Goal: Transaction & Acquisition: Download file/media

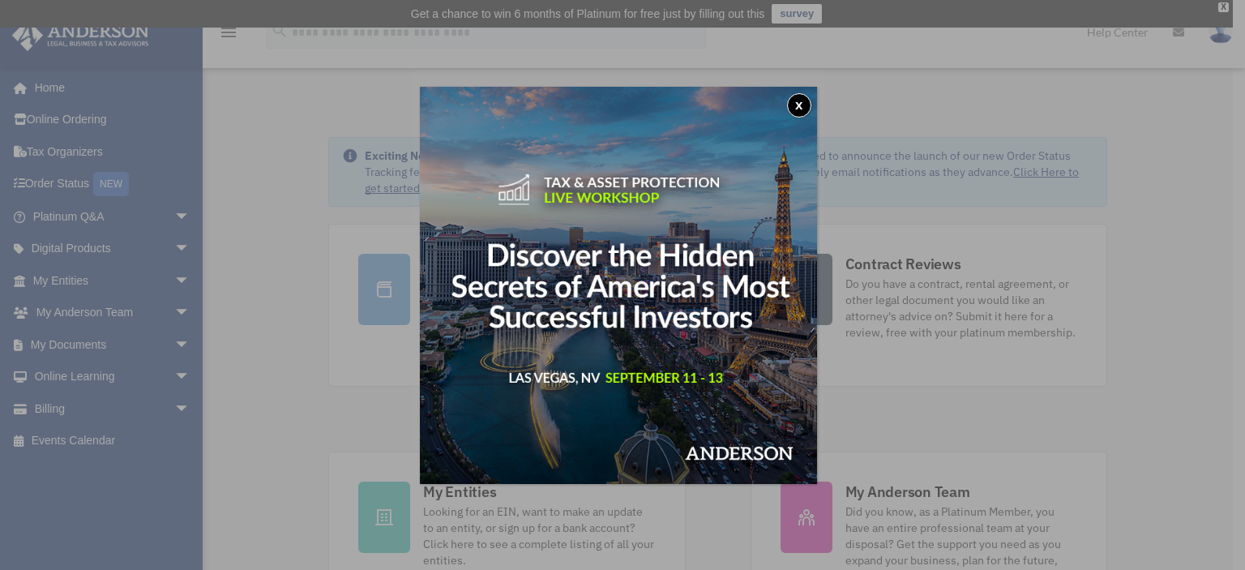
click at [811, 106] on button "x" at bounding box center [799, 105] width 24 height 24
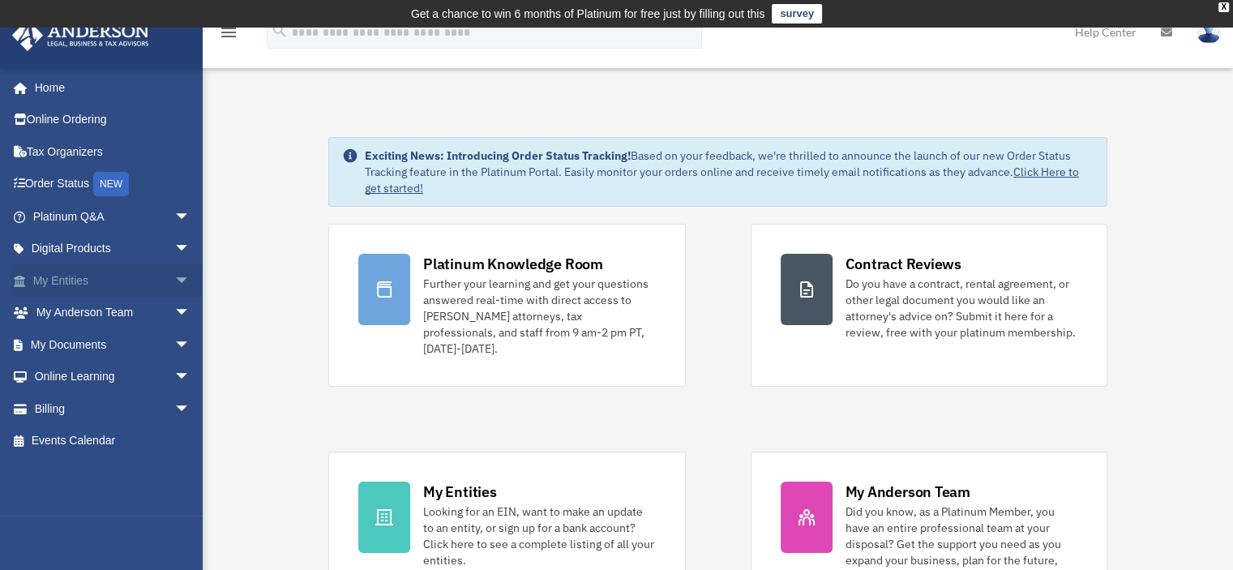
click at [63, 284] on link "My Entities arrow_drop_down" at bounding box center [112, 280] width 203 height 32
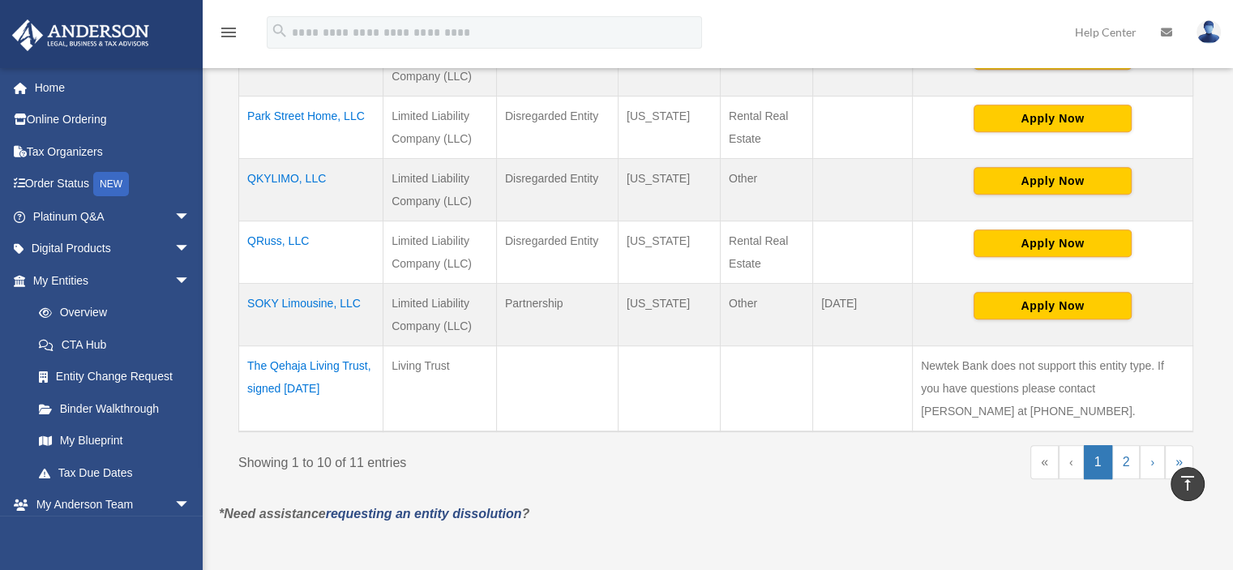
scroll to position [891, 0]
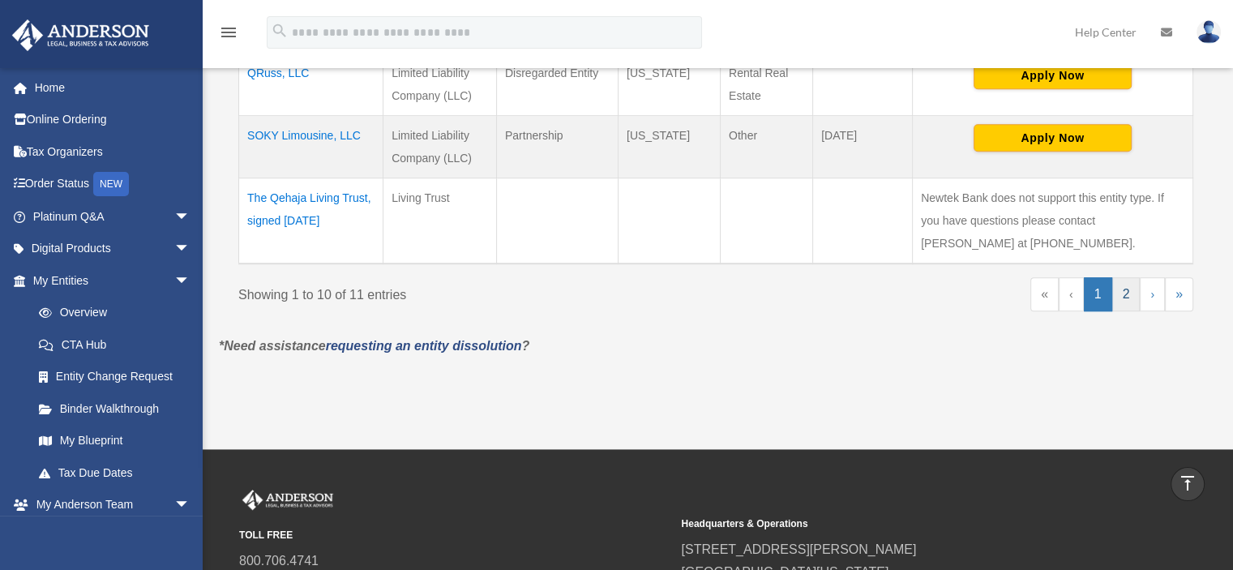
click at [1123, 293] on link "2" at bounding box center [1126, 294] width 28 height 34
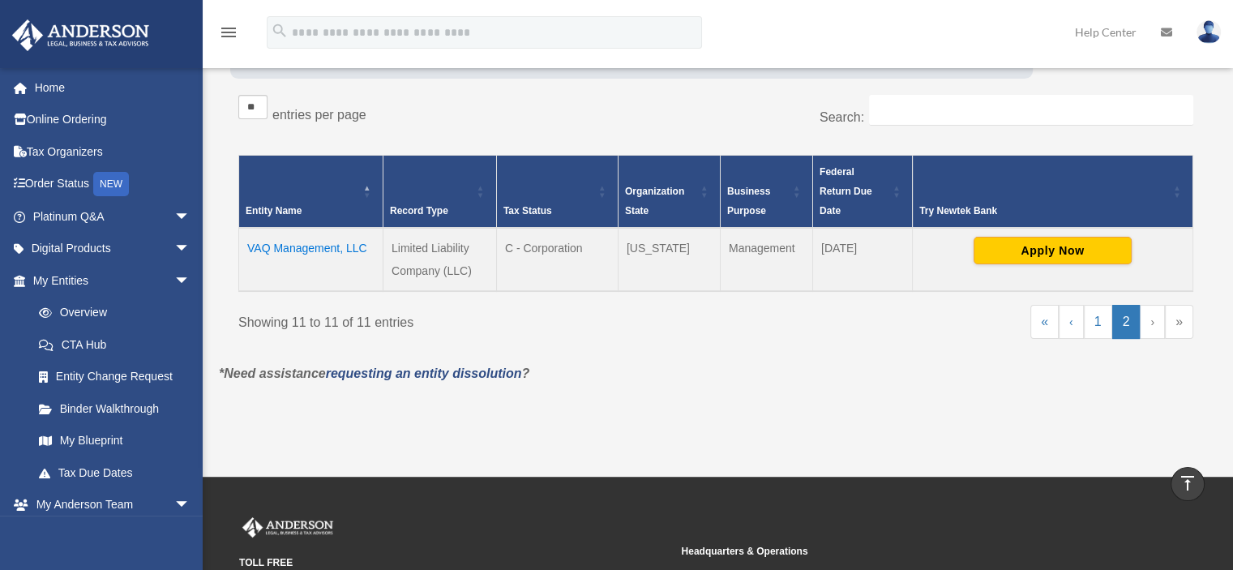
scroll to position [245, 0]
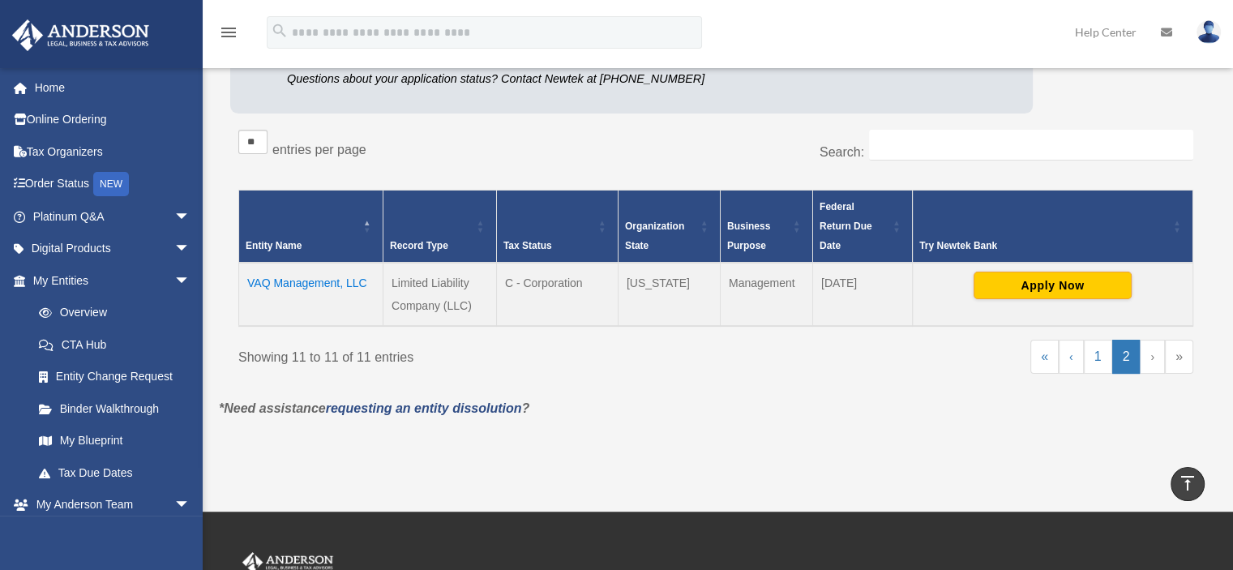
click at [294, 280] on td "VAQ Management, LLC" at bounding box center [311, 294] width 144 height 63
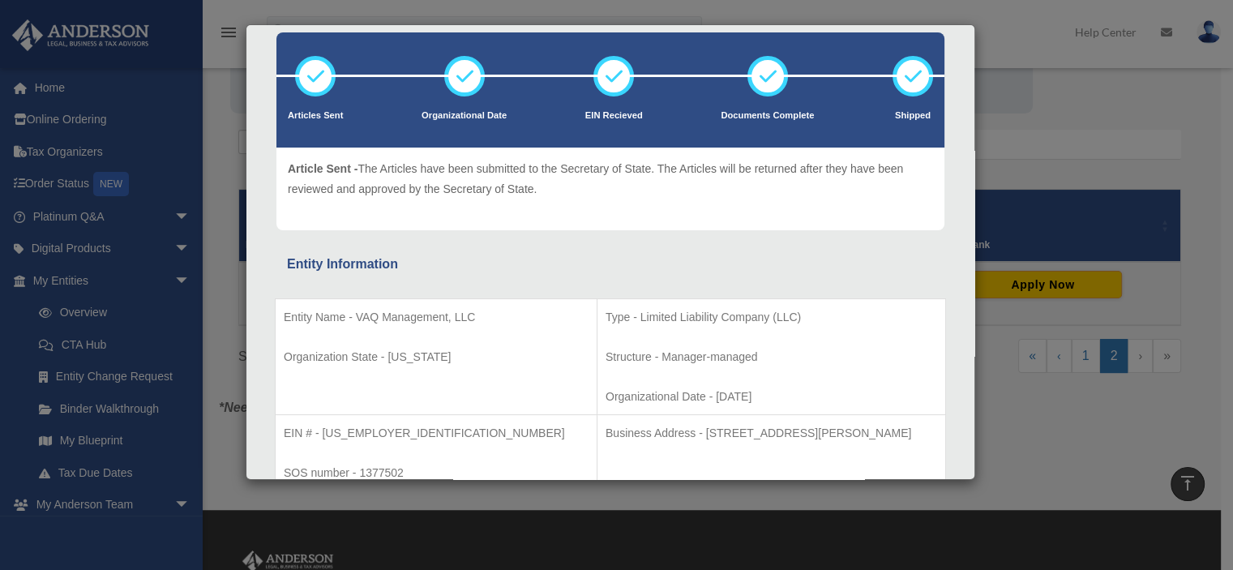
scroll to position [162, 0]
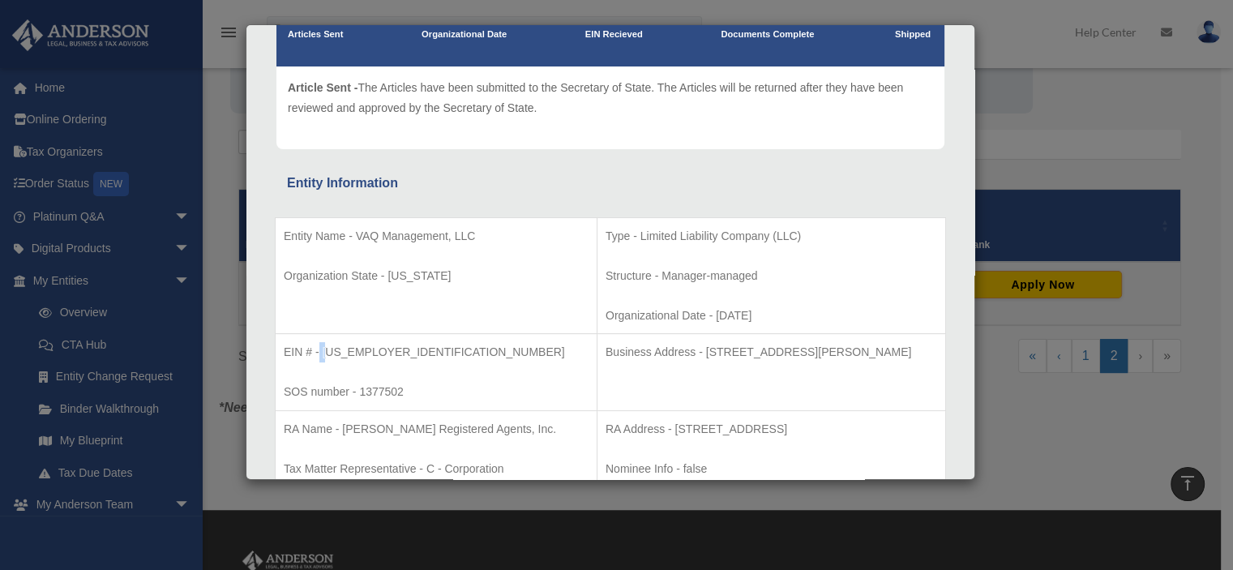
drag, startPoint x: 318, startPoint y: 348, endPoint x: 327, endPoint y: 348, distance: 9.0
click at [327, 348] on p "EIN # - 99-3894735" at bounding box center [436, 352] width 305 height 20
drag, startPoint x: 338, startPoint y: 348, endPoint x: 391, endPoint y: 353, distance: 53.6
click at [391, 353] on p "EIN # - 99-3894735" at bounding box center [436, 352] width 305 height 20
click at [417, 376] on td "EIN # - 99-3894735 SOS number - 1377502" at bounding box center [437, 372] width 322 height 77
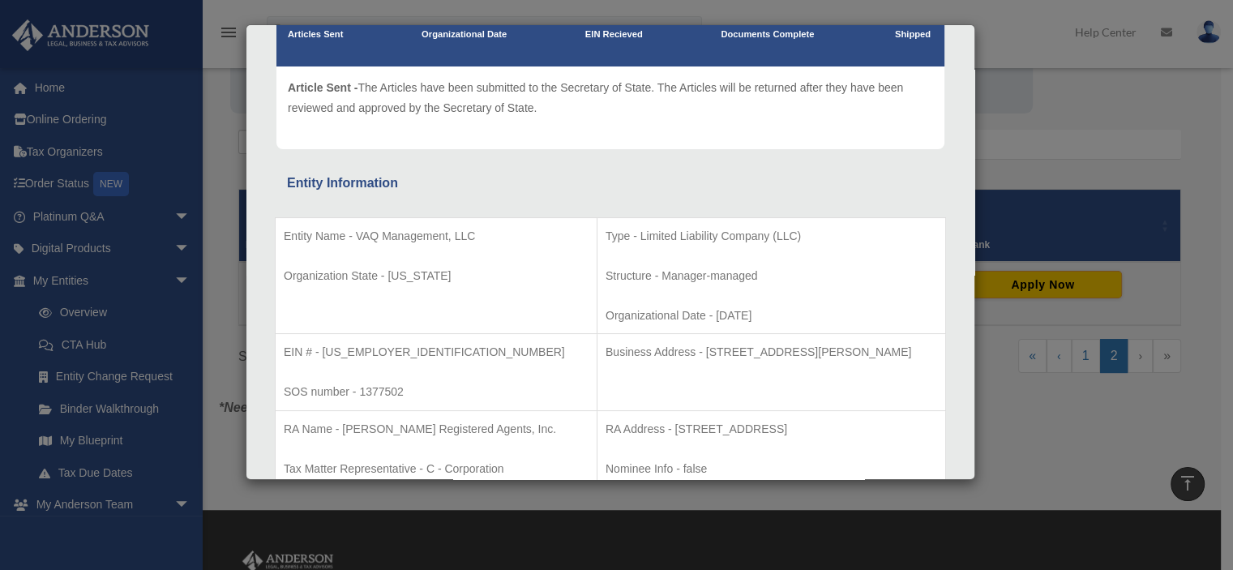
click at [1010, 423] on div "Details × Articles Sent Organizational Date" at bounding box center [616, 285] width 1233 height 570
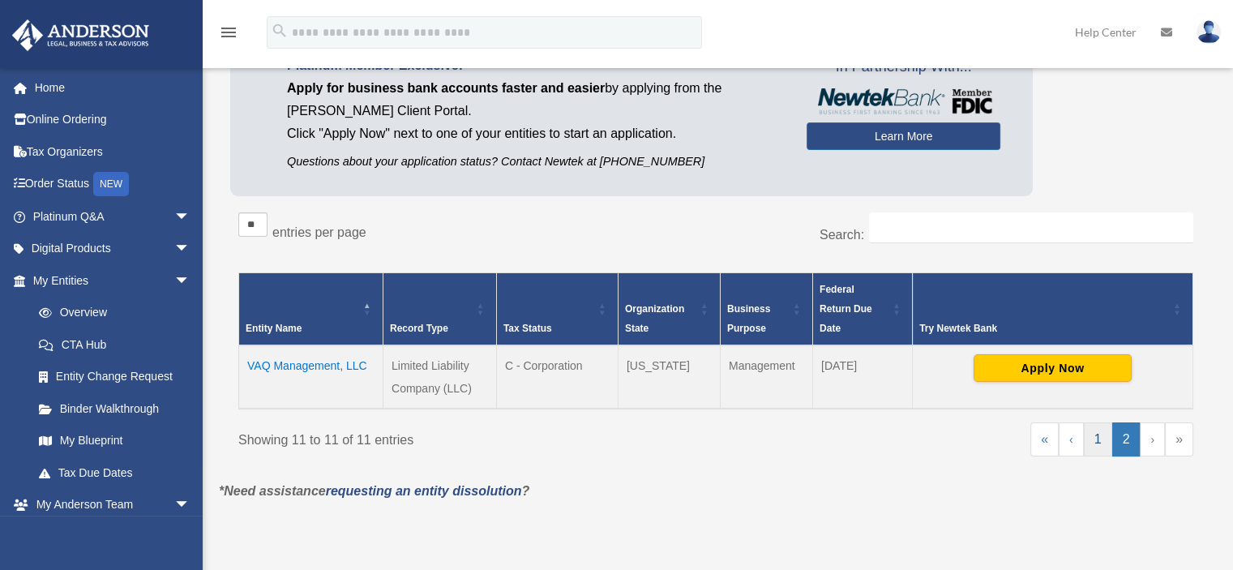
click at [1105, 442] on link "1" at bounding box center [1097, 439] width 28 height 34
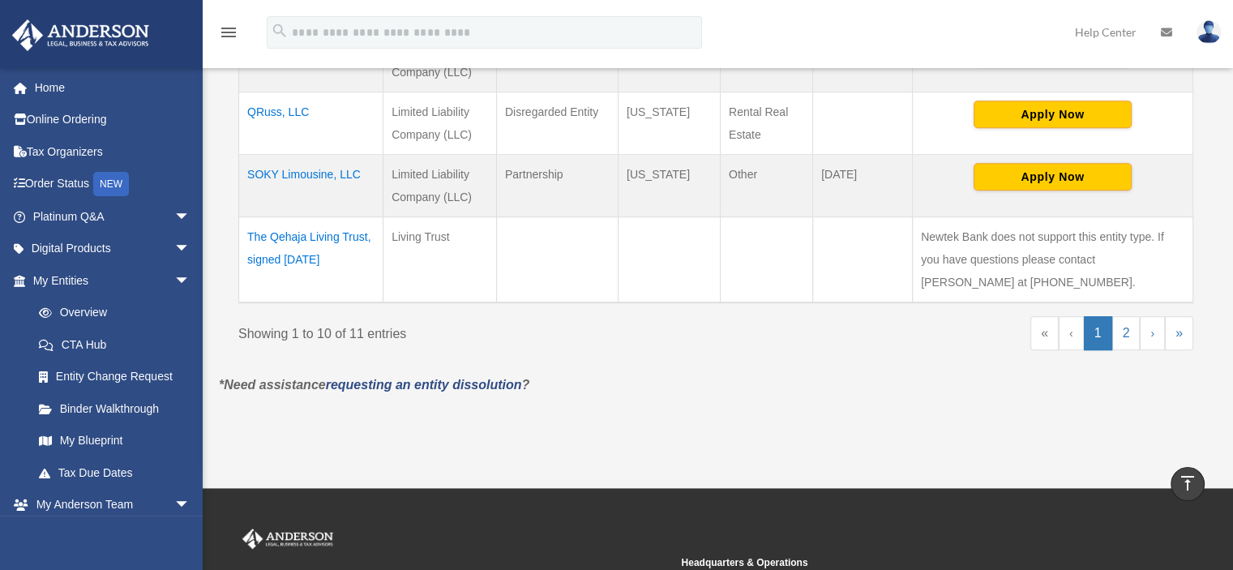
scroll to position [817, 0]
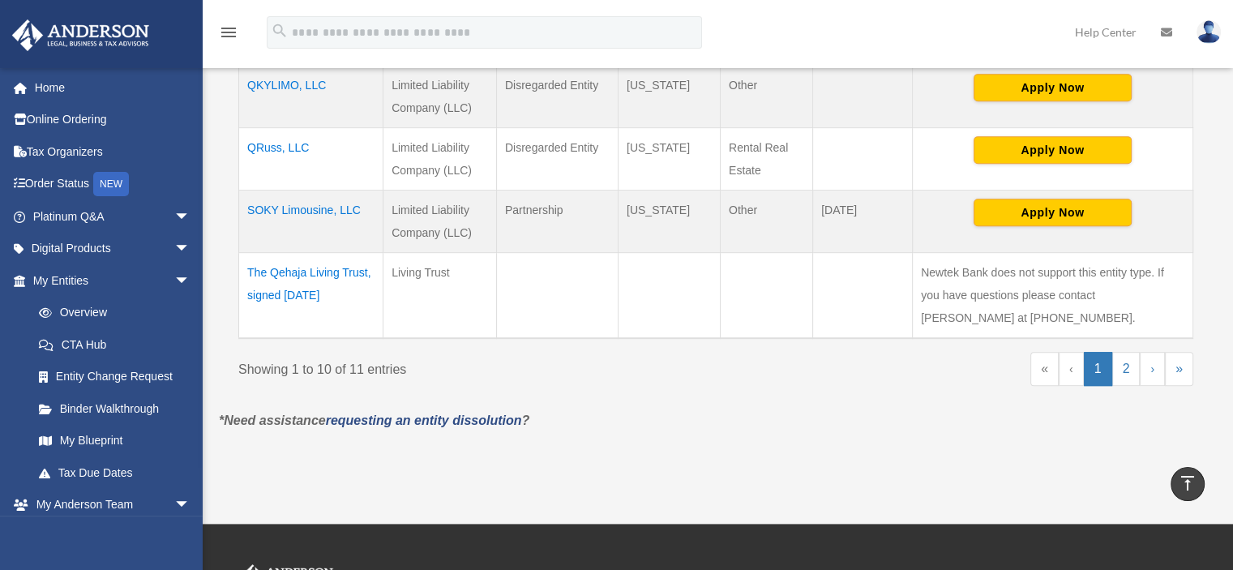
click at [328, 206] on td "SOKY Limousine, LLC" at bounding box center [311, 221] width 144 height 62
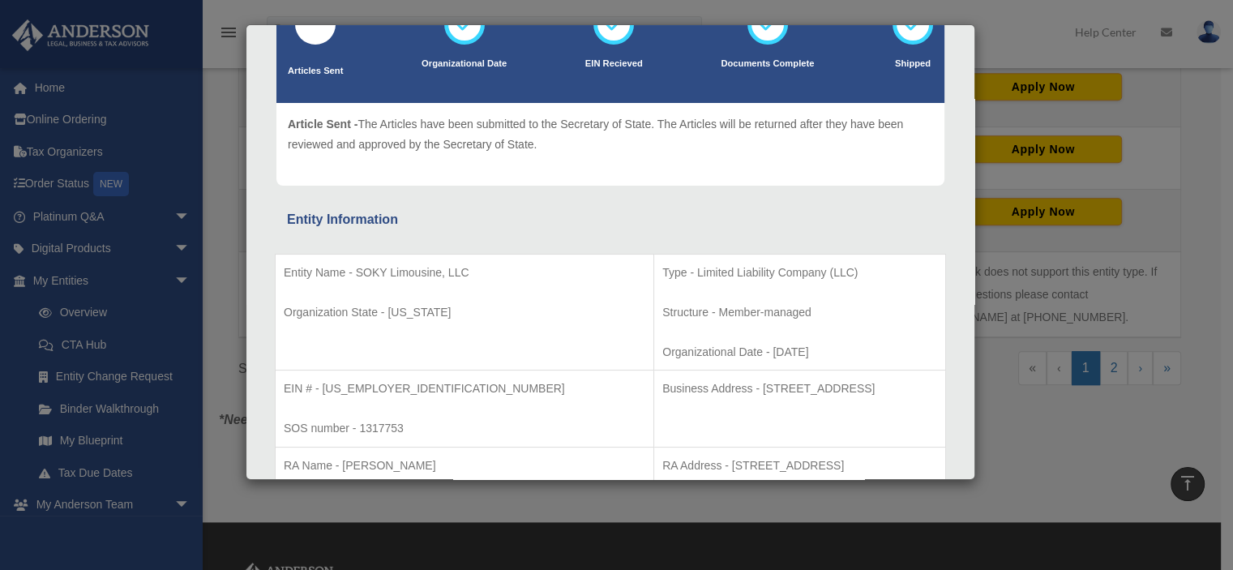
scroll to position [162, 0]
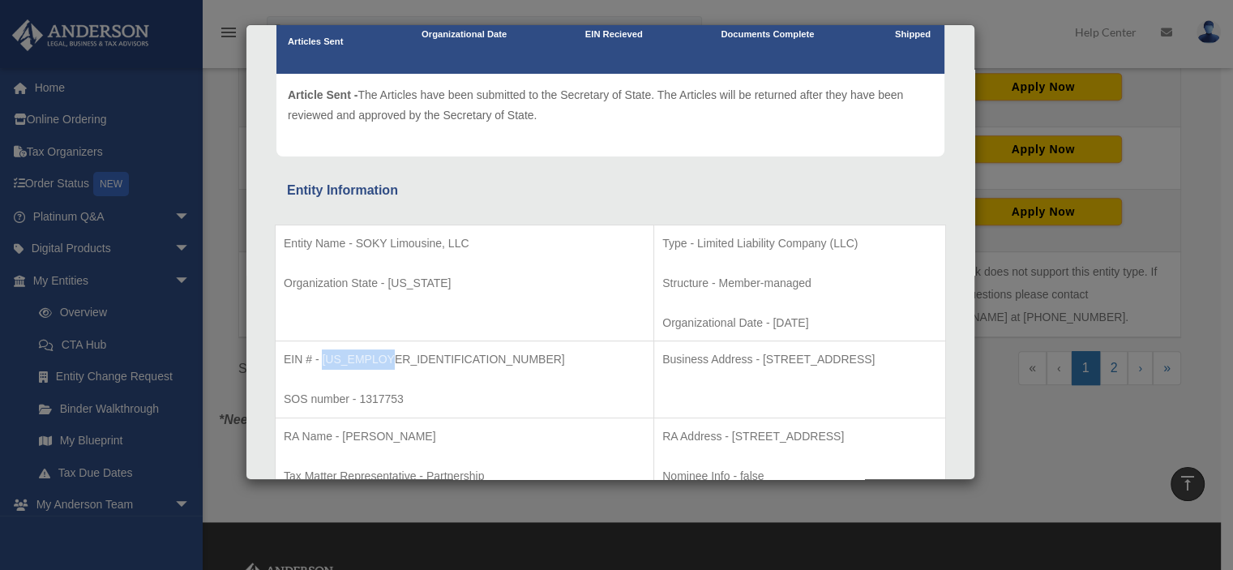
drag, startPoint x: 320, startPoint y: 357, endPoint x: 386, endPoint y: 356, distance: 65.6
click at [386, 356] on p "EIN # - 93-4140749" at bounding box center [464, 359] width 361 height 20
click at [391, 356] on p "EIN # - 93-4140749" at bounding box center [464, 359] width 361 height 20
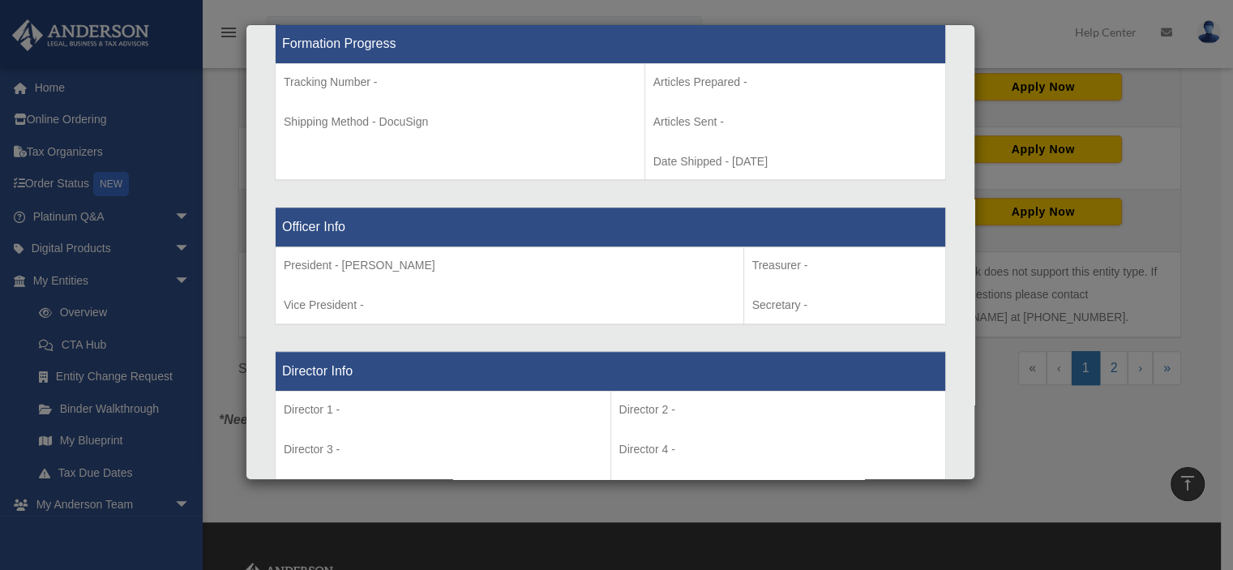
scroll to position [891, 0]
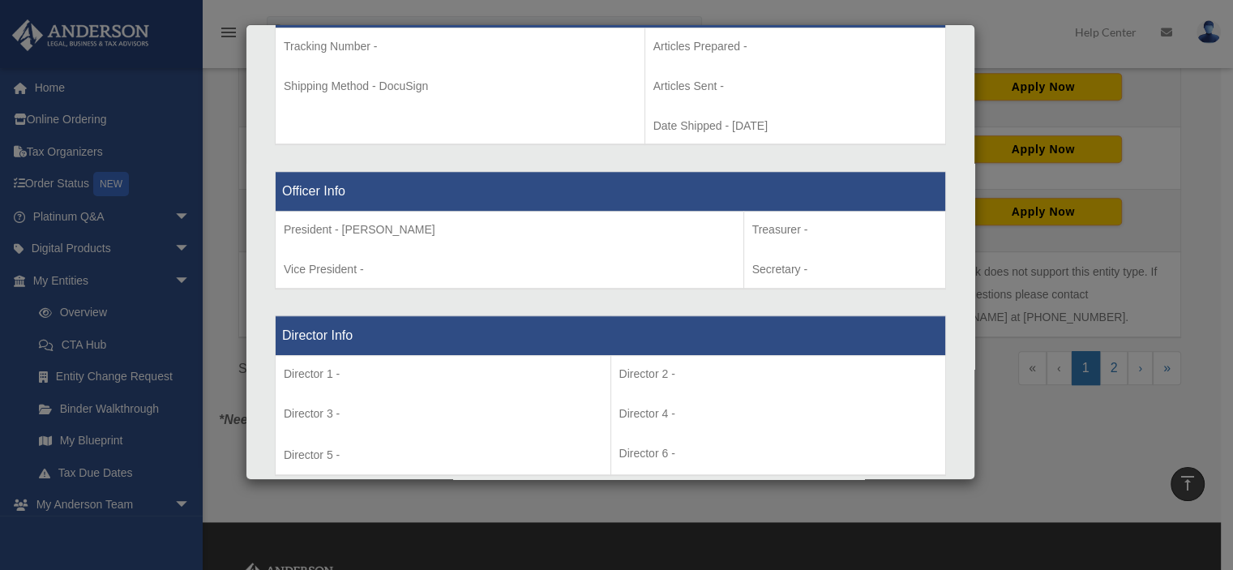
click at [1085, 433] on div "Details × Articles Sent Organizational Date" at bounding box center [616, 285] width 1233 height 570
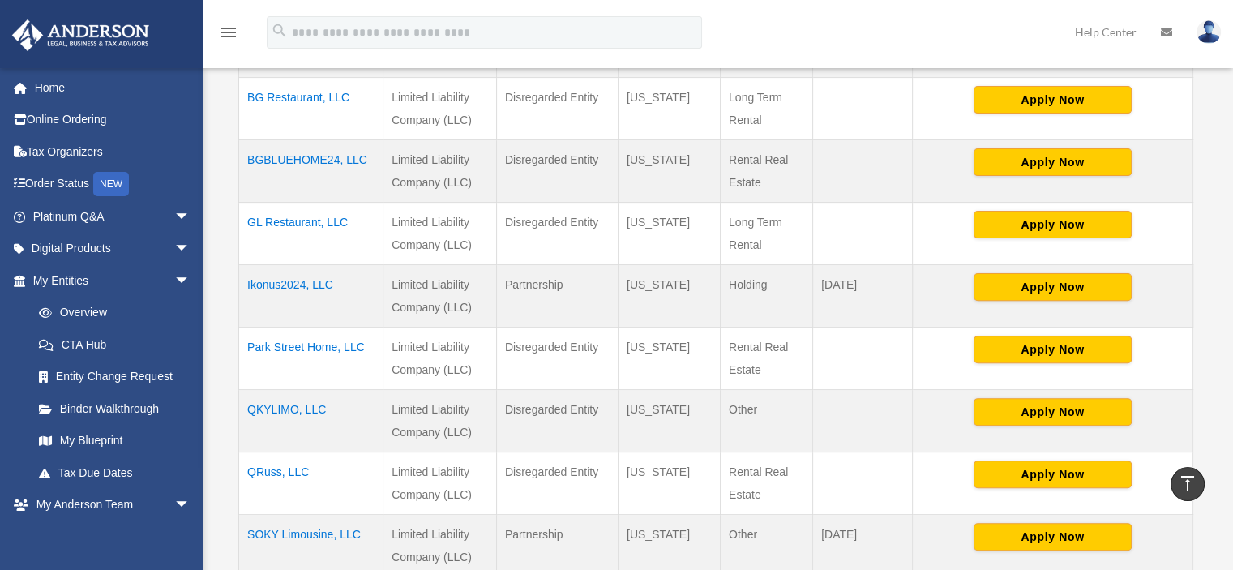
scroll to position [331, 0]
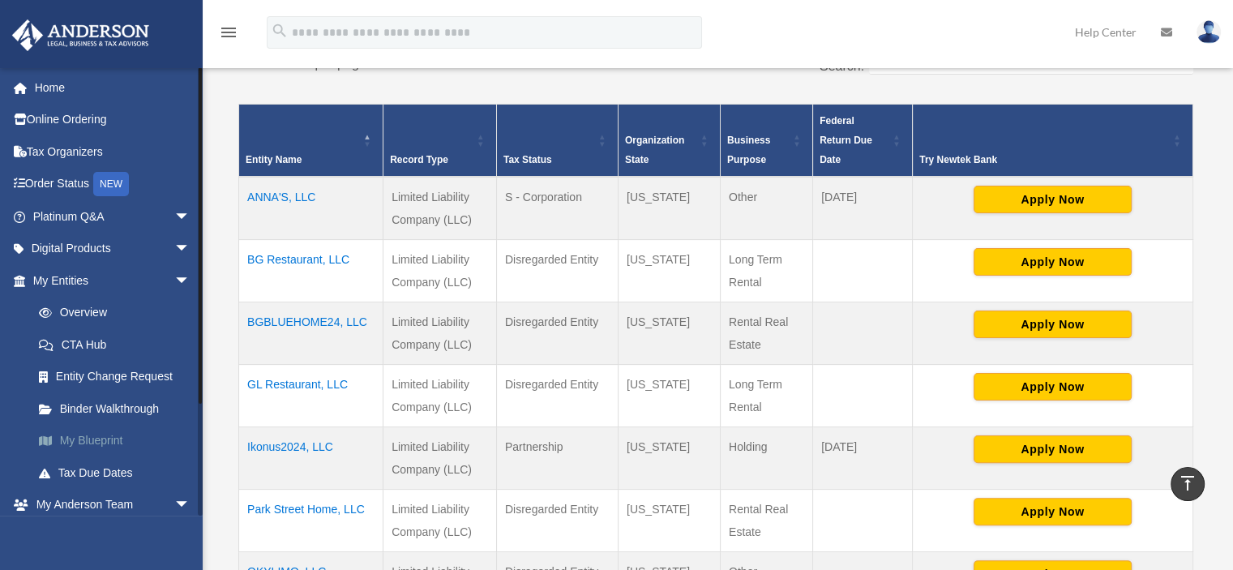
click at [76, 438] on link "My Blueprint" at bounding box center [119, 441] width 192 height 32
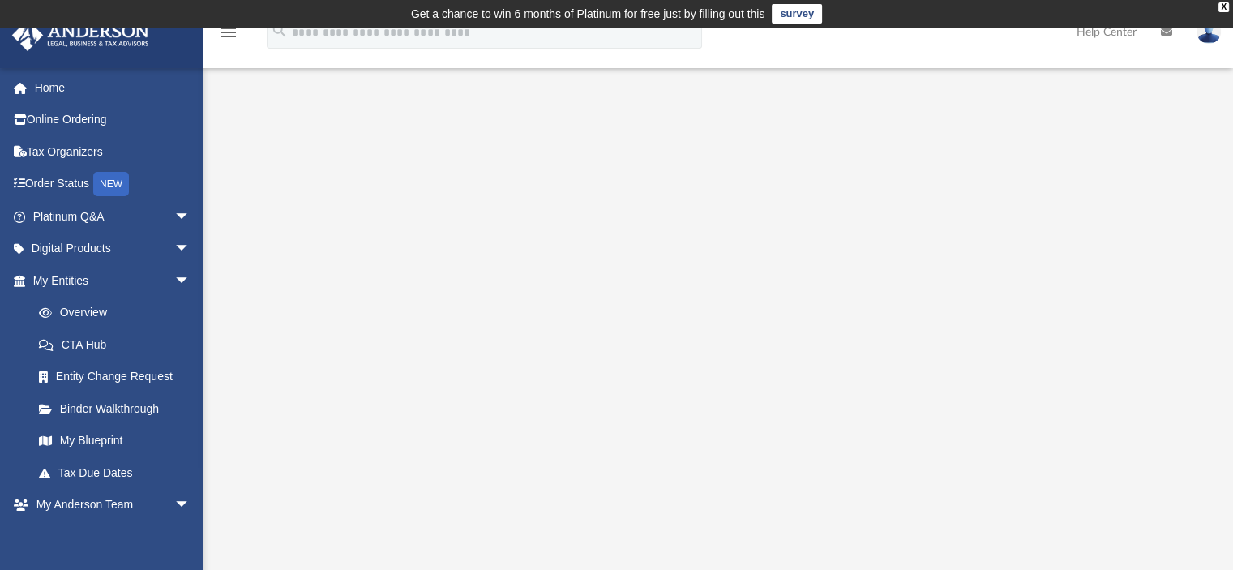
click at [1179, 372] on div at bounding box center [717, 452] width 927 height 648
click at [81, 145] on link "Tax Organizers" at bounding box center [112, 151] width 203 height 32
click at [150, 248] on link "Digital Products arrow_drop_down" at bounding box center [112, 249] width 203 height 32
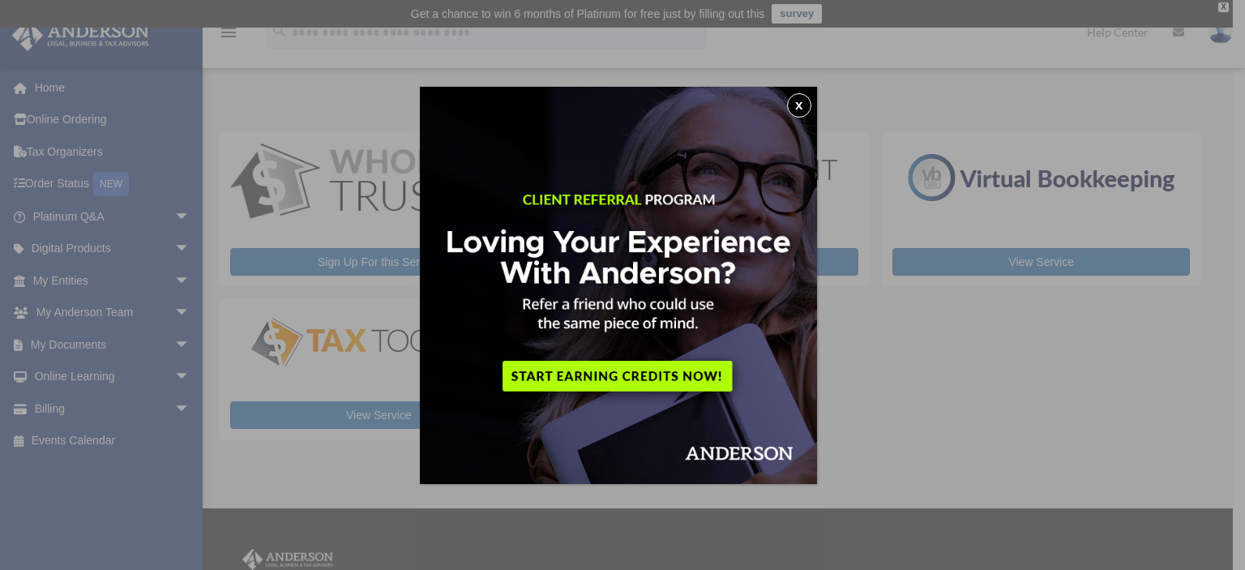
click at [810, 107] on button "x" at bounding box center [799, 105] width 24 height 24
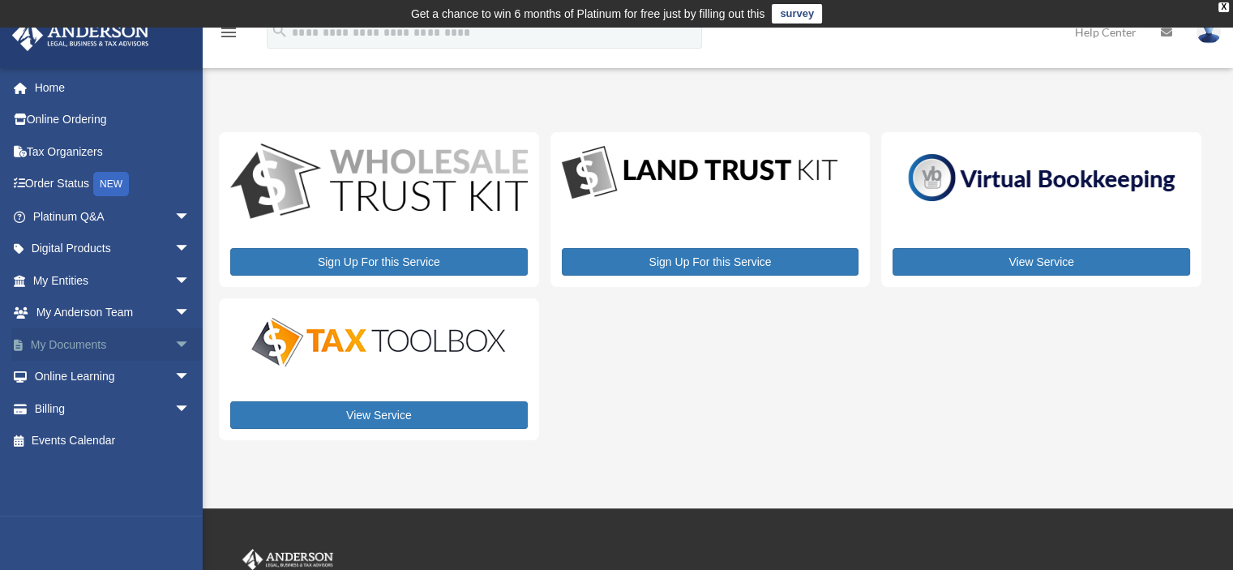
click at [131, 340] on link "My Documents arrow_drop_down" at bounding box center [112, 344] width 203 height 32
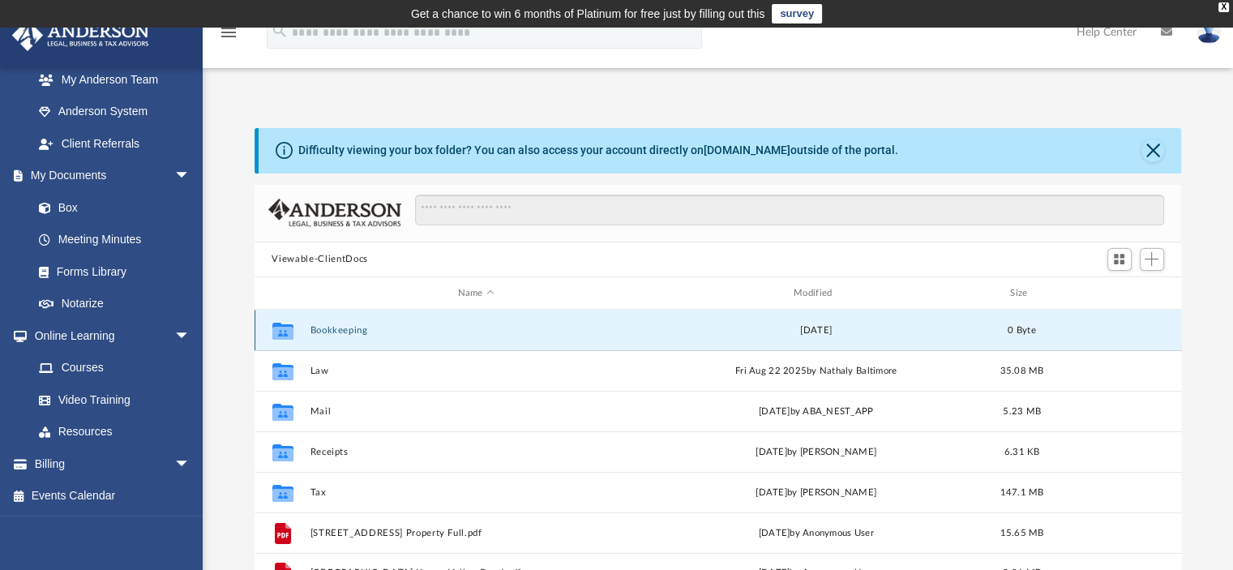
click at [357, 331] on button "Bookkeeping" at bounding box center [476, 330] width 332 height 11
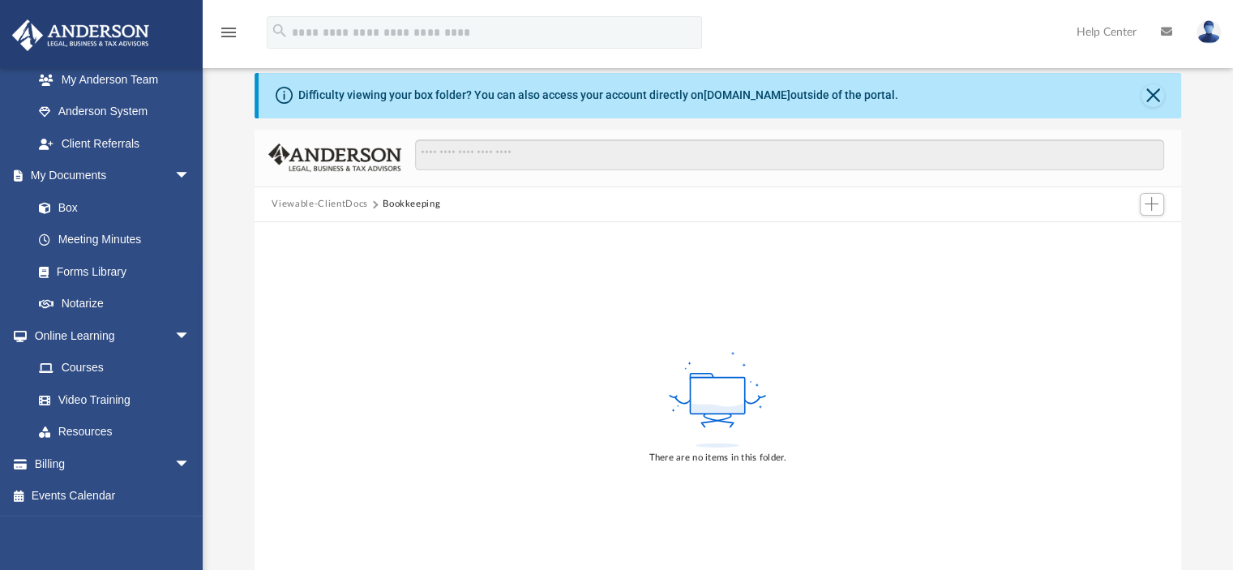
scroll to position [162, 0]
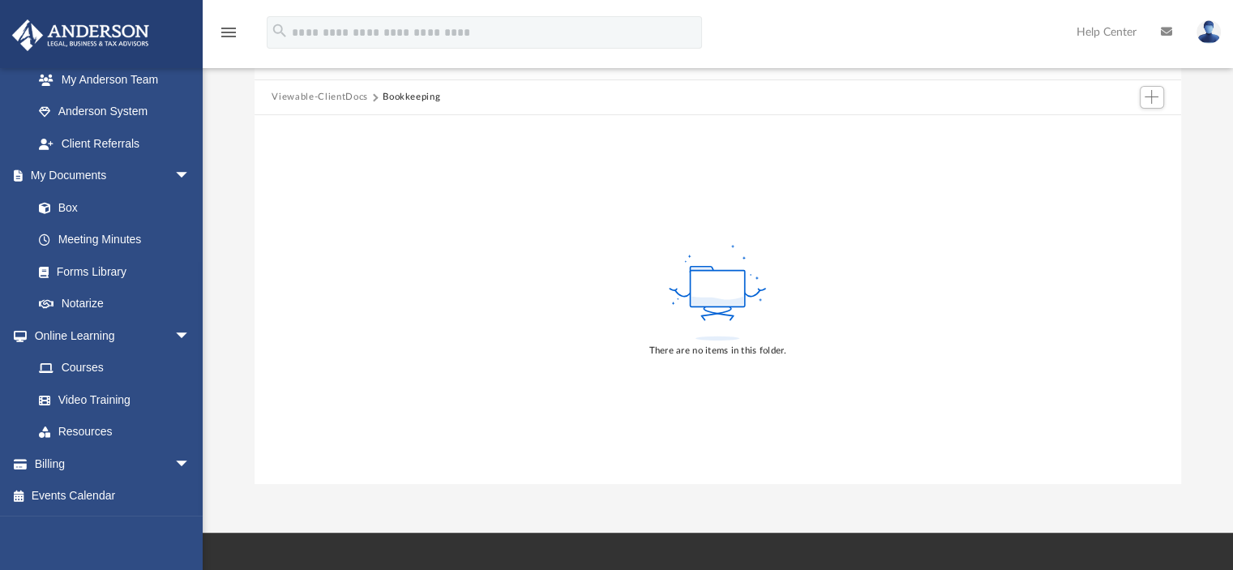
click at [334, 92] on button "Viewable-ClientDocs" at bounding box center [319, 97] width 96 height 15
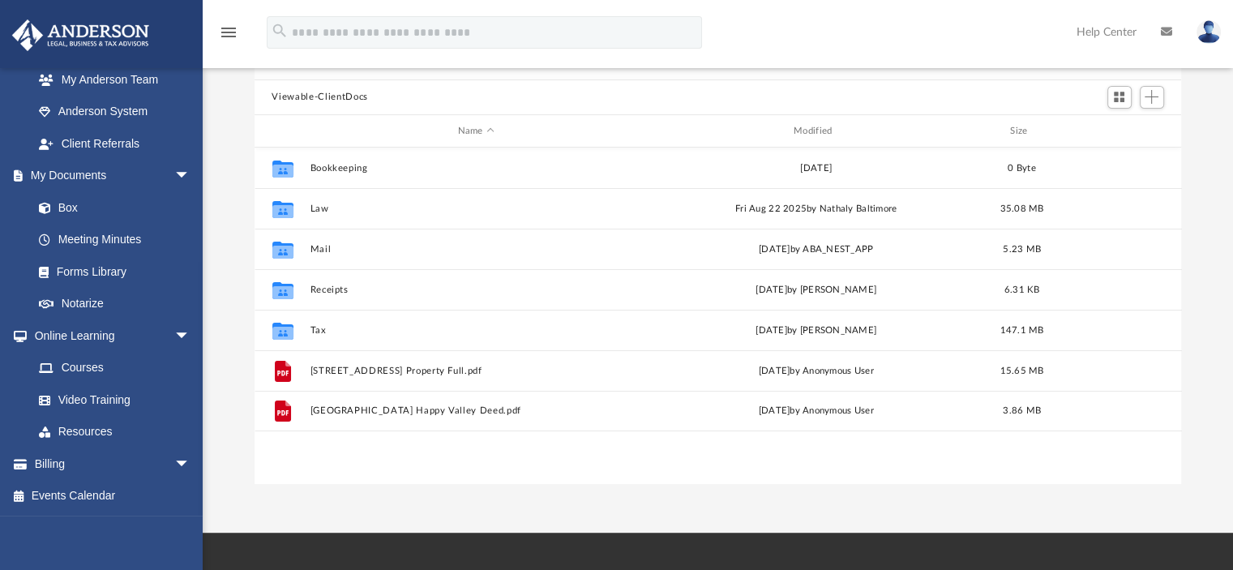
scroll to position [356, 914]
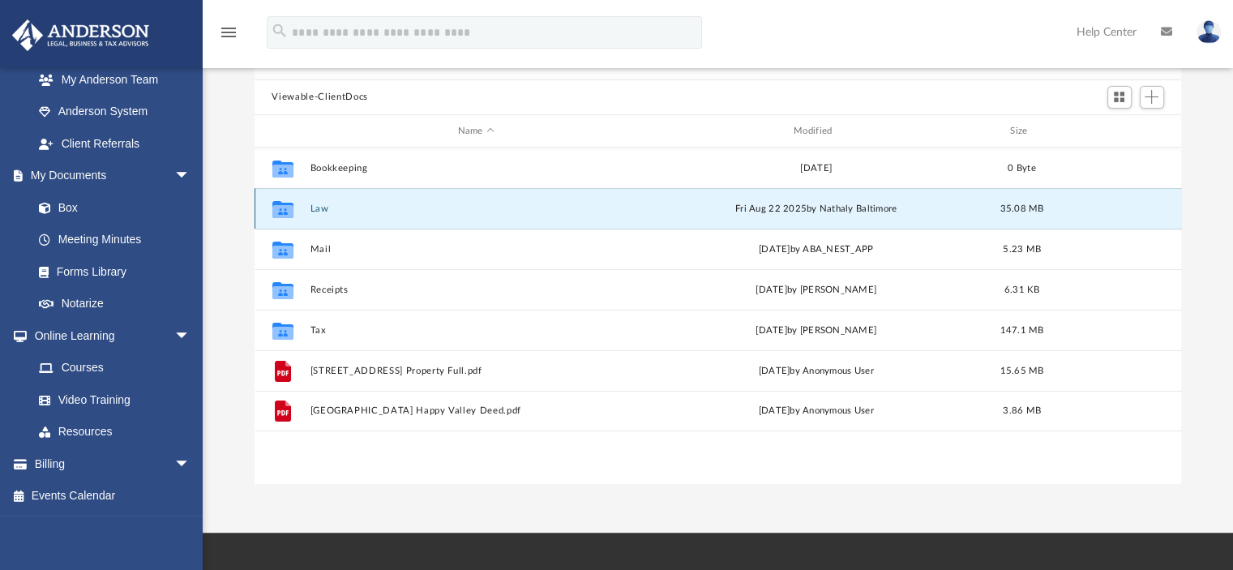
click at [315, 213] on button "Law" at bounding box center [476, 208] width 332 height 11
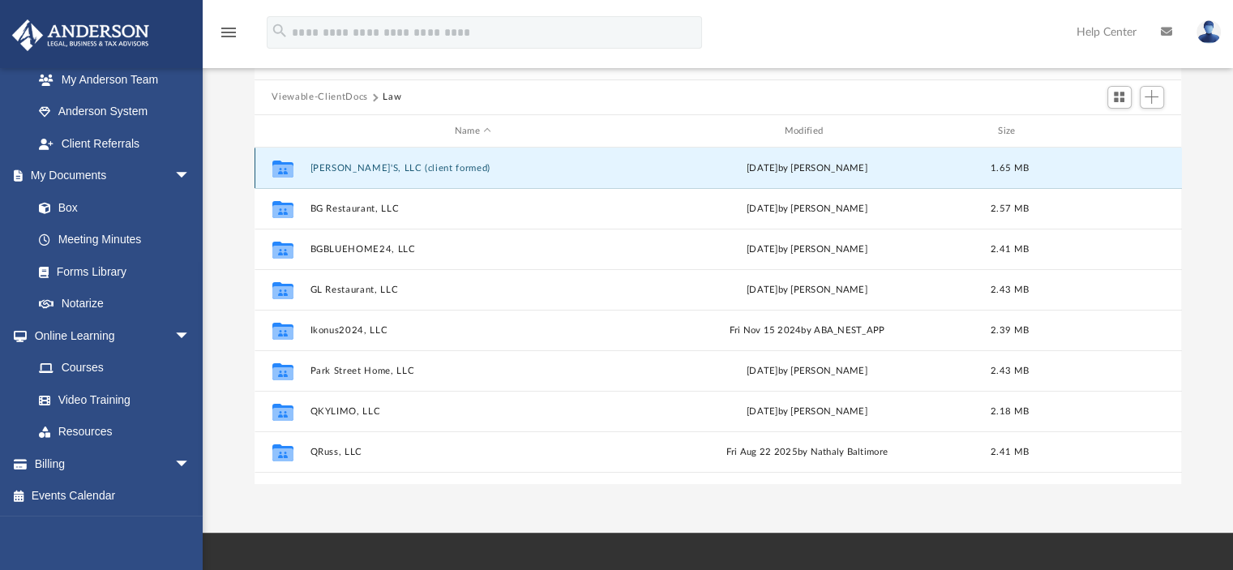
click at [429, 171] on button "ANNA'S, LLC (client formed)" at bounding box center [473, 168] width 327 height 11
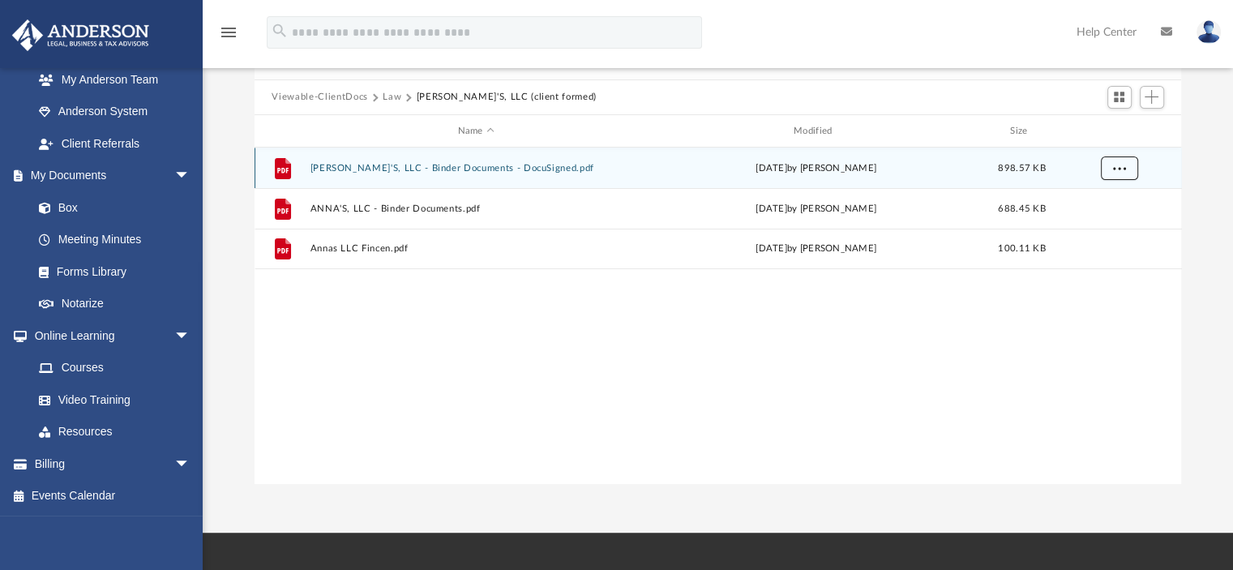
click at [1112, 178] on button "More options" at bounding box center [1118, 168] width 37 height 24
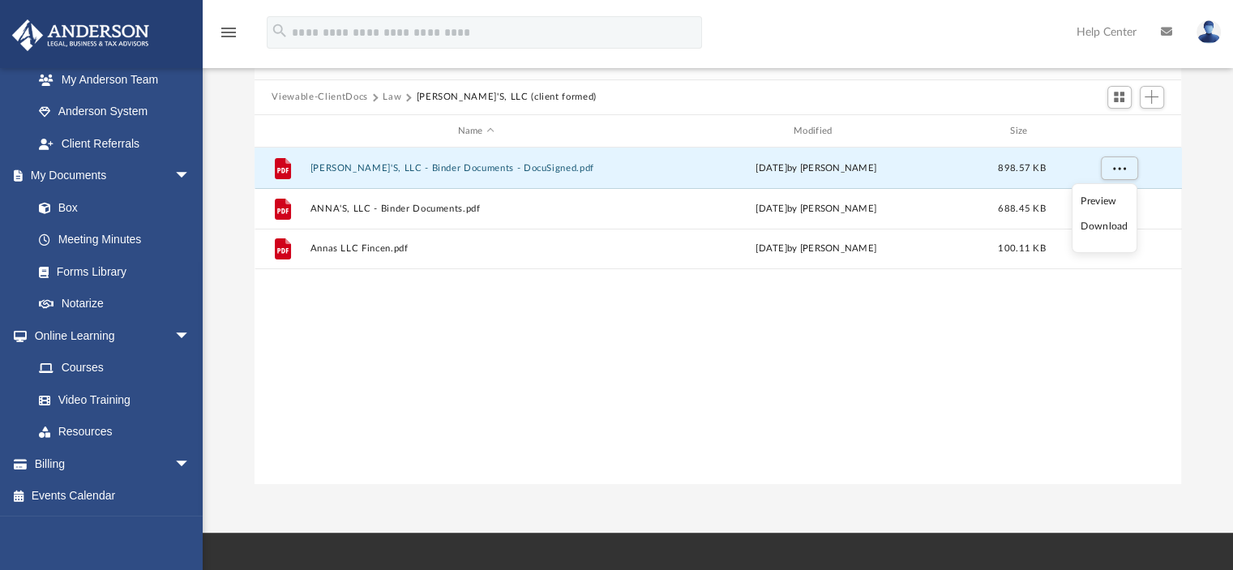
click at [1113, 329] on div "File ANNA'S, LLC - Binder Documents - DocuSigned.pdf Mon Mar 18 2024 by Tomas D…" at bounding box center [717, 314] width 927 height 335
click at [1115, 169] on span "More options" at bounding box center [1118, 168] width 13 height 9
click at [1107, 228] on li "Download" at bounding box center [1103, 226] width 47 height 17
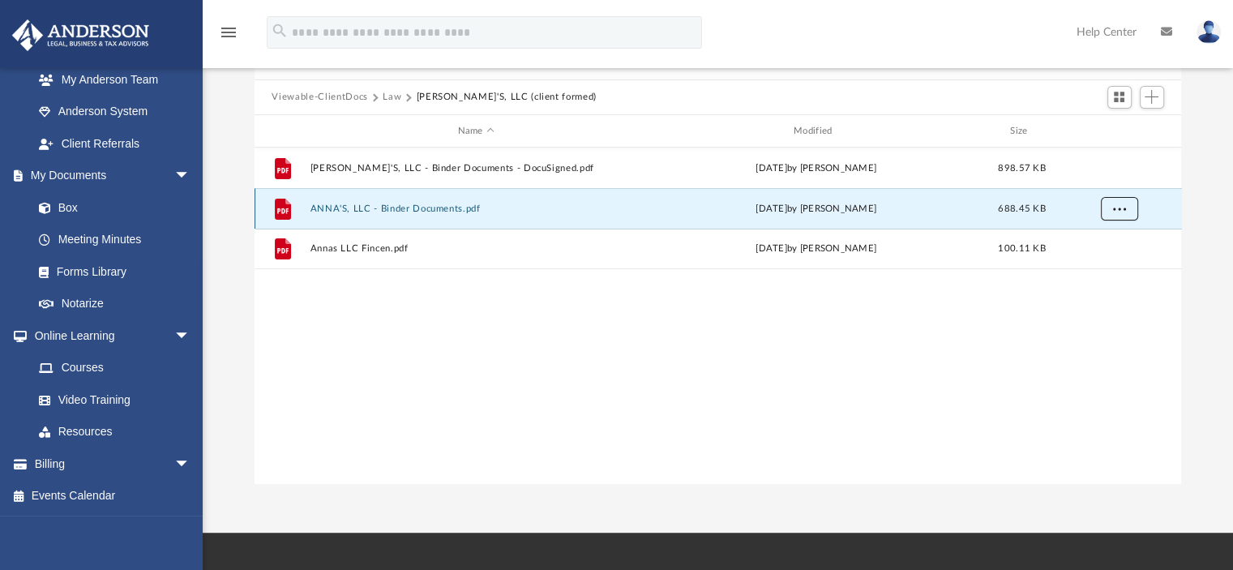
click at [1122, 213] on button "More options" at bounding box center [1118, 209] width 37 height 24
click at [1103, 267] on li "Download" at bounding box center [1103, 267] width 47 height 17
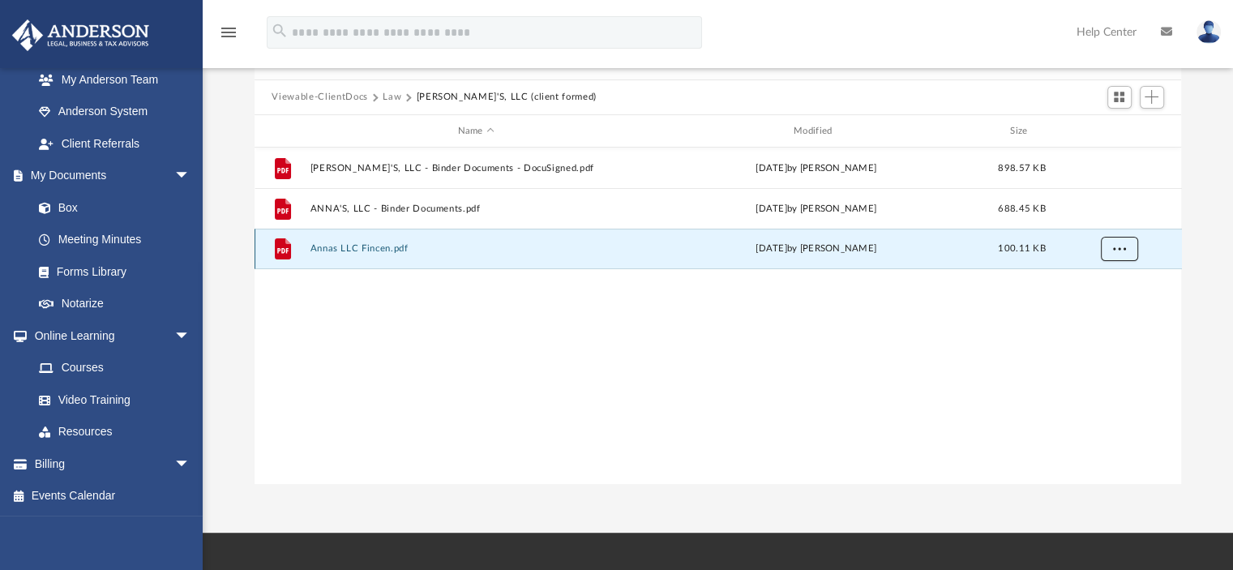
click at [1115, 244] on span "More options" at bounding box center [1118, 248] width 13 height 9
click at [1092, 307] on li "Download" at bounding box center [1103, 307] width 47 height 17
click at [542, 353] on div "File ANNA'S, LLC - Binder Documents - DocuSigned.pdf Mon Mar 18 2024 by Tomas D…" at bounding box center [717, 314] width 927 height 335
click at [391, 94] on button "Law" at bounding box center [391, 97] width 19 height 15
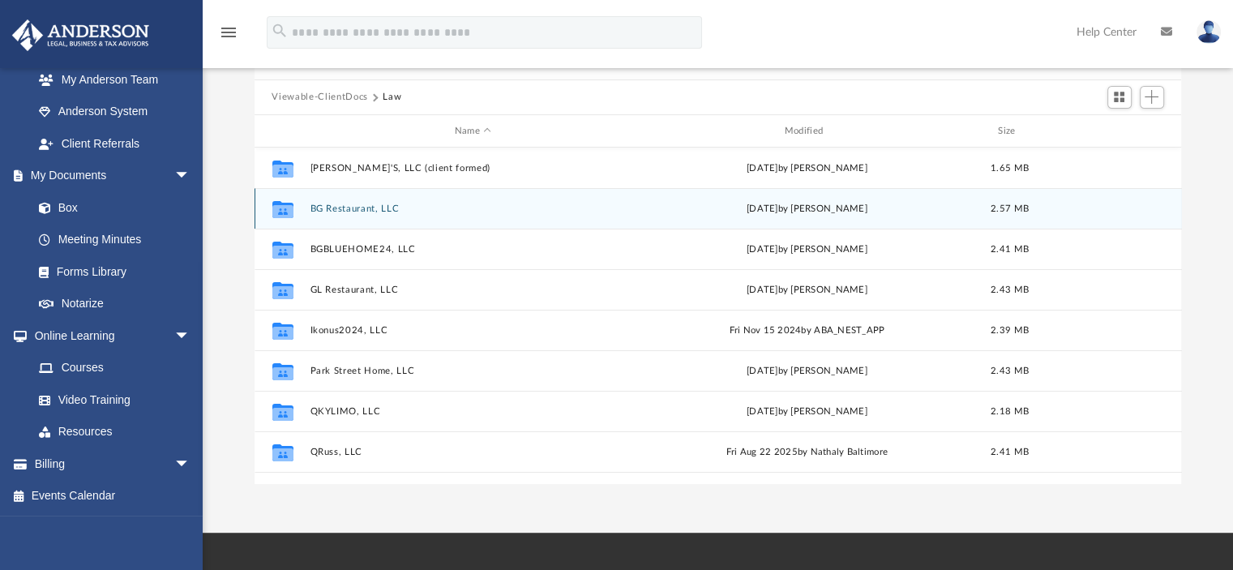
click at [333, 204] on button "BG Restaurant, LLC" at bounding box center [473, 208] width 327 height 11
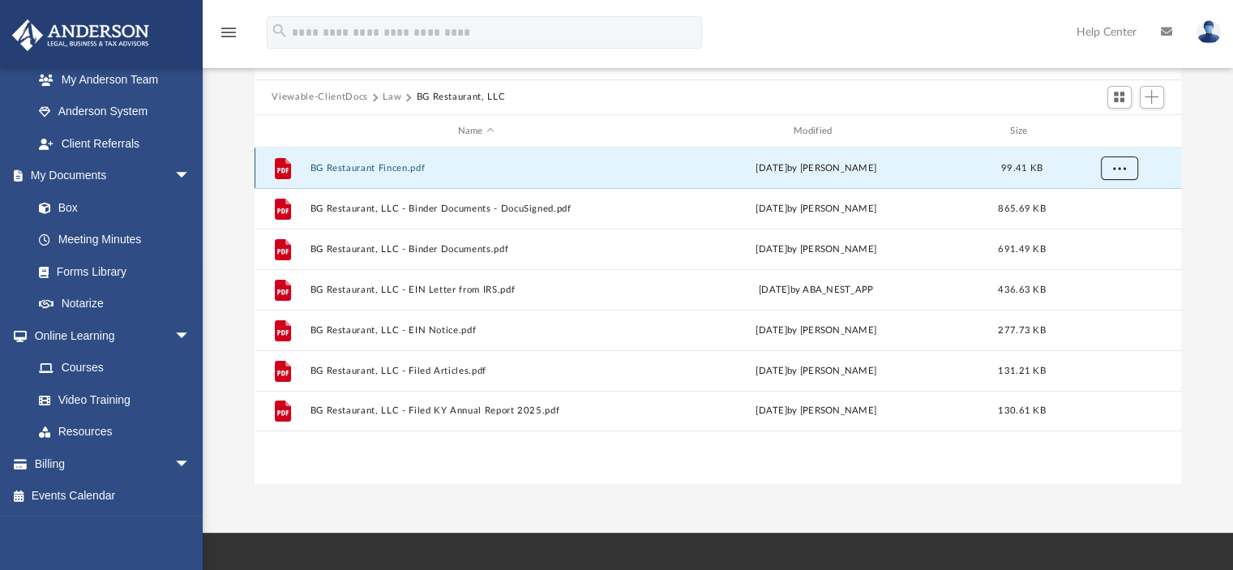
click at [1116, 168] on span "More options" at bounding box center [1118, 168] width 13 height 9
click at [1113, 225] on li "Download" at bounding box center [1103, 226] width 47 height 17
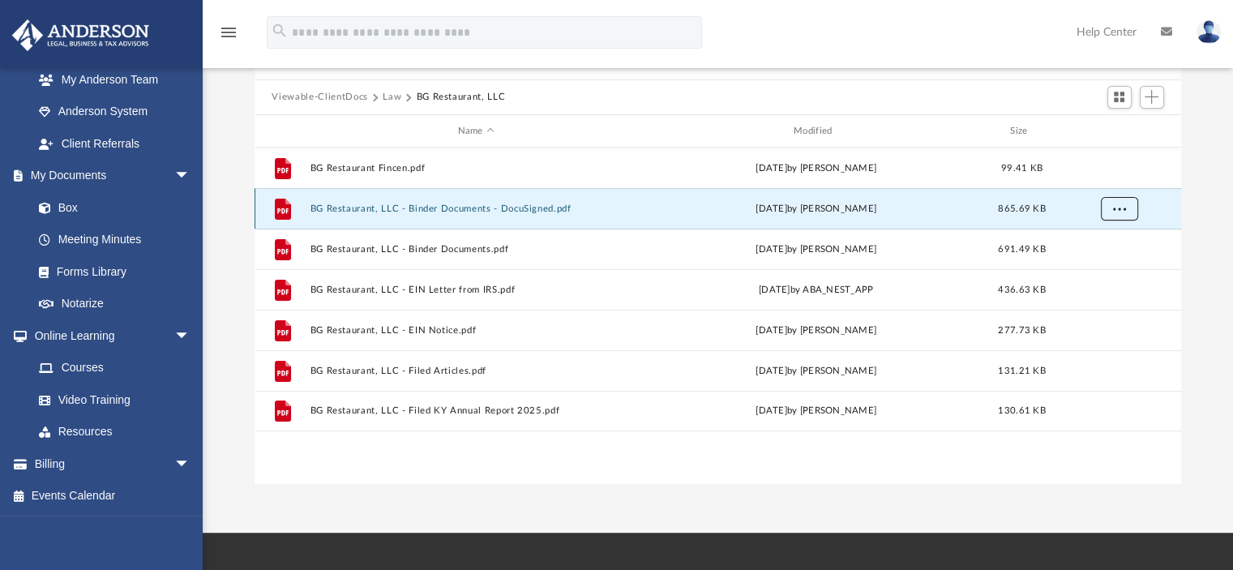
click at [1111, 215] on button "More options" at bounding box center [1118, 209] width 37 height 24
click at [1109, 267] on li "Download" at bounding box center [1103, 267] width 47 height 17
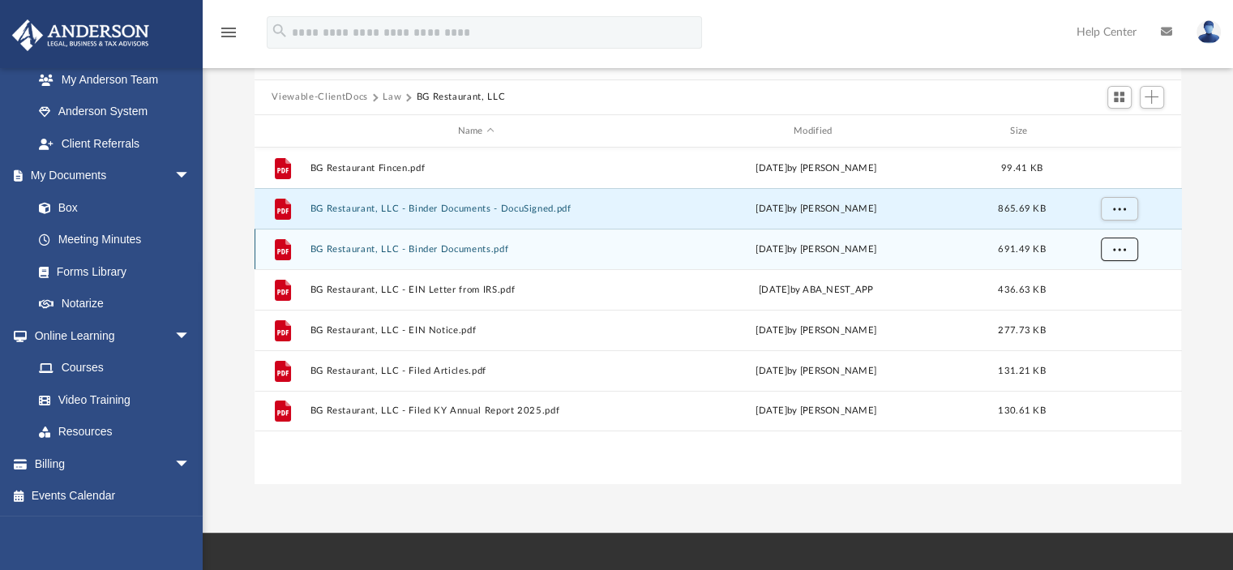
click at [1128, 253] on button "More options" at bounding box center [1118, 249] width 37 height 24
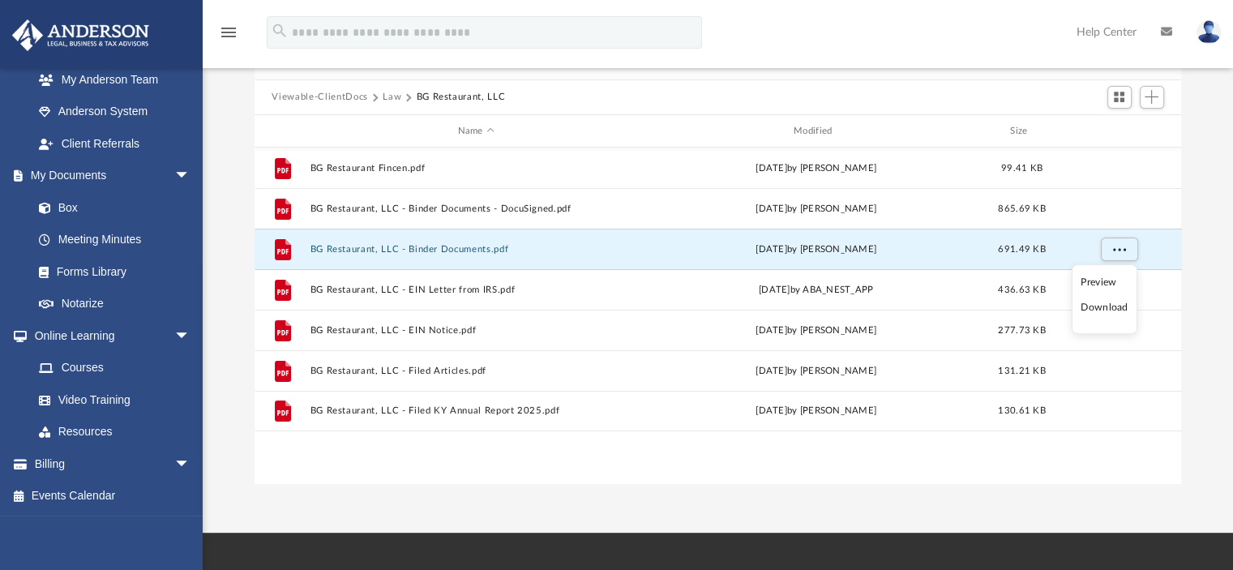
click at [1105, 307] on li "Download" at bounding box center [1103, 307] width 47 height 17
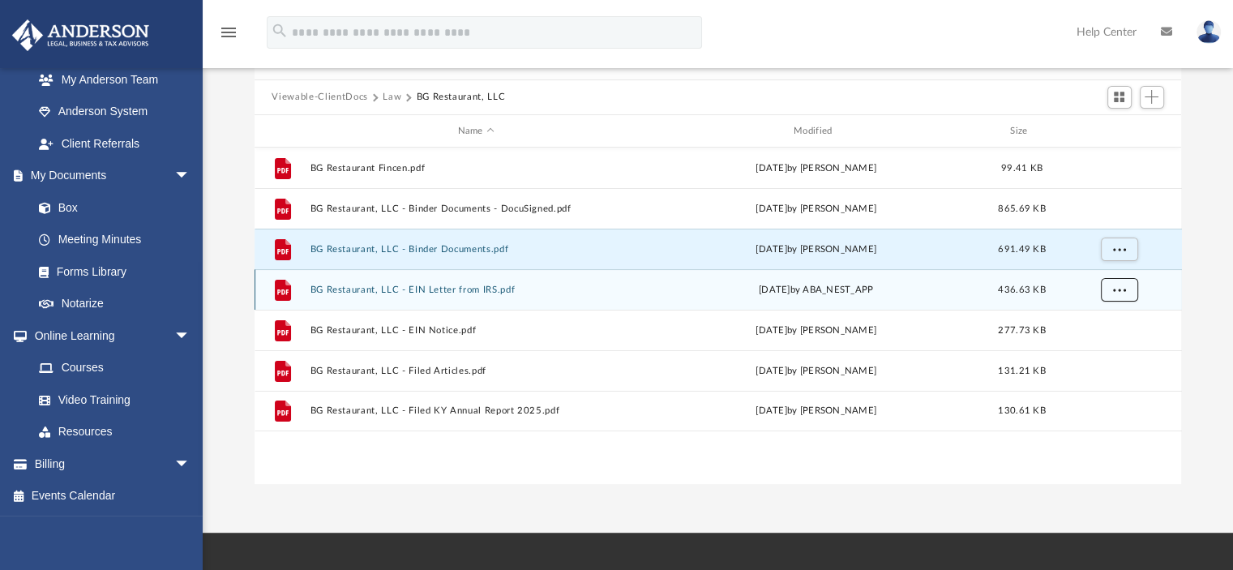
click at [1111, 289] on button "More options" at bounding box center [1118, 290] width 37 height 24
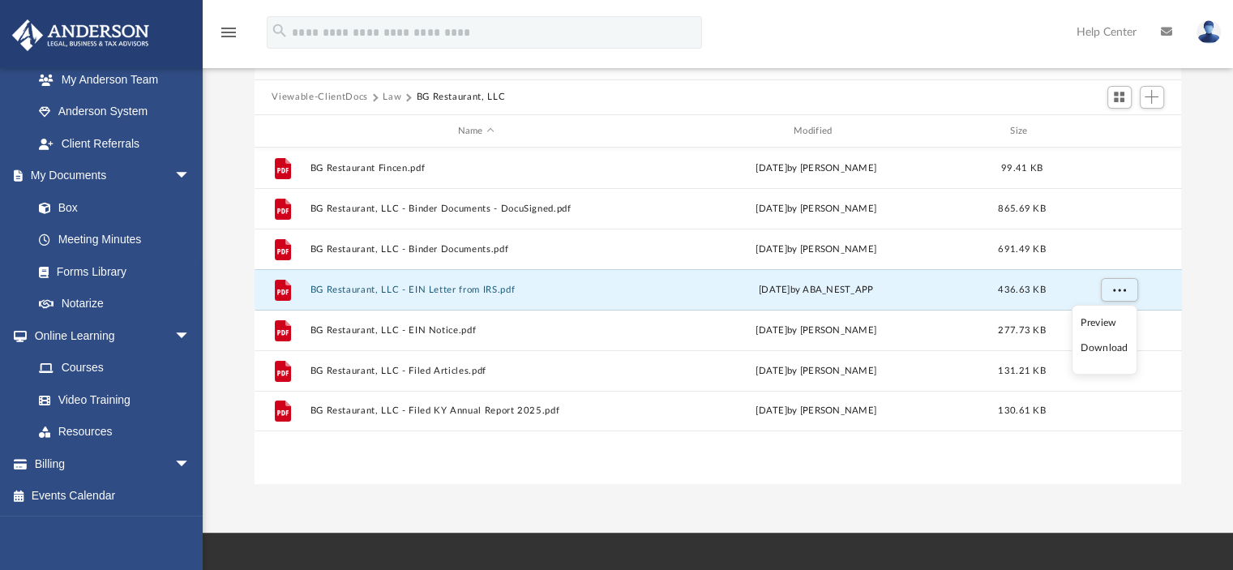
click at [1109, 349] on li "Download" at bounding box center [1103, 348] width 47 height 17
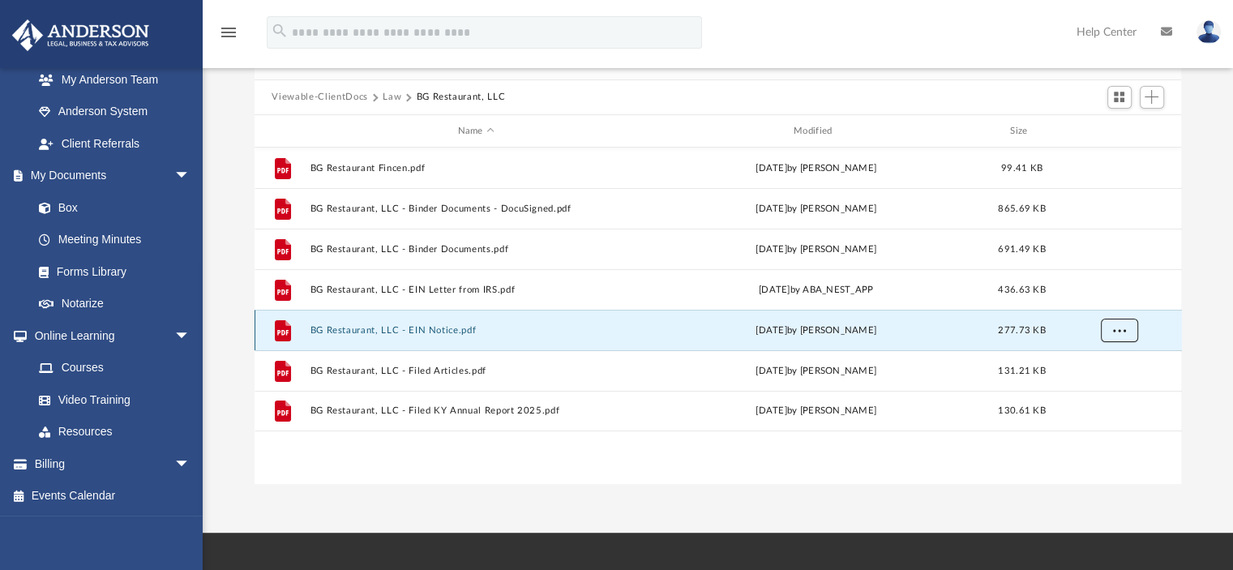
click at [1113, 334] on span "More options" at bounding box center [1118, 330] width 13 height 9
click at [1100, 387] on li "Download" at bounding box center [1103, 388] width 47 height 17
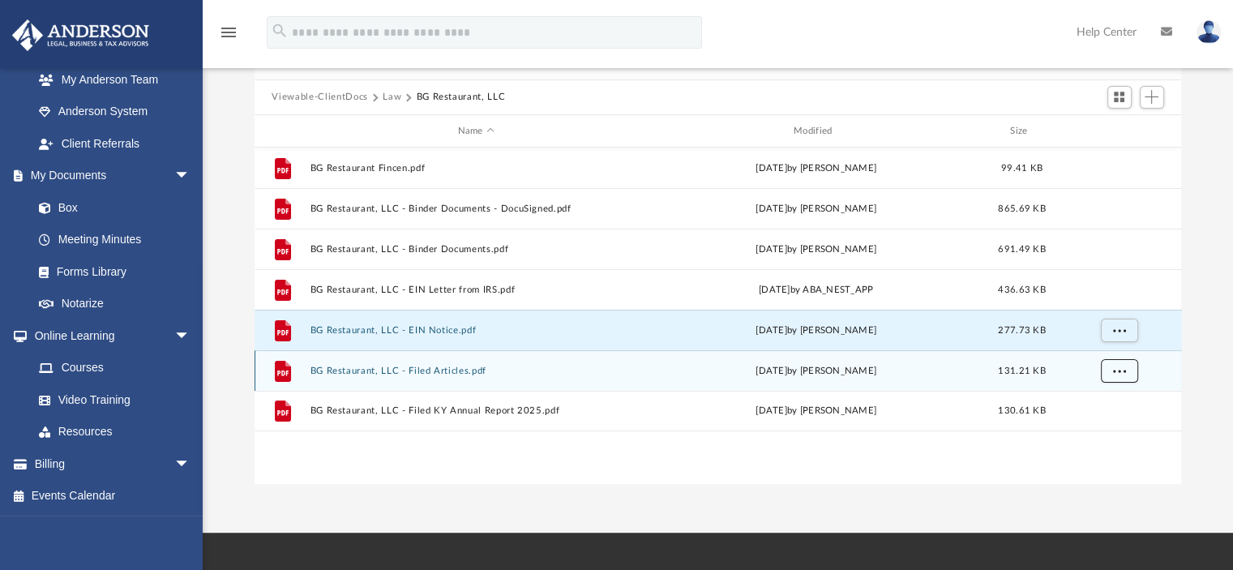
click at [1116, 367] on span "More options" at bounding box center [1118, 370] width 13 height 9
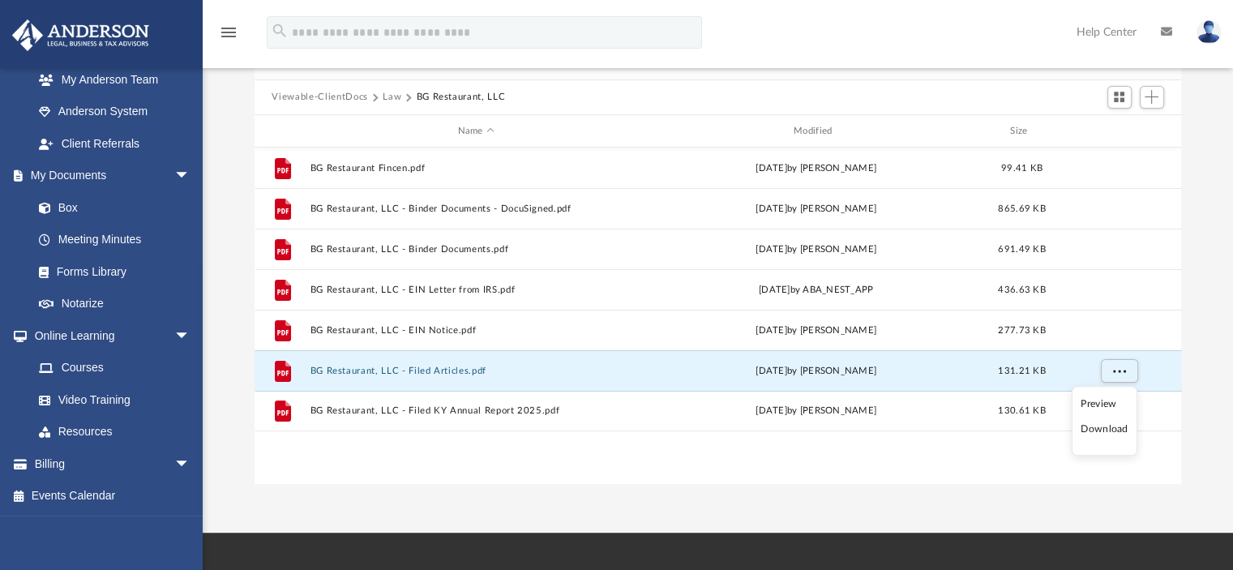
click at [1105, 427] on li "Download" at bounding box center [1103, 429] width 47 height 17
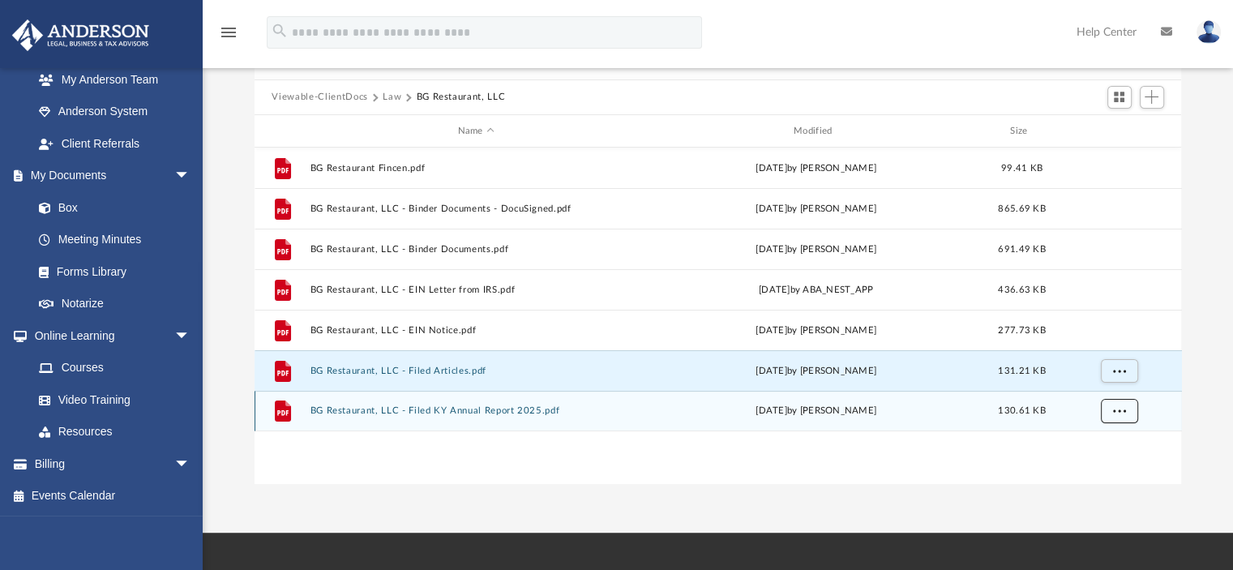
click at [1114, 411] on span "More options" at bounding box center [1118, 410] width 13 height 9
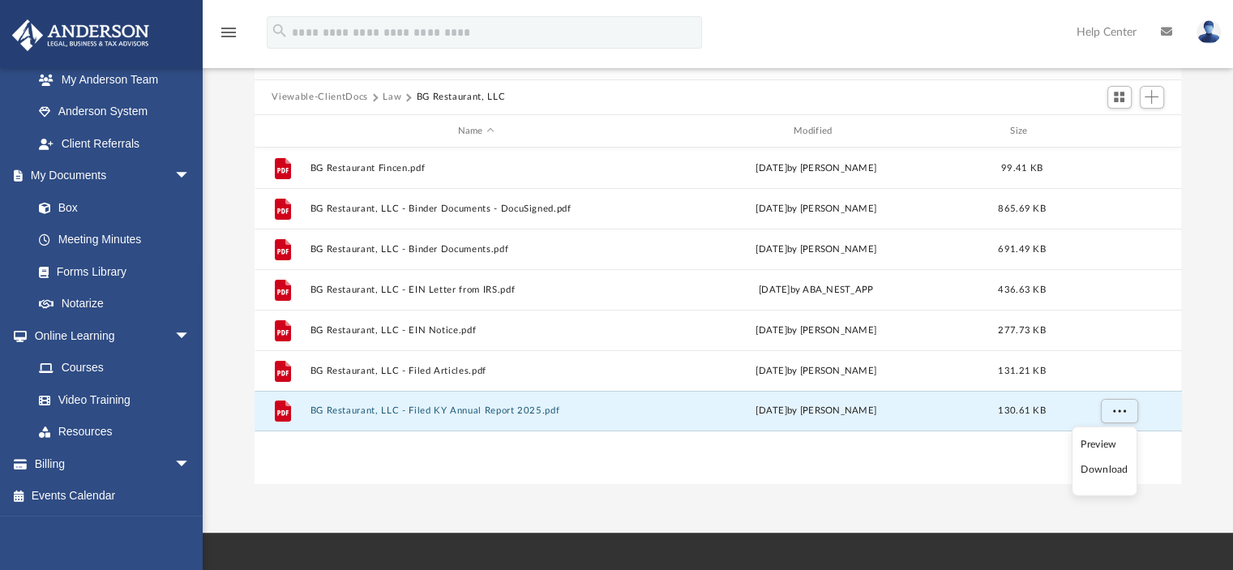
click at [1103, 465] on li "Download" at bounding box center [1103, 469] width 47 height 17
click at [387, 92] on button "Law" at bounding box center [391, 97] width 19 height 15
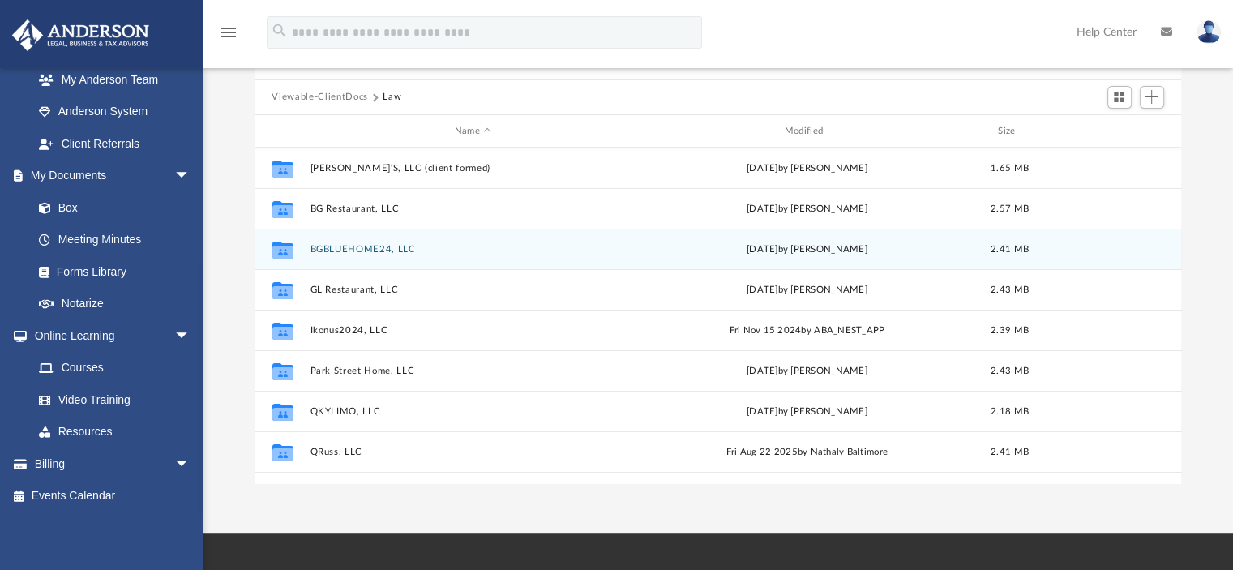
click at [364, 249] on button "BGBLUEHOME24, LLC" at bounding box center [473, 249] width 327 height 11
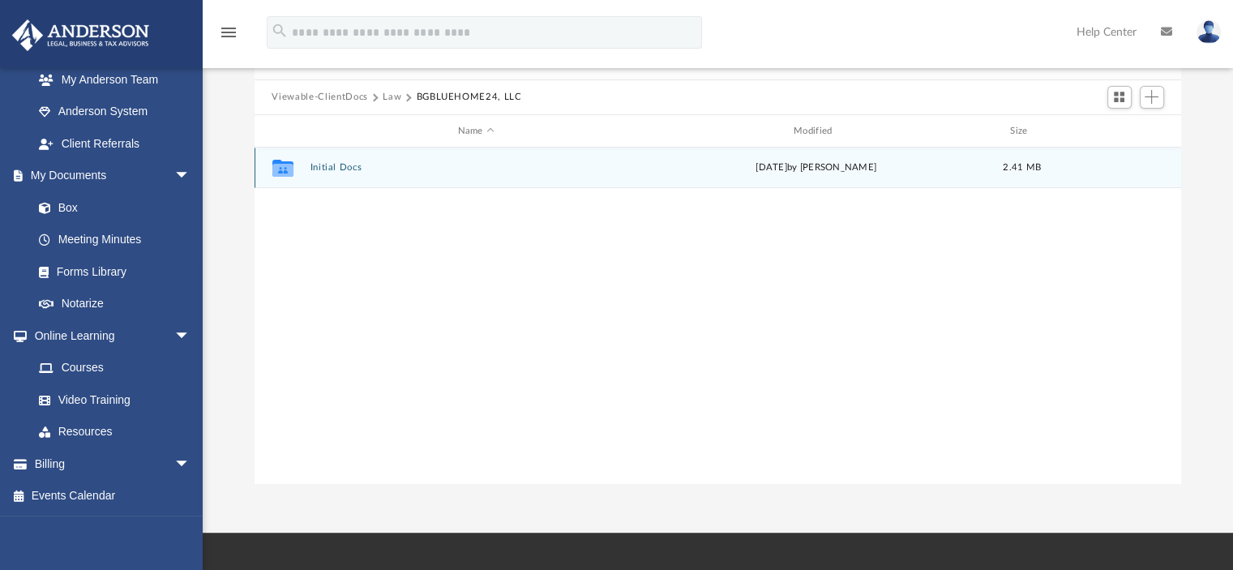
click at [326, 170] on button "Initial Docs" at bounding box center [476, 168] width 332 height 11
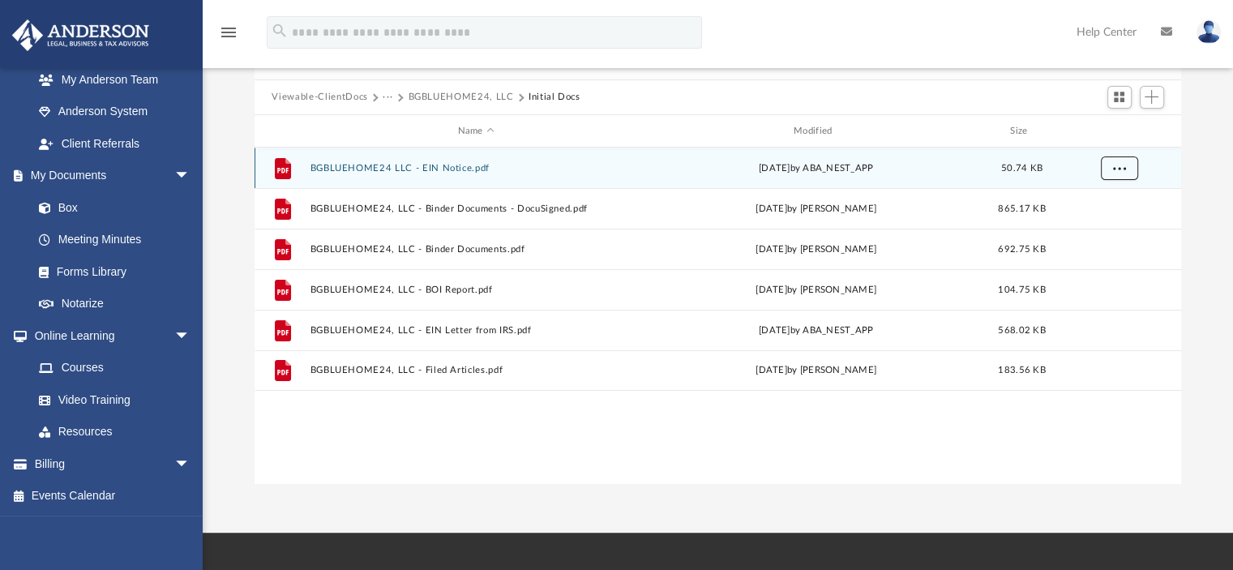
click at [1107, 174] on button "More options" at bounding box center [1118, 168] width 37 height 24
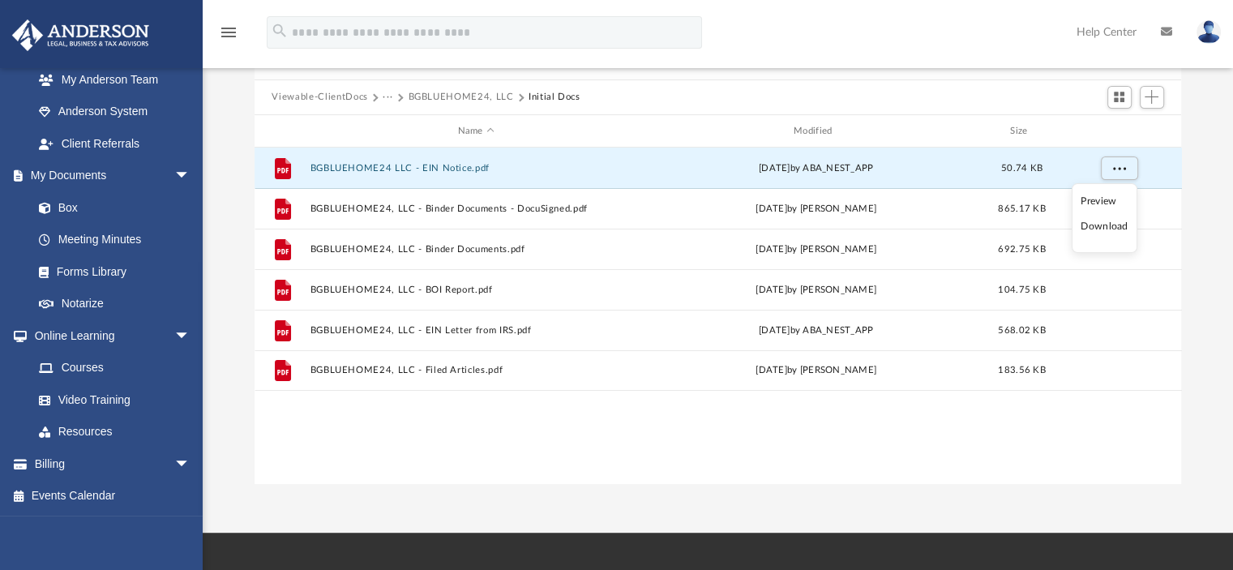
click at [1102, 221] on li "Download" at bounding box center [1103, 226] width 47 height 17
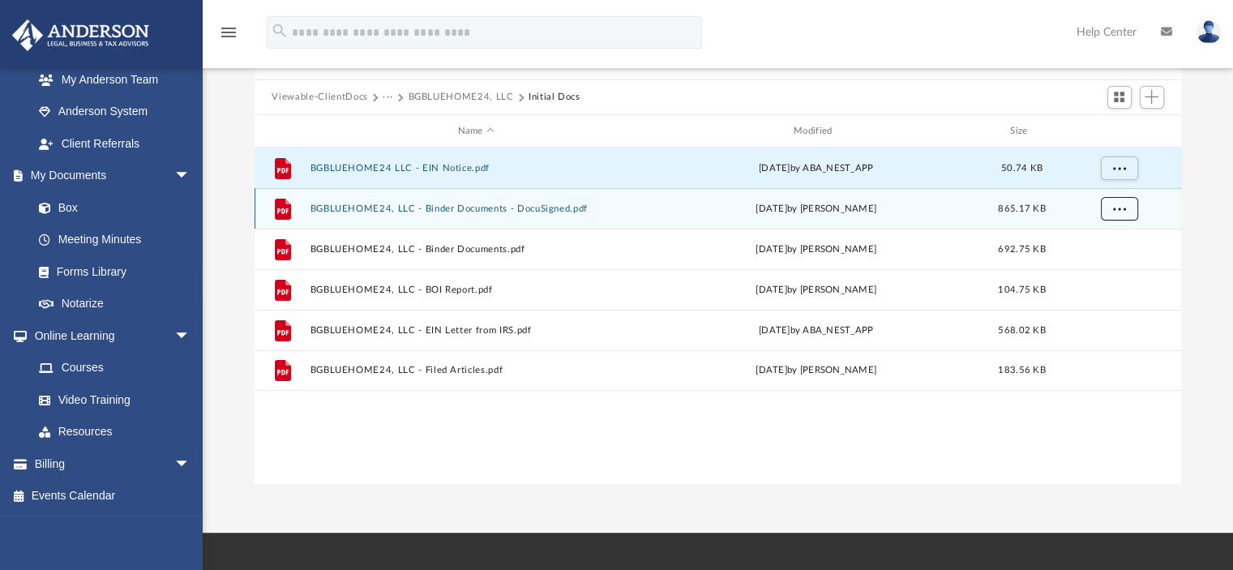
click at [1126, 208] on button "More options" at bounding box center [1118, 209] width 37 height 24
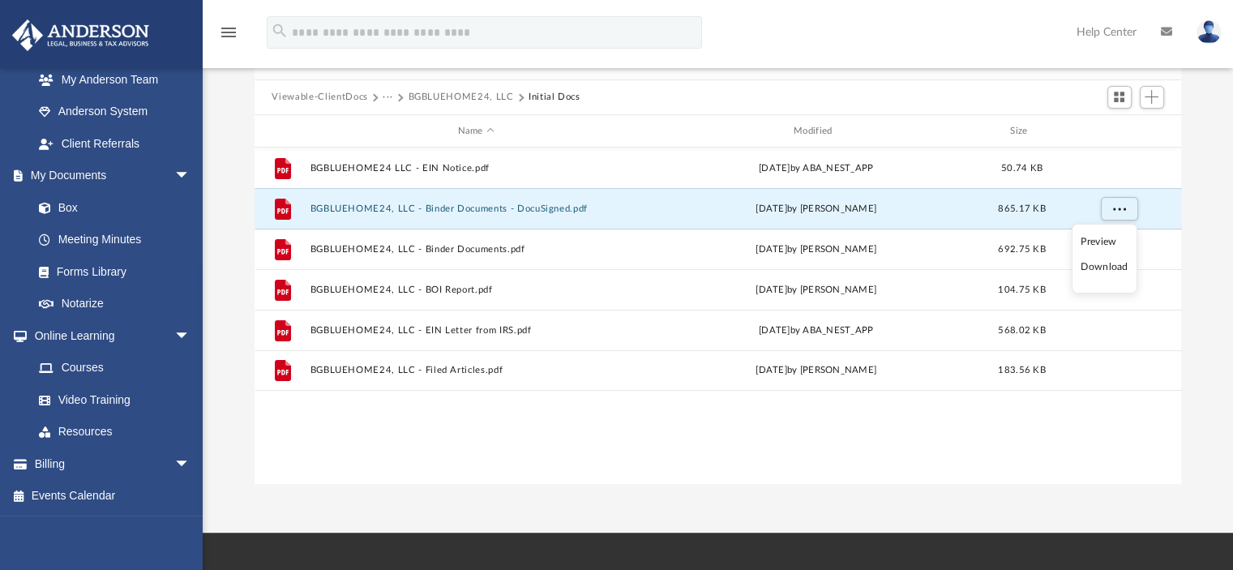
click at [1115, 265] on li "Download" at bounding box center [1103, 267] width 47 height 17
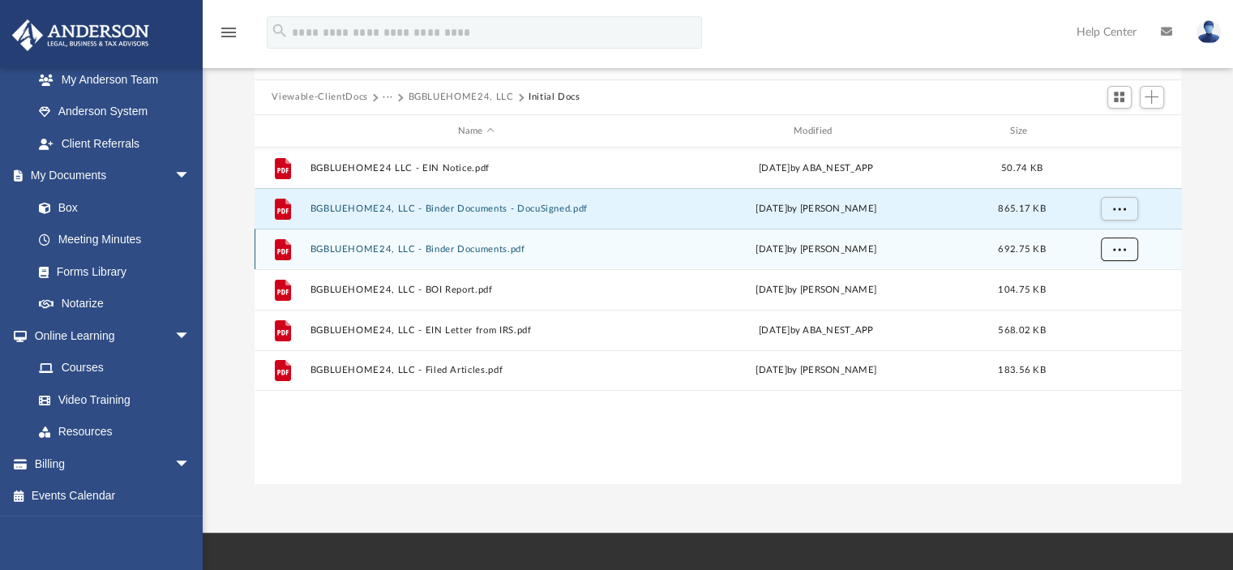
click at [1112, 252] on span "More options" at bounding box center [1118, 249] width 13 height 9
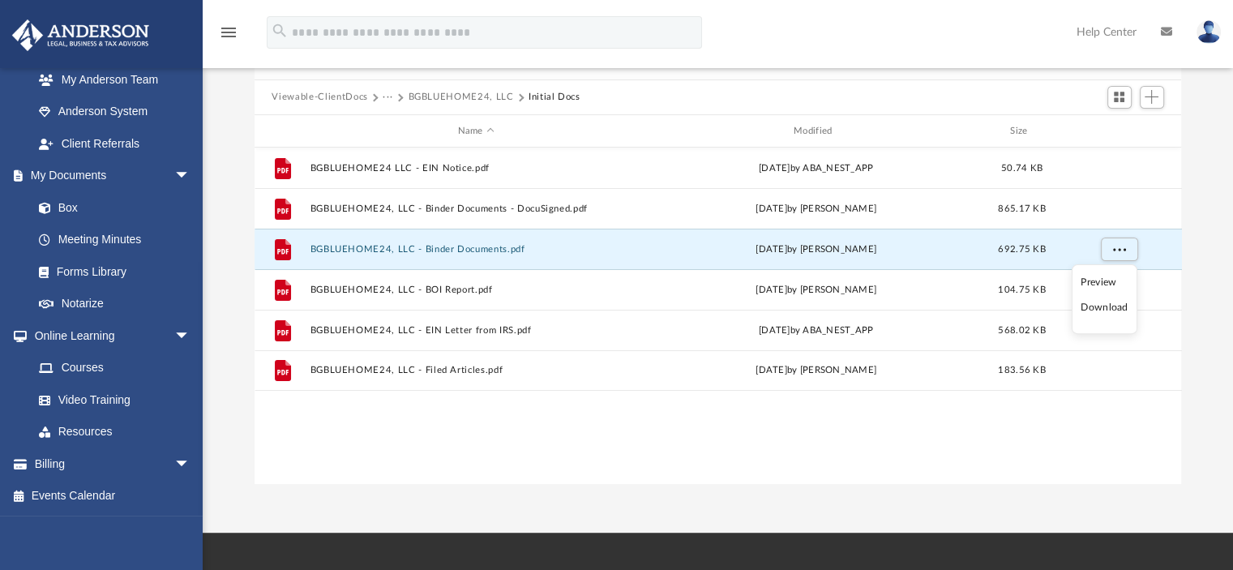
click at [1093, 310] on li "Download" at bounding box center [1103, 307] width 47 height 17
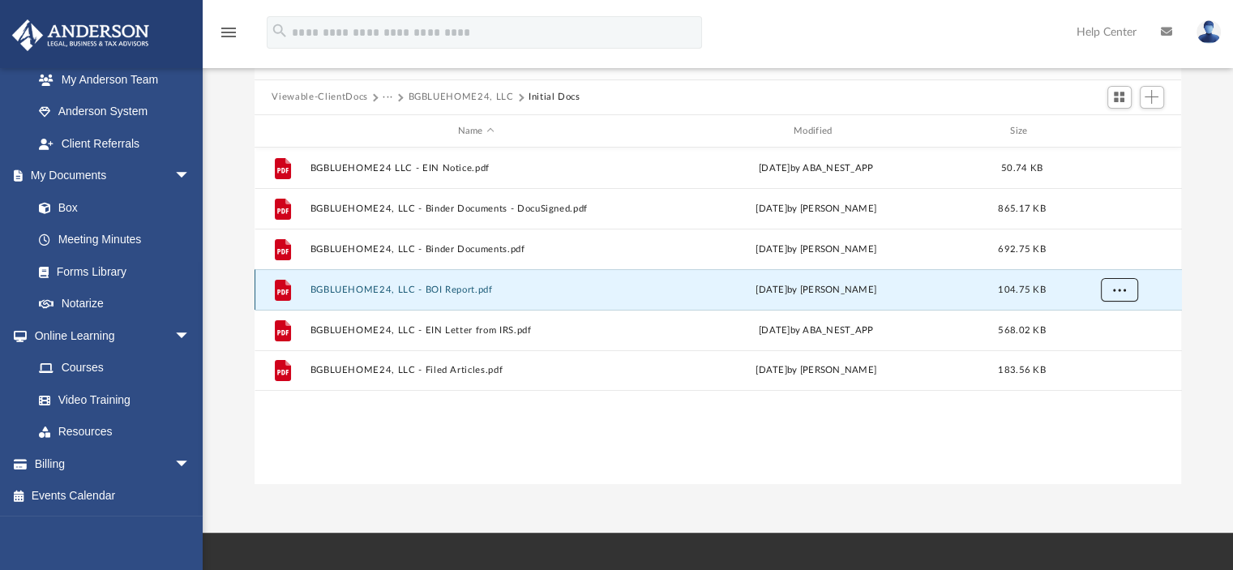
click at [1125, 293] on button "More options" at bounding box center [1118, 290] width 37 height 24
click at [1110, 343] on li "Download" at bounding box center [1103, 348] width 47 height 17
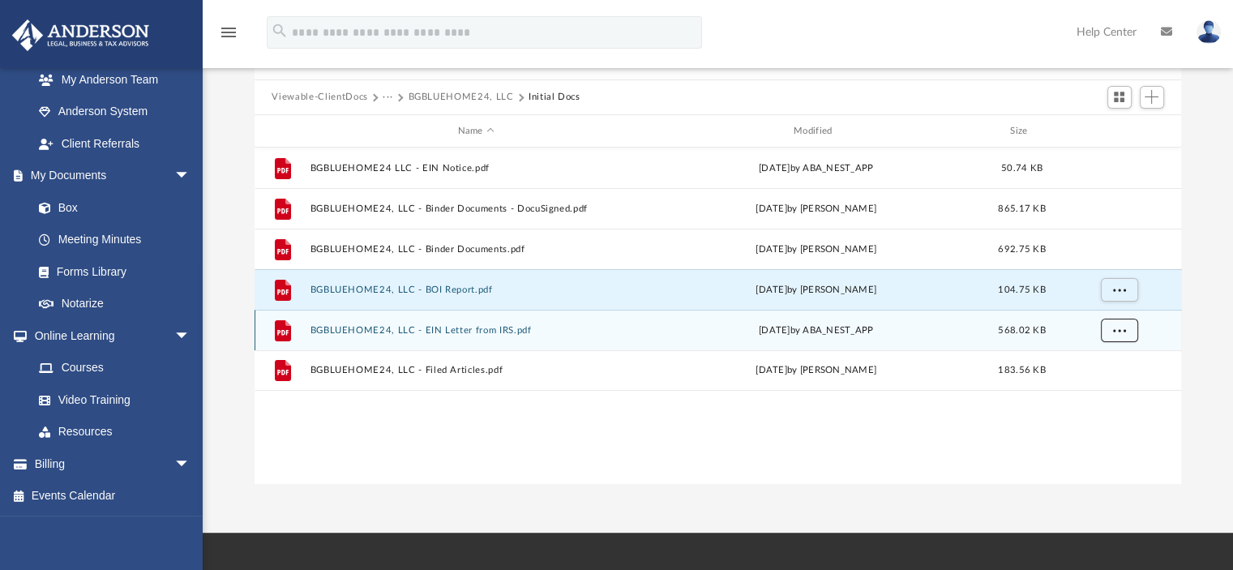
click at [1124, 327] on span "More options" at bounding box center [1118, 330] width 13 height 9
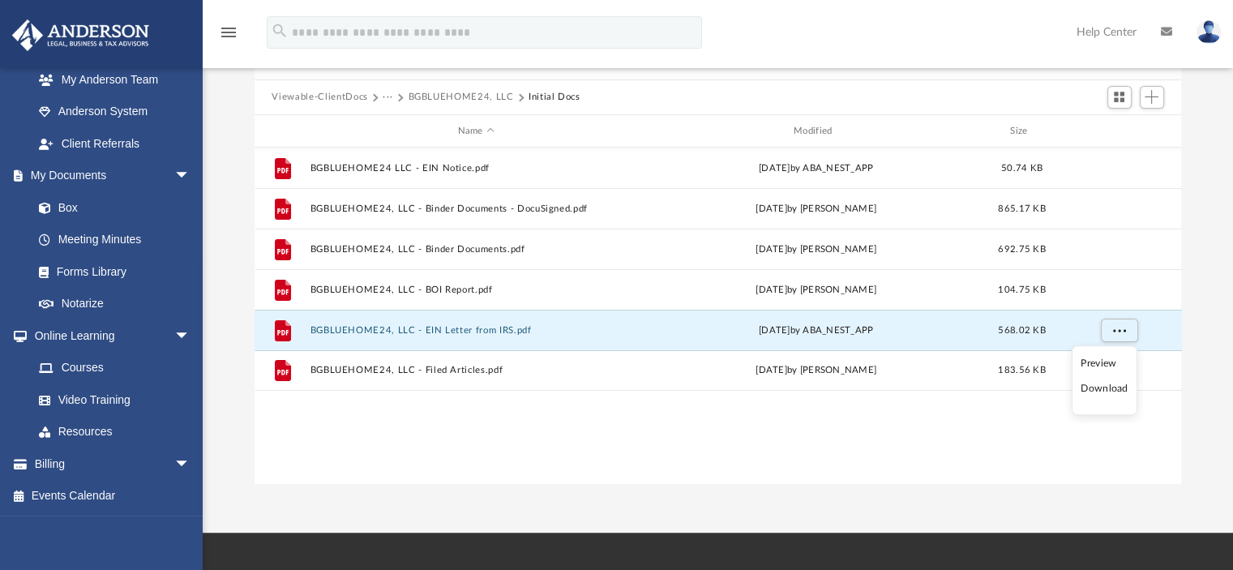
click at [1105, 383] on li "Download" at bounding box center [1103, 388] width 47 height 17
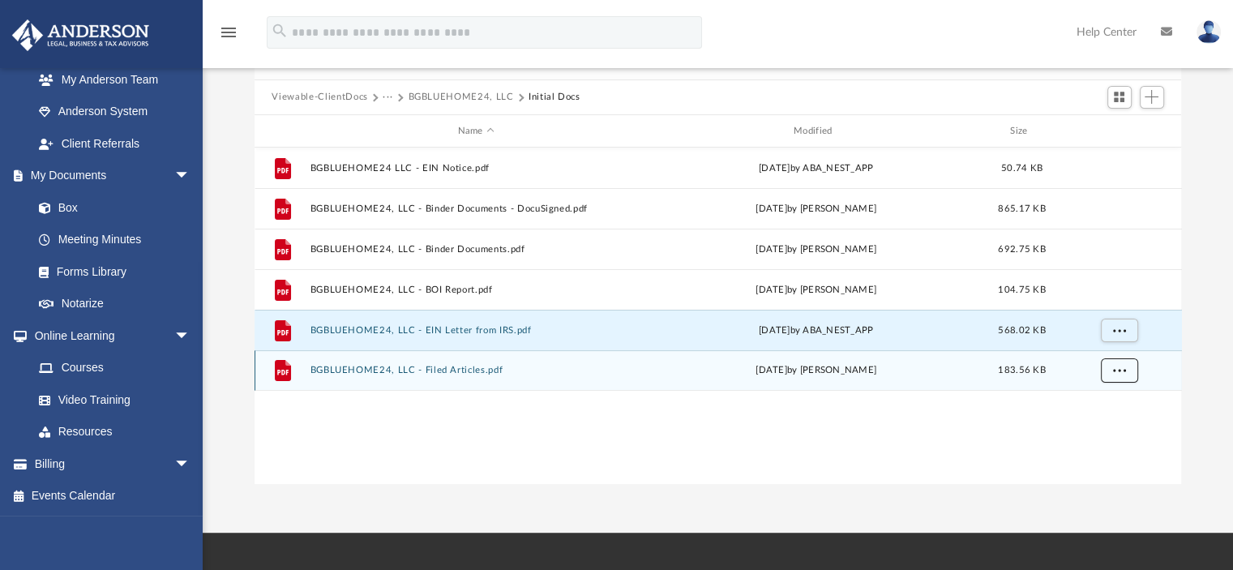
click at [1124, 366] on span "More options" at bounding box center [1118, 369] width 13 height 9
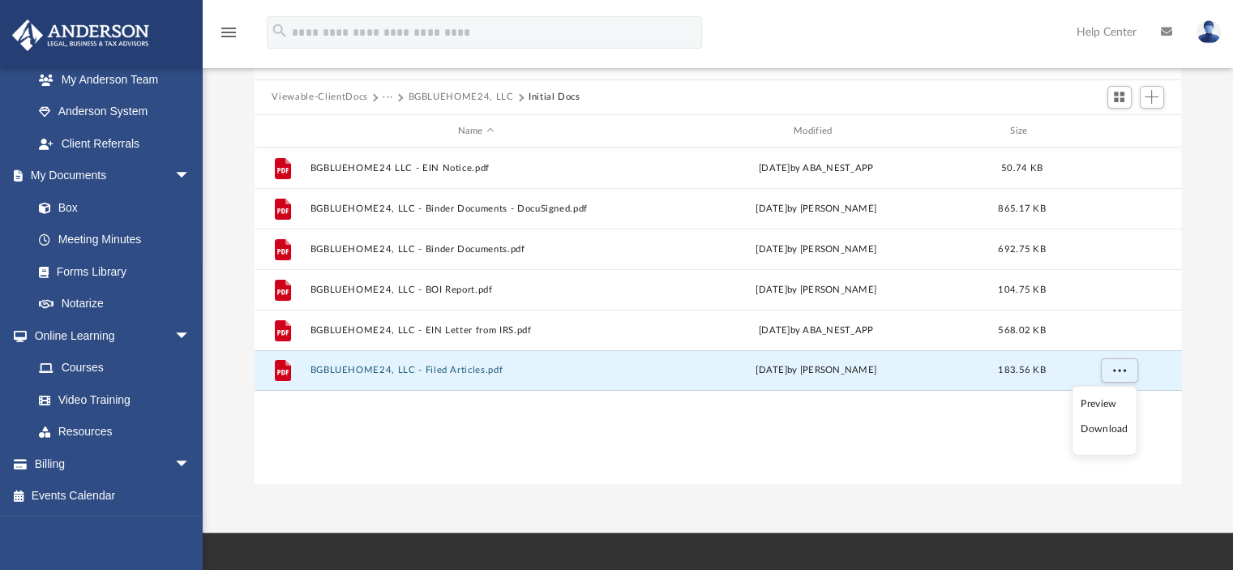
click at [1105, 429] on li "Download" at bounding box center [1103, 429] width 47 height 17
click at [391, 96] on button "···" at bounding box center [387, 97] width 11 height 15
click at [394, 126] on li "Law" at bounding box center [400, 125] width 19 height 17
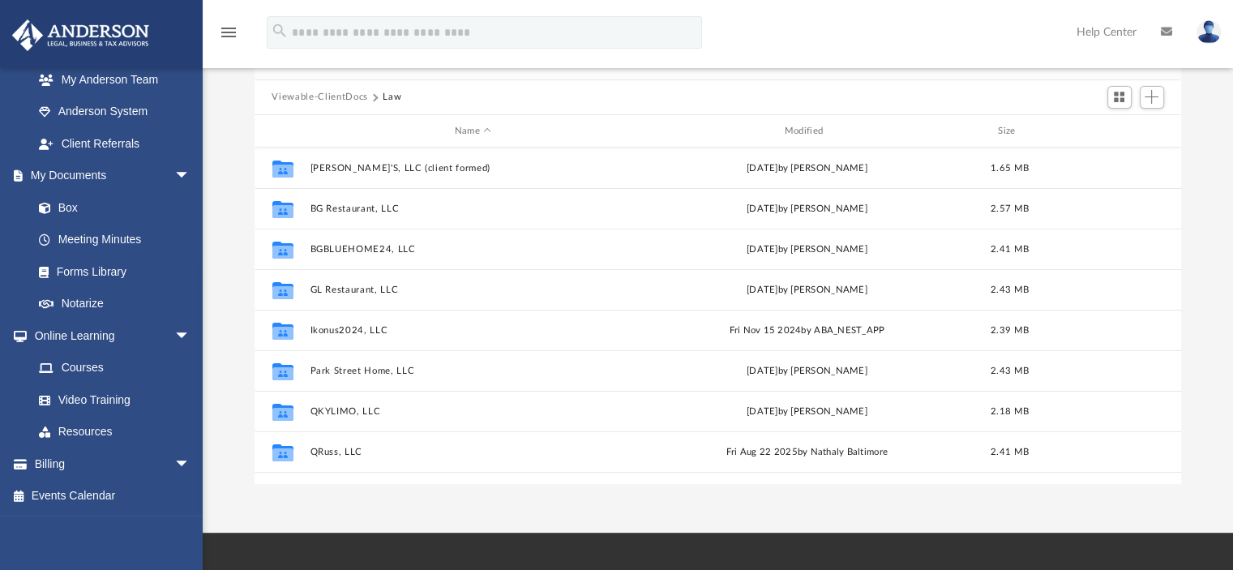
click at [383, 98] on button "Law" at bounding box center [391, 97] width 19 height 15
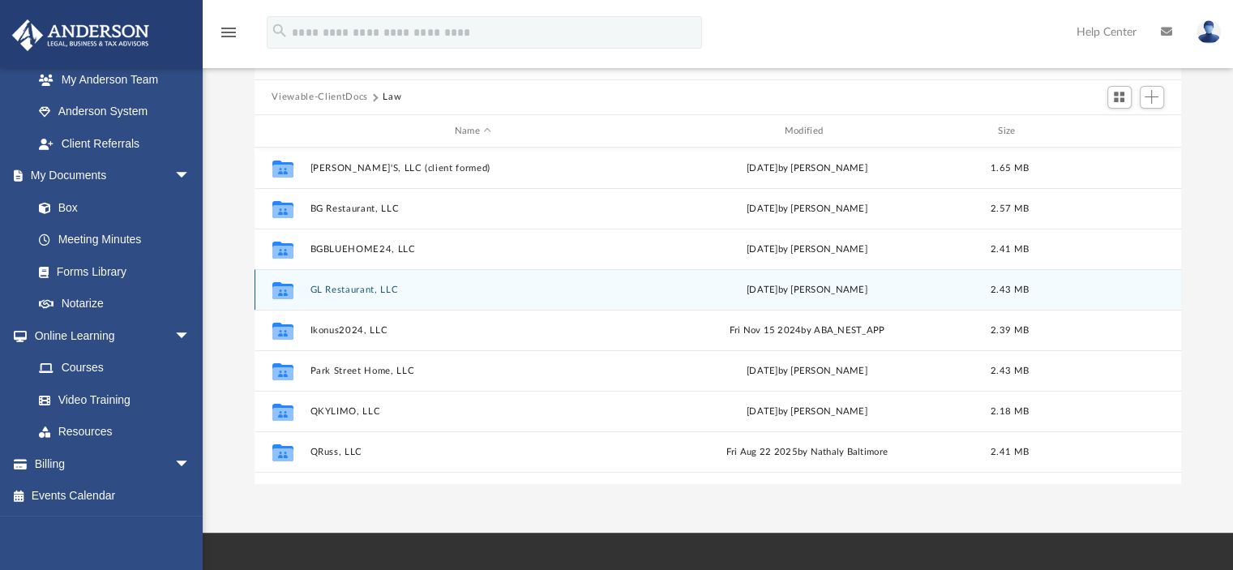
click at [358, 288] on button "GL Restaurant, LLC" at bounding box center [473, 289] width 327 height 11
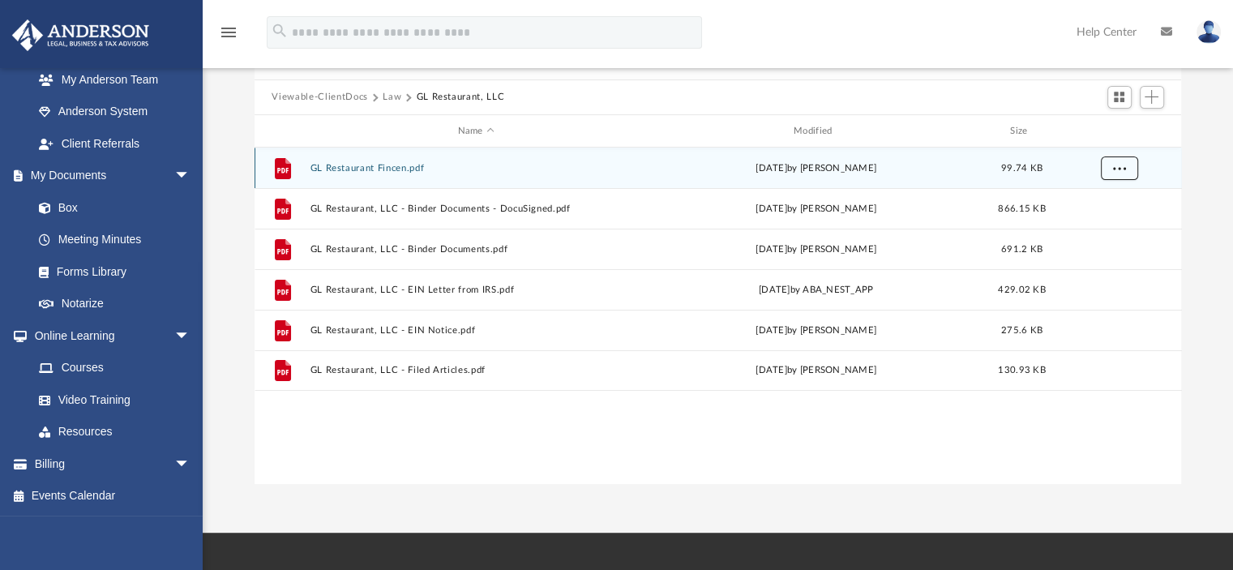
click at [1108, 173] on button "More options" at bounding box center [1118, 168] width 37 height 24
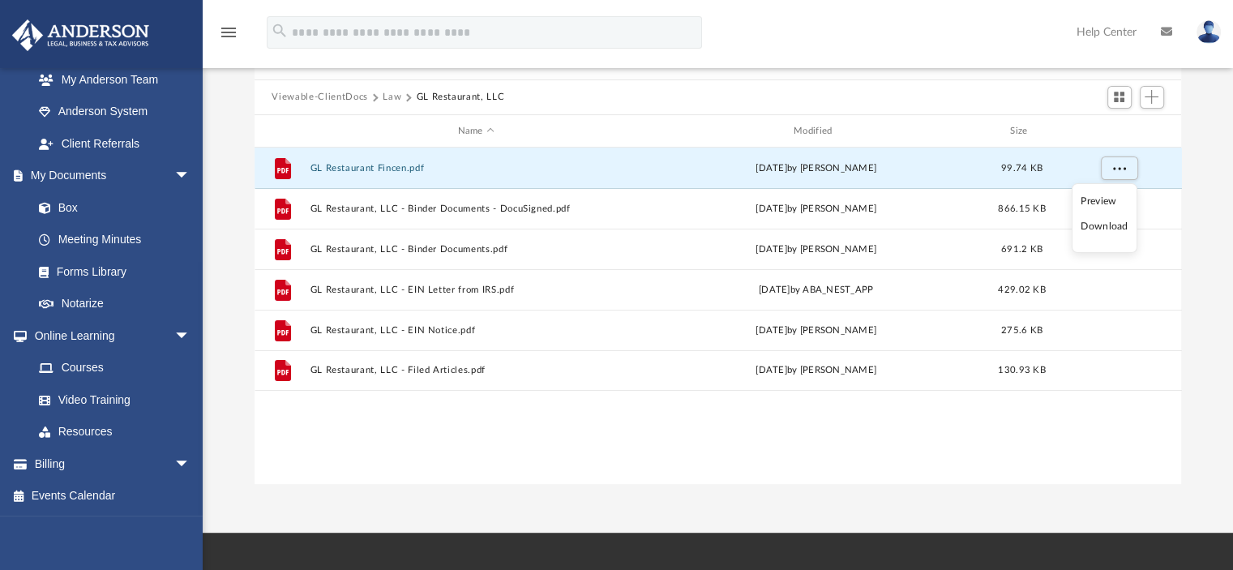
click at [1109, 226] on li "Download" at bounding box center [1103, 226] width 47 height 17
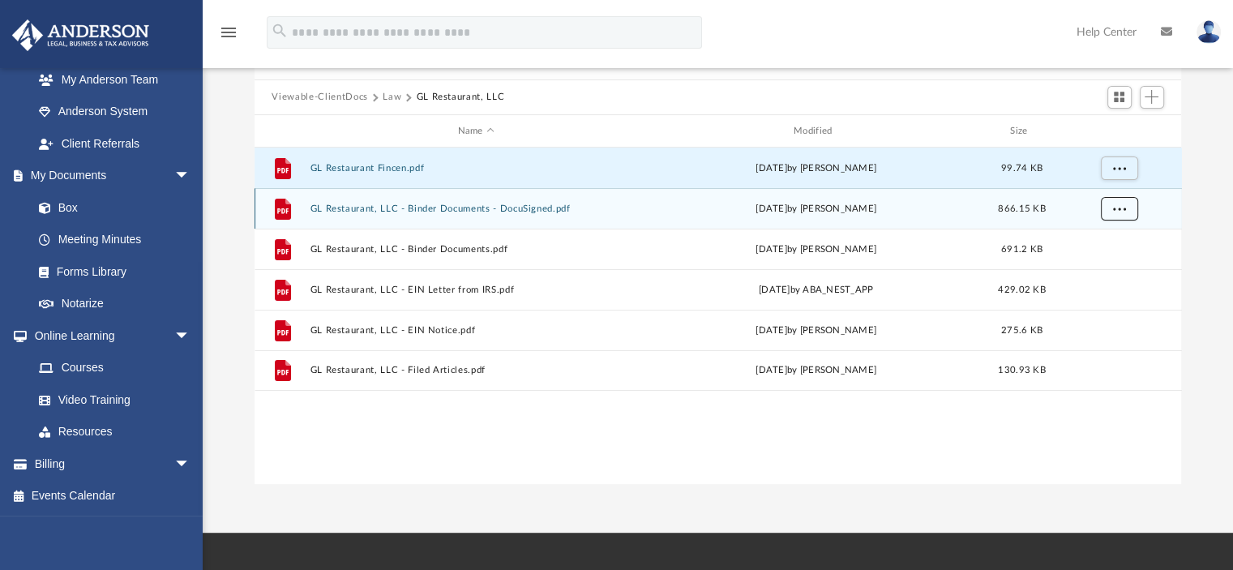
click at [1122, 214] on button "More options" at bounding box center [1118, 209] width 37 height 24
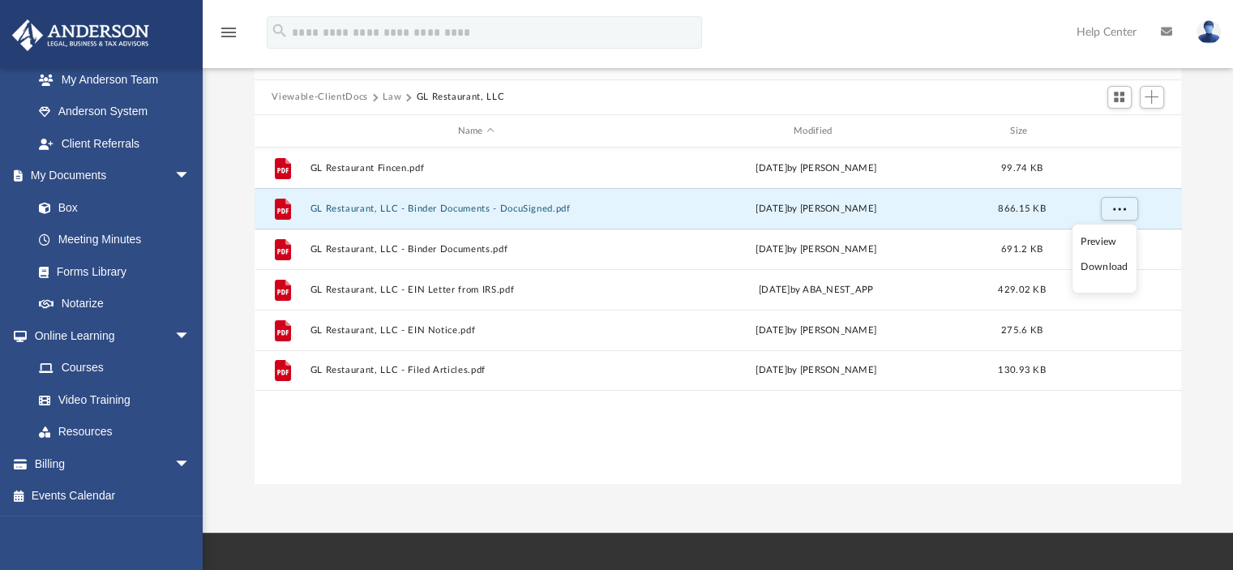
click at [1116, 265] on li "Download" at bounding box center [1103, 267] width 47 height 17
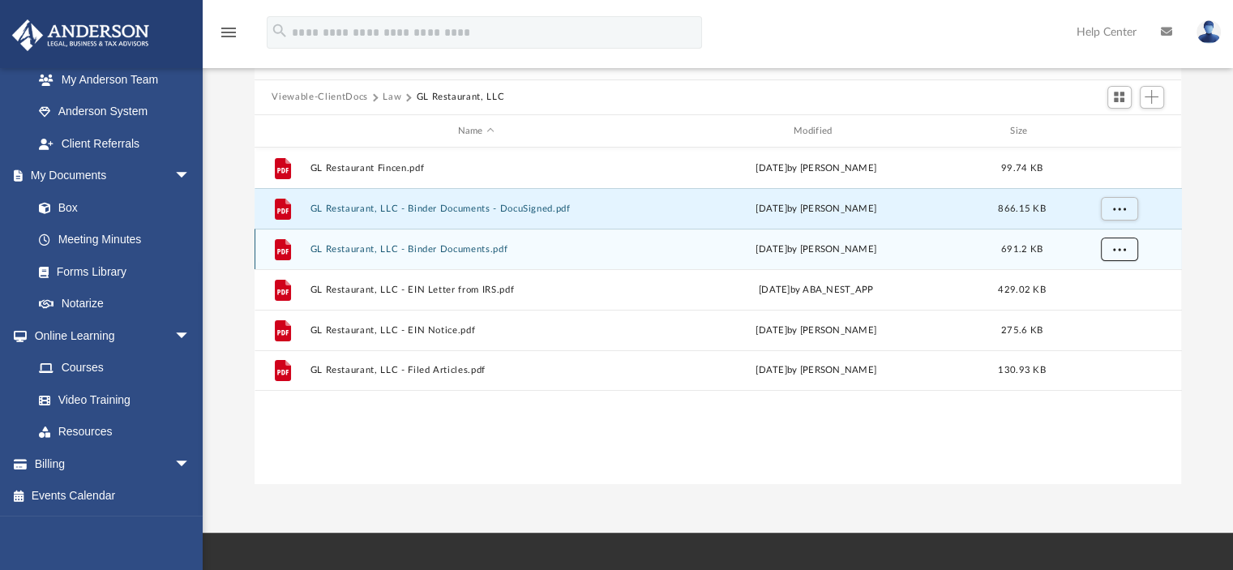
click at [1130, 246] on button "More options" at bounding box center [1118, 249] width 37 height 24
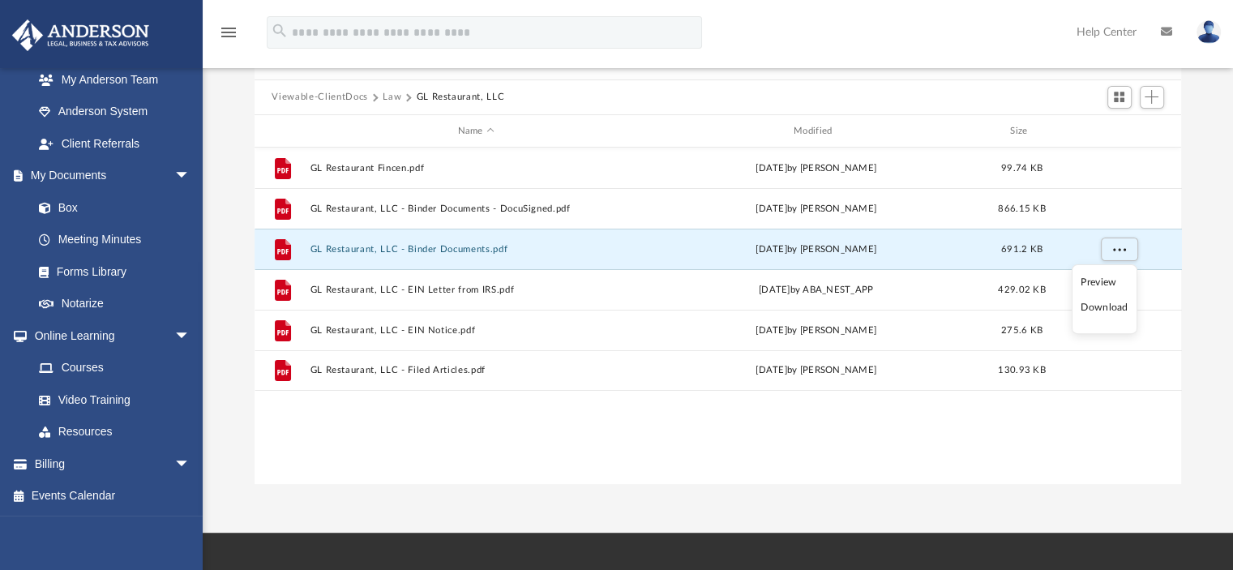
click at [1115, 304] on li "Download" at bounding box center [1103, 307] width 47 height 17
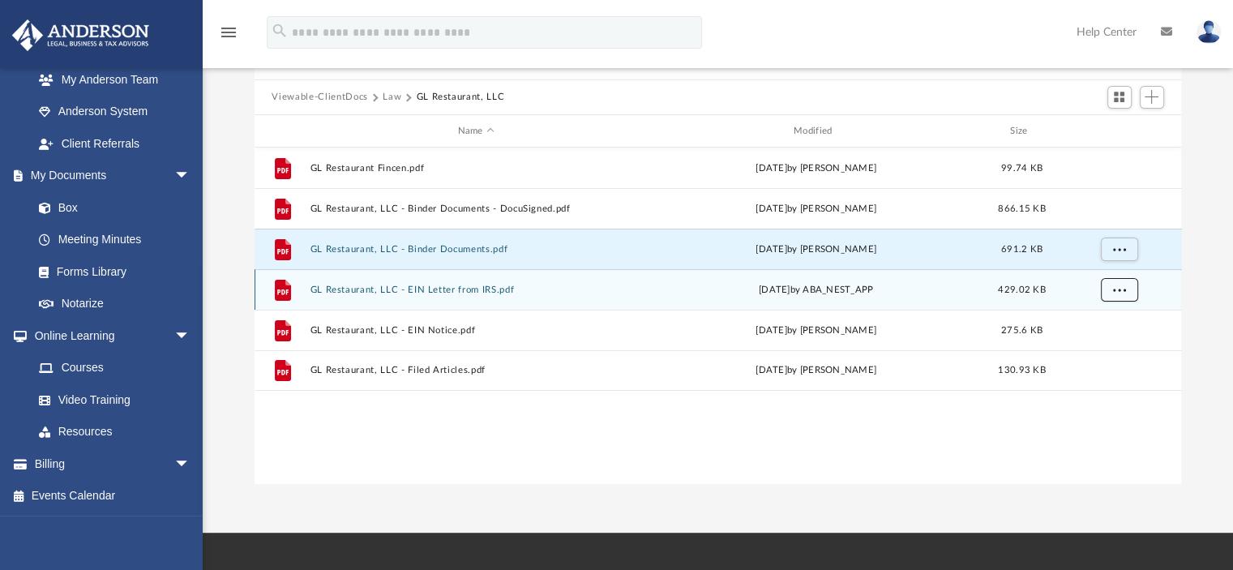
click at [1118, 293] on span "More options" at bounding box center [1118, 289] width 13 height 9
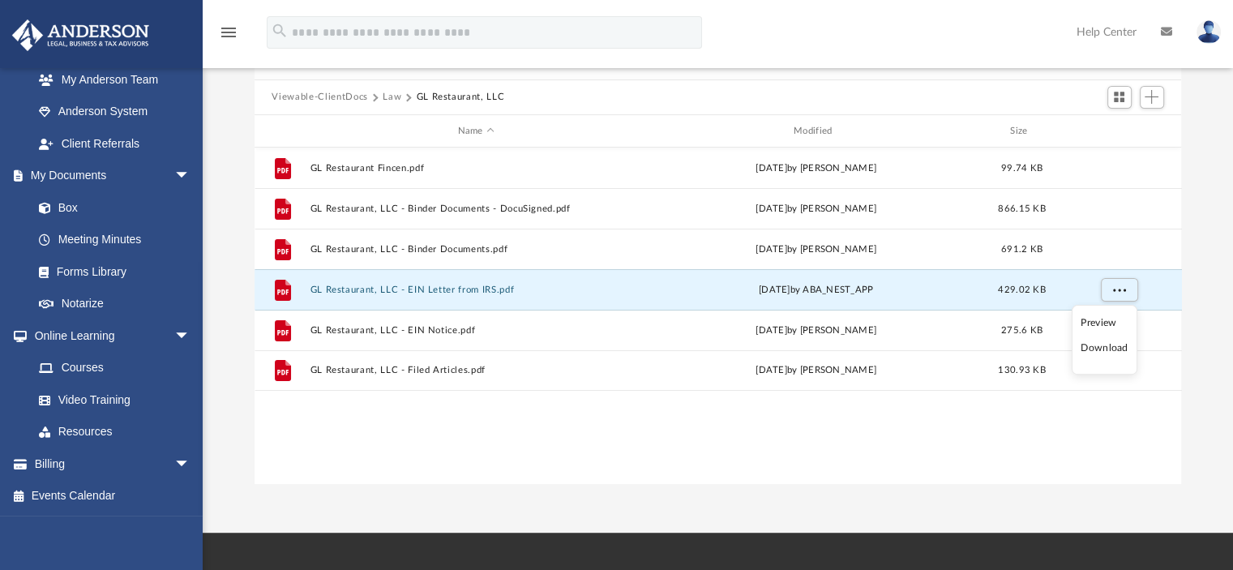
click at [1100, 343] on li "Download" at bounding box center [1103, 348] width 47 height 17
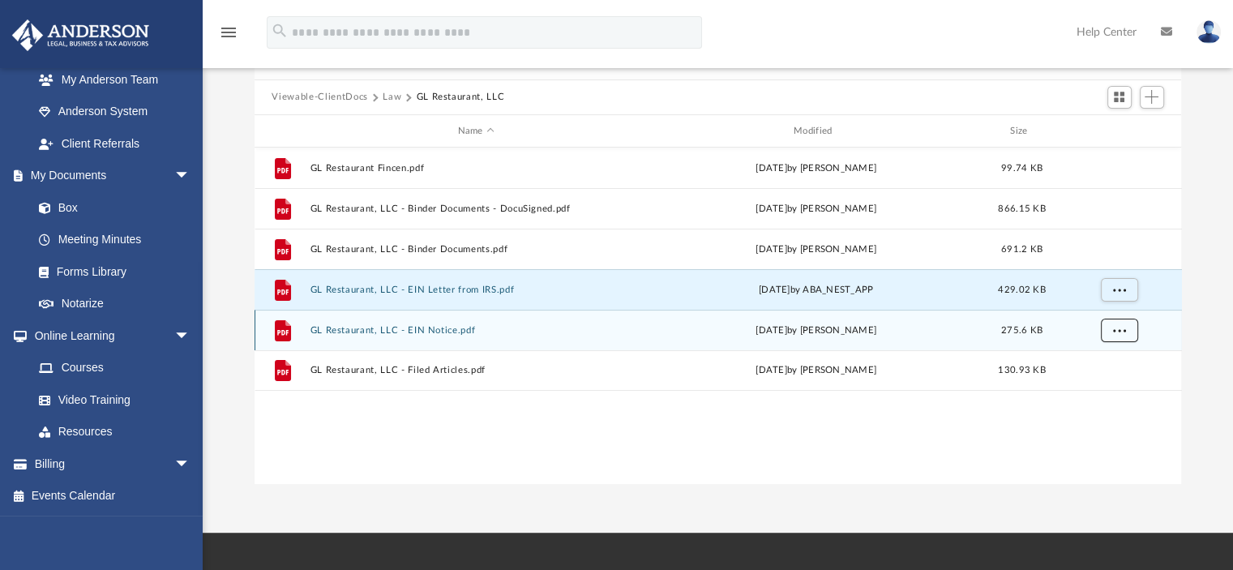
click at [1118, 335] on button "More options" at bounding box center [1118, 330] width 37 height 24
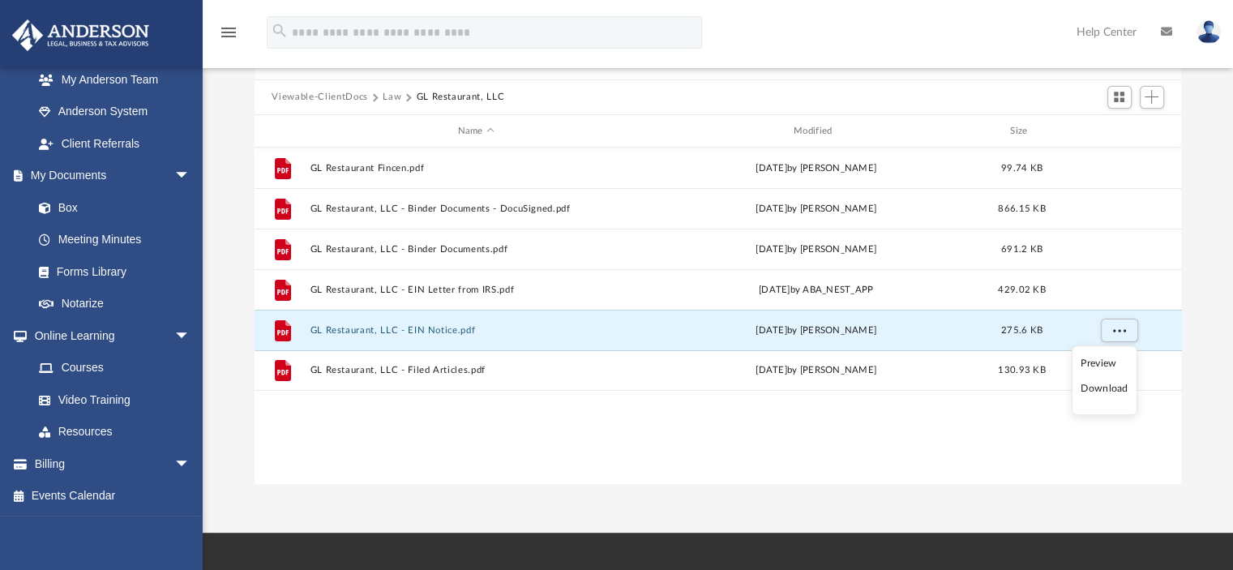
click at [1096, 390] on li "Download" at bounding box center [1103, 388] width 47 height 17
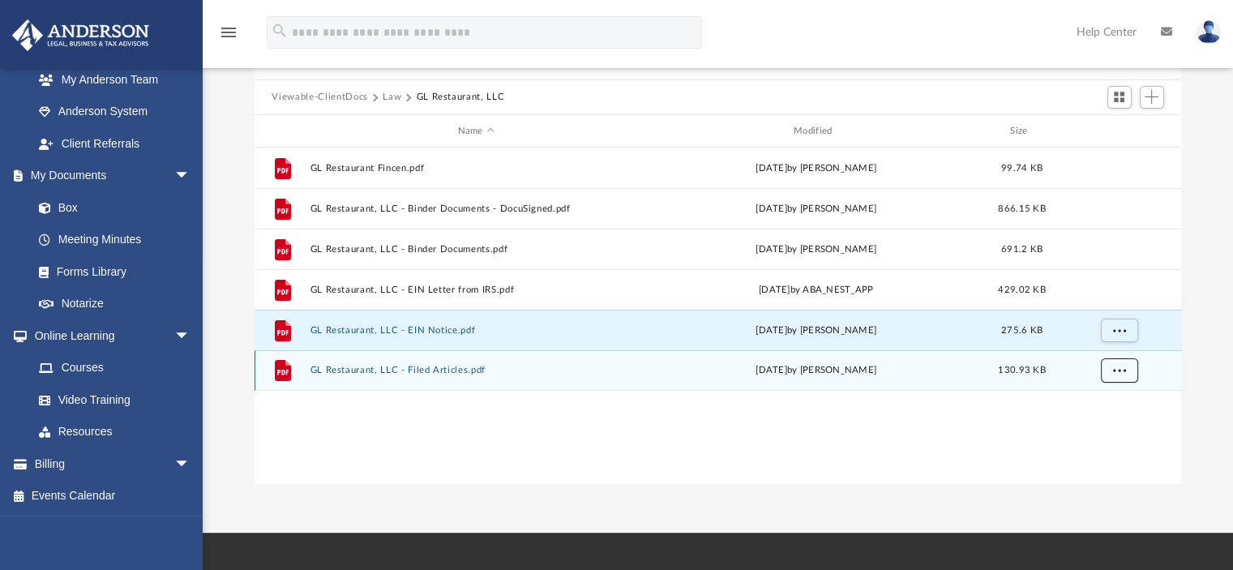
click at [1128, 375] on button "More options" at bounding box center [1118, 371] width 37 height 24
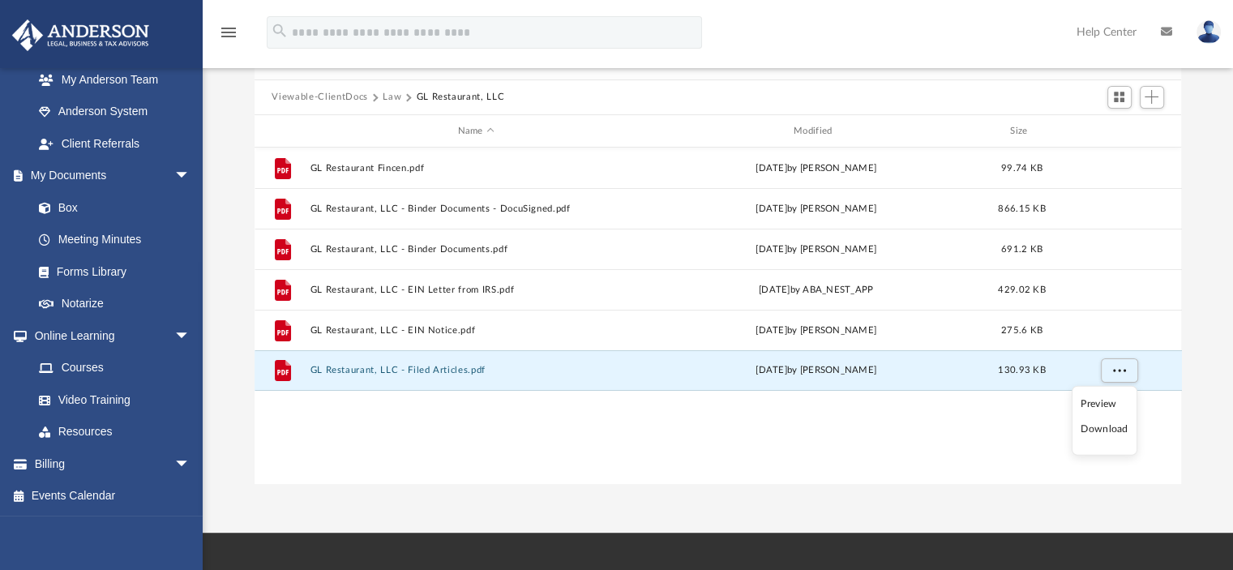
click at [1113, 423] on li "Download" at bounding box center [1103, 429] width 47 height 17
click at [392, 98] on button "Law" at bounding box center [391, 97] width 19 height 15
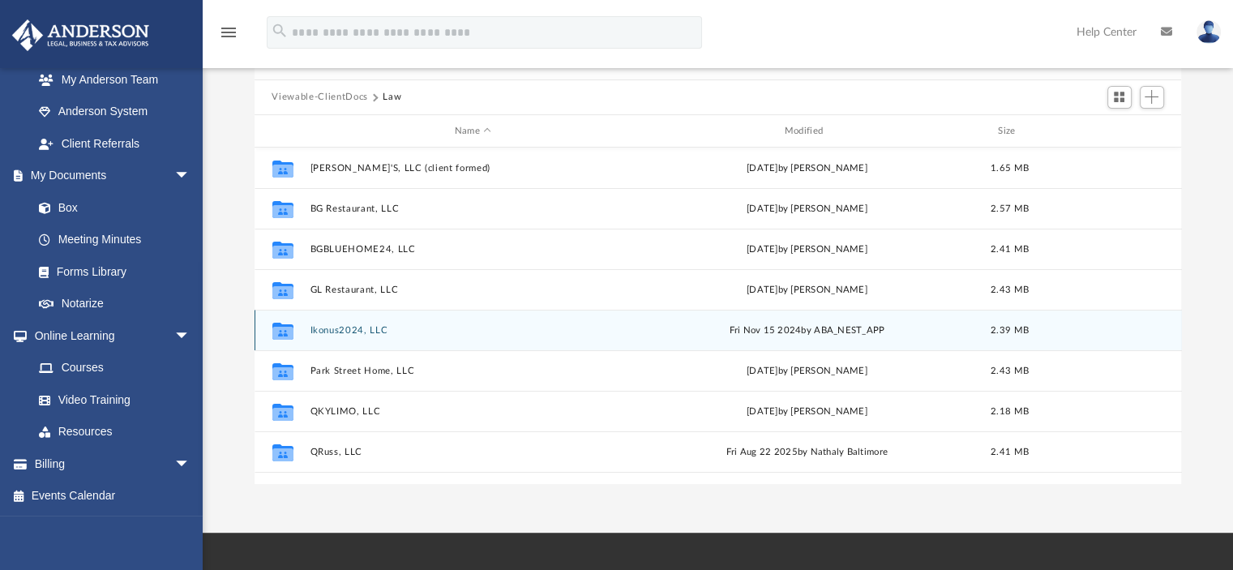
click at [328, 327] on button "Ikonus2024, LLC" at bounding box center [473, 330] width 327 height 11
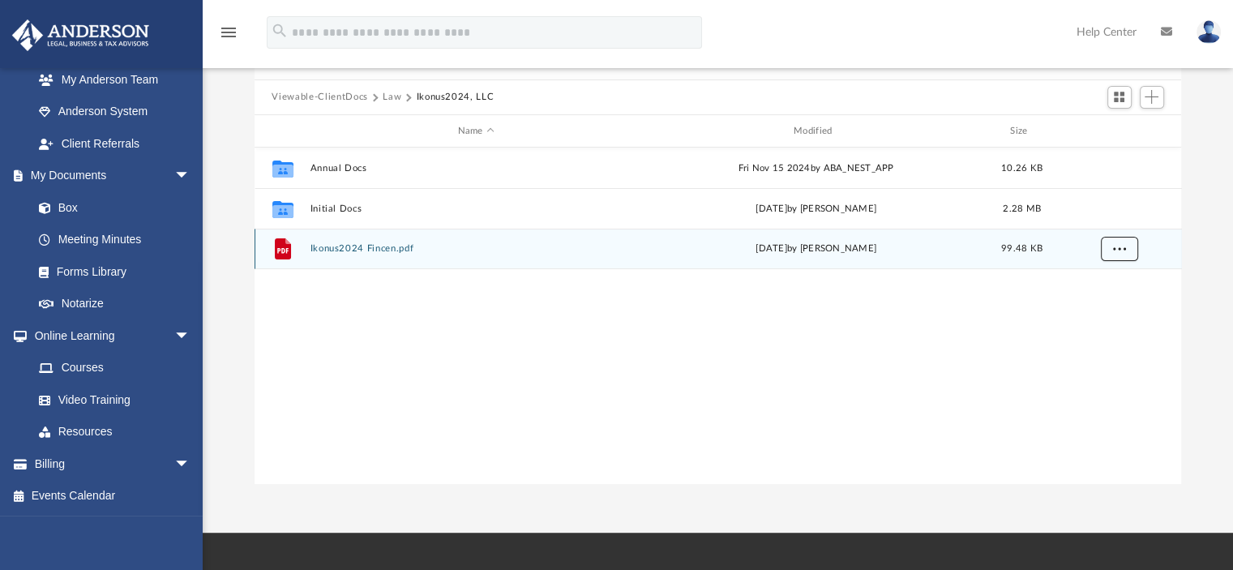
click at [1120, 247] on span "More options" at bounding box center [1118, 248] width 13 height 9
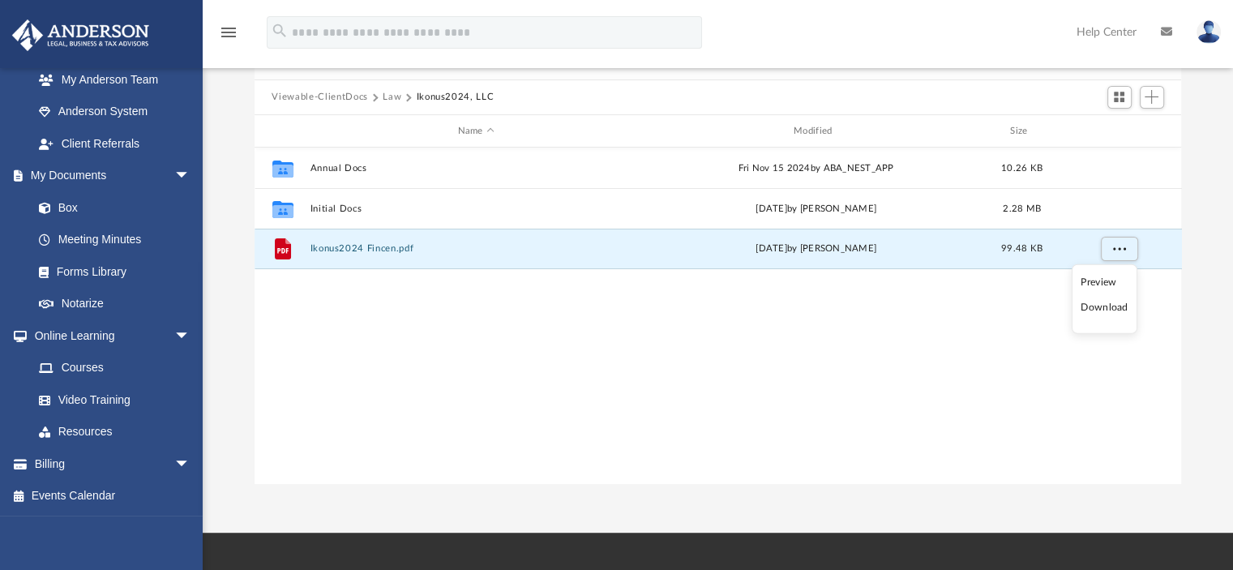
click at [1102, 306] on li "Download" at bounding box center [1103, 307] width 47 height 17
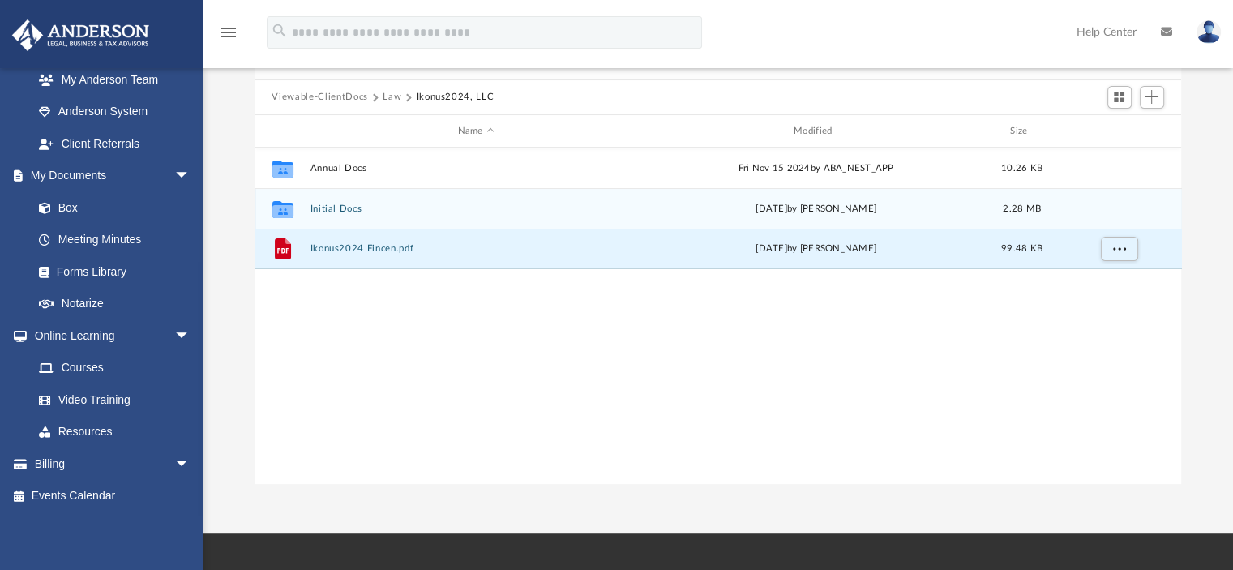
click at [603, 217] on div "Collaborated Folder Initial Docs Wed Jan 3 2024 by Krystal Hankins 2.28 MB" at bounding box center [717, 208] width 927 height 41
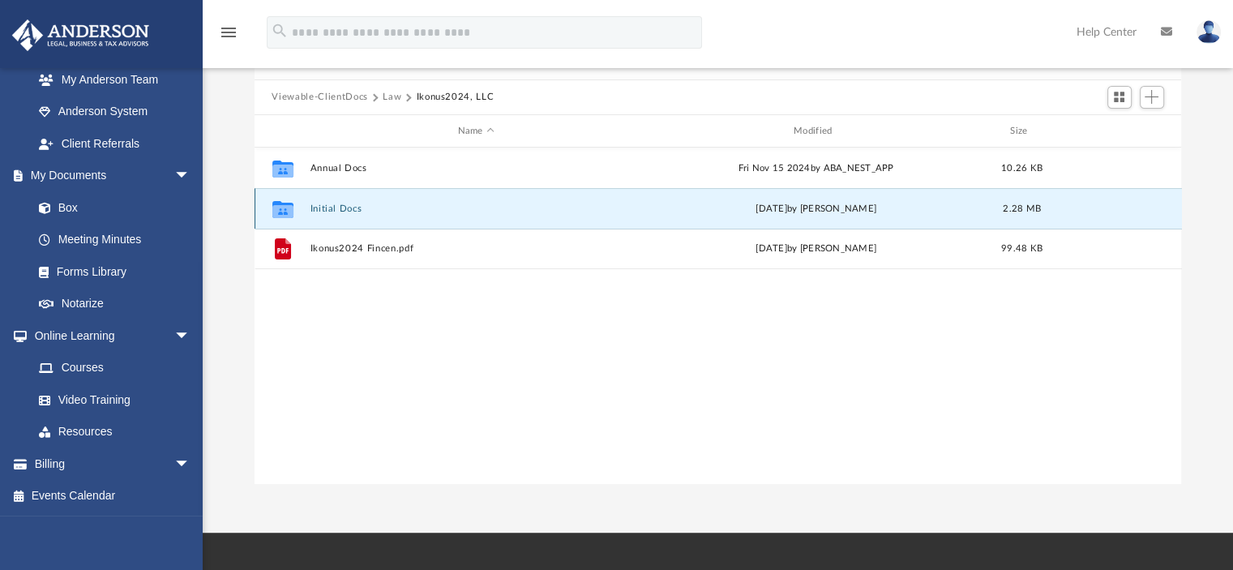
click at [603, 217] on div "Collaborated Folder Initial Docs Wed Jan 3 2024 by Krystal Hankins 2.28 MB" at bounding box center [717, 208] width 927 height 41
click at [603, 208] on button "Initial Docs" at bounding box center [476, 208] width 332 height 11
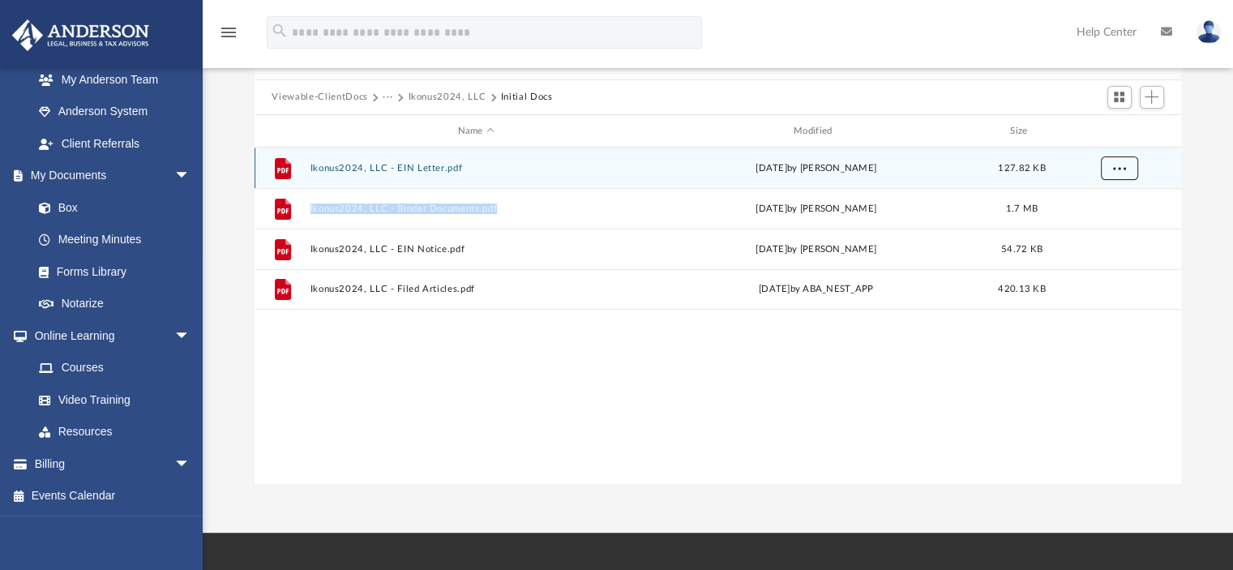
click at [1105, 172] on button "More options" at bounding box center [1118, 168] width 37 height 24
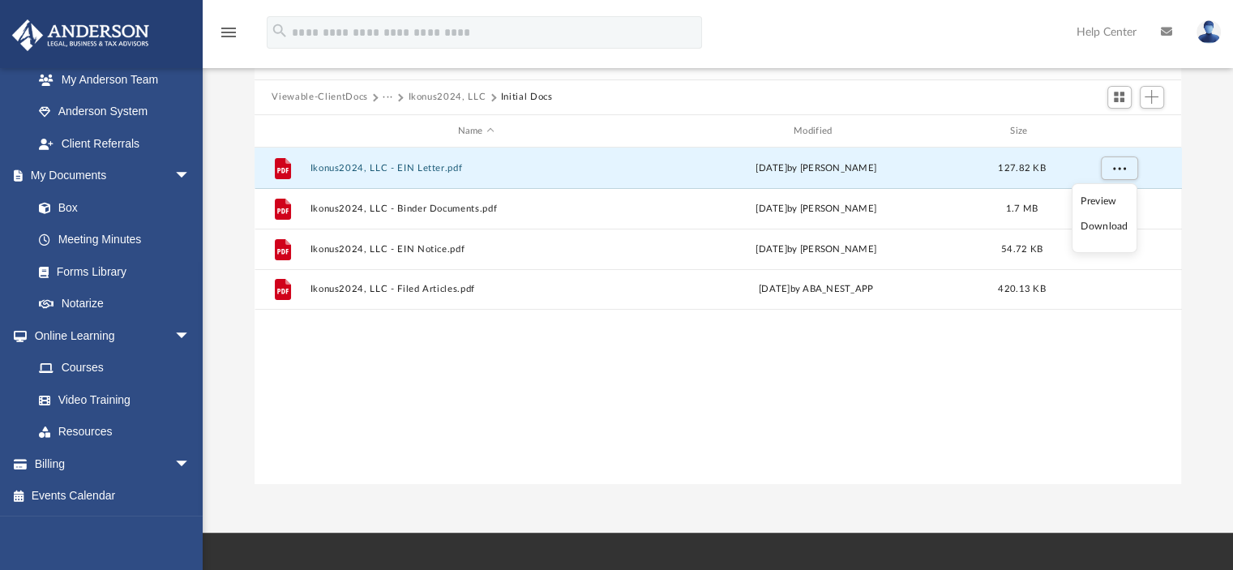
click at [1101, 229] on li "Download" at bounding box center [1103, 226] width 47 height 17
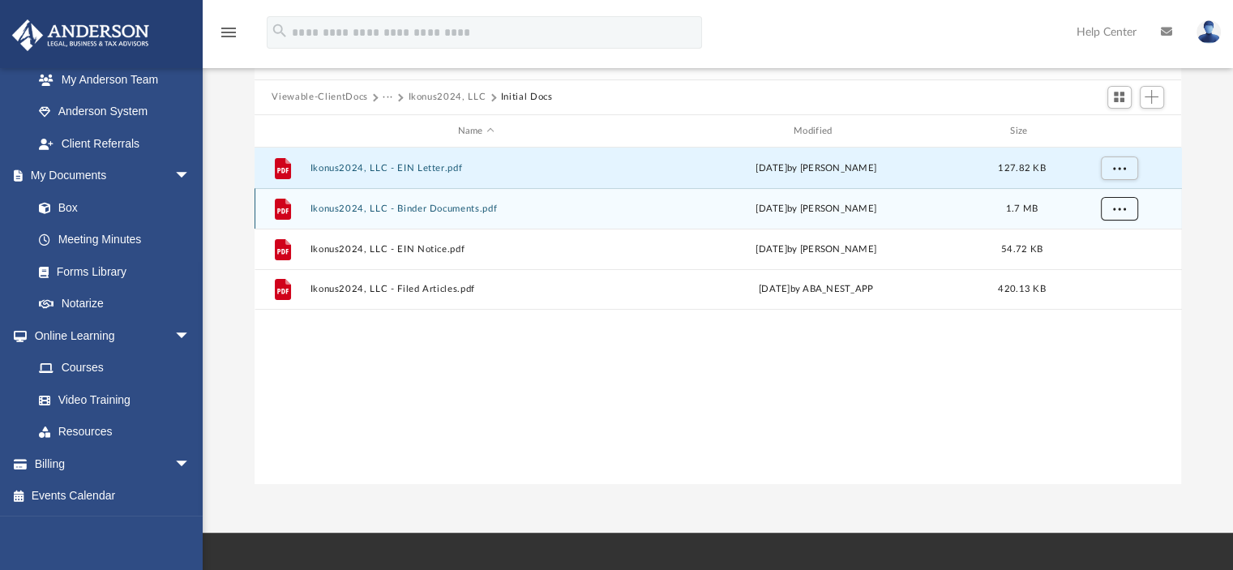
click at [1110, 212] on button "More options" at bounding box center [1118, 209] width 37 height 24
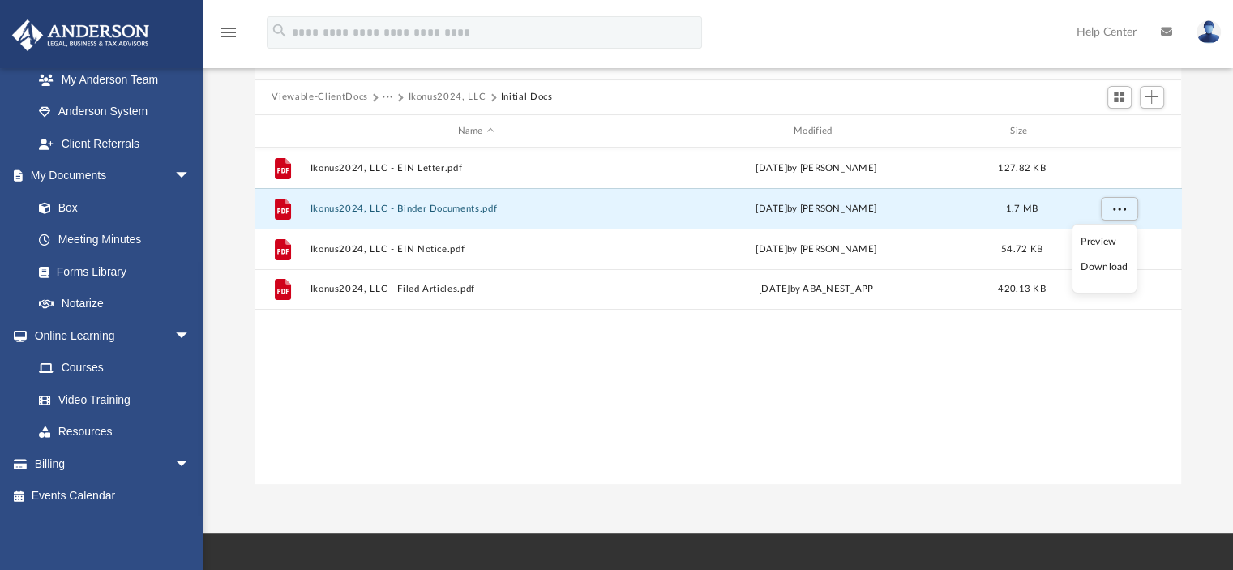
click at [1109, 265] on li "Download" at bounding box center [1103, 267] width 47 height 17
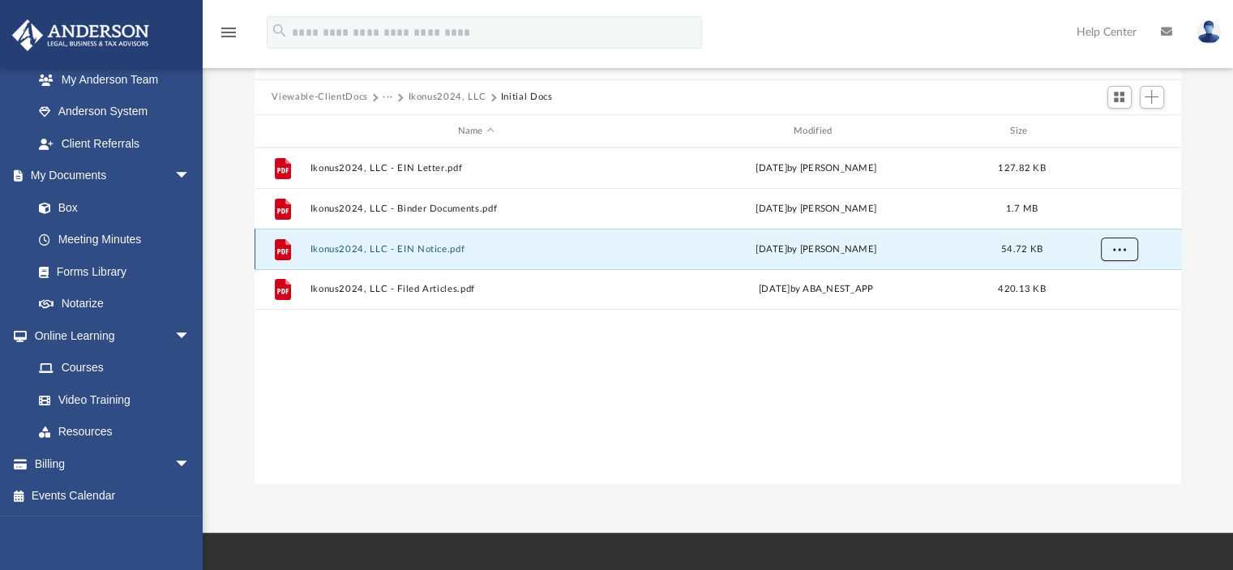
click at [1118, 250] on span "More options" at bounding box center [1118, 249] width 13 height 9
click at [1096, 304] on li "Download" at bounding box center [1103, 307] width 47 height 17
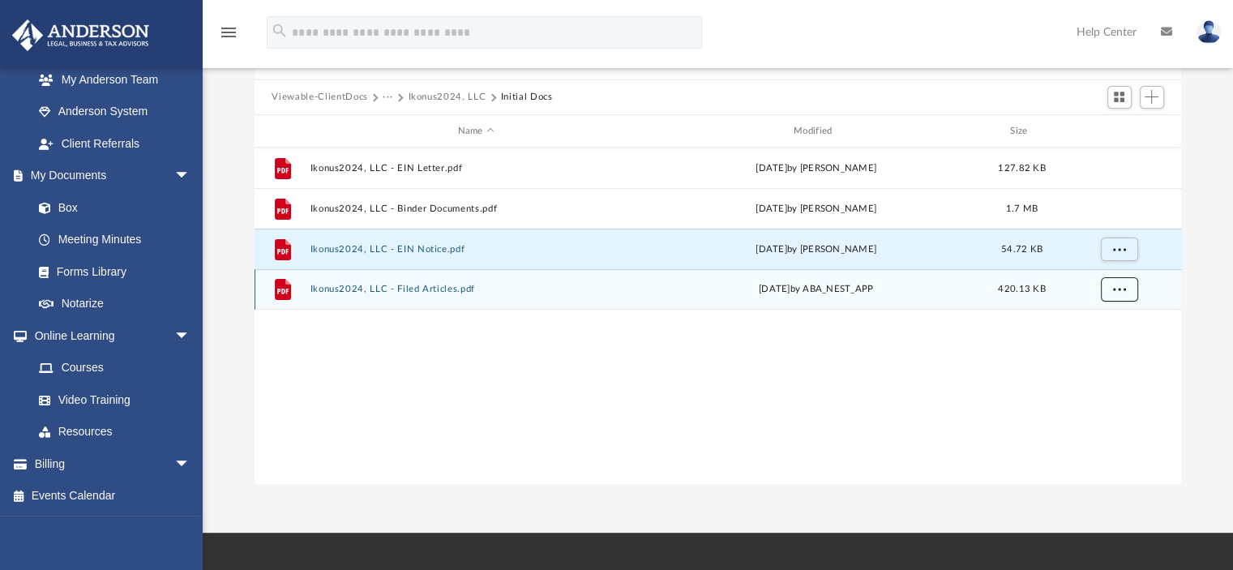
click at [1126, 287] on button "More options" at bounding box center [1118, 290] width 37 height 24
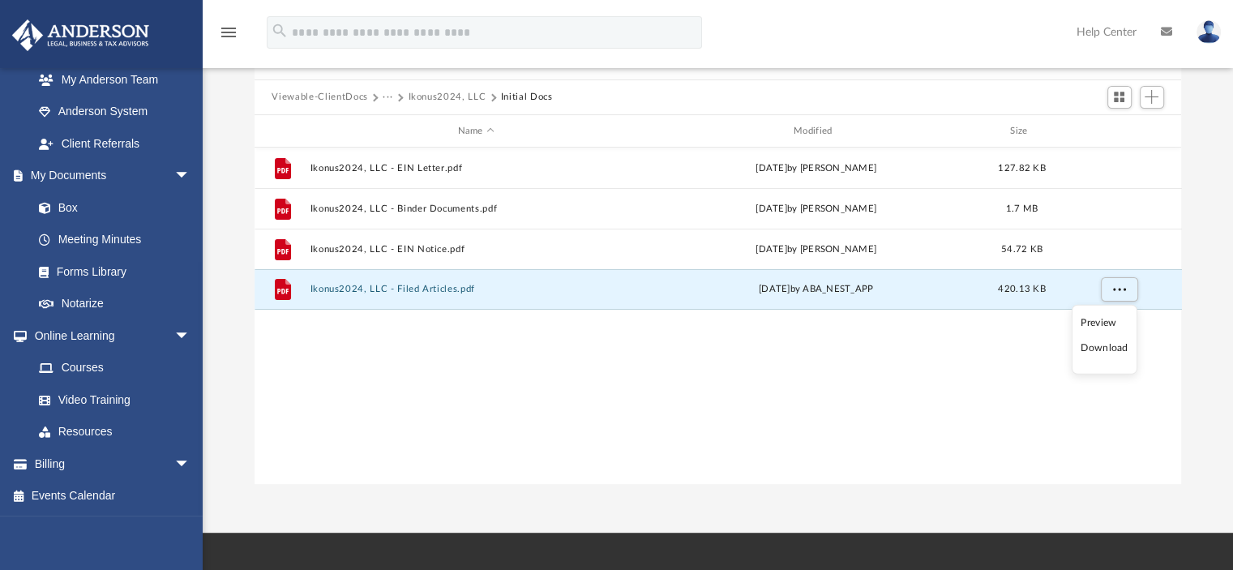
click at [1100, 344] on li "Download" at bounding box center [1103, 348] width 47 height 17
click at [390, 96] on button "···" at bounding box center [387, 97] width 11 height 15
click at [395, 127] on li "Law" at bounding box center [400, 125] width 19 height 17
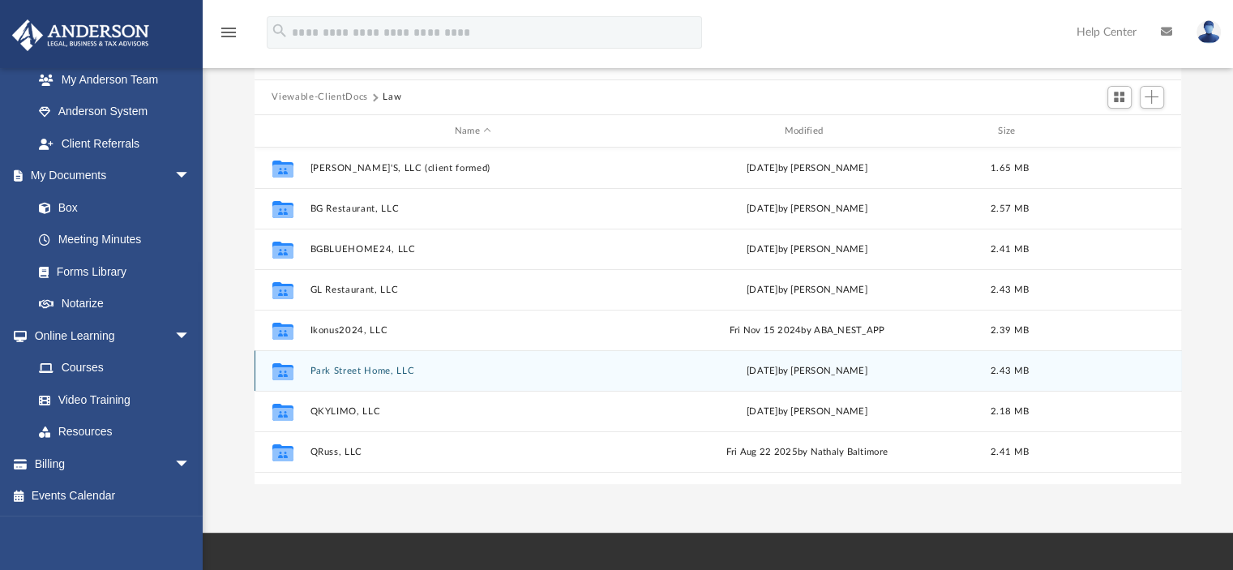
click at [344, 372] on button "Park Street Home, LLC" at bounding box center [473, 370] width 327 height 11
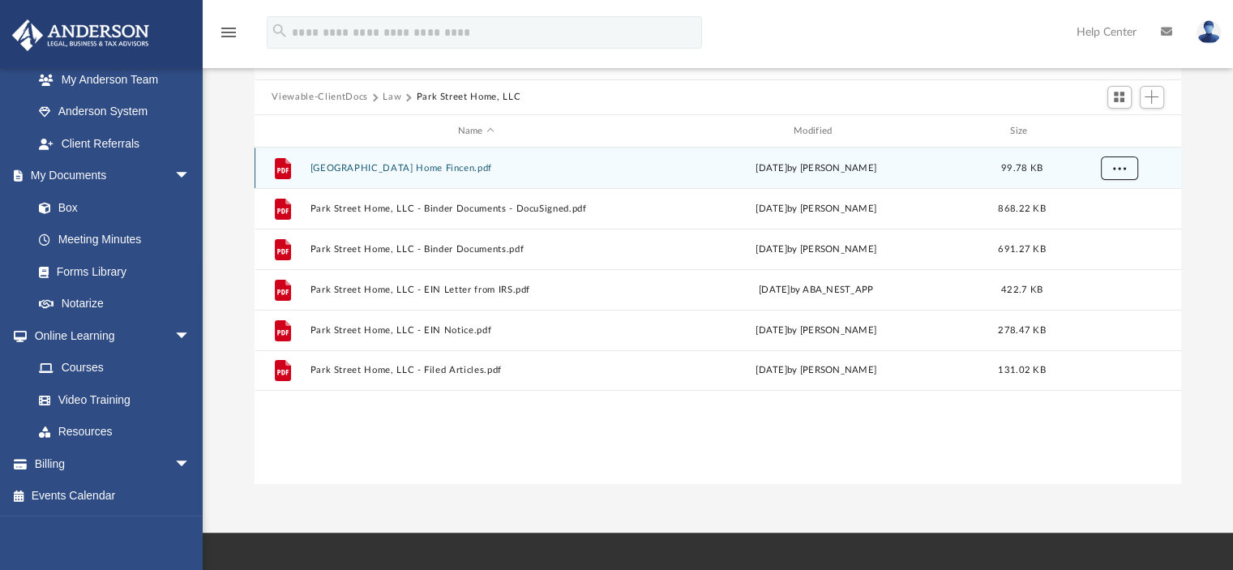
click at [1122, 177] on button "More options" at bounding box center [1118, 168] width 37 height 24
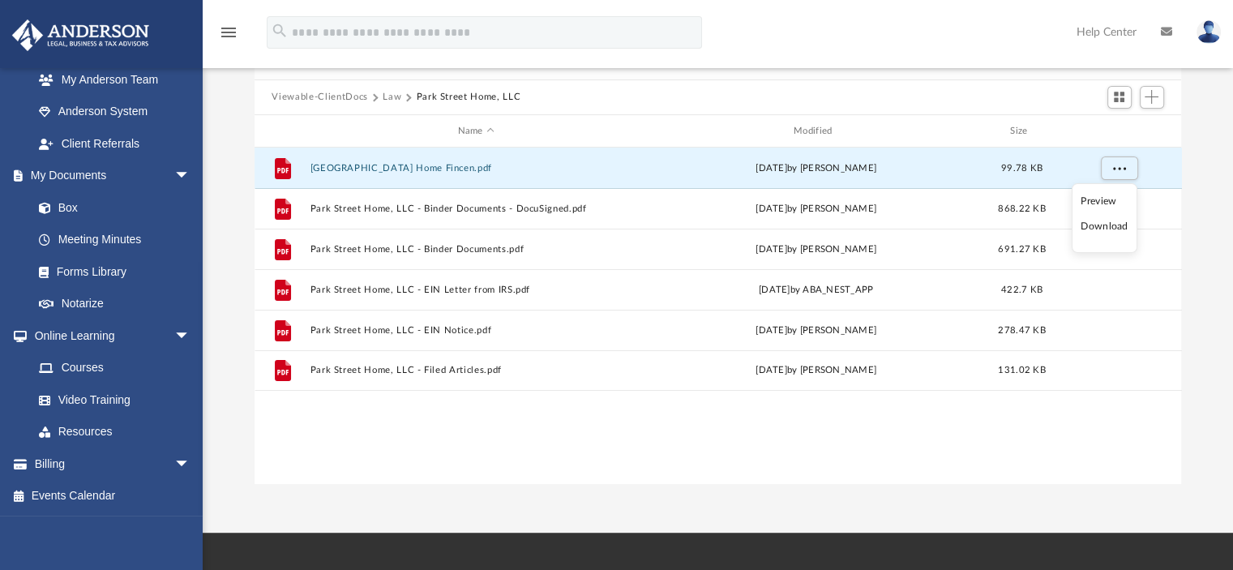
click at [1104, 225] on li "Download" at bounding box center [1103, 226] width 47 height 17
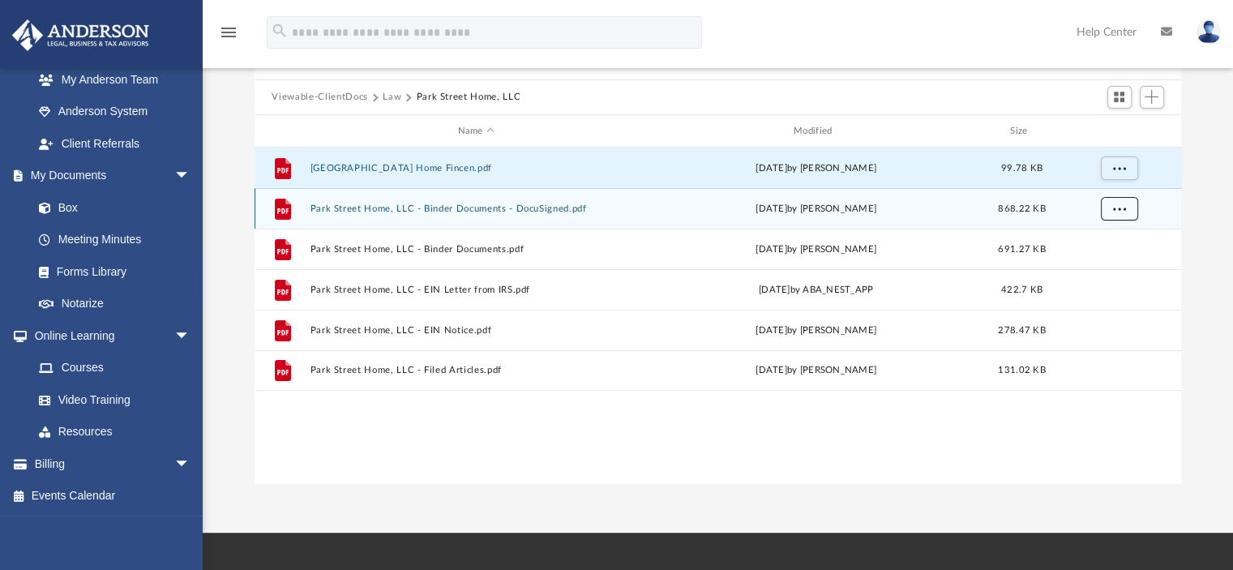
click at [1112, 210] on span "More options" at bounding box center [1118, 208] width 13 height 9
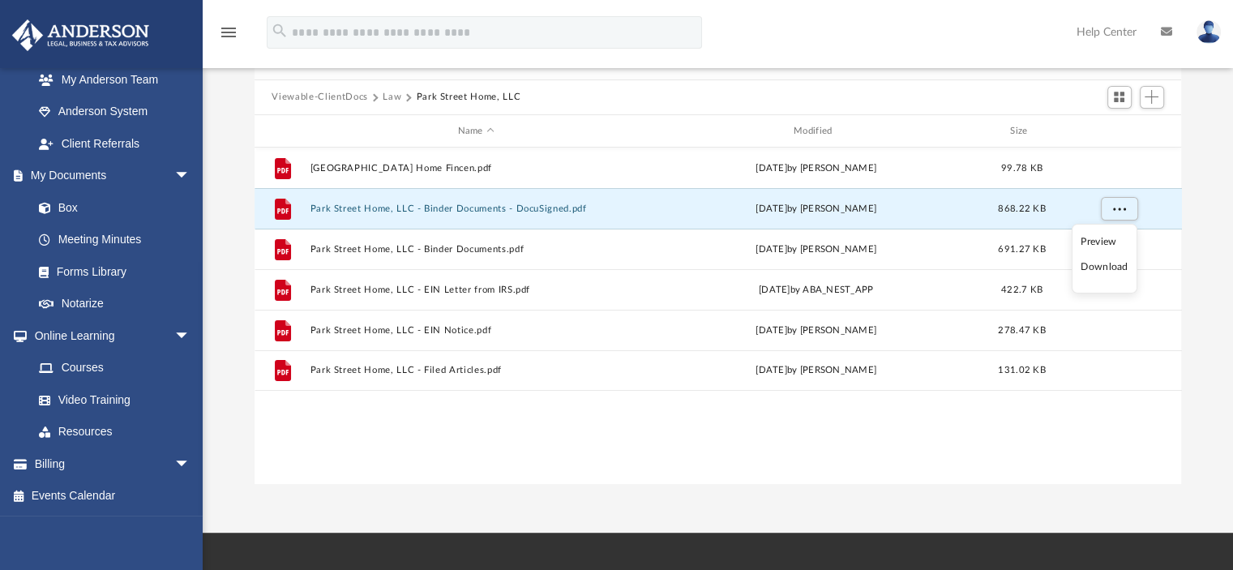
click at [1103, 266] on li "Download" at bounding box center [1103, 267] width 47 height 17
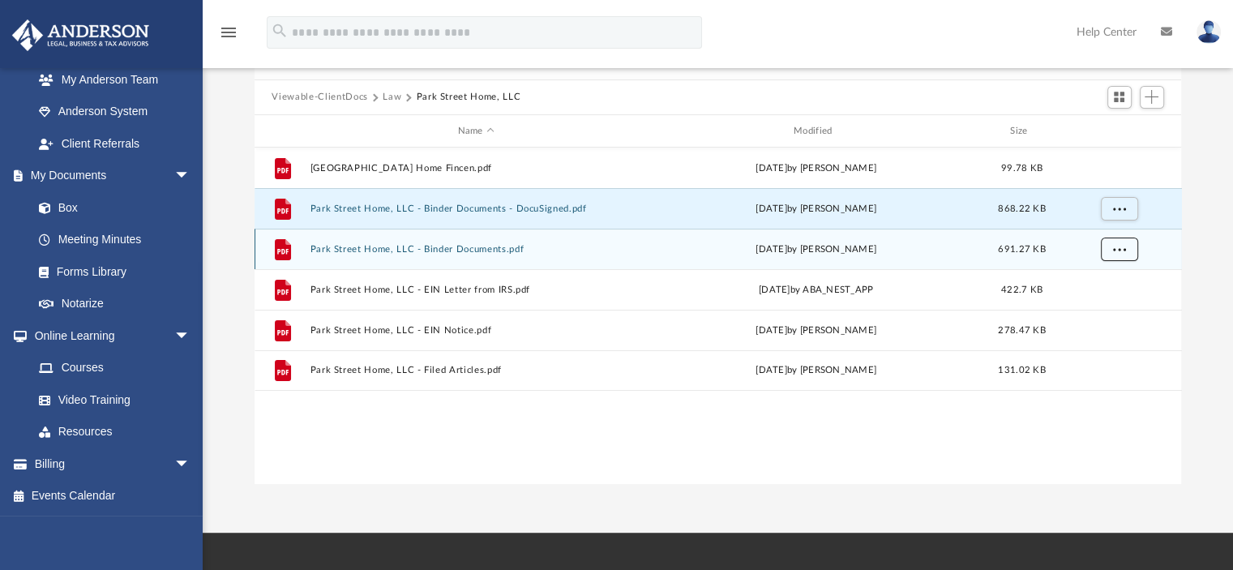
click at [1109, 250] on button "More options" at bounding box center [1118, 249] width 37 height 24
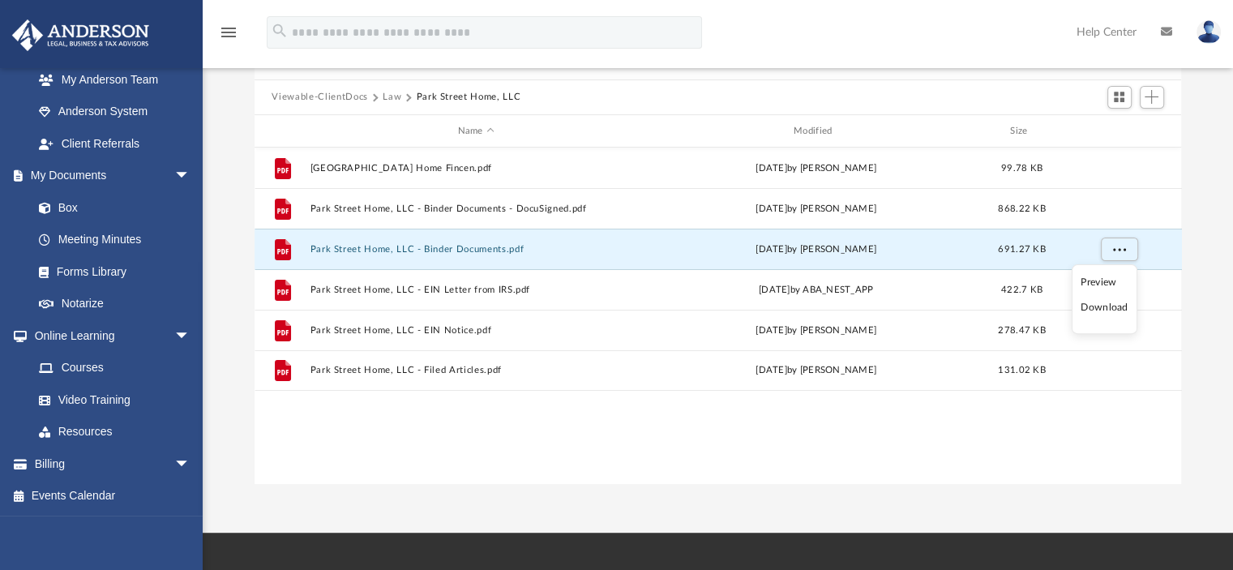
click at [1098, 304] on li "Download" at bounding box center [1103, 307] width 47 height 17
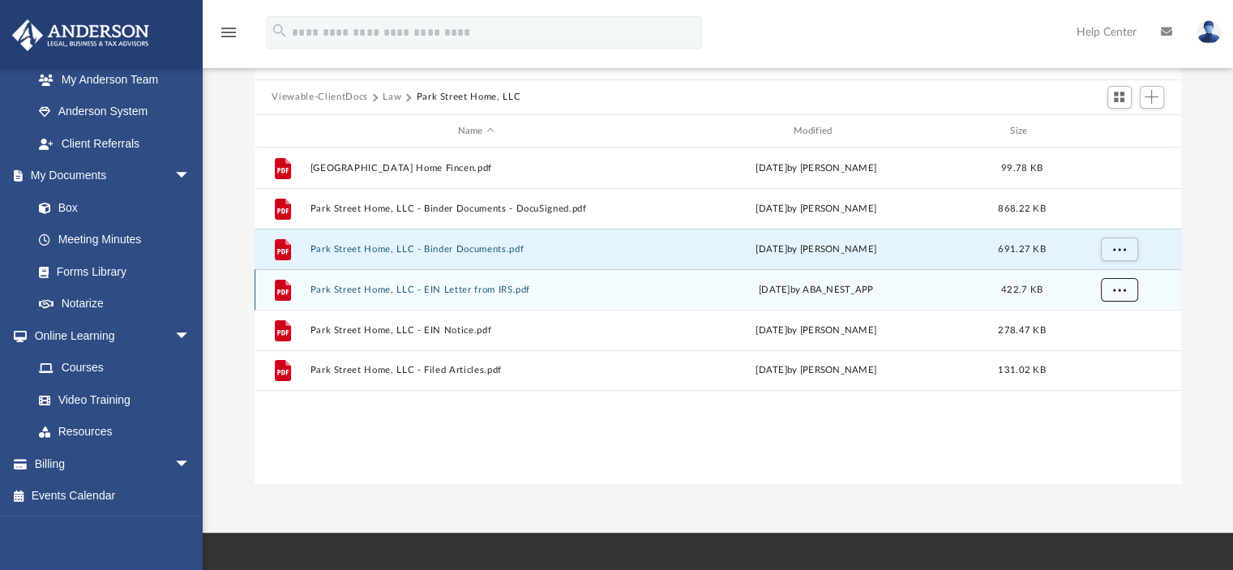
click at [1105, 290] on button "More options" at bounding box center [1118, 290] width 37 height 24
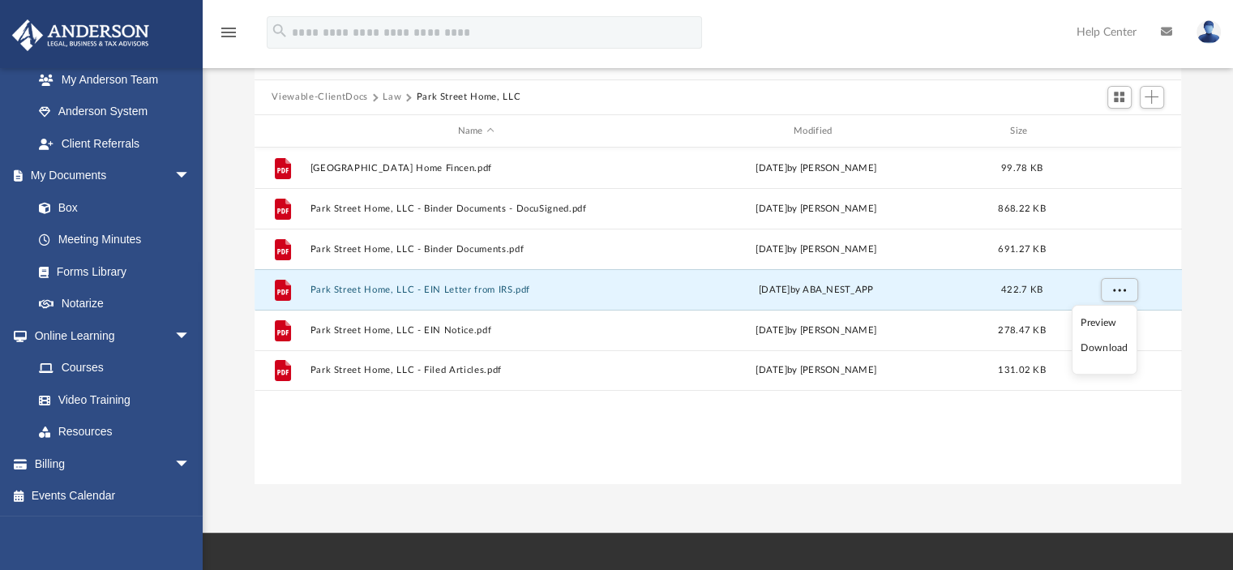
click at [1096, 349] on li "Download" at bounding box center [1103, 348] width 47 height 17
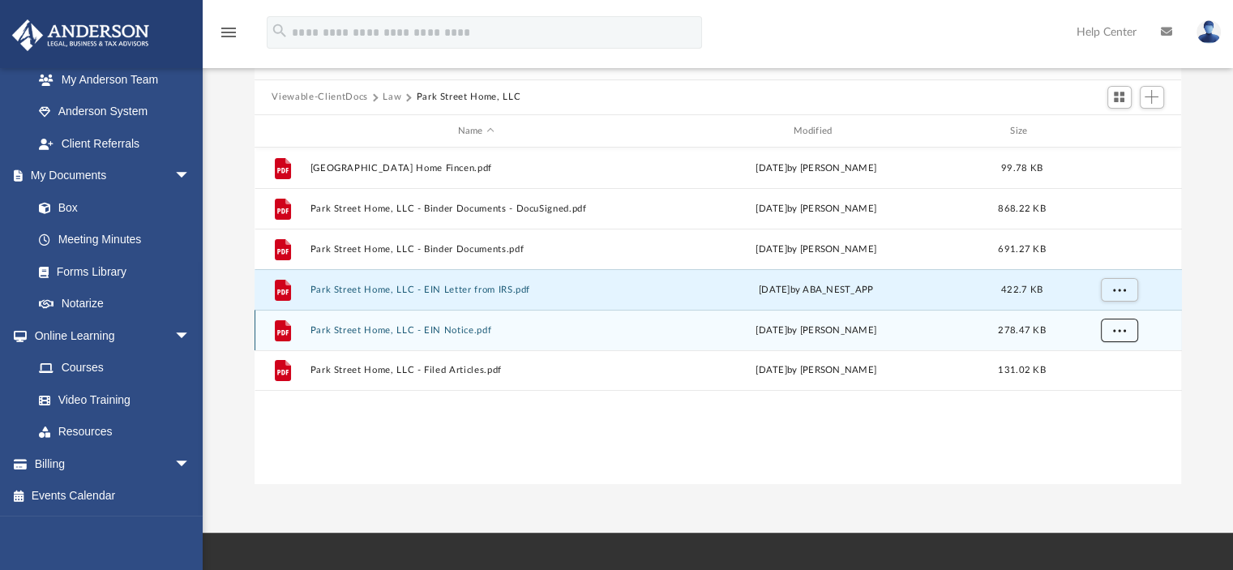
click at [1112, 333] on span "More options" at bounding box center [1118, 330] width 13 height 9
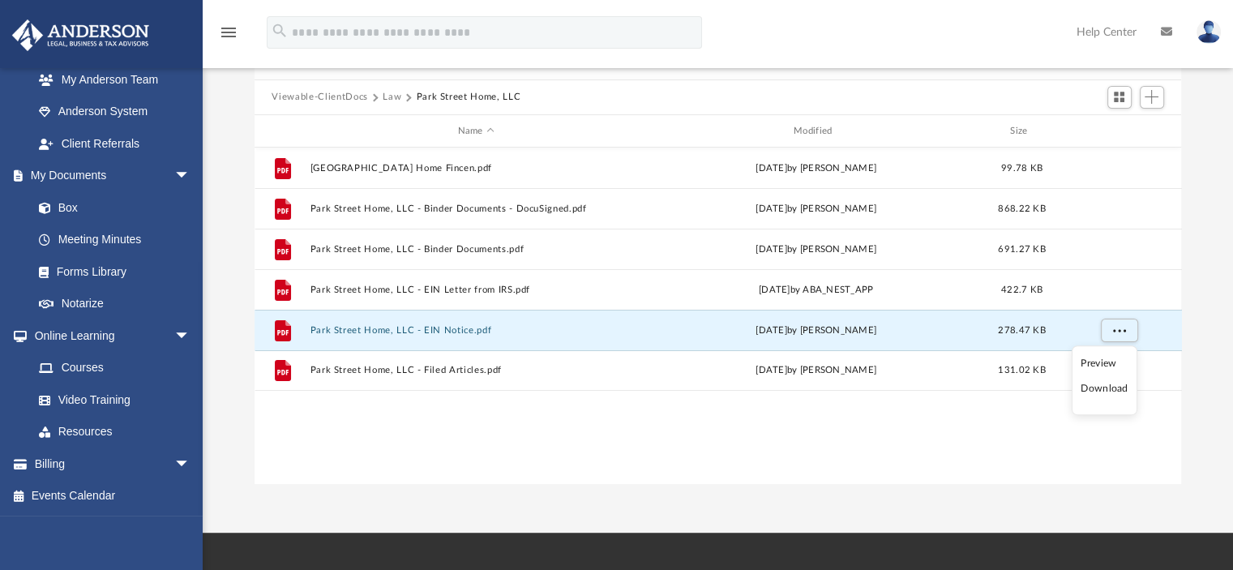
click at [1099, 391] on li "Download" at bounding box center [1103, 388] width 47 height 17
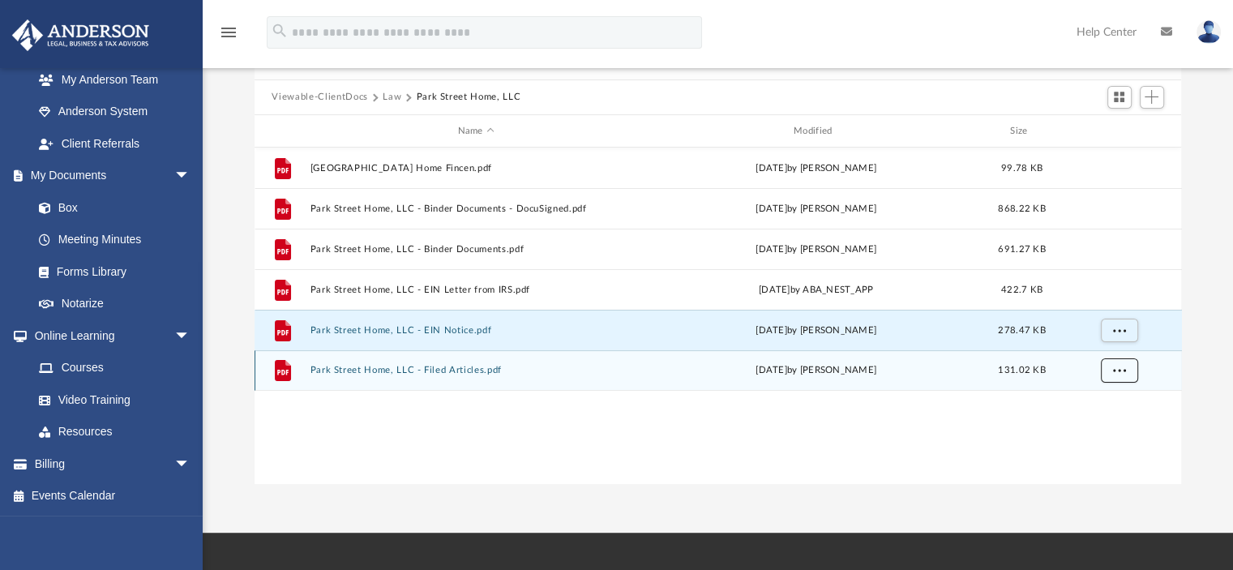
click at [1116, 372] on span "More options" at bounding box center [1118, 369] width 13 height 9
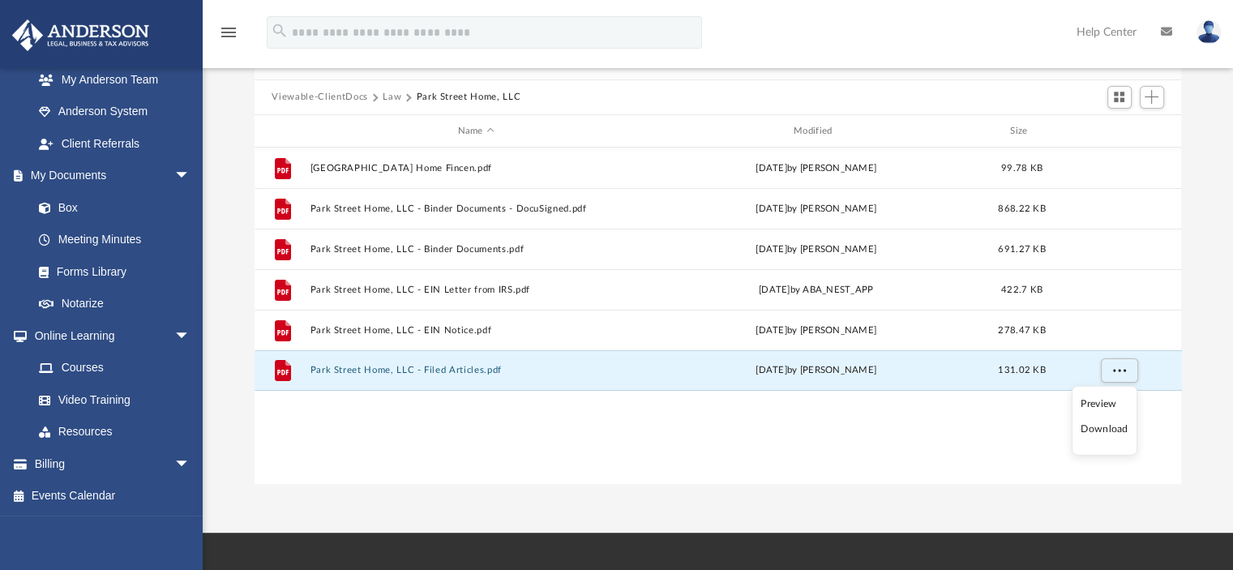
click at [1097, 423] on li "Download" at bounding box center [1103, 429] width 47 height 17
click at [390, 96] on button "Law" at bounding box center [391, 97] width 19 height 15
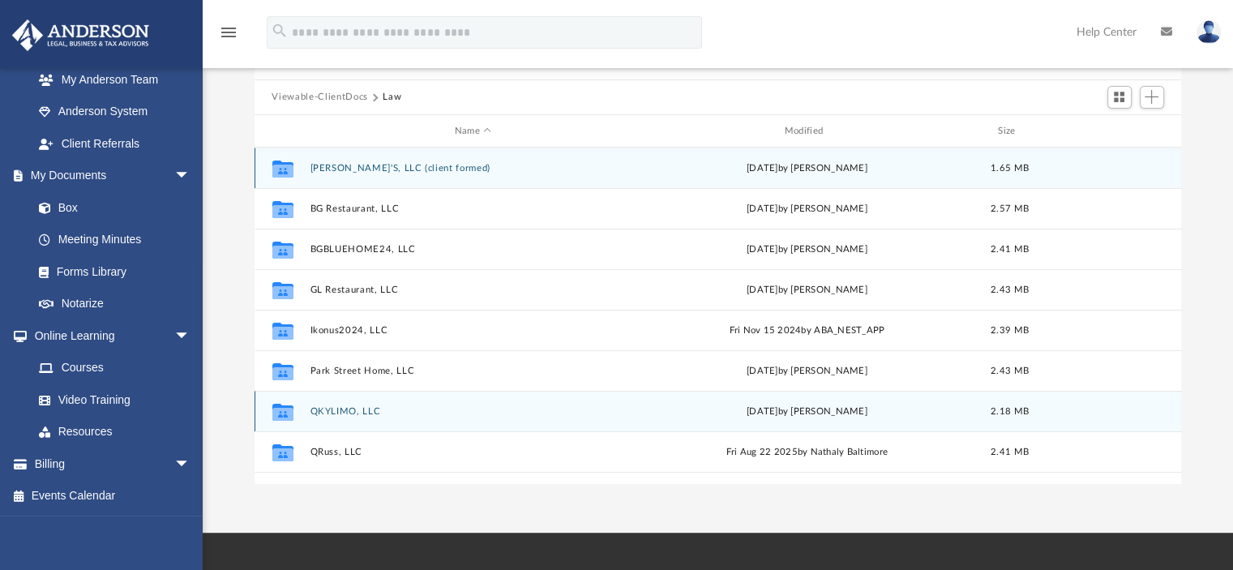
scroll to position [81, 0]
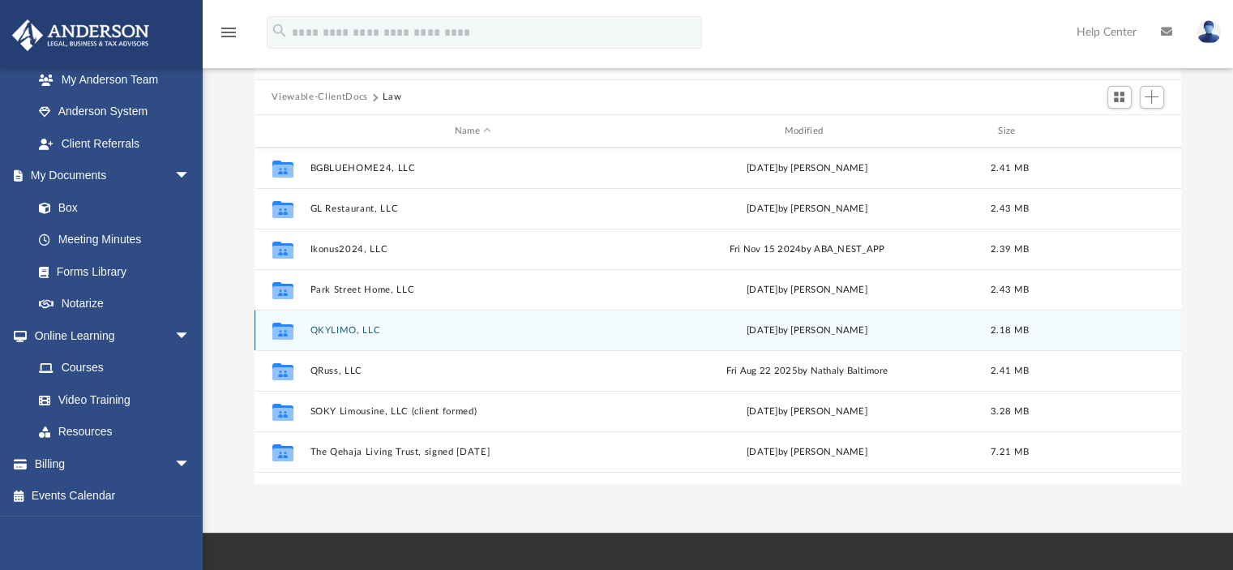
click at [352, 333] on button "QKYLIMO, LLC" at bounding box center [473, 330] width 327 height 11
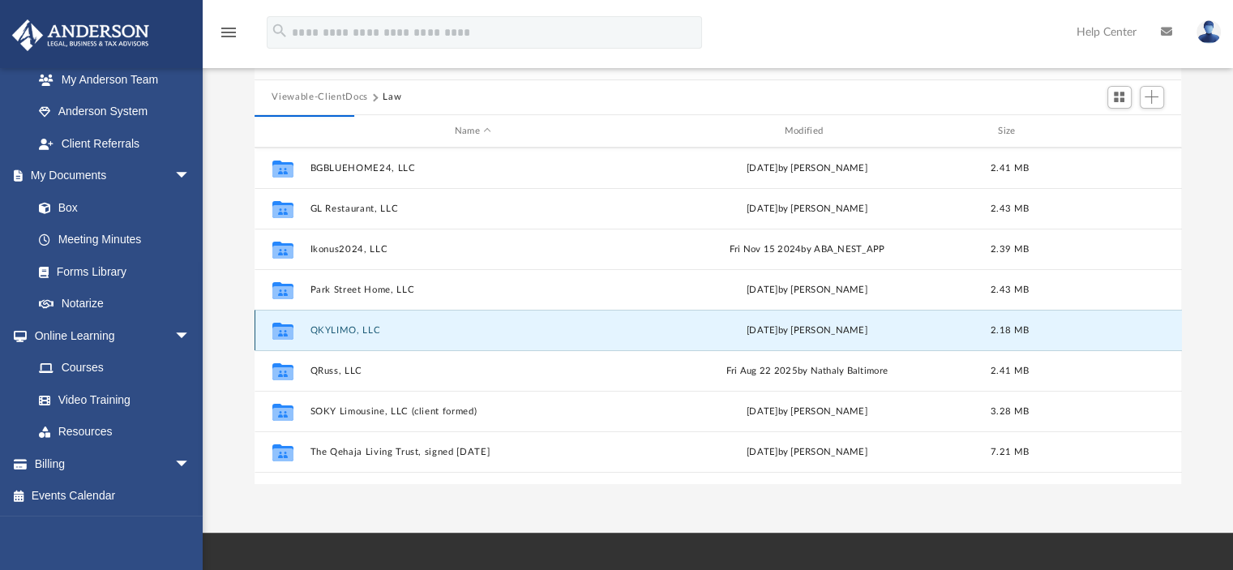
scroll to position [0, 0]
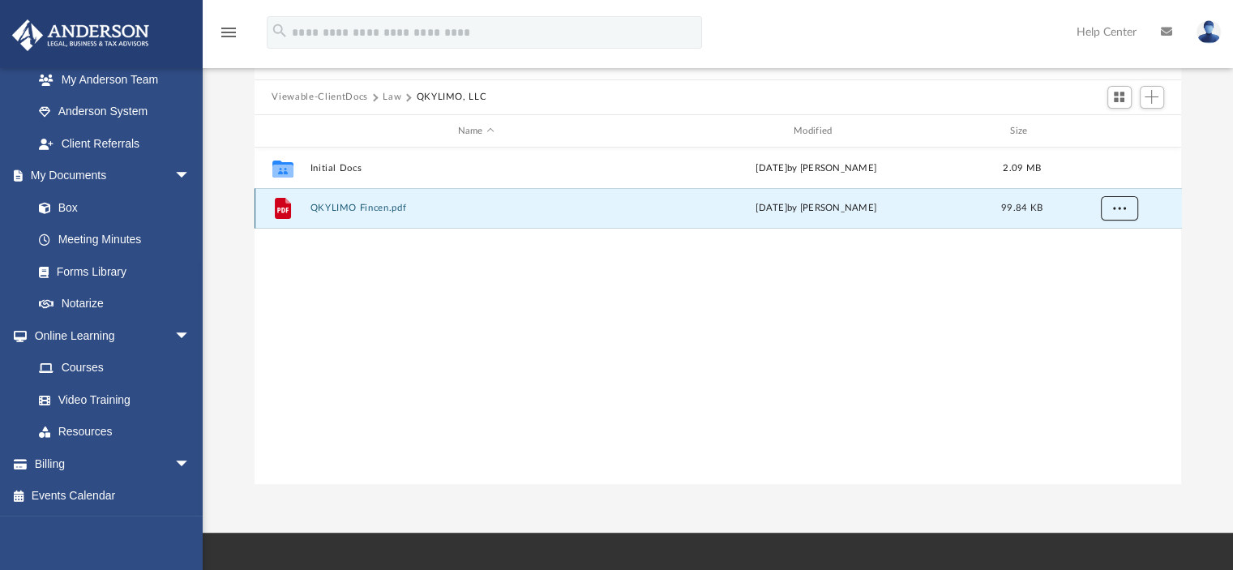
click at [1125, 214] on button "More options" at bounding box center [1118, 209] width 37 height 24
click at [1112, 263] on li "Download" at bounding box center [1103, 267] width 47 height 17
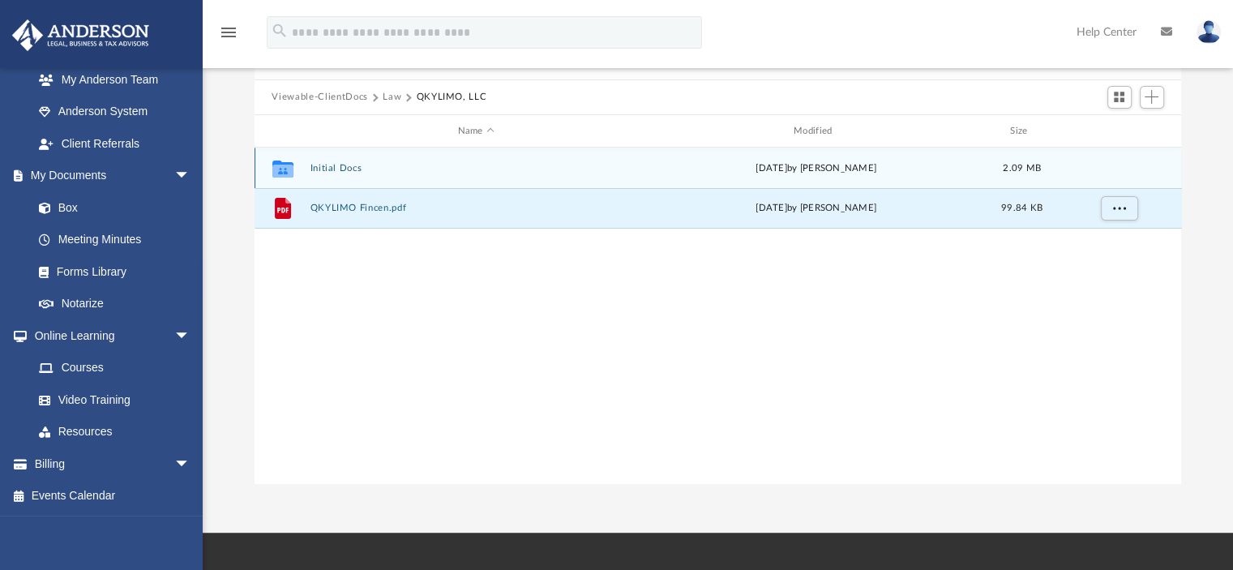
click at [317, 165] on button "Initial Docs" at bounding box center [476, 168] width 332 height 11
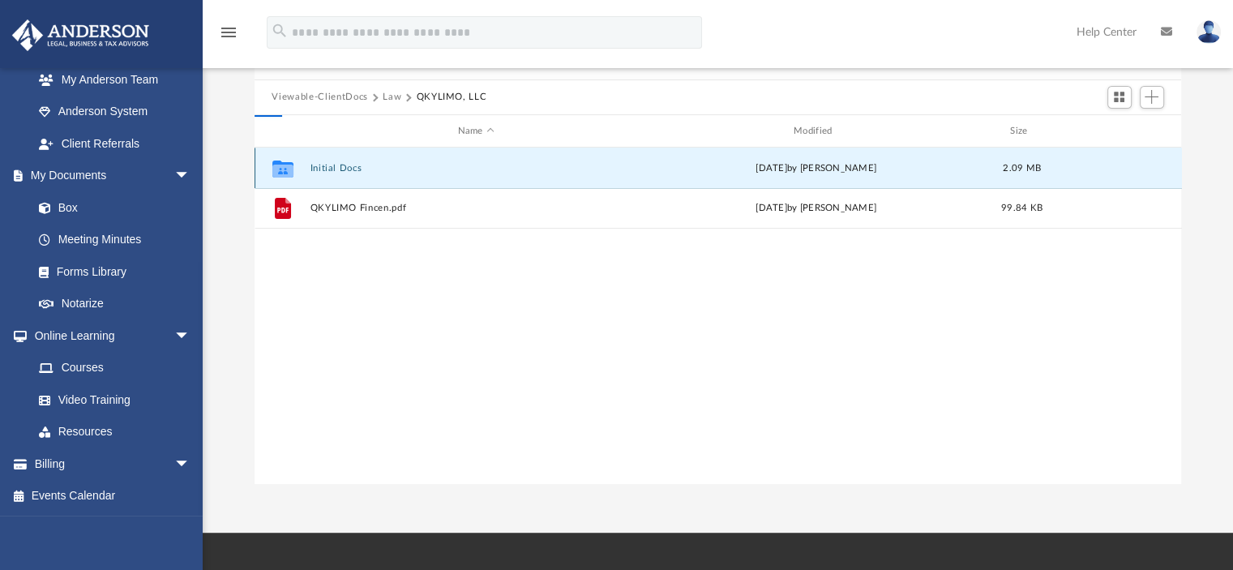
click at [317, 165] on button "Initial Docs" at bounding box center [476, 168] width 332 height 11
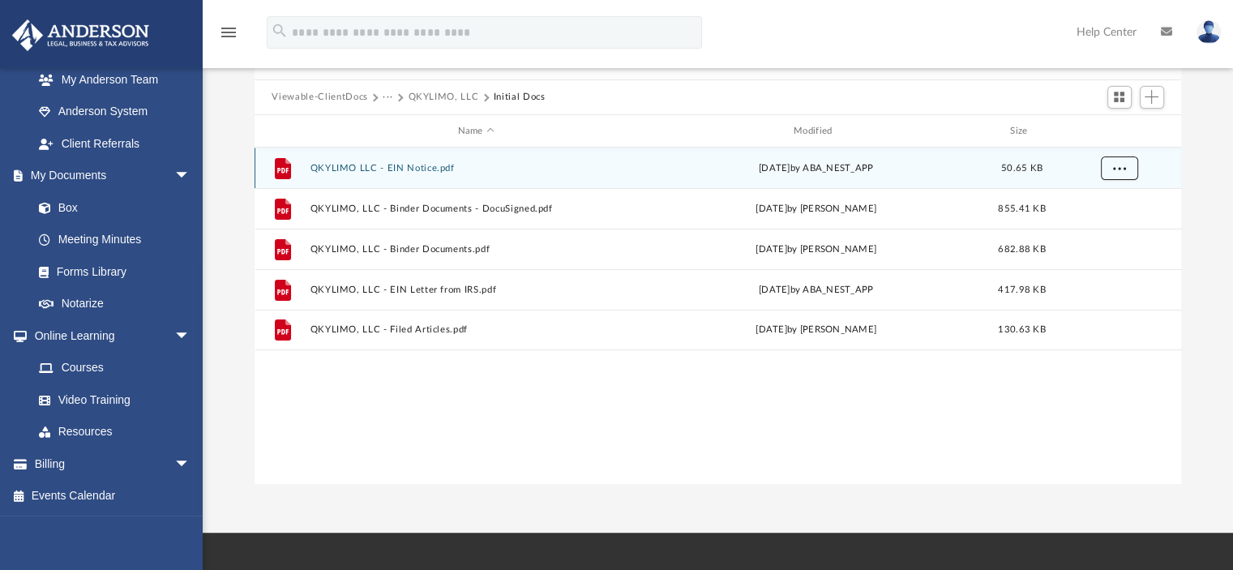
click at [1121, 168] on span "More options" at bounding box center [1118, 168] width 13 height 9
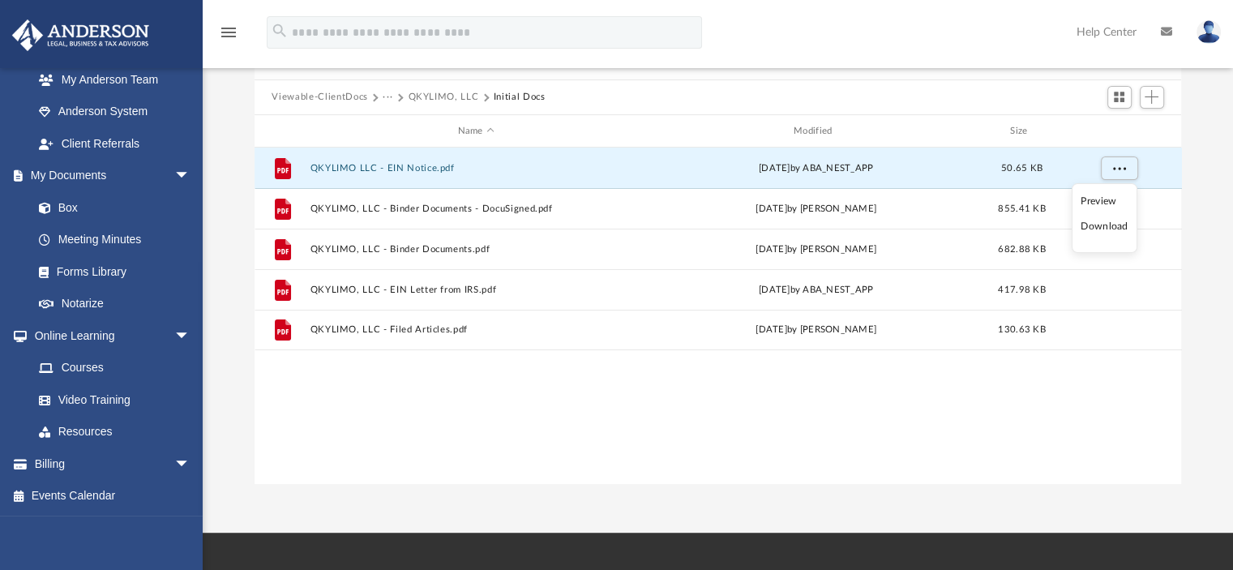
click at [1094, 229] on li "Download" at bounding box center [1103, 226] width 47 height 17
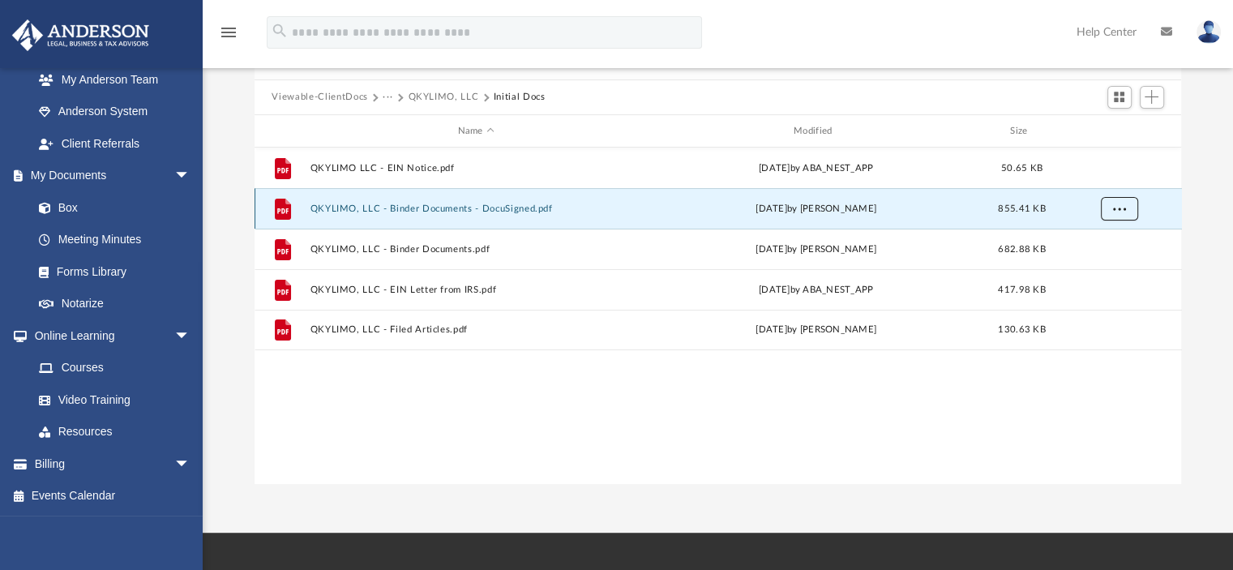
click at [1121, 212] on span "More options" at bounding box center [1118, 208] width 13 height 9
click at [1112, 265] on li "Download" at bounding box center [1103, 267] width 47 height 17
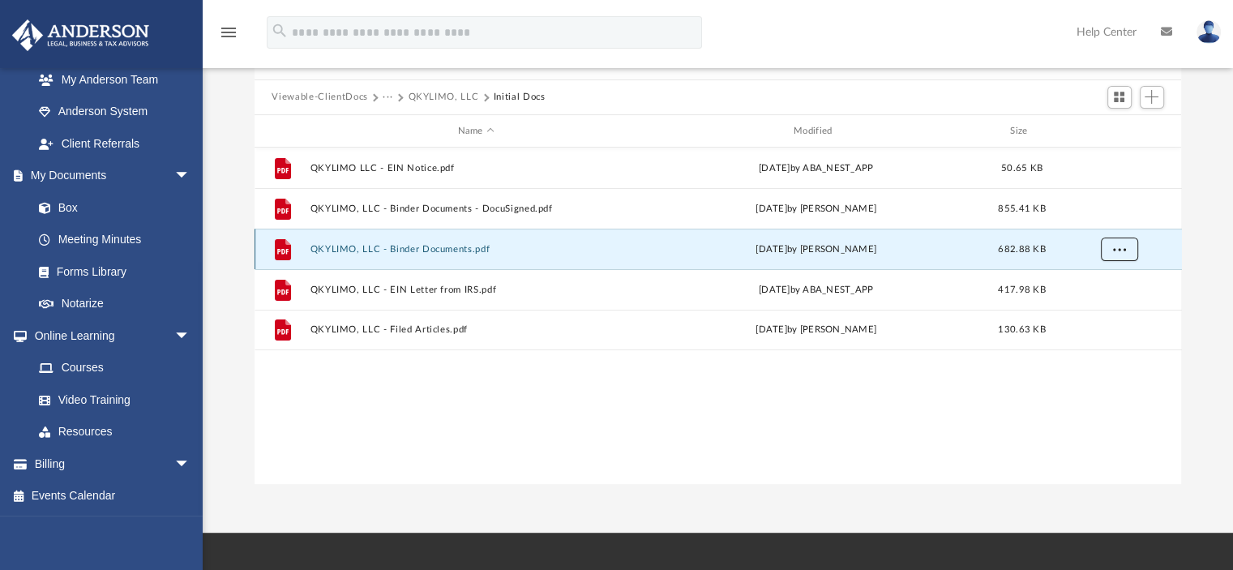
click at [1115, 246] on span "More options" at bounding box center [1118, 249] width 13 height 9
click at [1105, 307] on li "Download" at bounding box center [1103, 307] width 47 height 17
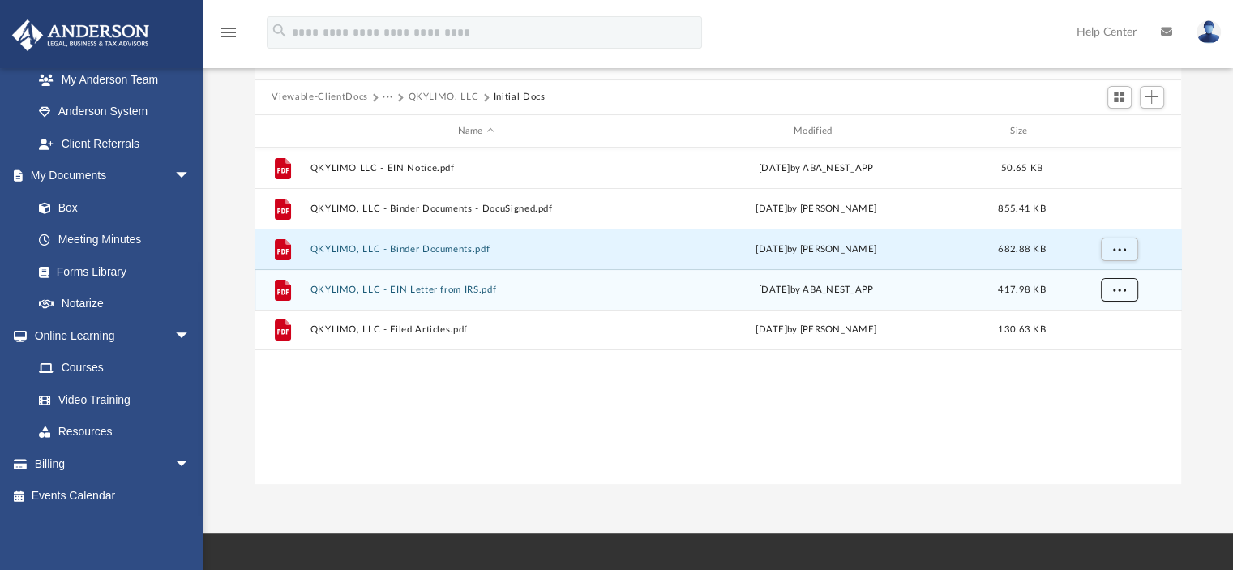
click at [1115, 297] on button "More options" at bounding box center [1118, 290] width 37 height 24
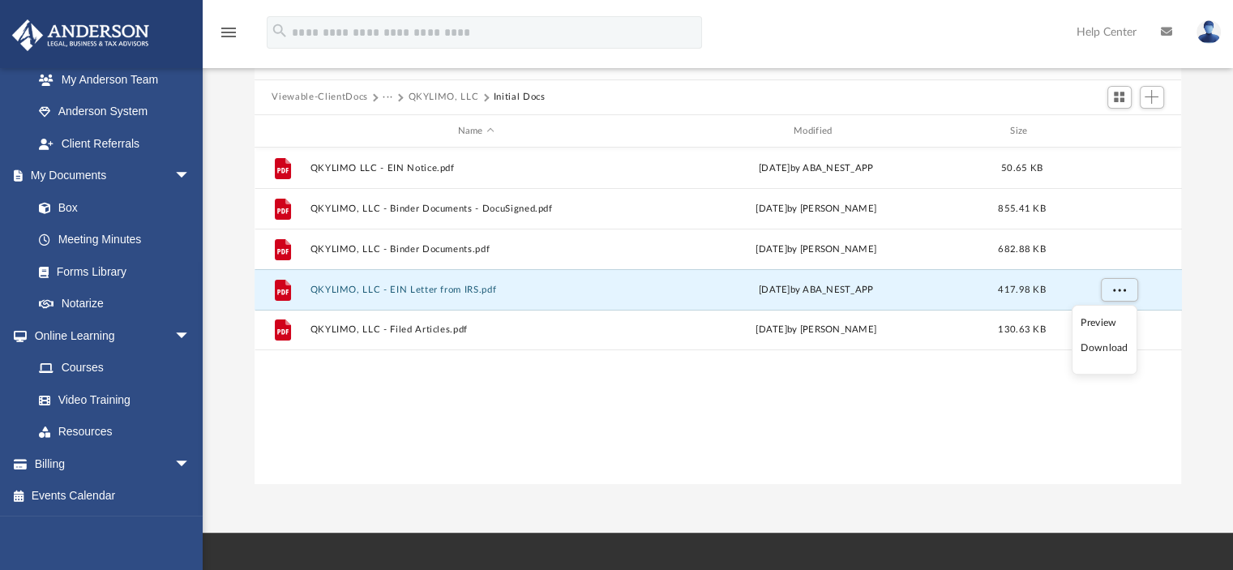
click at [1109, 347] on li "Download" at bounding box center [1103, 348] width 47 height 17
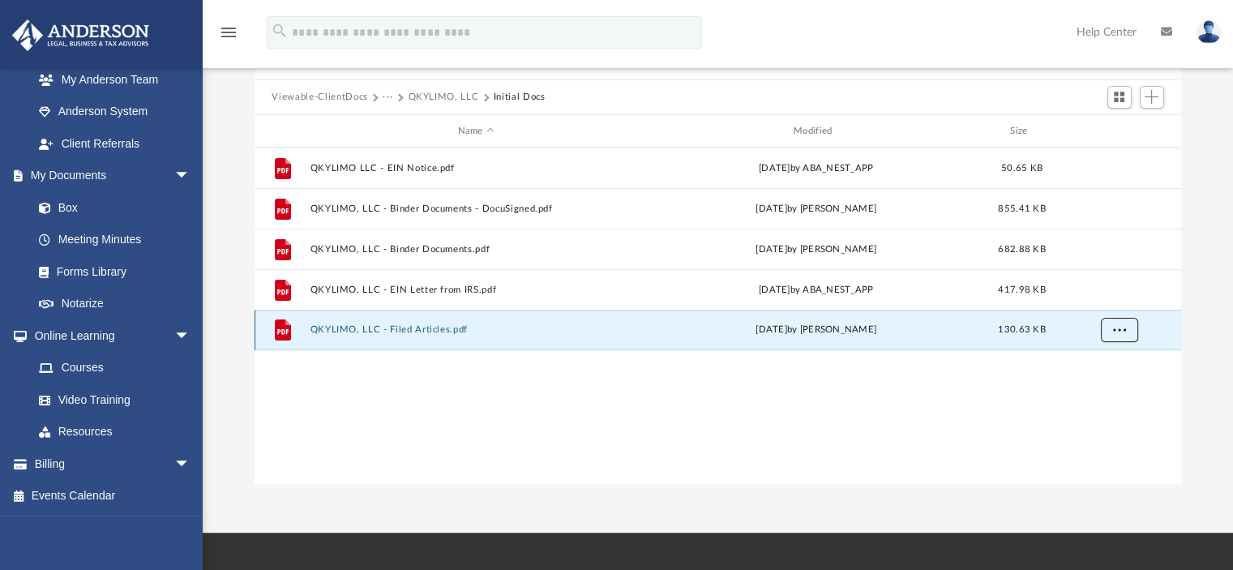
click at [1126, 328] on button "More options" at bounding box center [1118, 330] width 37 height 24
click at [1114, 382] on li "Download" at bounding box center [1103, 388] width 47 height 17
click at [387, 96] on button "···" at bounding box center [387, 97] width 11 height 15
click at [402, 122] on li "Law" at bounding box center [400, 125] width 19 height 17
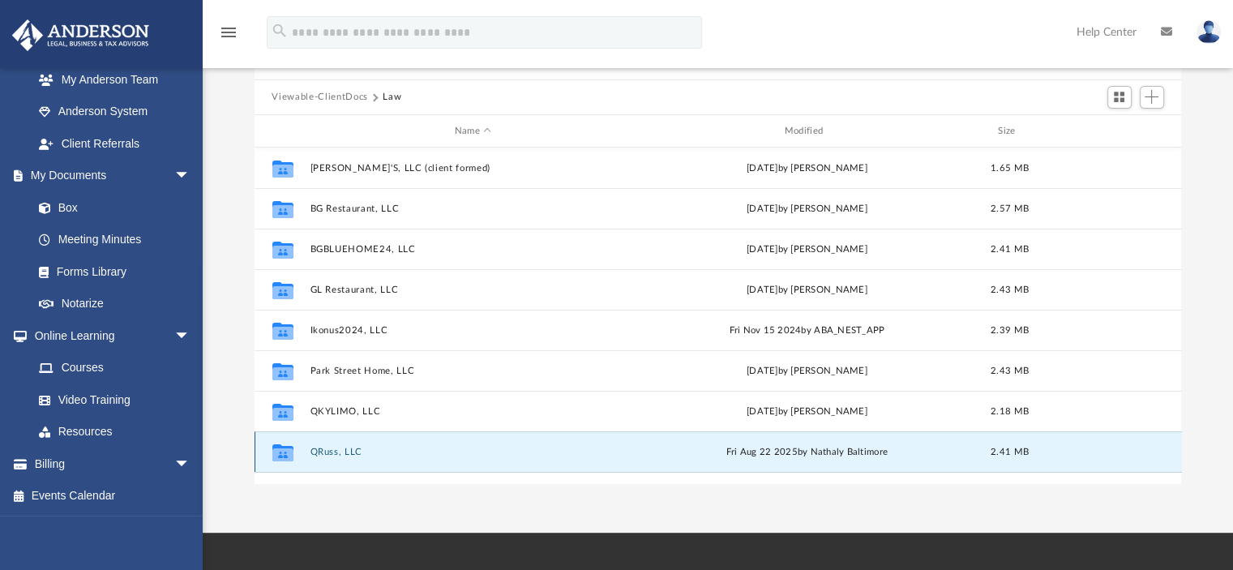
click at [331, 452] on button "QRuss, LLC" at bounding box center [473, 452] width 327 height 11
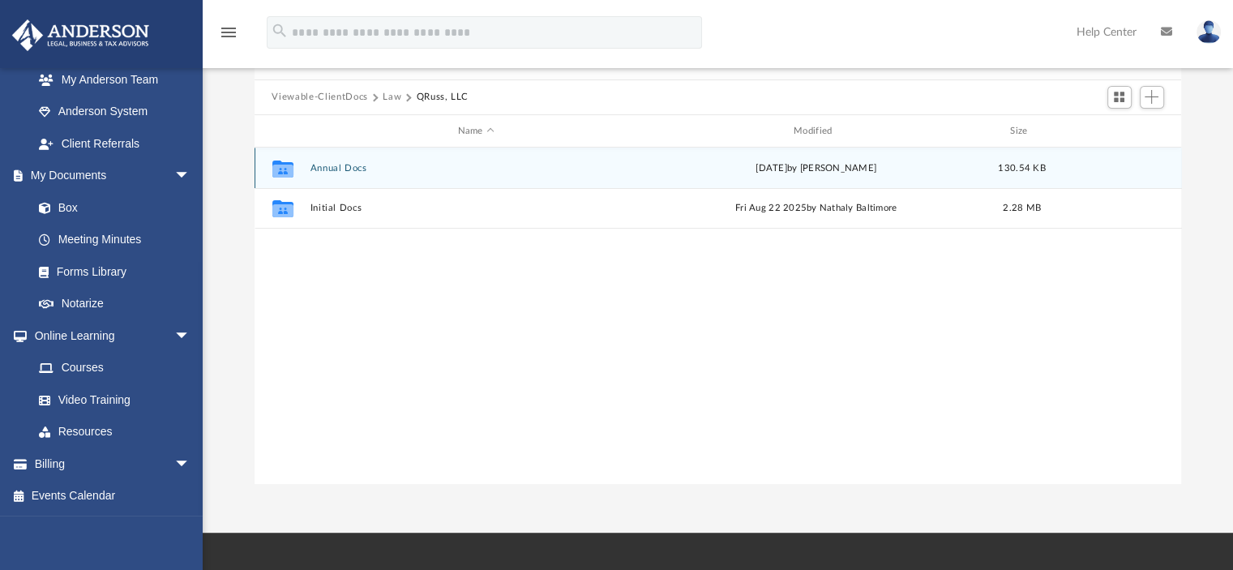
click at [339, 174] on div "Collaborated Folder Annual Docs Thu Aug 21 2025 by Randall Ritchie 130.54 KB" at bounding box center [717, 167] width 927 height 41
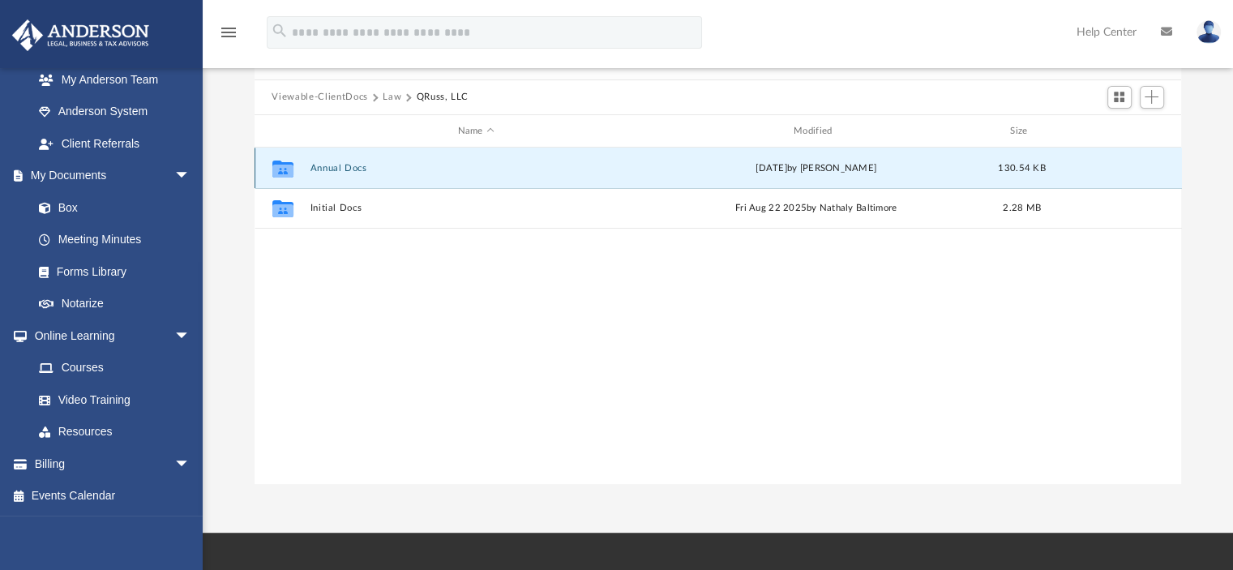
click at [339, 174] on div "Collaborated Folder Annual Docs Thu Aug 21 2025 by Randall Ritchie 130.54 KB" at bounding box center [717, 167] width 927 height 41
click at [344, 166] on button "Annual Docs" at bounding box center [476, 168] width 332 height 11
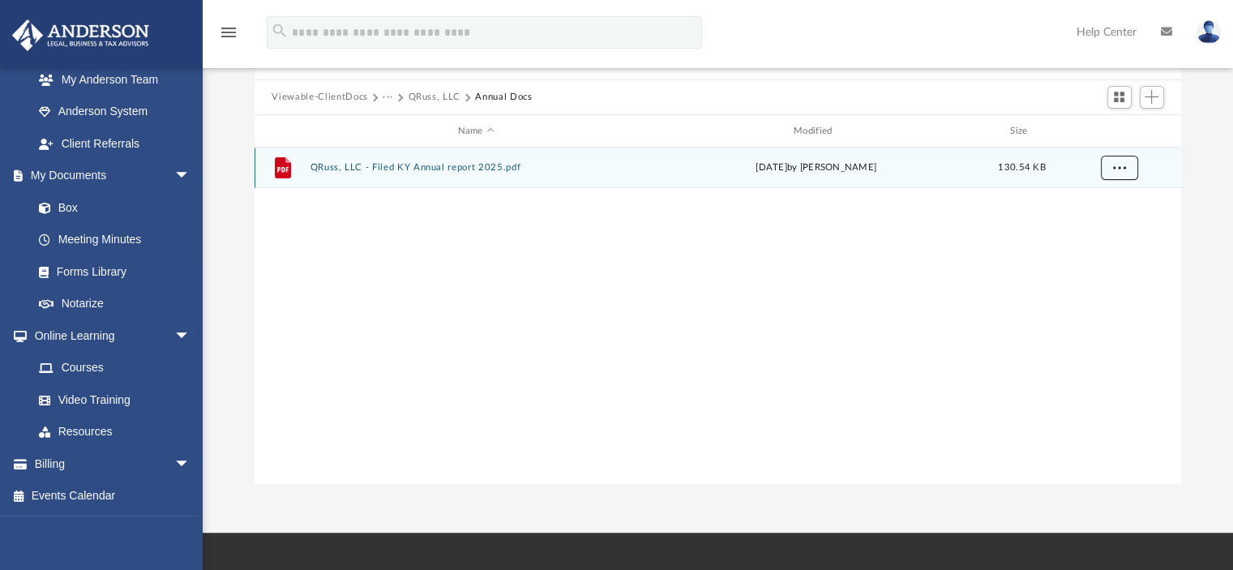
click at [1123, 177] on button "More options" at bounding box center [1118, 168] width 37 height 24
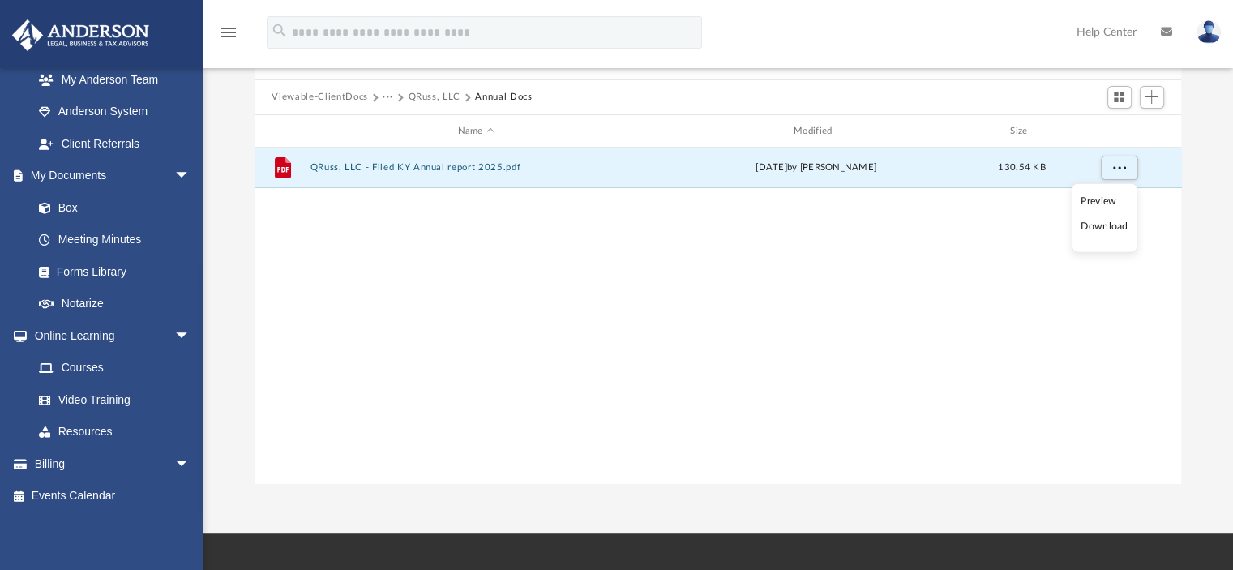
click at [1109, 228] on li "Download" at bounding box center [1103, 226] width 47 height 17
click at [442, 96] on button "QRuss, LLC" at bounding box center [434, 97] width 53 height 15
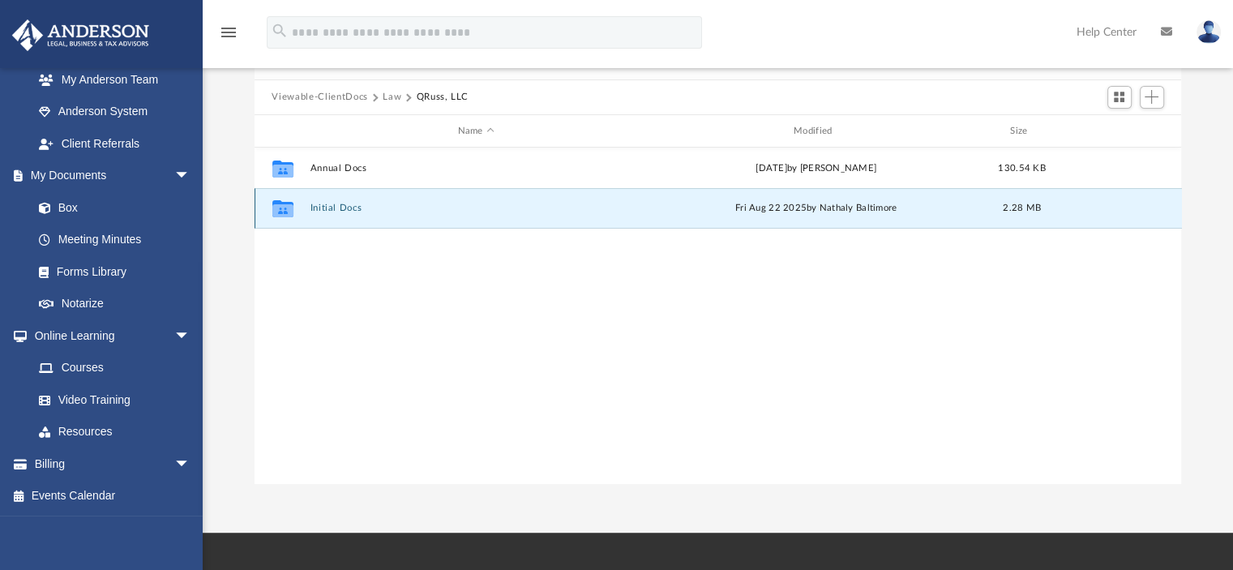
click at [340, 207] on button "Initial Docs" at bounding box center [476, 208] width 332 height 11
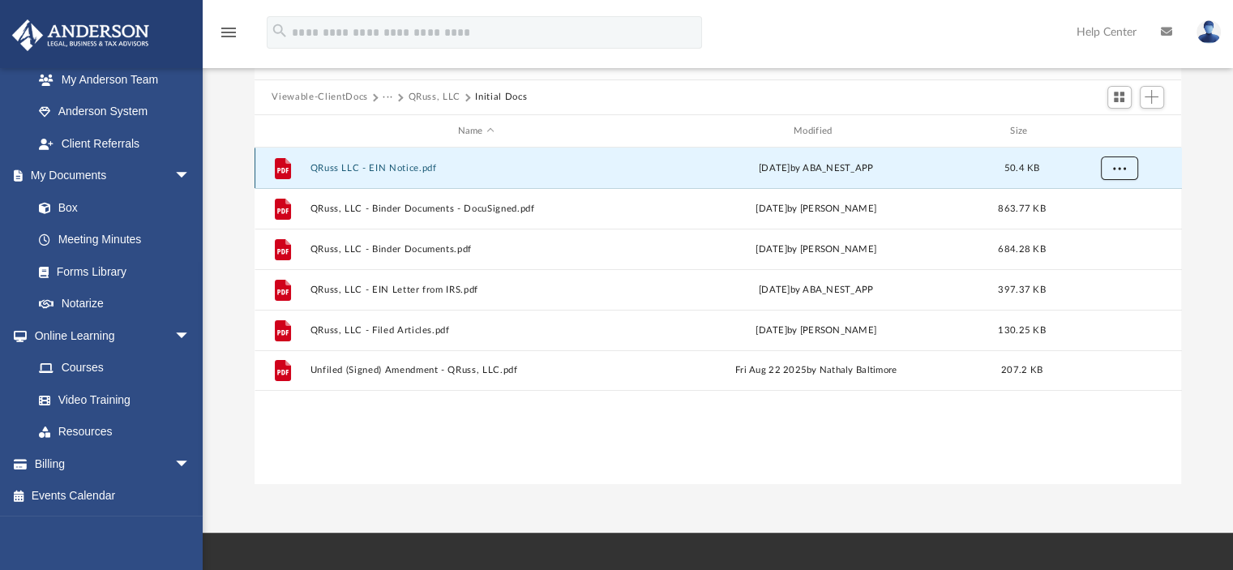
click at [1128, 170] on button "More options" at bounding box center [1118, 168] width 37 height 24
click at [1105, 222] on li "Download" at bounding box center [1103, 226] width 47 height 17
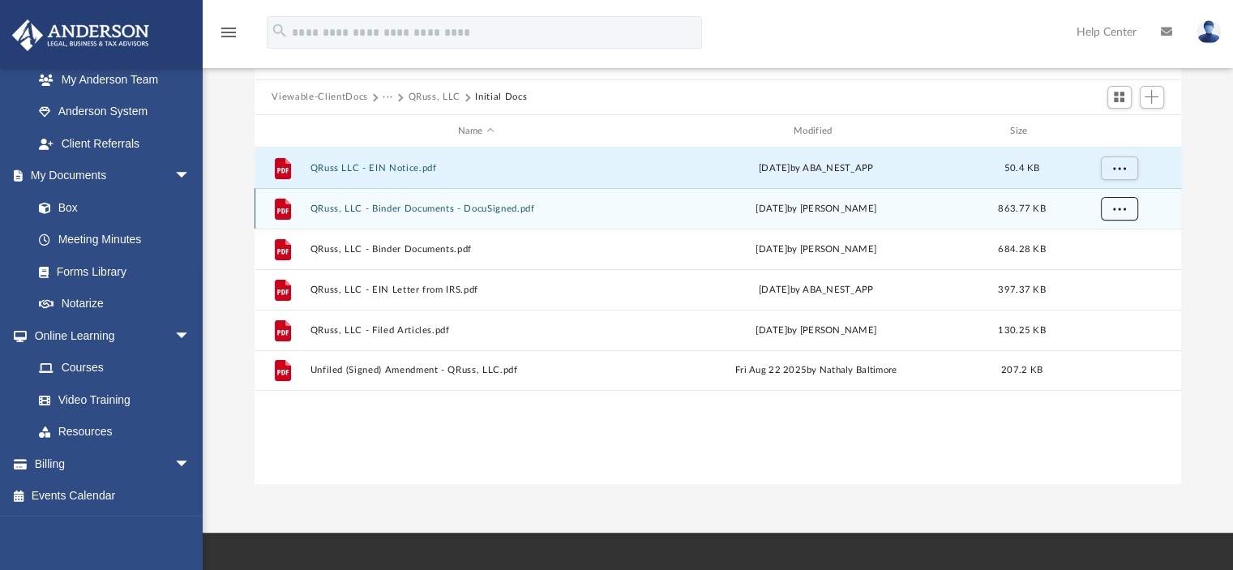
click at [1114, 210] on span "More options" at bounding box center [1118, 208] width 13 height 9
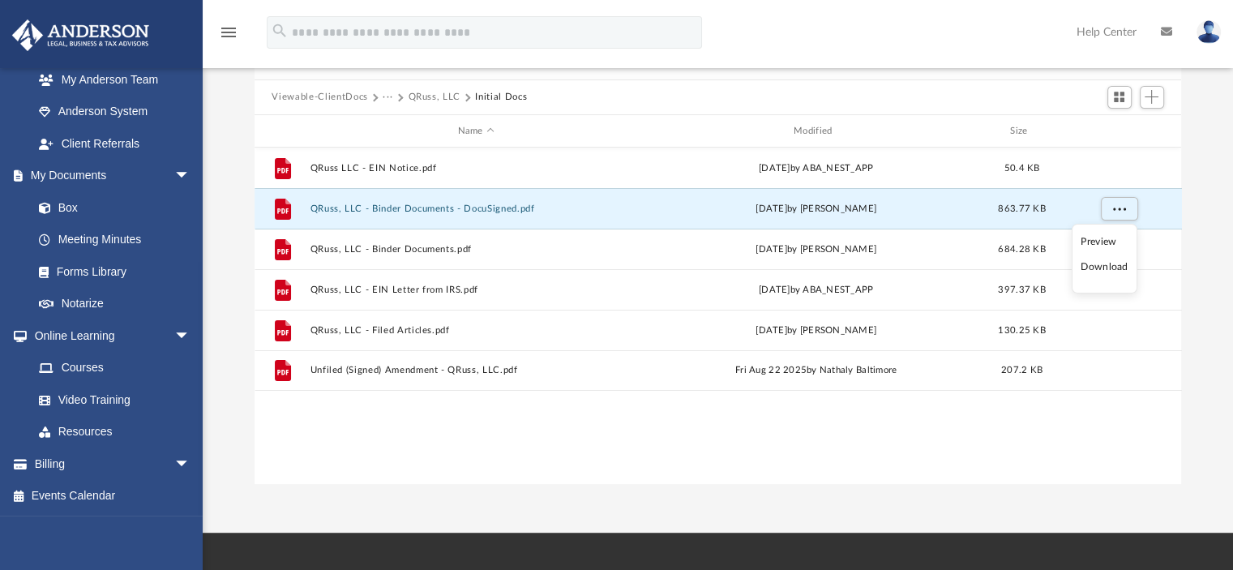
click at [1110, 268] on li "Download" at bounding box center [1103, 267] width 47 height 17
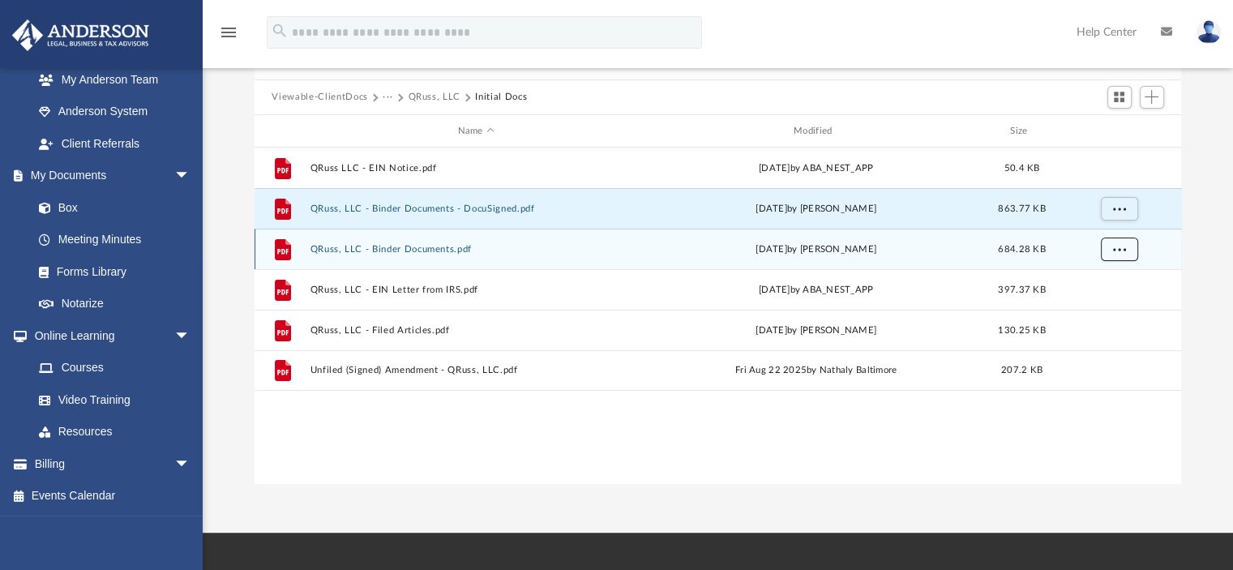
click at [1115, 248] on span "More options" at bounding box center [1118, 249] width 13 height 9
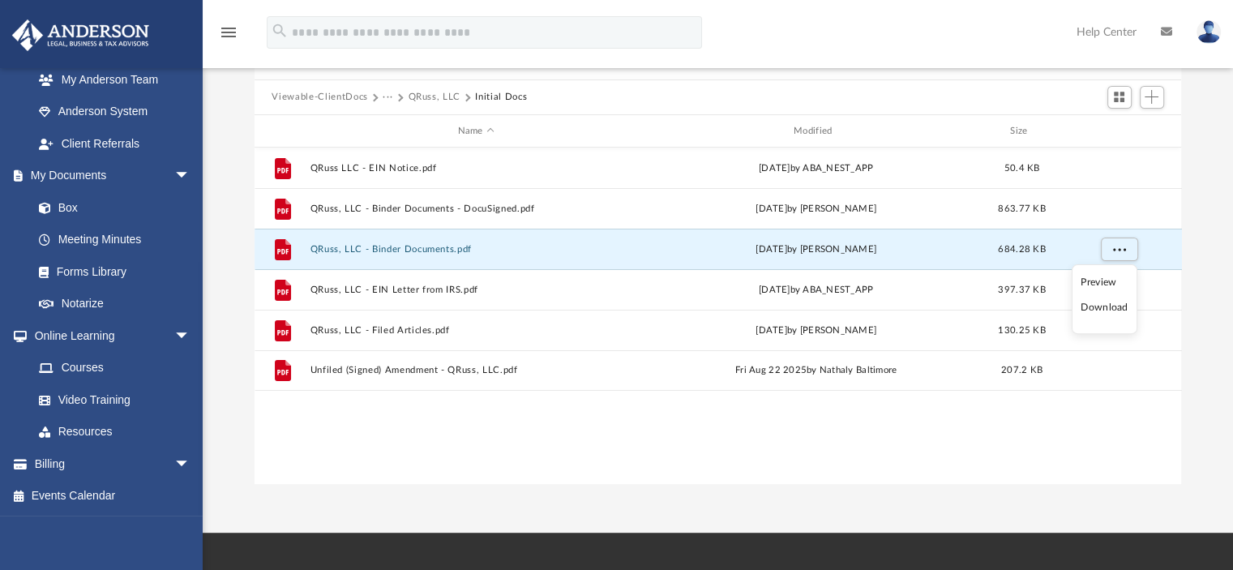
click at [1112, 306] on li "Download" at bounding box center [1103, 307] width 47 height 17
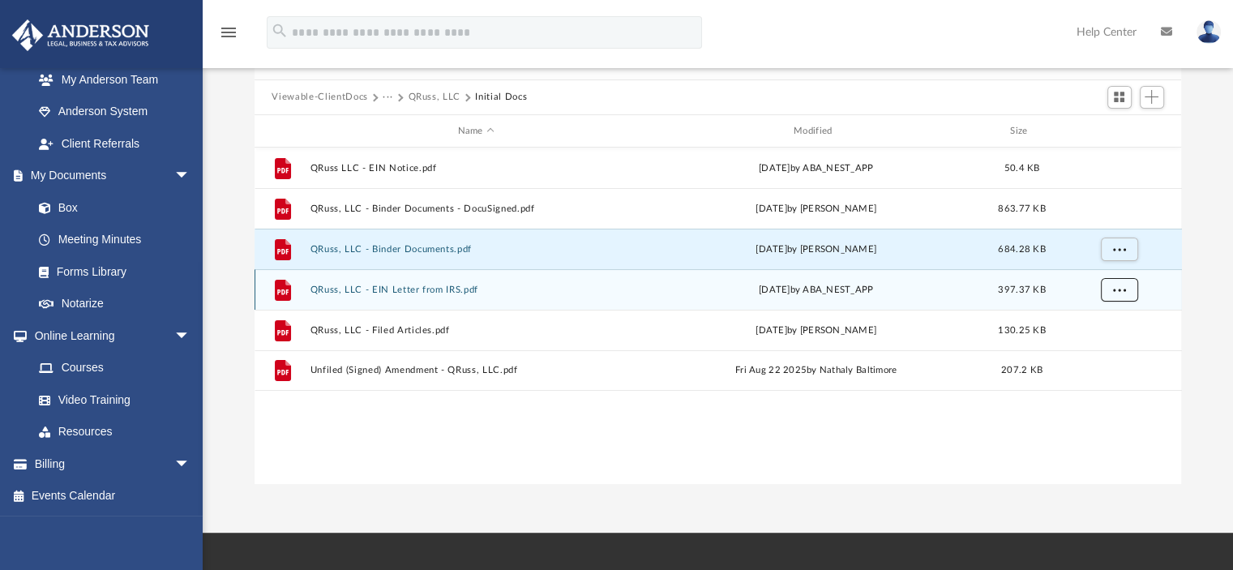
click at [1120, 288] on span "More options" at bounding box center [1118, 289] width 13 height 9
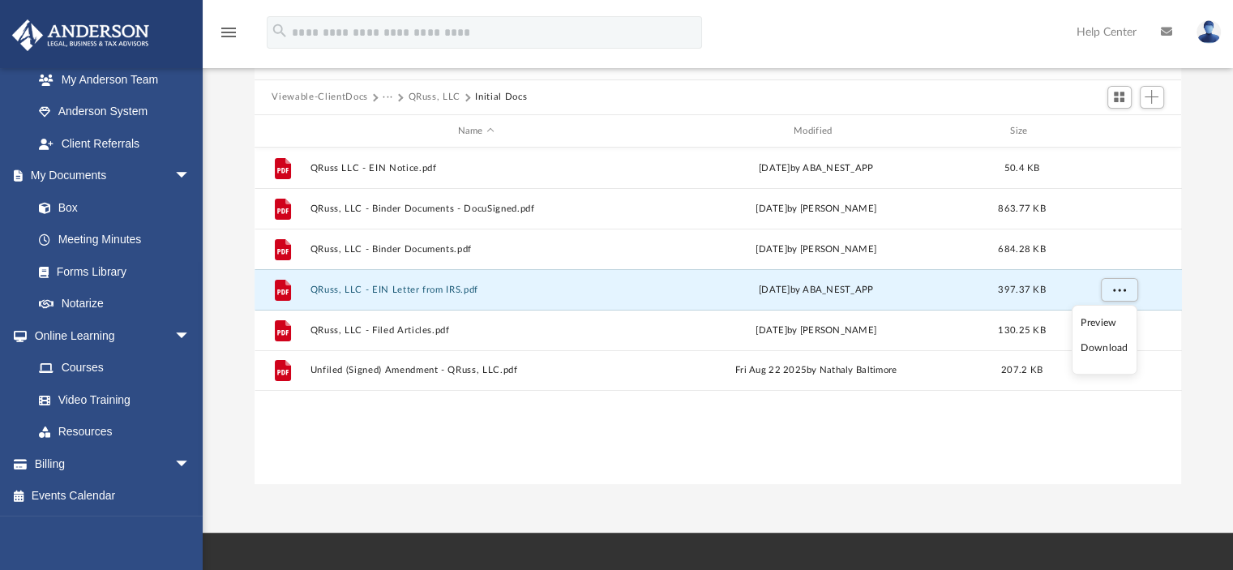
click at [1091, 343] on li "Download" at bounding box center [1103, 348] width 47 height 17
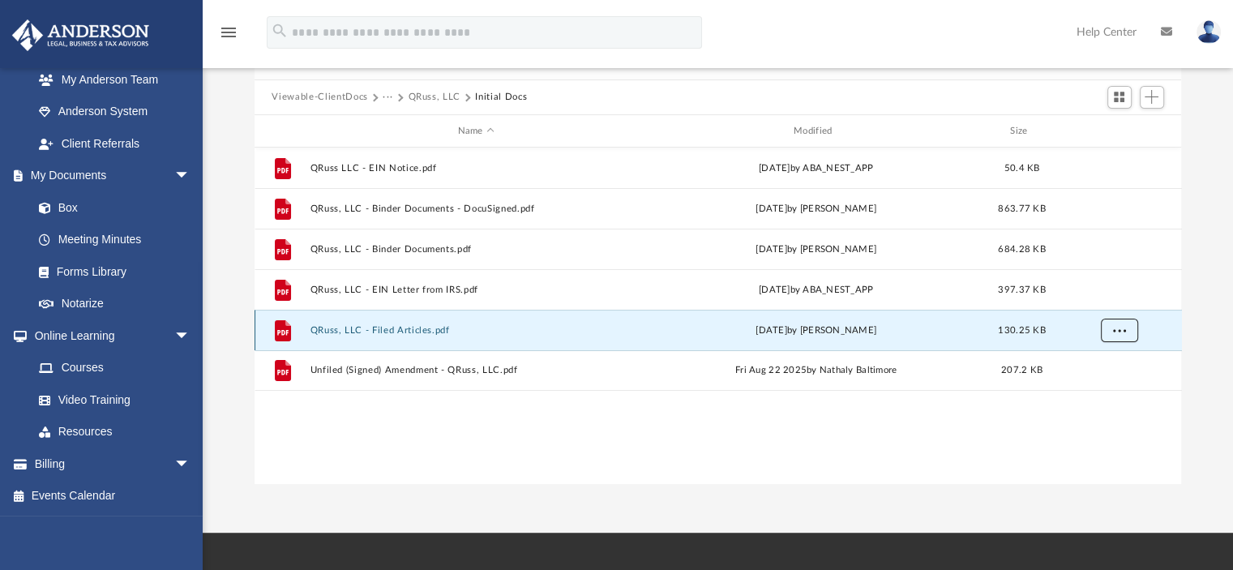
click at [1119, 327] on span "More options" at bounding box center [1118, 330] width 13 height 9
click at [1095, 388] on li "Download" at bounding box center [1103, 388] width 47 height 17
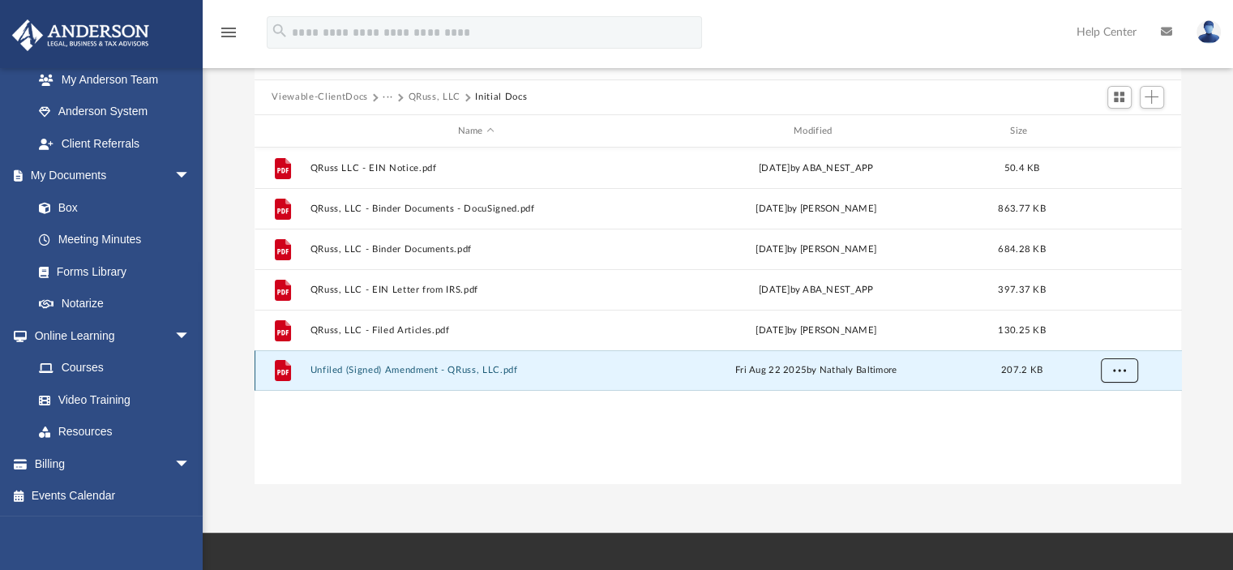
click at [1109, 378] on button "More options" at bounding box center [1118, 371] width 37 height 24
click at [1096, 424] on li "Download" at bounding box center [1103, 429] width 47 height 17
click at [443, 96] on button "QRuss, LLC" at bounding box center [434, 97] width 53 height 15
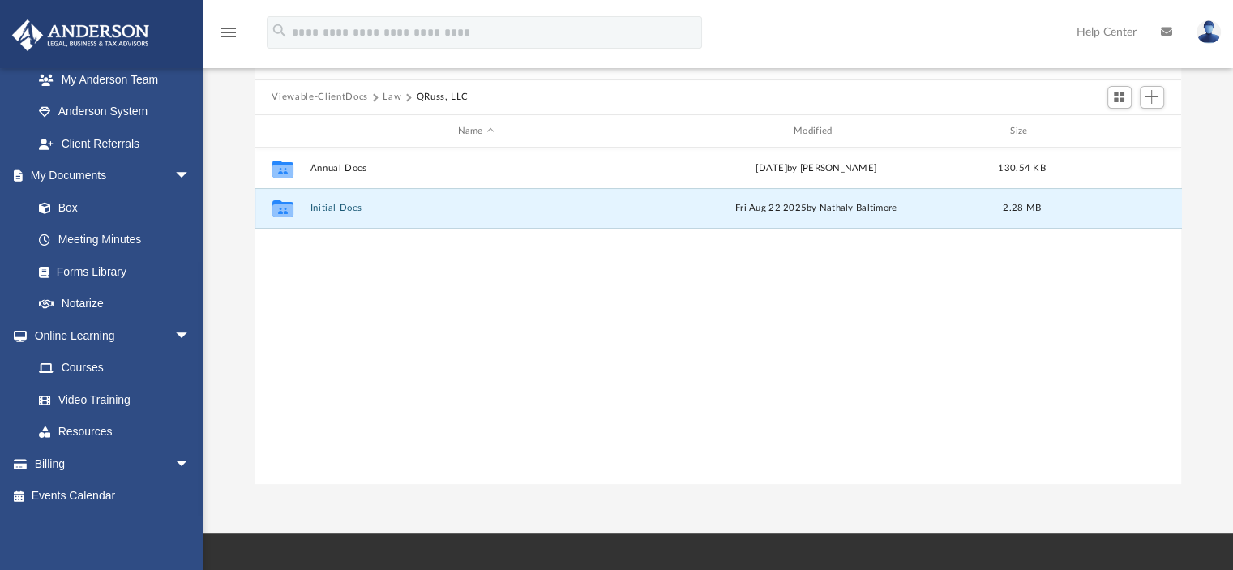
click at [382, 212] on button "Initial Docs" at bounding box center [476, 208] width 332 height 11
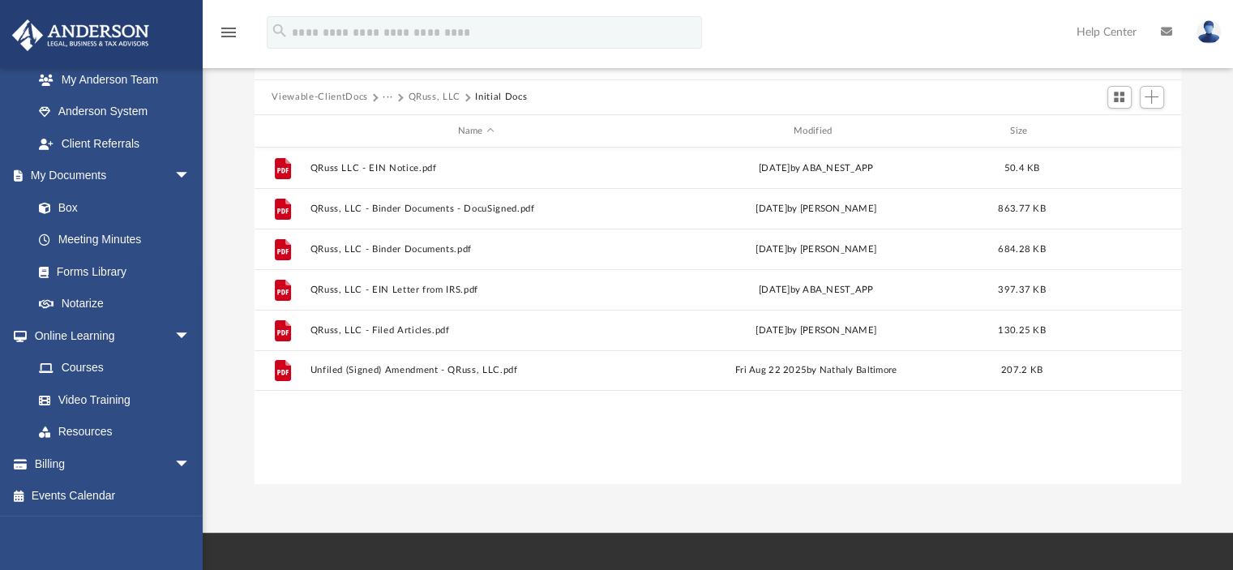
click at [434, 100] on button "QRuss, LLC" at bounding box center [434, 97] width 53 height 15
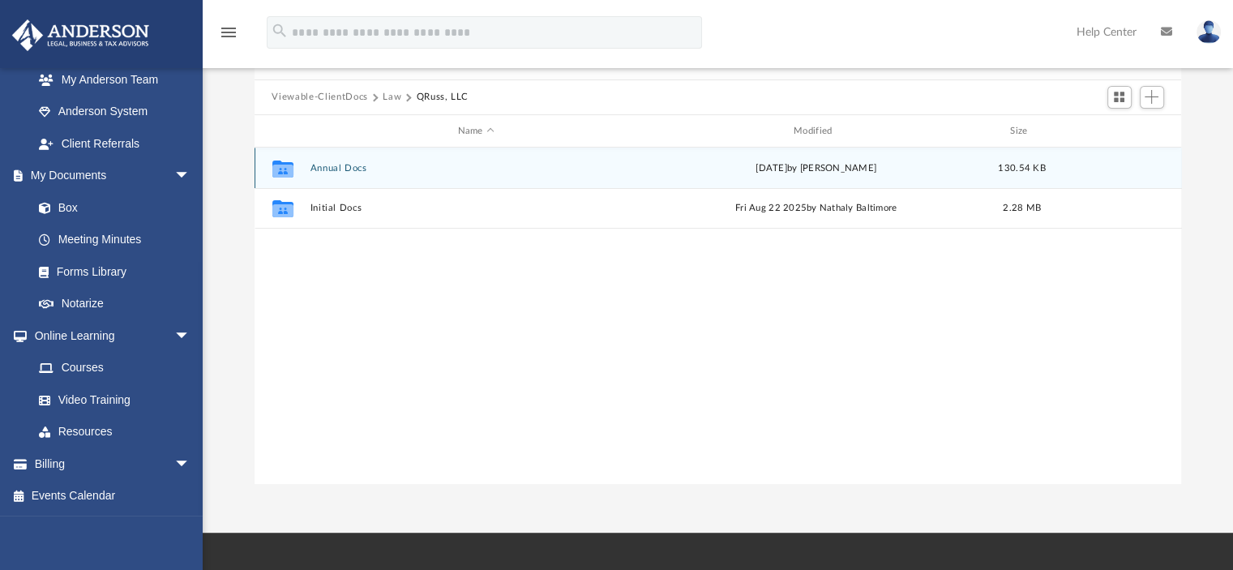
click at [339, 172] on button "Annual Docs" at bounding box center [476, 168] width 332 height 11
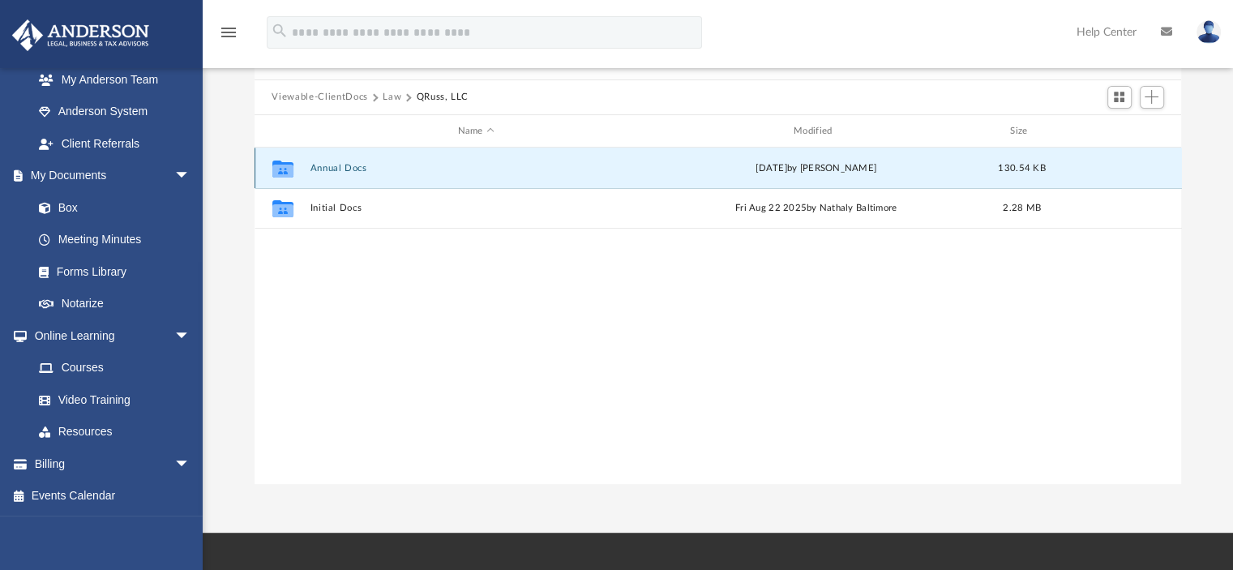
click at [339, 172] on button "Annual Docs" at bounding box center [476, 168] width 332 height 11
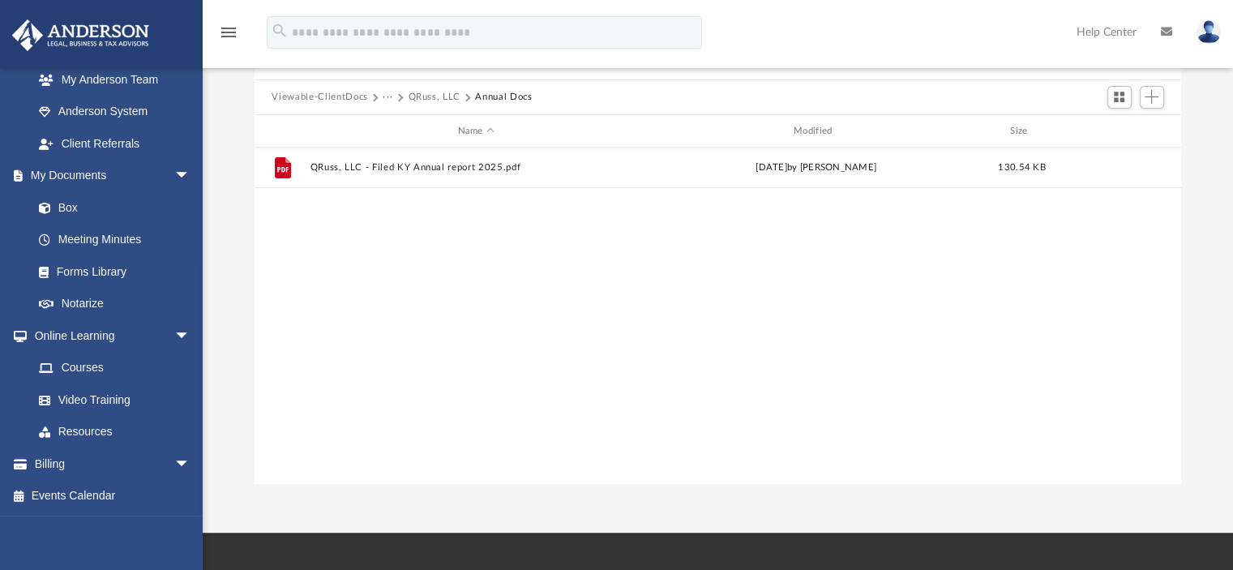
click at [384, 94] on button "···" at bounding box center [387, 97] width 11 height 15
click at [398, 126] on li "Law" at bounding box center [400, 125] width 19 height 17
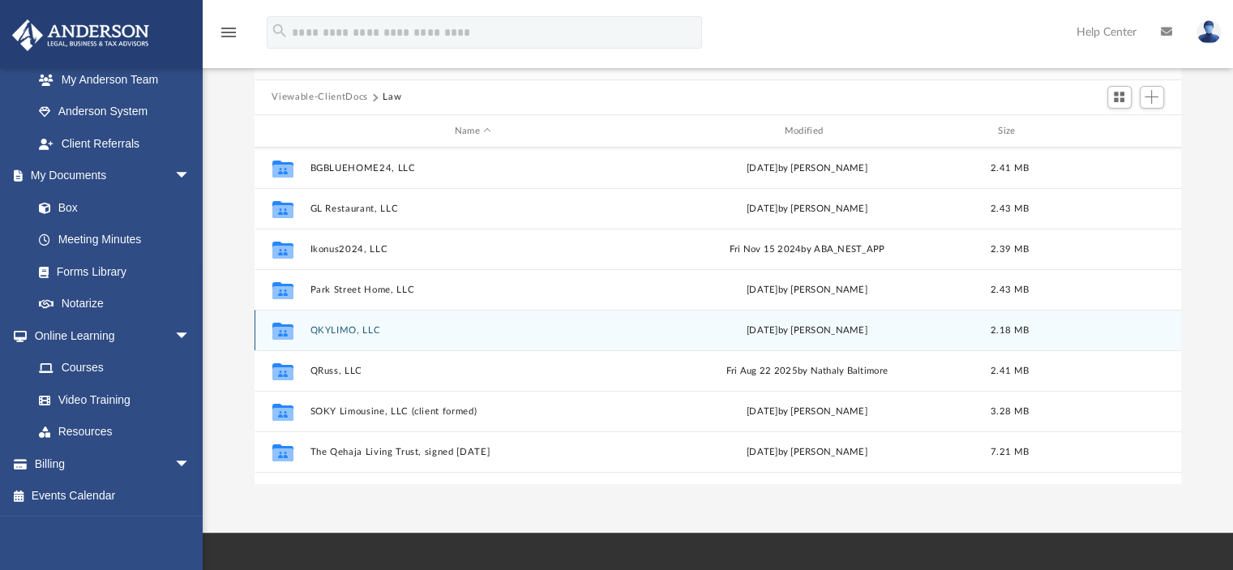
scroll to position [150, 0]
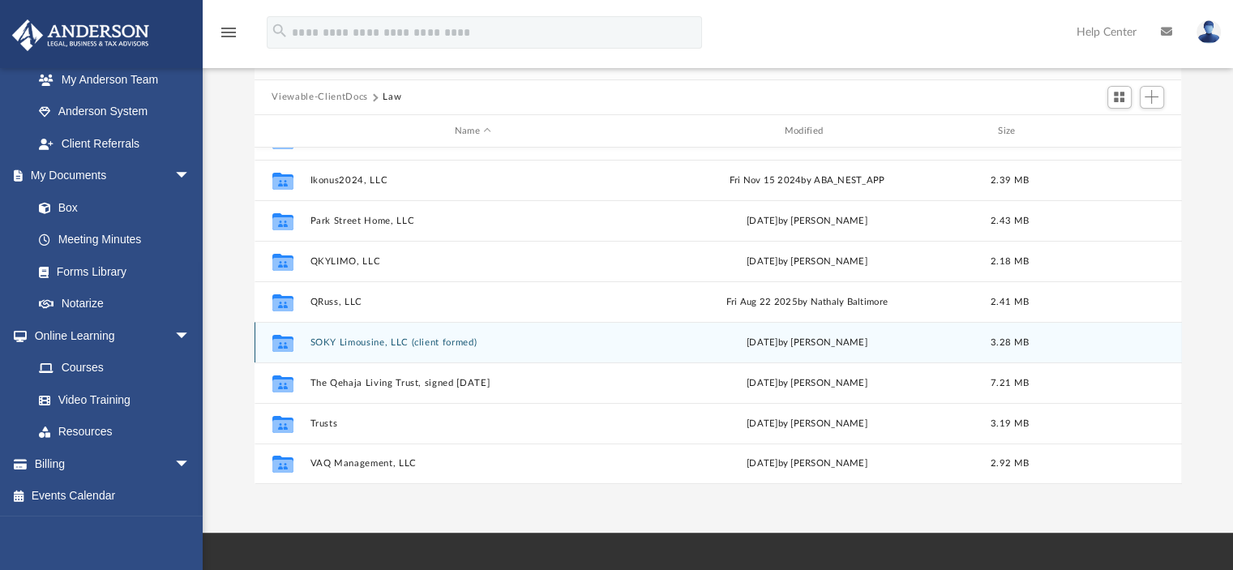
click at [404, 341] on button "SOKY Limousine, LLC (client formed)" at bounding box center [473, 342] width 327 height 11
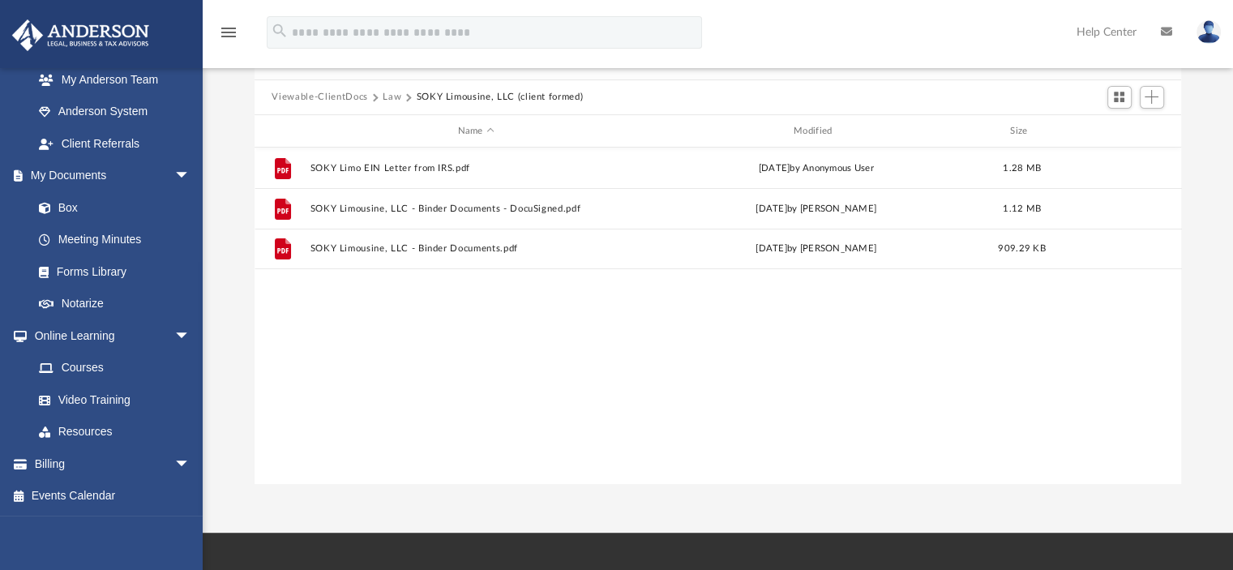
scroll to position [81, 0]
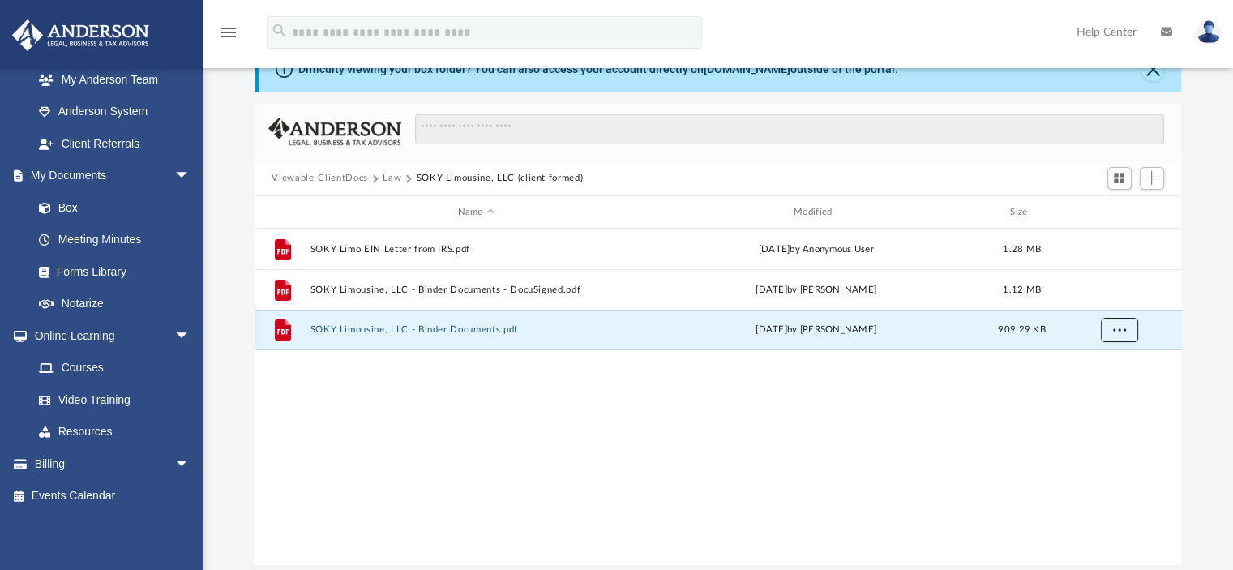
click at [1128, 331] on button "More options" at bounding box center [1118, 330] width 37 height 24
click at [1102, 389] on li "Download" at bounding box center [1103, 388] width 47 height 17
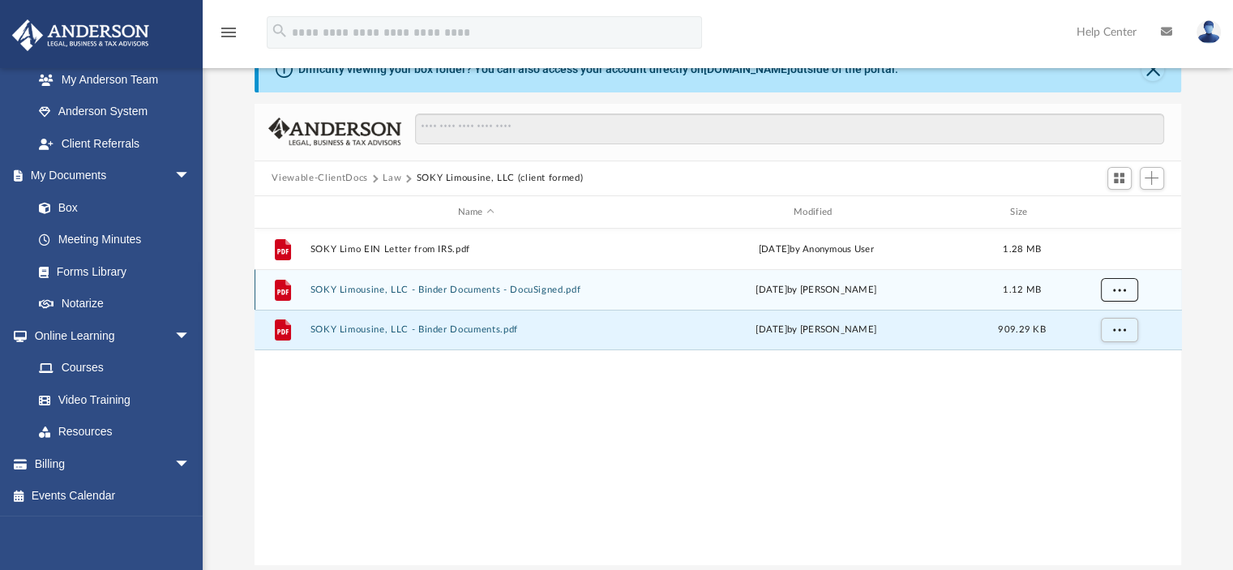
click at [1113, 289] on span "More options" at bounding box center [1118, 289] width 13 height 9
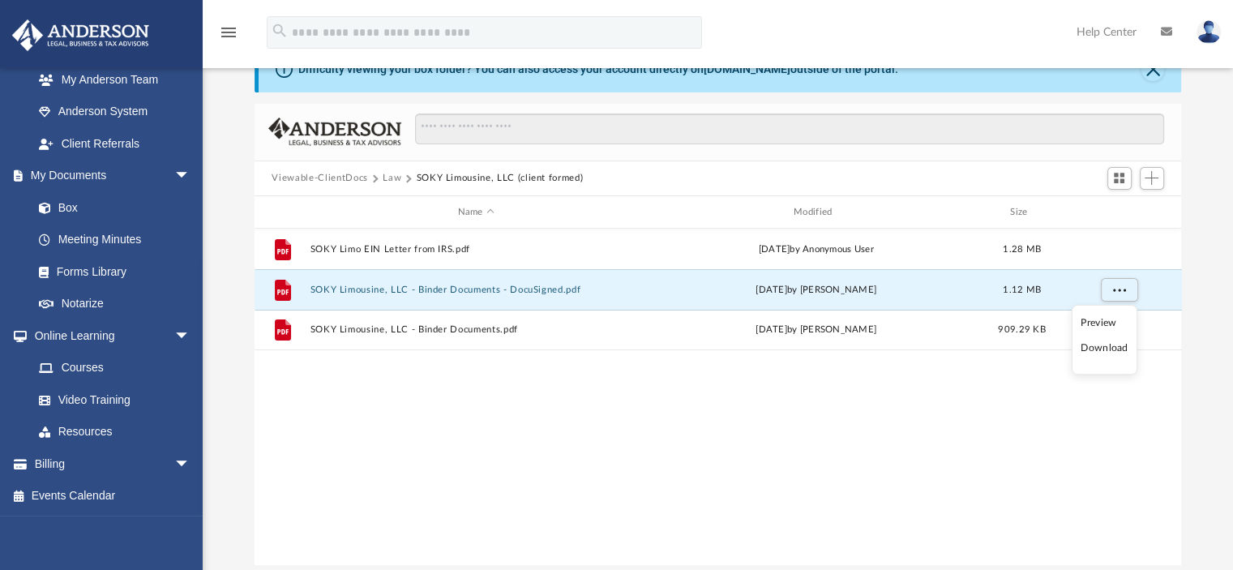
click at [1092, 347] on li "Download" at bounding box center [1103, 348] width 47 height 17
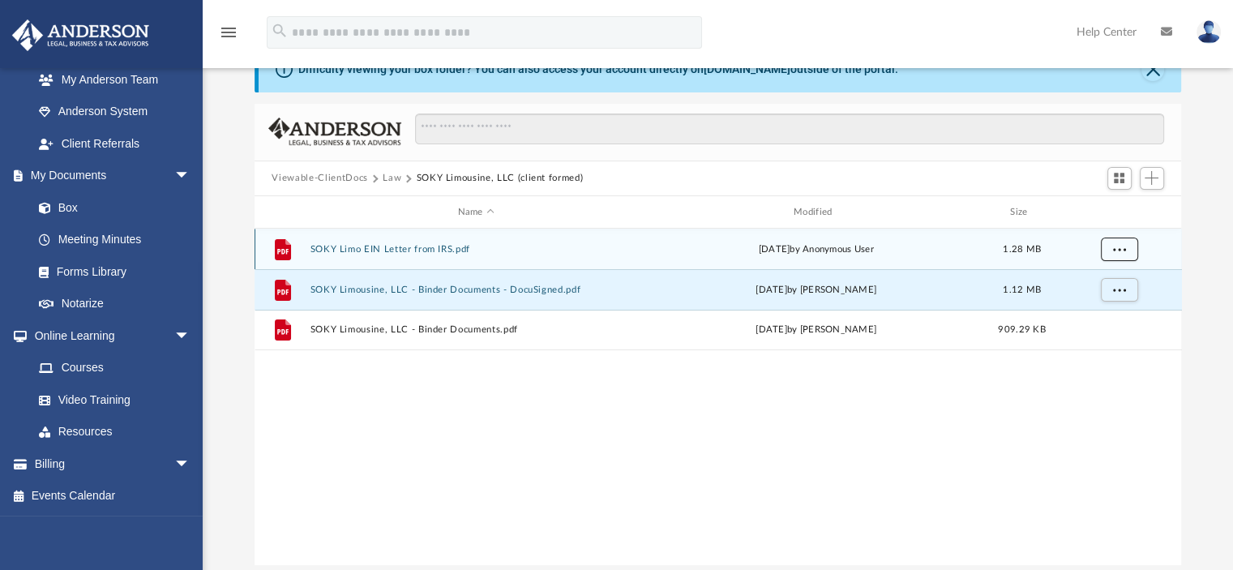
click at [1116, 252] on span "More options" at bounding box center [1118, 249] width 13 height 9
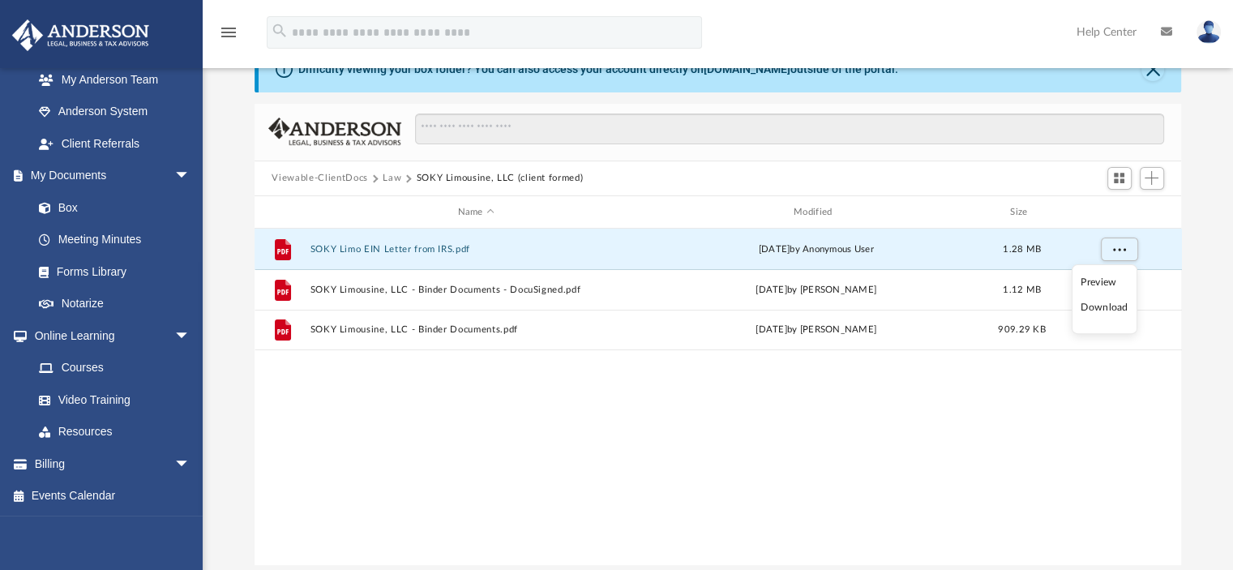
click at [1108, 309] on li "Download" at bounding box center [1103, 307] width 47 height 17
click at [438, 177] on button "SOKY Limousine, LLC (client formed)" at bounding box center [499, 178] width 167 height 15
click at [387, 176] on button "Law" at bounding box center [391, 178] width 19 height 15
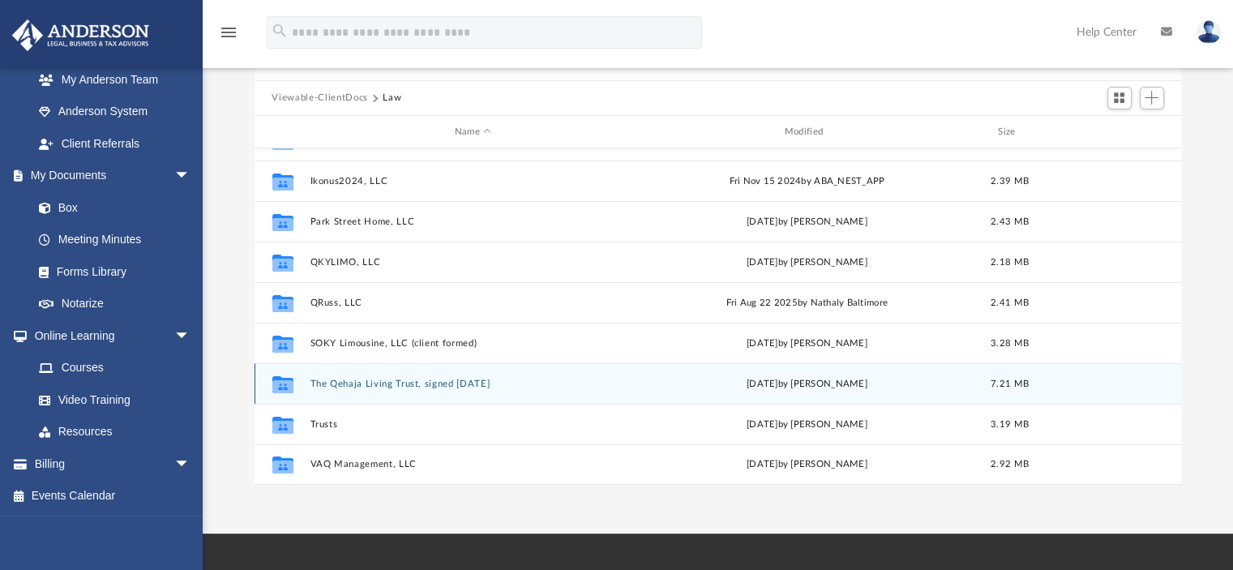
scroll to position [162, 0]
click at [462, 380] on button "The Qehaja Living Trust, signed March 28, 2024" at bounding box center [473, 383] width 327 height 11
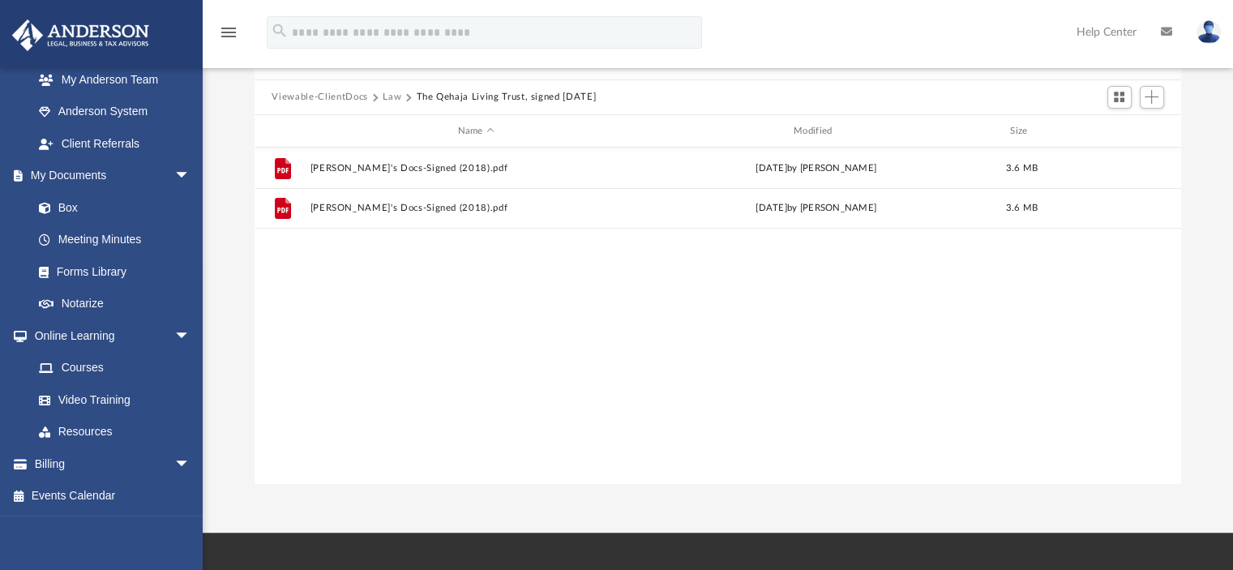
scroll to position [0, 0]
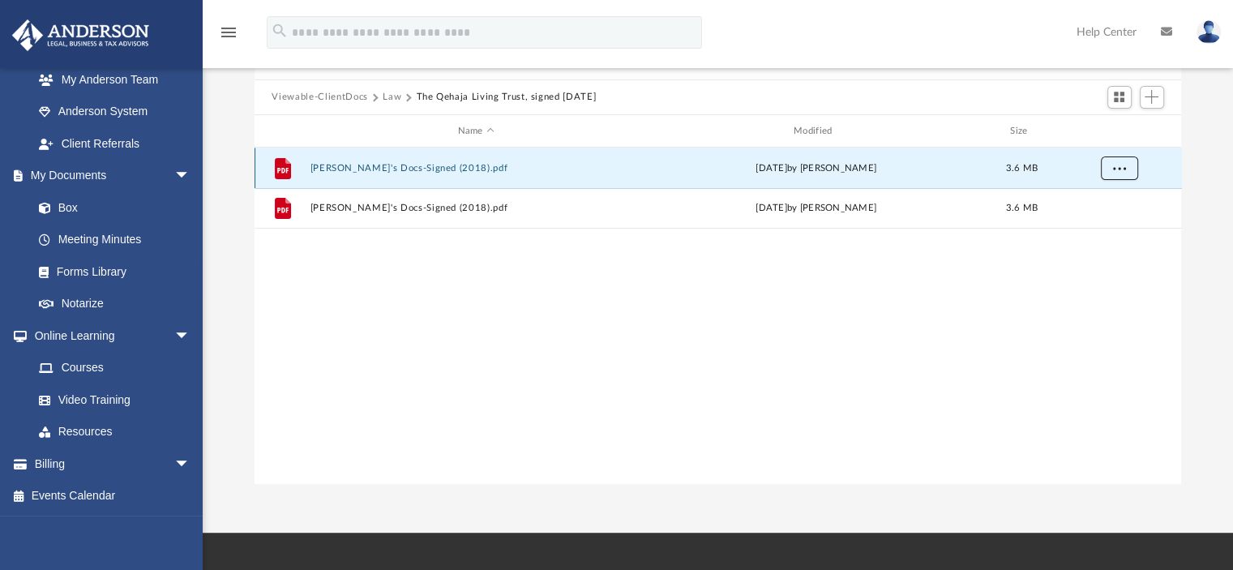
click at [1110, 171] on button "More options" at bounding box center [1118, 168] width 37 height 24
click at [1101, 224] on li "Download" at bounding box center [1103, 226] width 47 height 17
click at [514, 281] on div "File Anna's Docs-Signed (2018).pdf Tue Jul 8 2025 by Colette Grier 3.6 MB File …" at bounding box center [717, 314] width 927 height 335
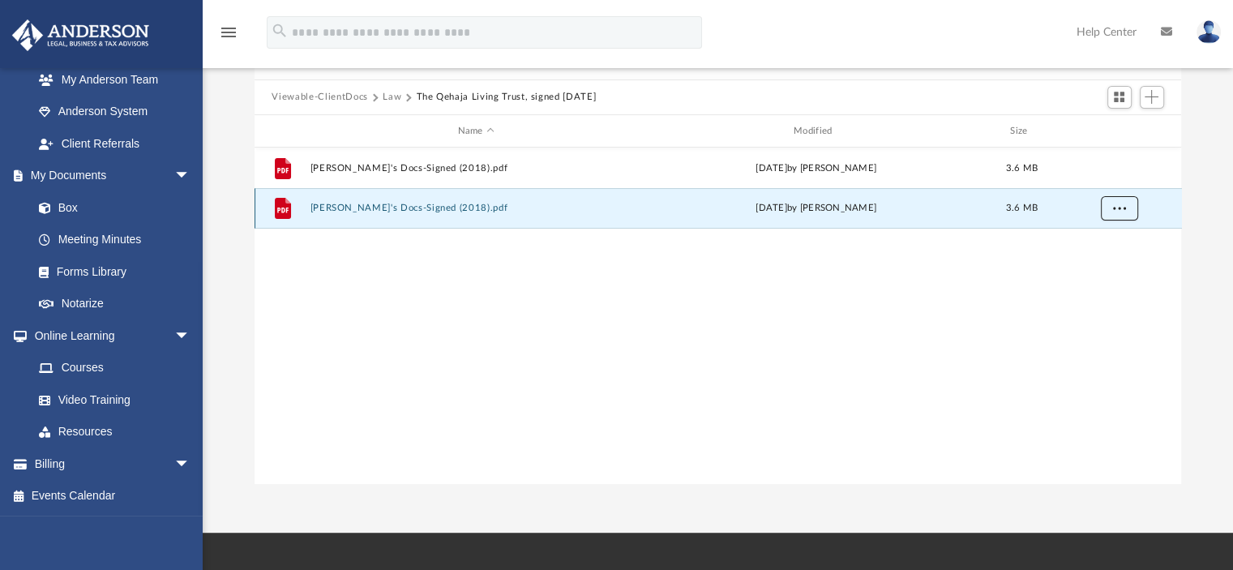
click at [1115, 212] on span "More options" at bounding box center [1118, 207] width 13 height 9
click at [1088, 263] on li "Download" at bounding box center [1103, 267] width 47 height 17
click at [389, 100] on button "Law" at bounding box center [391, 97] width 19 height 15
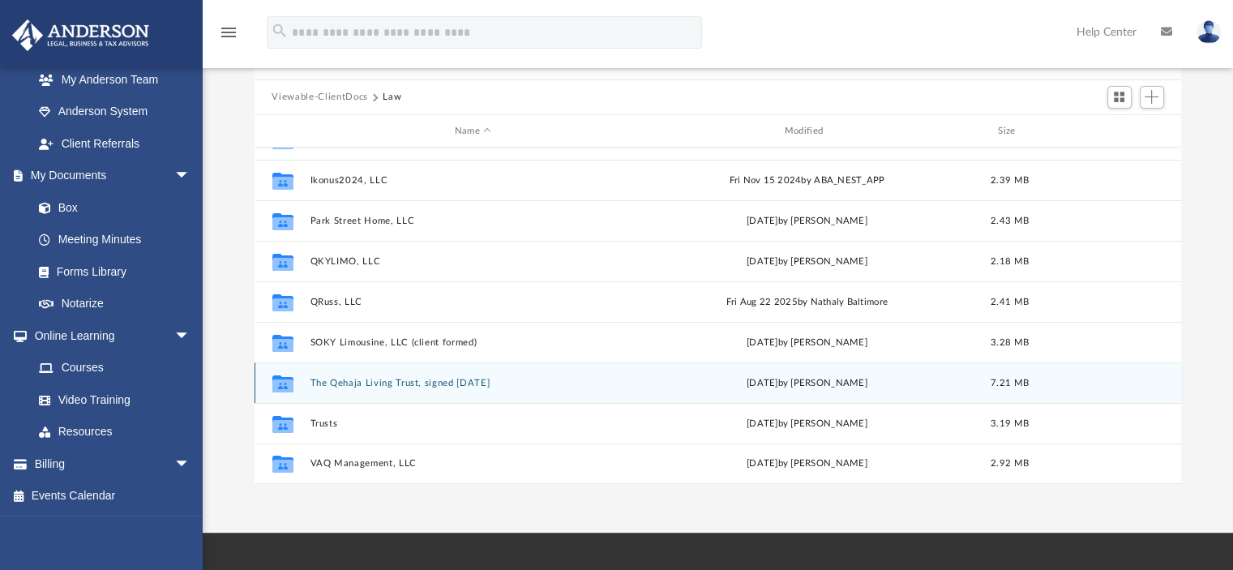
scroll to position [243, 0]
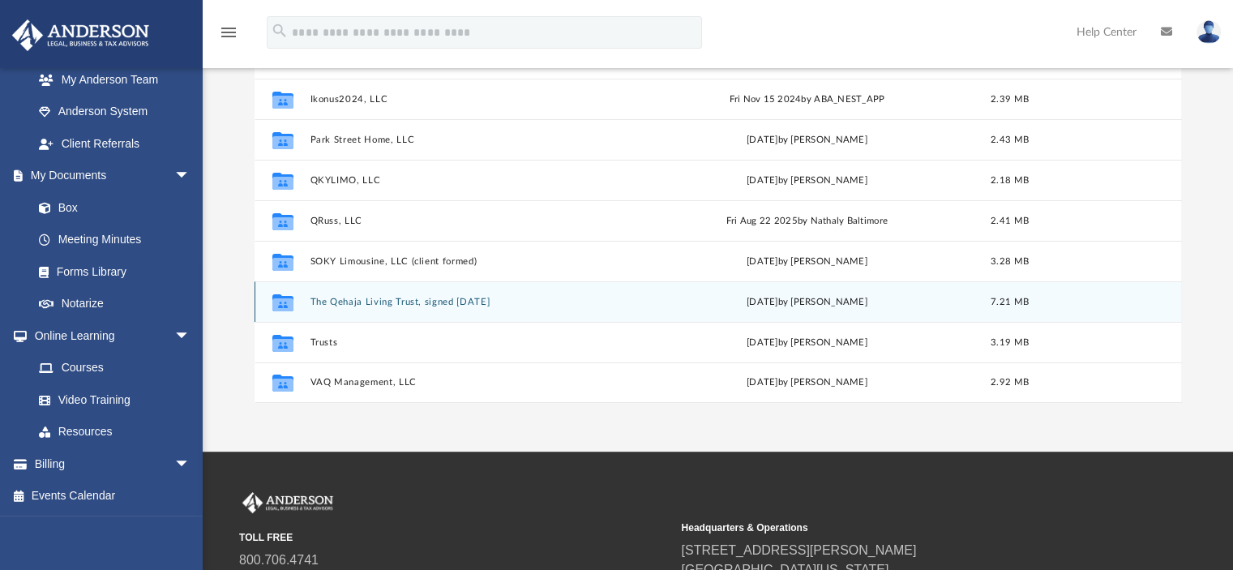
click at [340, 297] on button "The Qehaja Living Trust, signed March 28, 2024" at bounding box center [473, 302] width 327 height 11
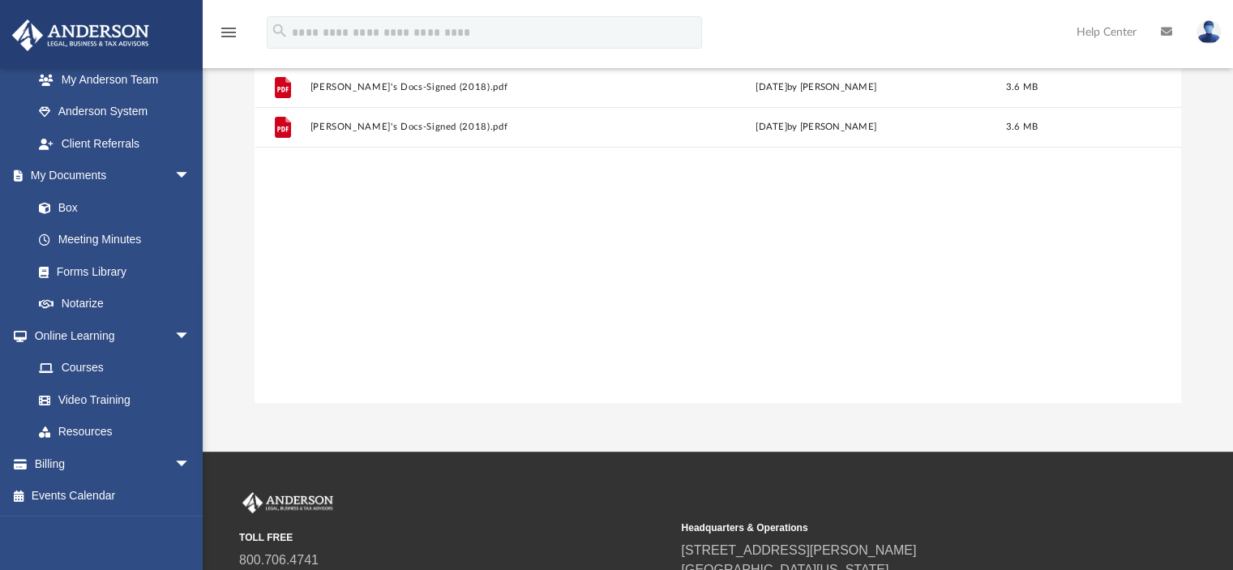
scroll to position [0, 0]
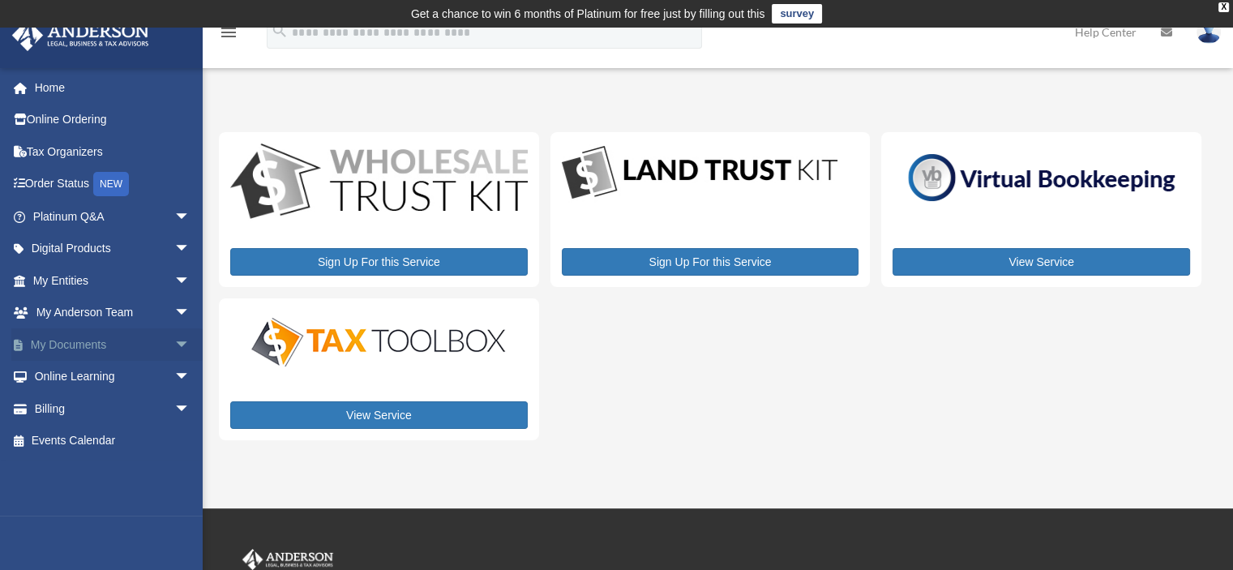
click at [105, 343] on link "My Documents arrow_drop_down" at bounding box center [112, 344] width 203 height 32
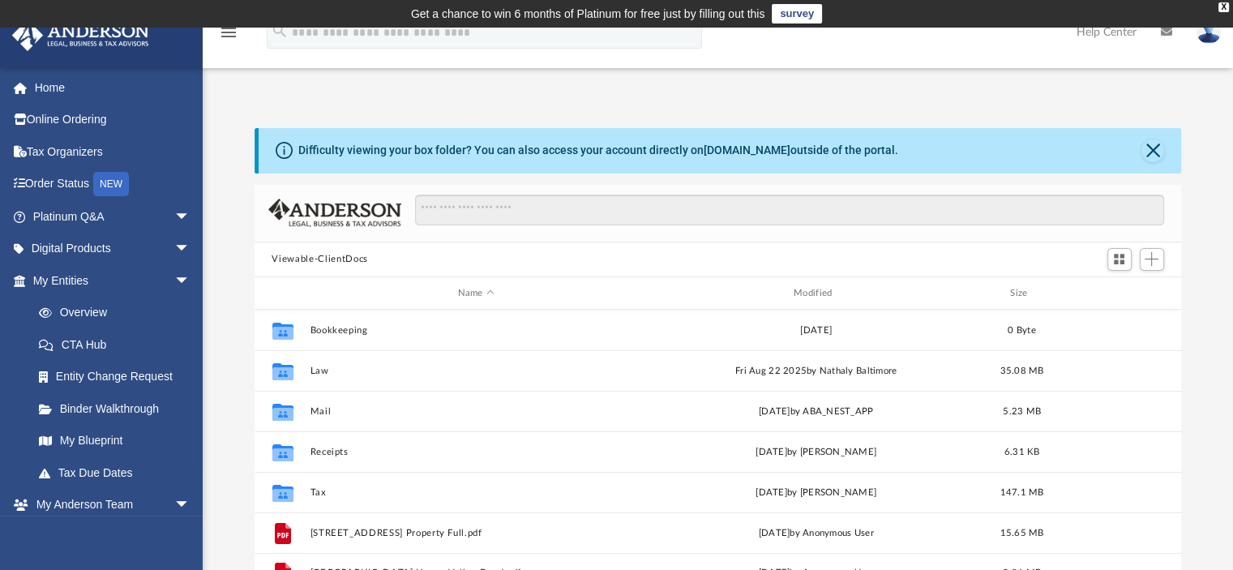
scroll to position [356, 914]
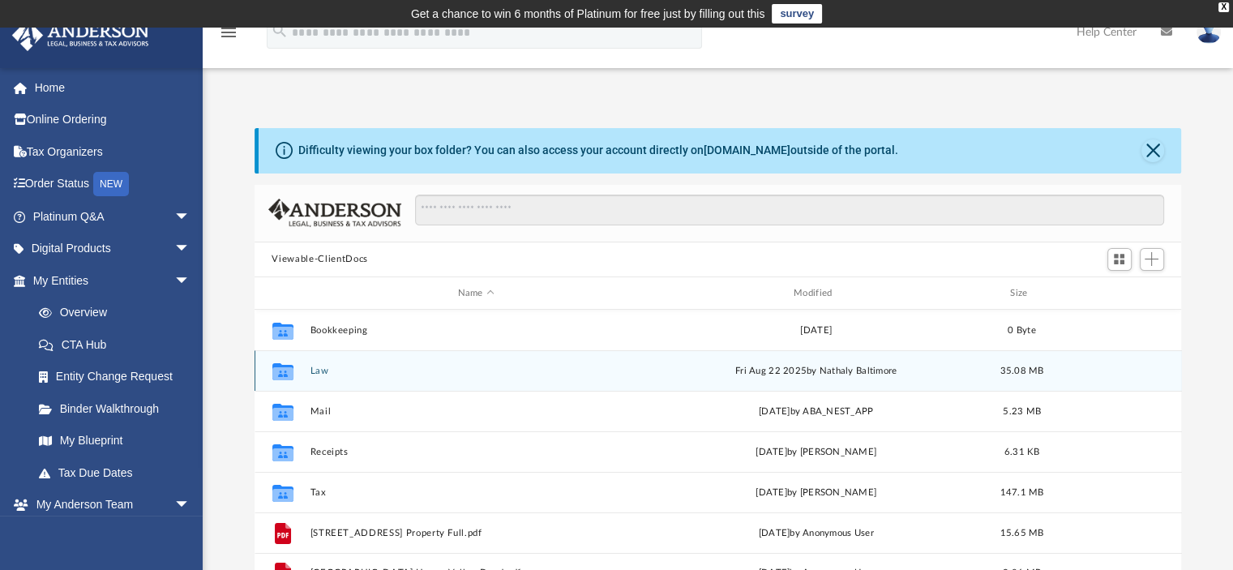
click at [376, 372] on button "Law" at bounding box center [476, 370] width 332 height 11
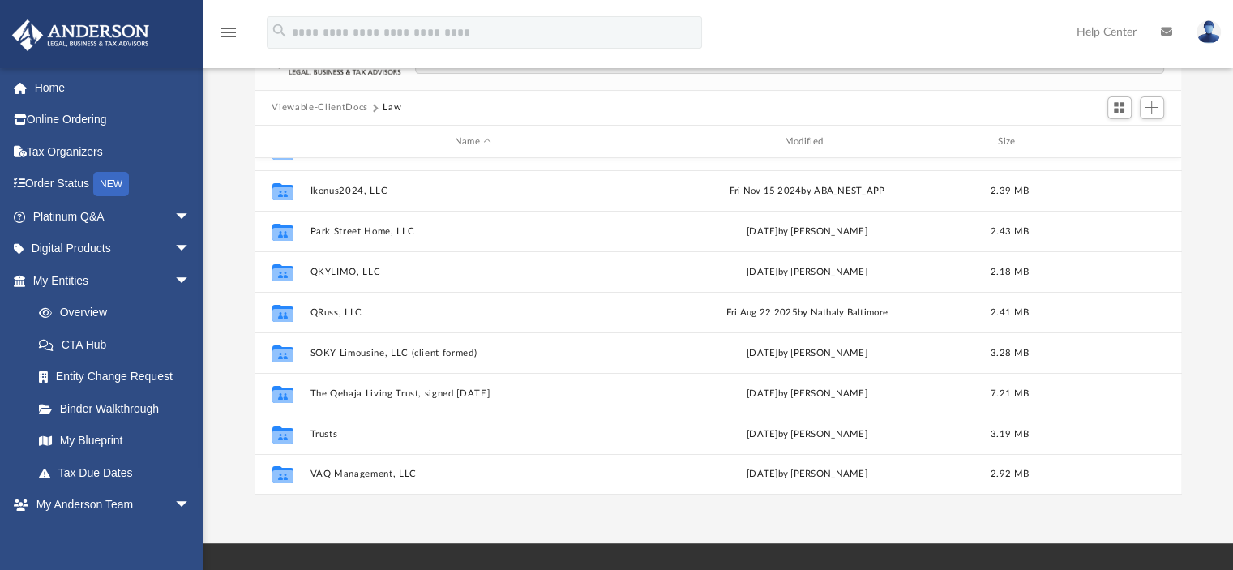
scroll to position [162, 0]
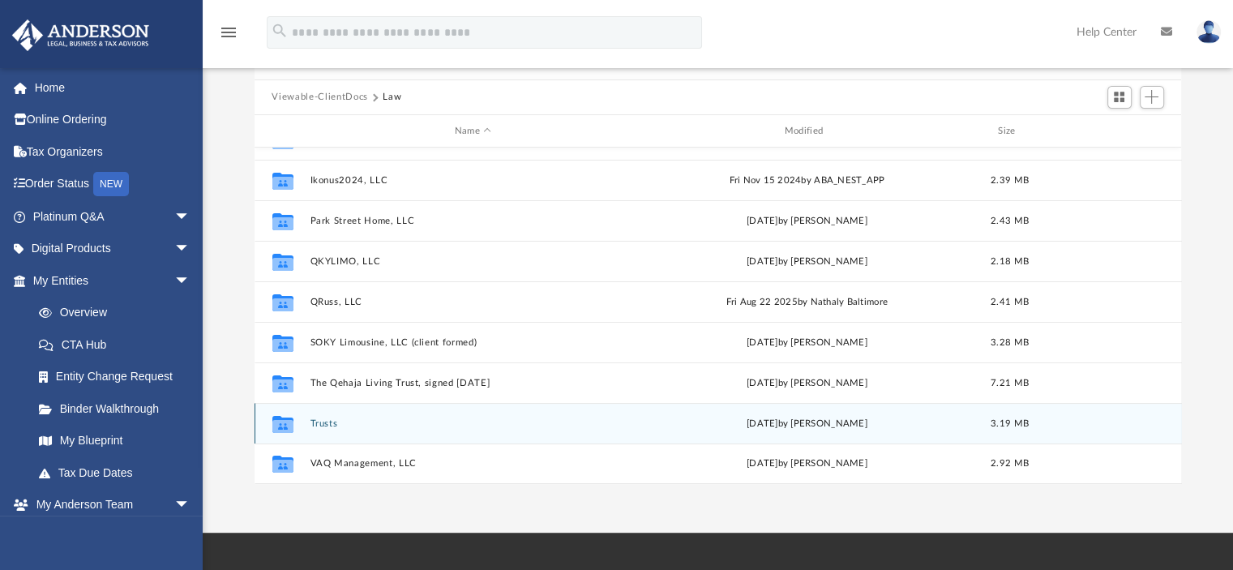
click at [314, 424] on button "Trusts" at bounding box center [473, 423] width 327 height 11
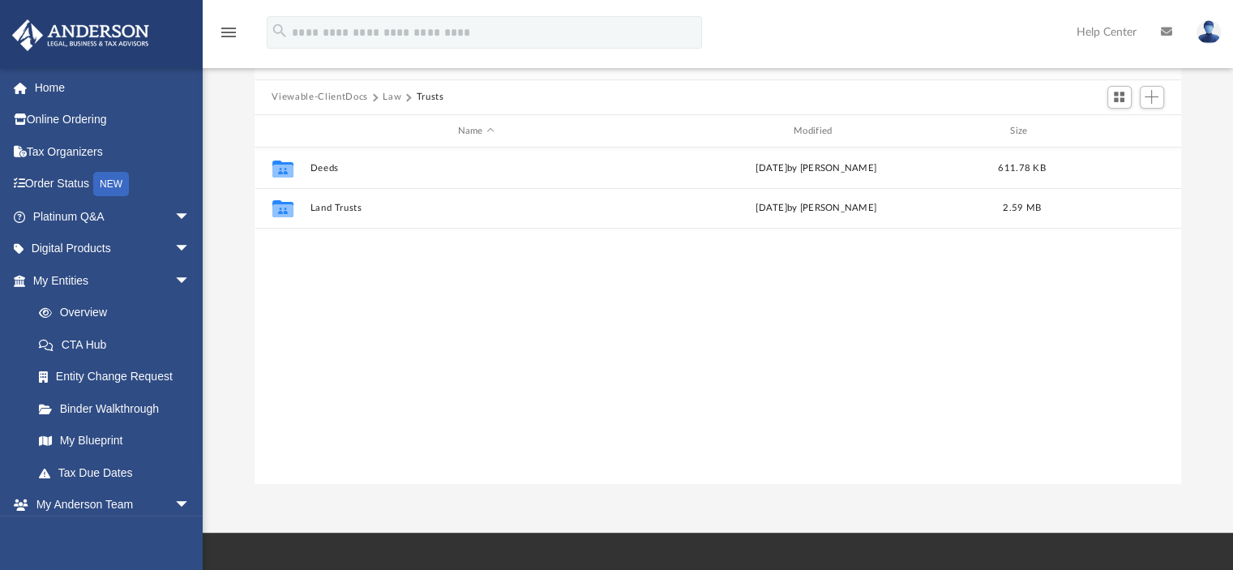
scroll to position [0, 0]
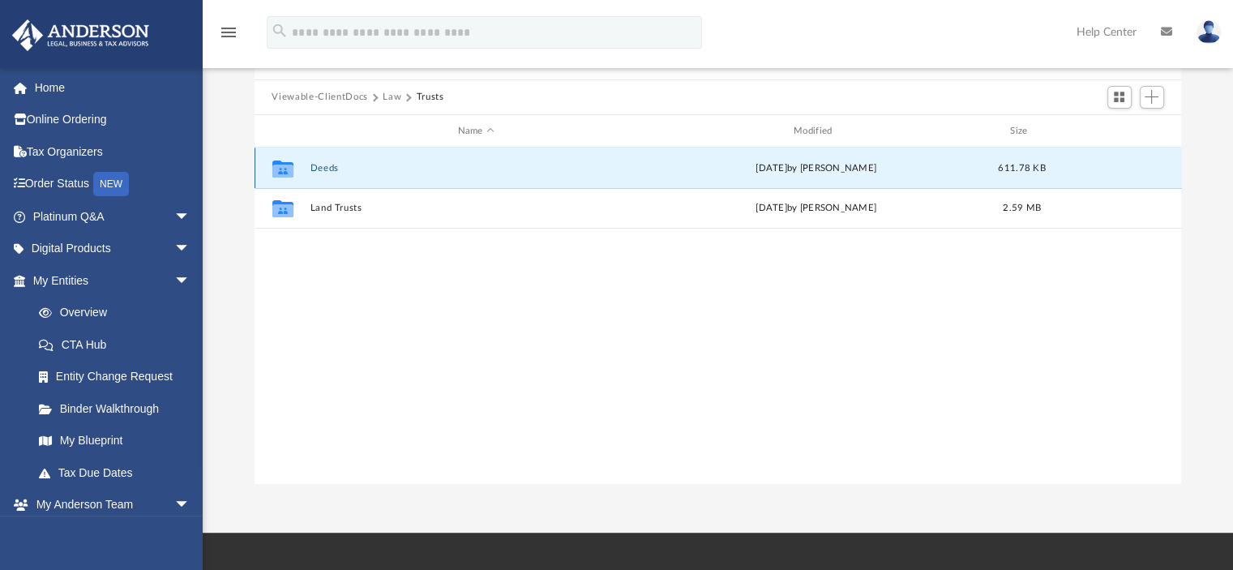
click at [320, 168] on button "Deeds" at bounding box center [476, 168] width 332 height 11
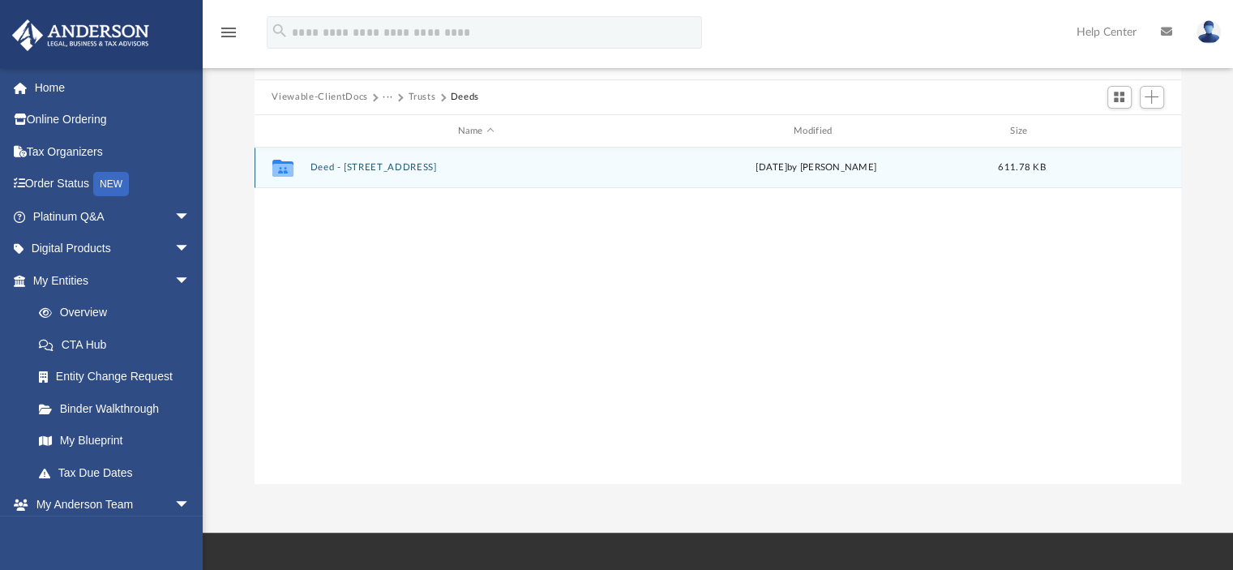
click at [320, 168] on button "Deed - [STREET_ADDRESS]" at bounding box center [476, 168] width 332 height 11
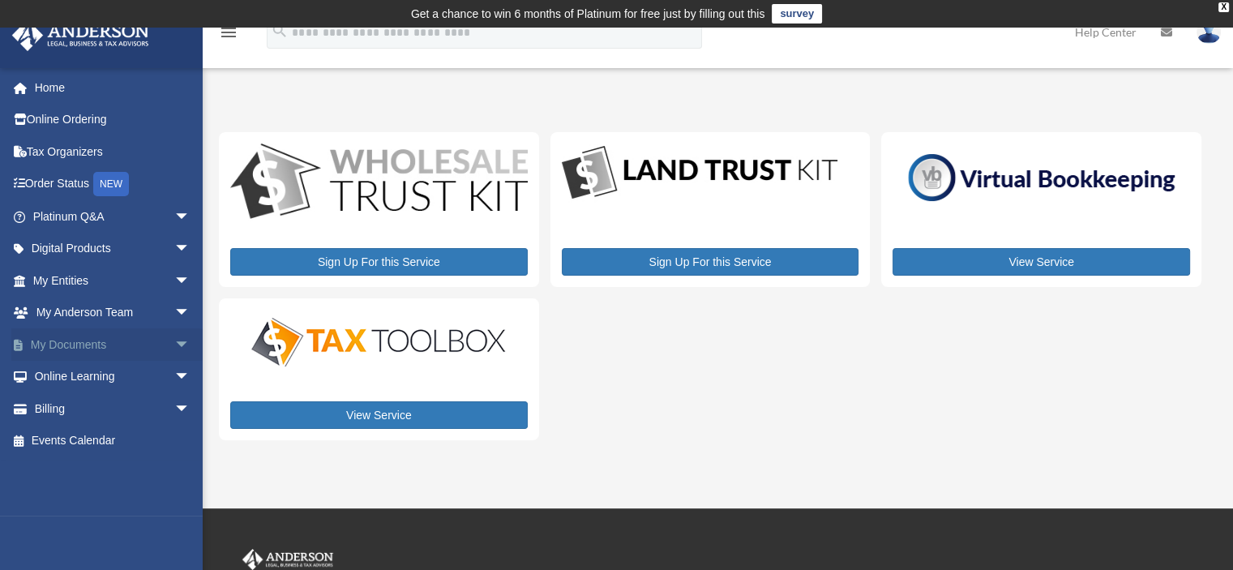
click at [69, 340] on link "My Documents arrow_drop_down" at bounding box center [112, 344] width 203 height 32
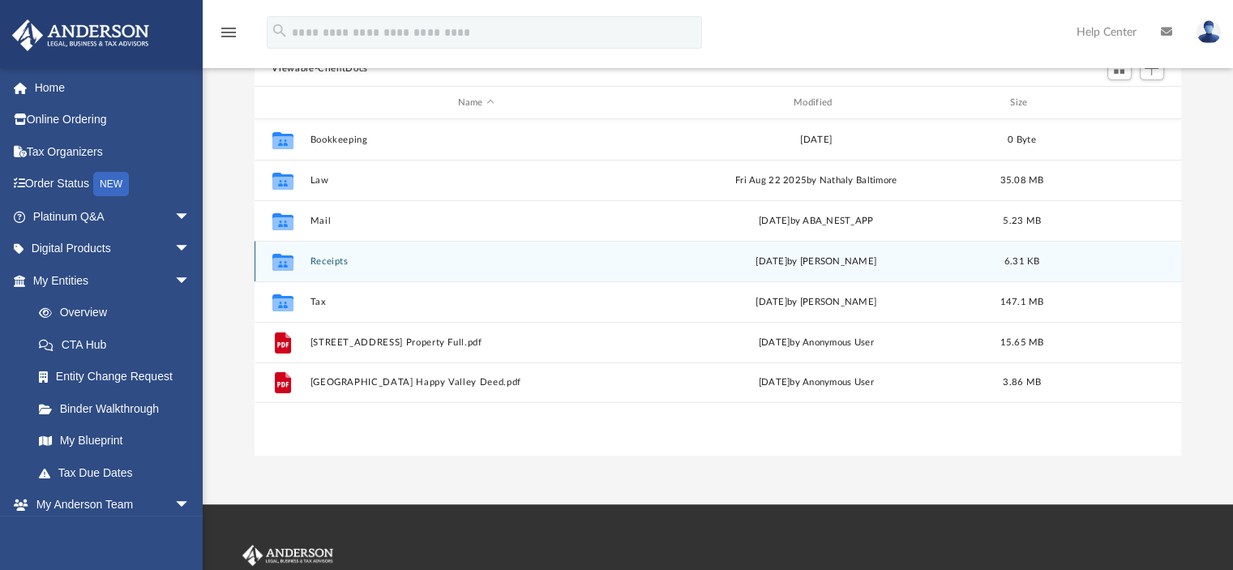
scroll to position [162, 0]
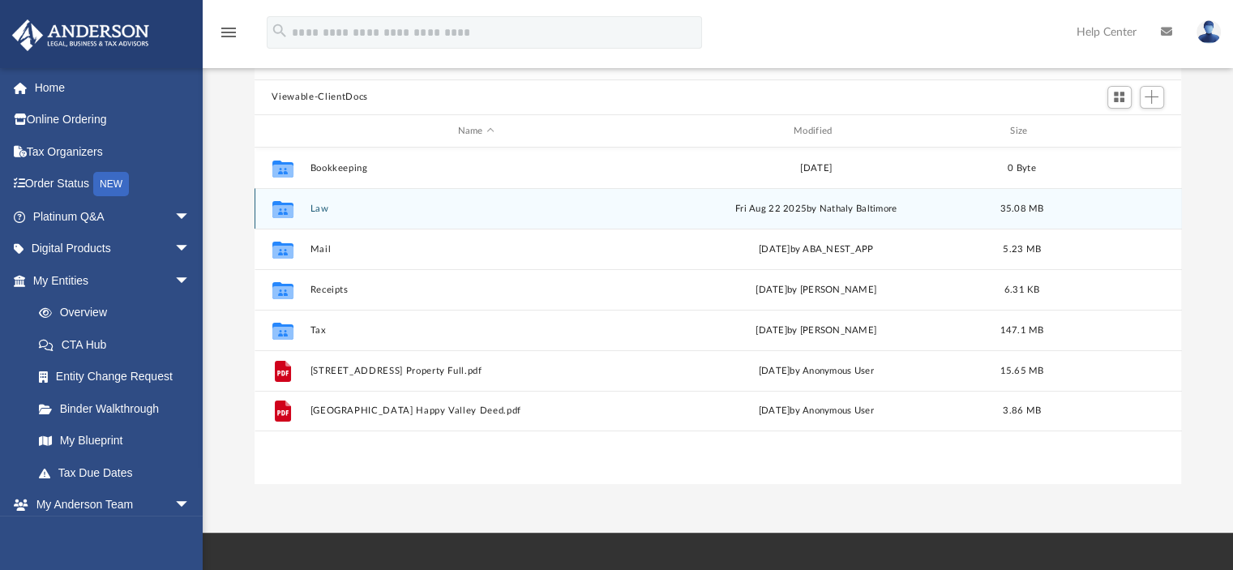
click at [323, 207] on button "Law" at bounding box center [476, 208] width 332 height 11
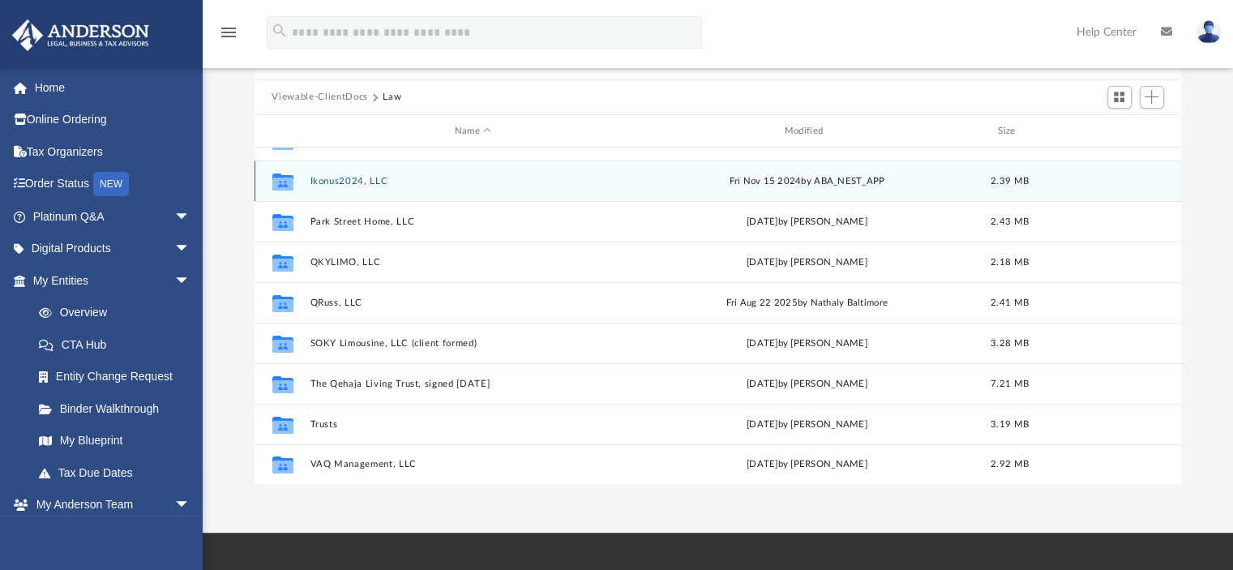
scroll to position [150, 0]
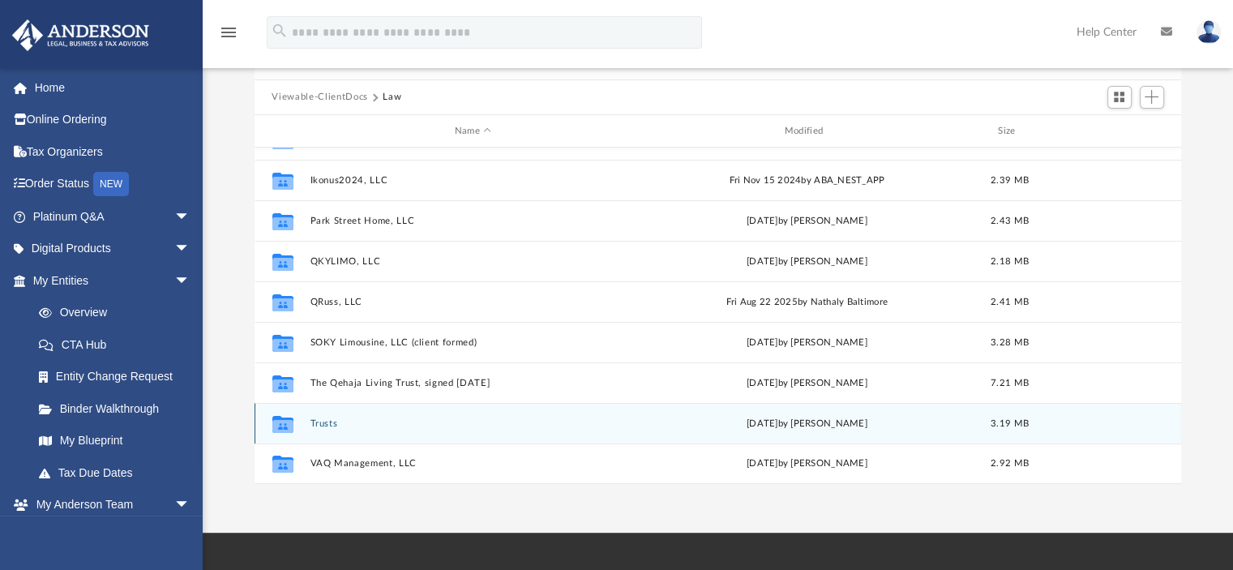
click at [327, 423] on button "Trusts" at bounding box center [473, 423] width 327 height 11
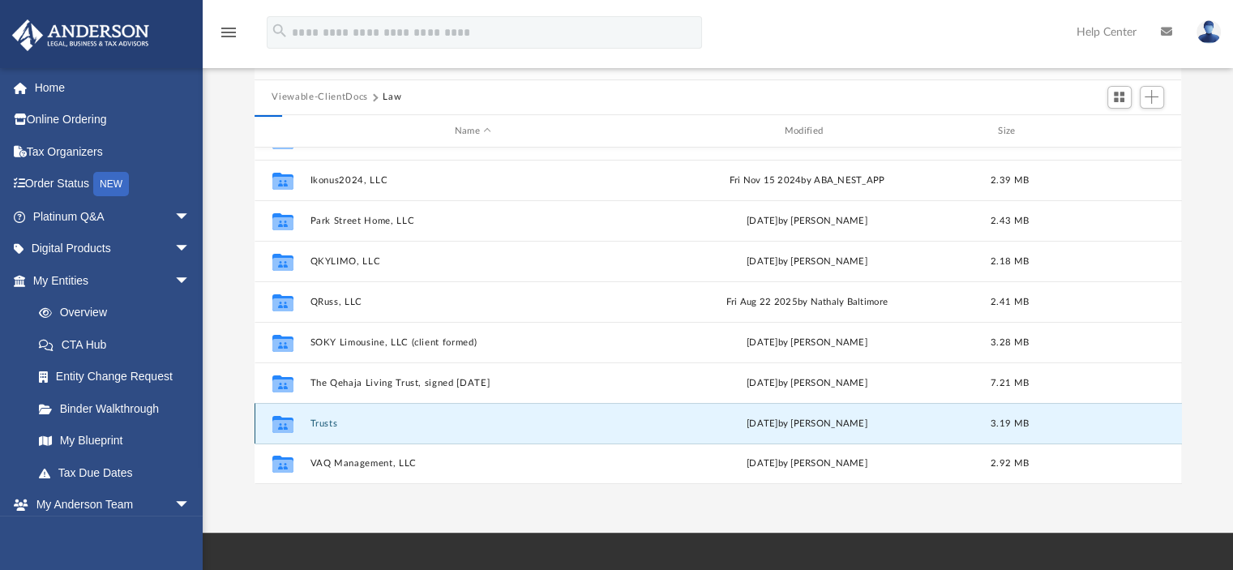
scroll to position [0, 0]
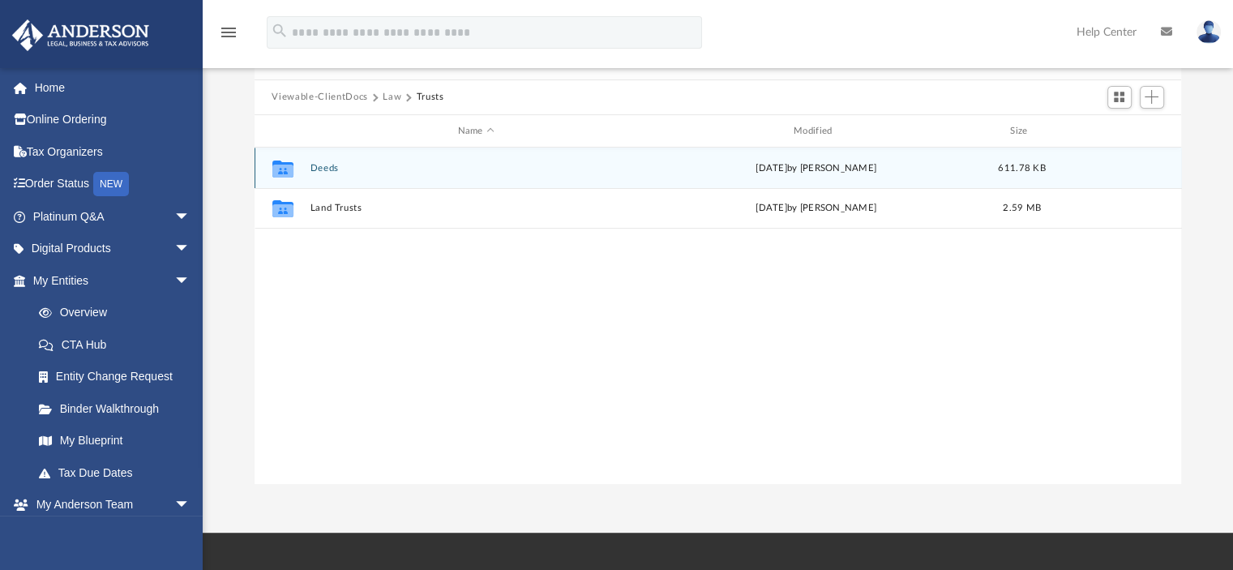
click at [318, 171] on button "Deeds" at bounding box center [476, 168] width 332 height 11
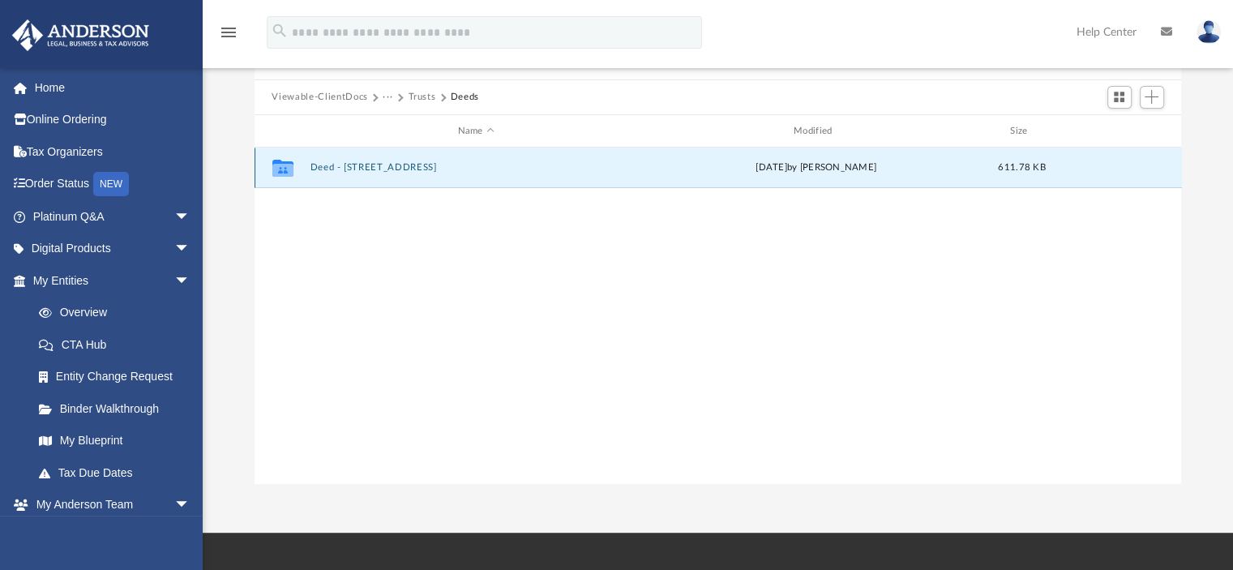
click at [387, 170] on button "Deed - 1179 Barrington Drive" at bounding box center [476, 168] width 332 height 11
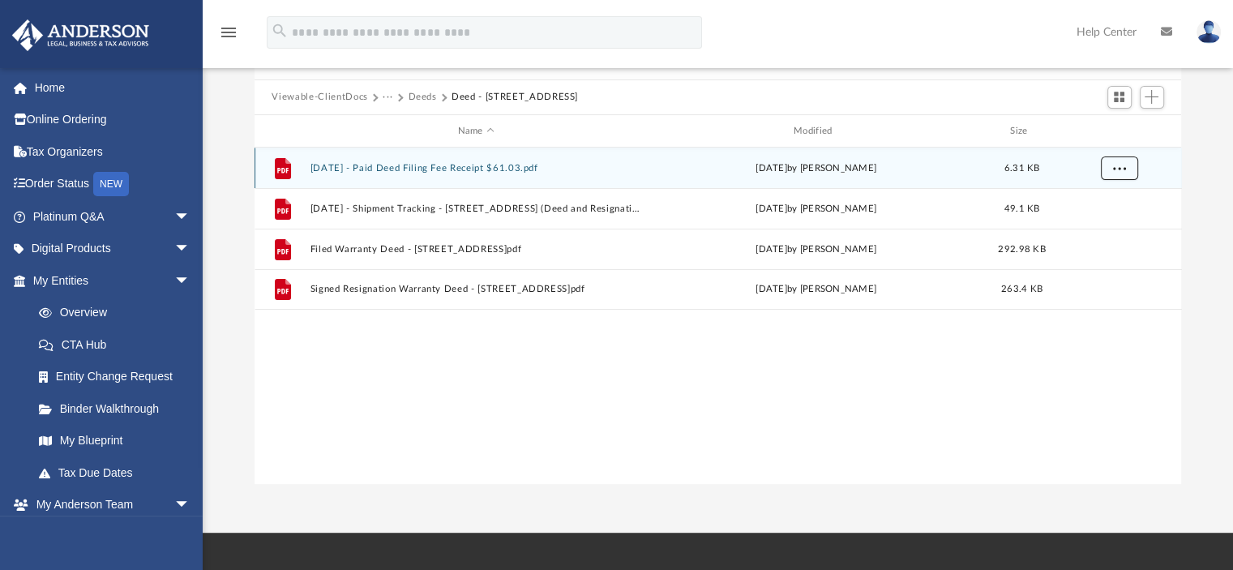
click at [1118, 171] on span "More options" at bounding box center [1118, 168] width 13 height 9
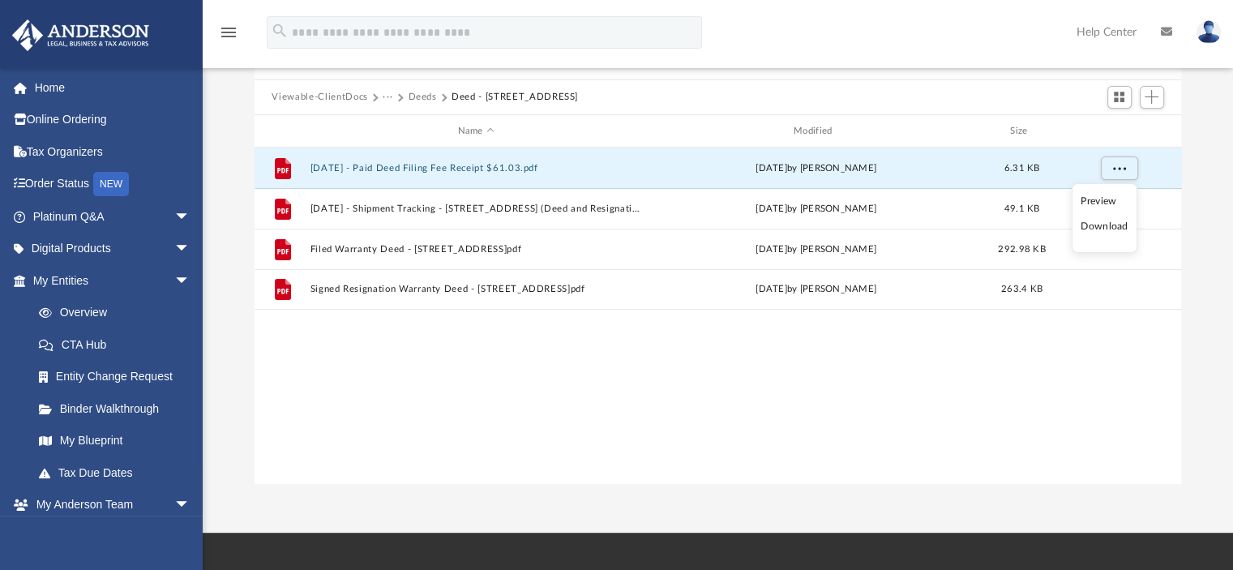
click at [1111, 227] on li "Download" at bounding box center [1103, 226] width 47 height 17
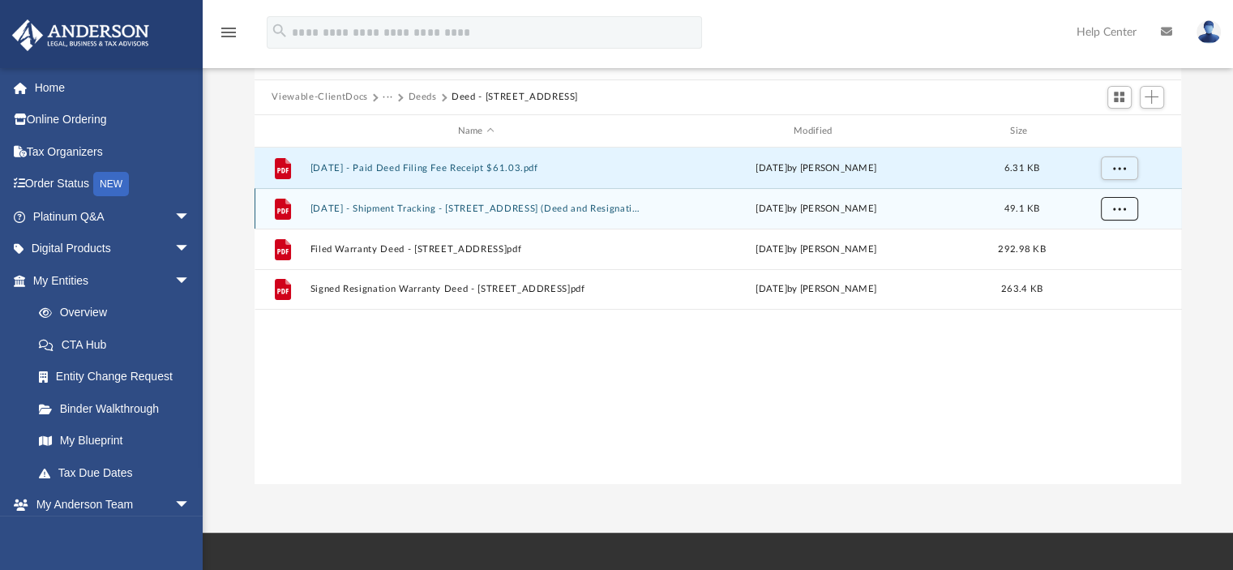
click at [1128, 212] on button "More options" at bounding box center [1118, 209] width 37 height 24
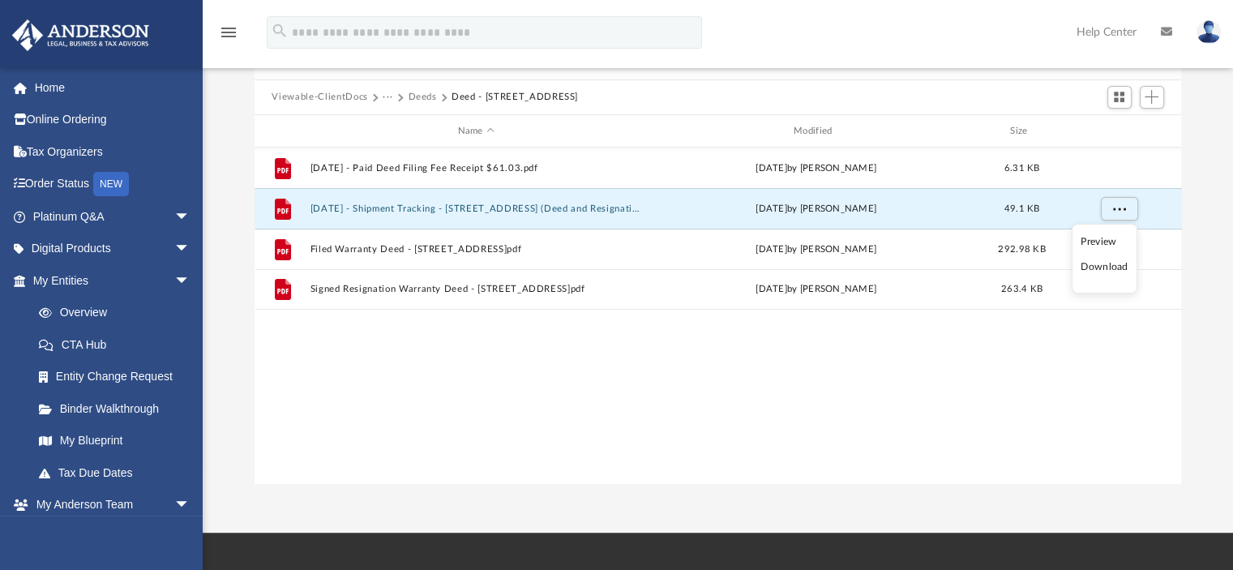
click at [1096, 262] on li "Download" at bounding box center [1103, 267] width 47 height 17
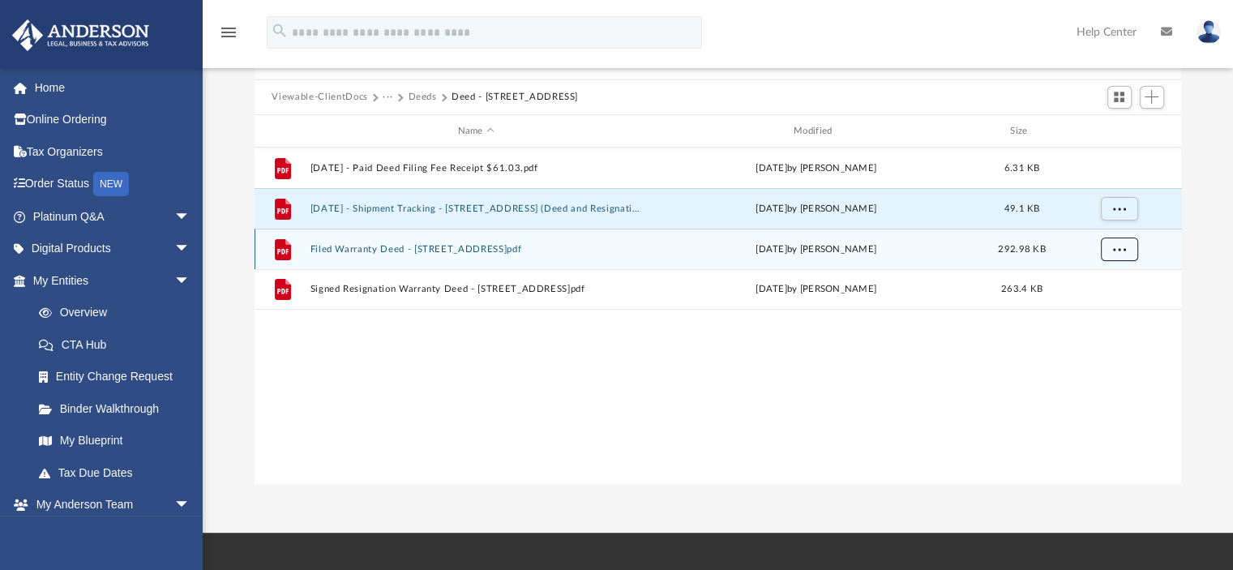
click at [1110, 249] on button "More options" at bounding box center [1118, 249] width 37 height 24
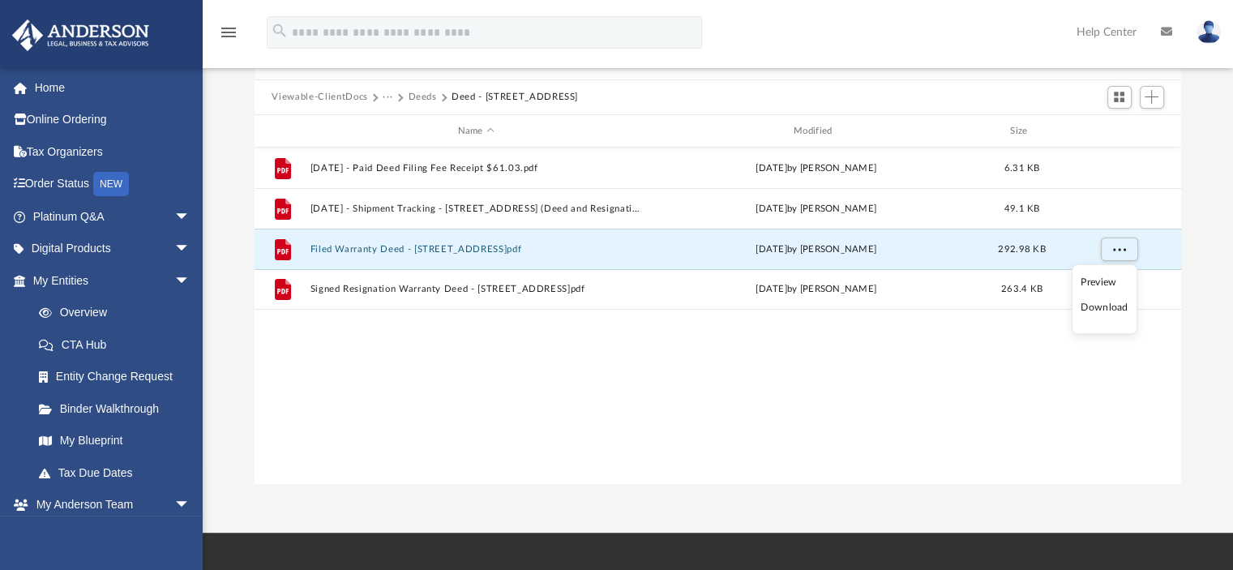
click at [1098, 307] on li "Download" at bounding box center [1103, 307] width 47 height 17
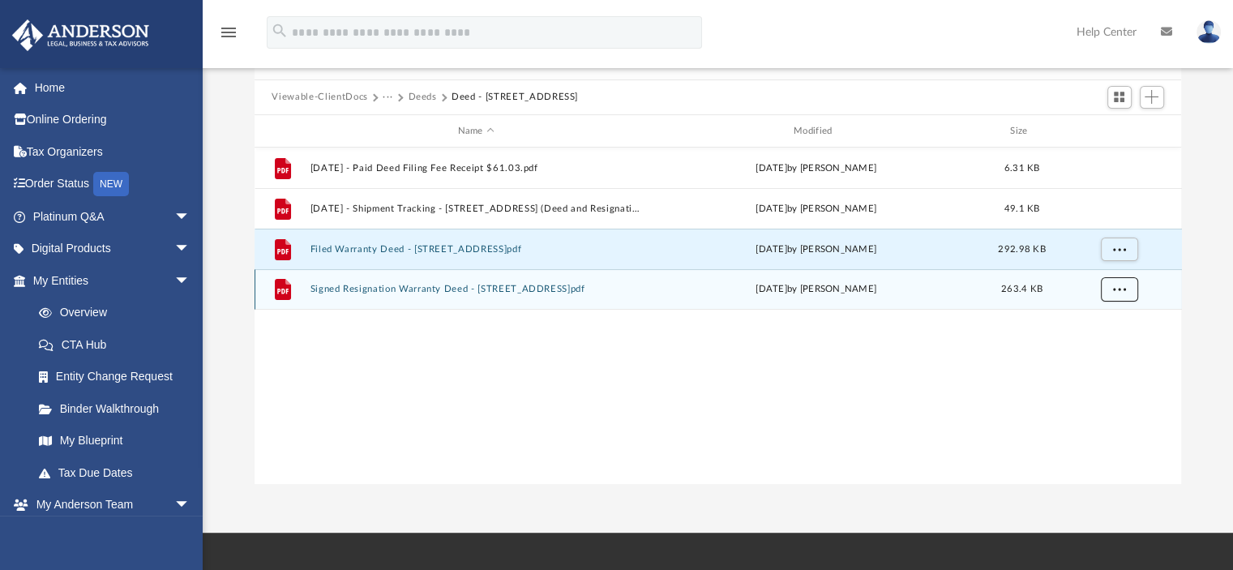
click at [1122, 288] on span "More options" at bounding box center [1118, 288] width 13 height 9
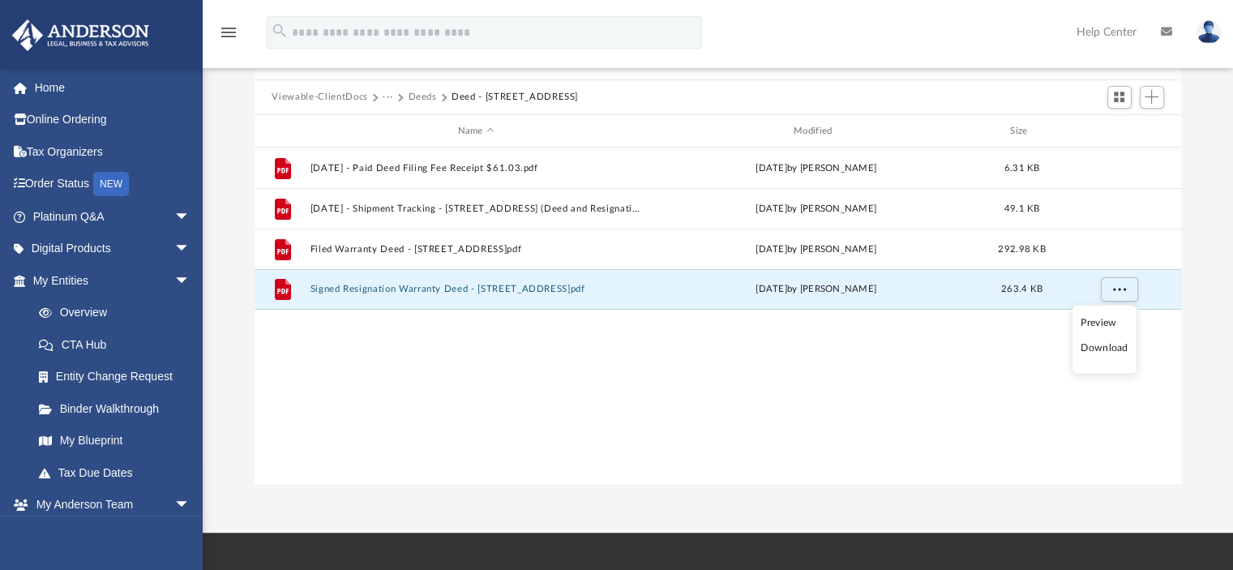
click at [1103, 346] on li "Download" at bounding box center [1103, 348] width 47 height 17
click at [425, 93] on button "Deeds" at bounding box center [422, 97] width 28 height 15
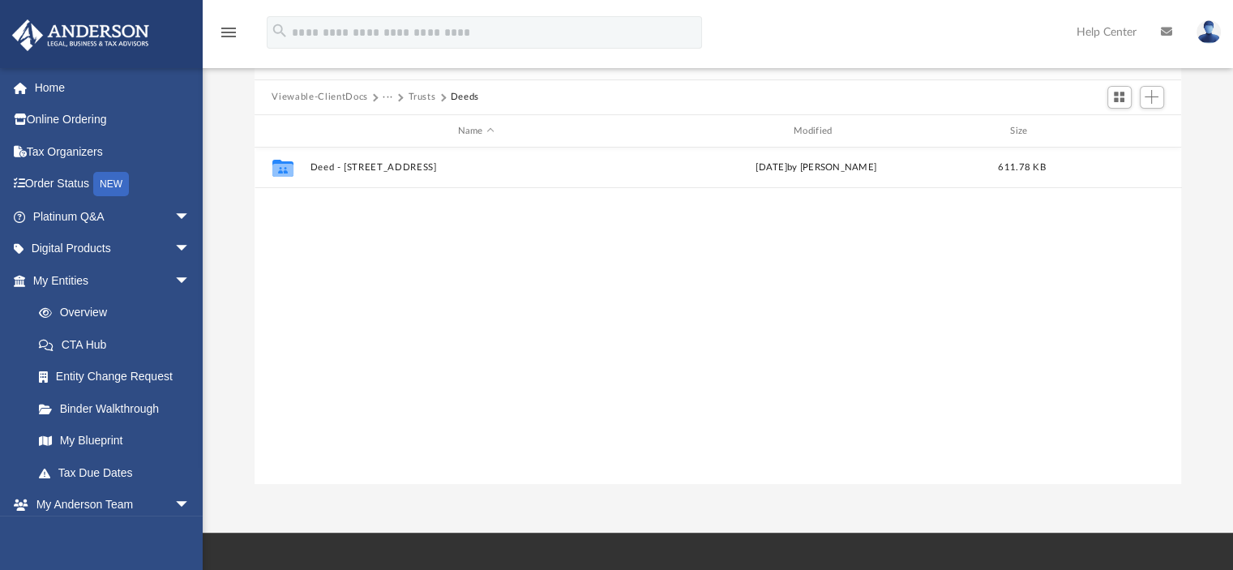
click at [422, 93] on button "Trusts" at bounding box center [422, 97] width 28 height 15
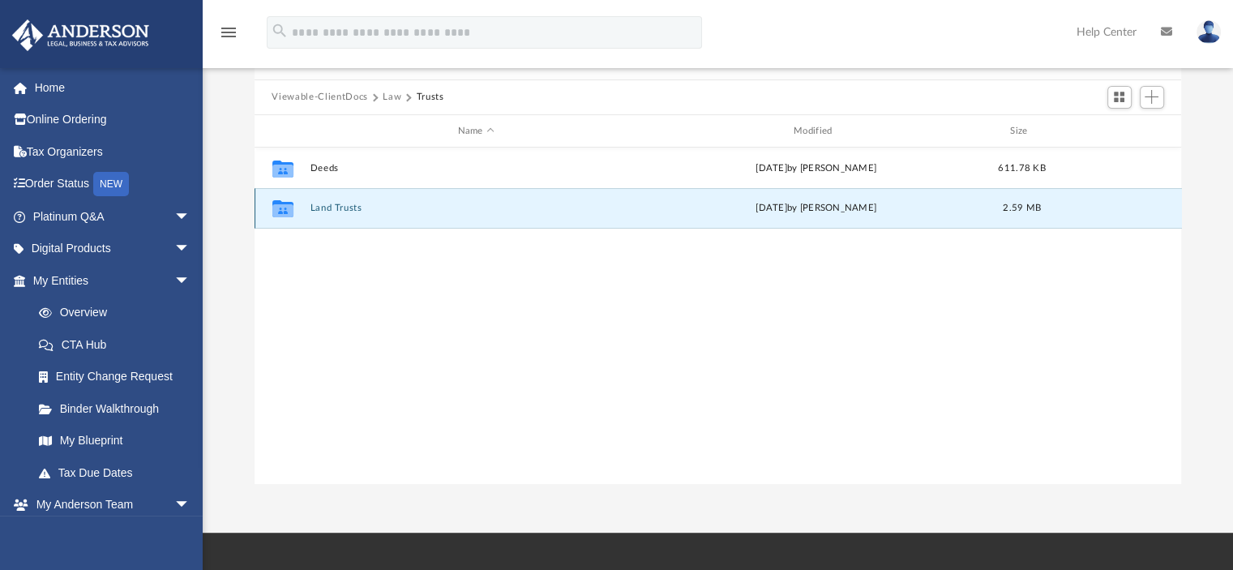
click at [345, 207] on button "Land Trusts" at bounding box center [476, 208] width 332 height 11
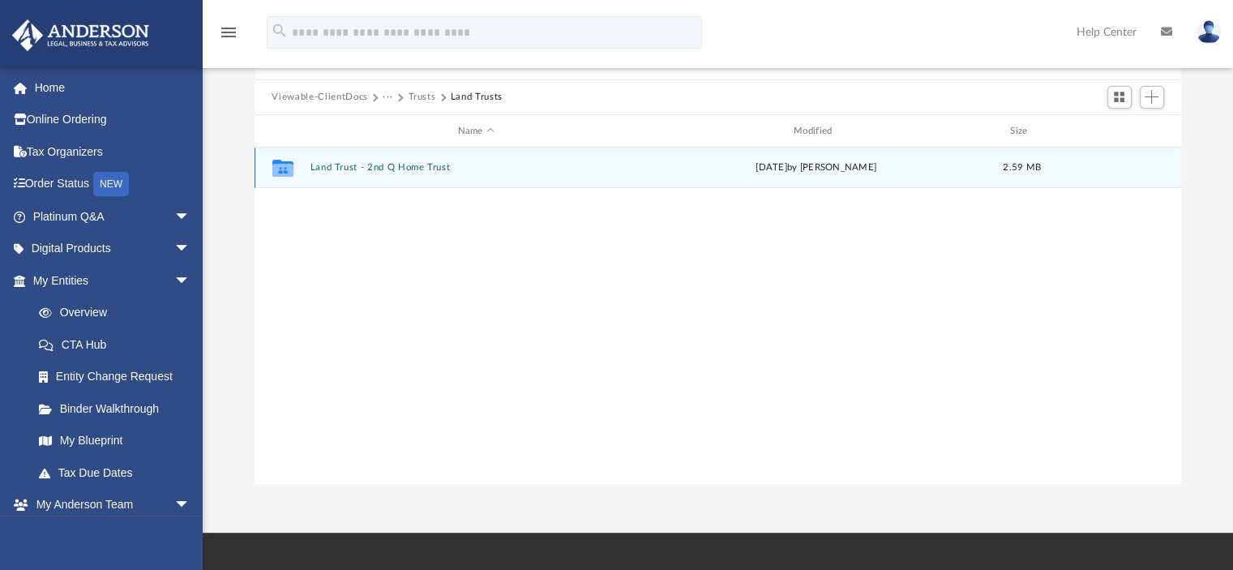
click at [470, 176] on div "Collaborated Folder Land Trust - 2nd Q Home Trust Wed Jan 15 2025 by Michelle F…" at bounding box center [717, 167] width 927 height 41
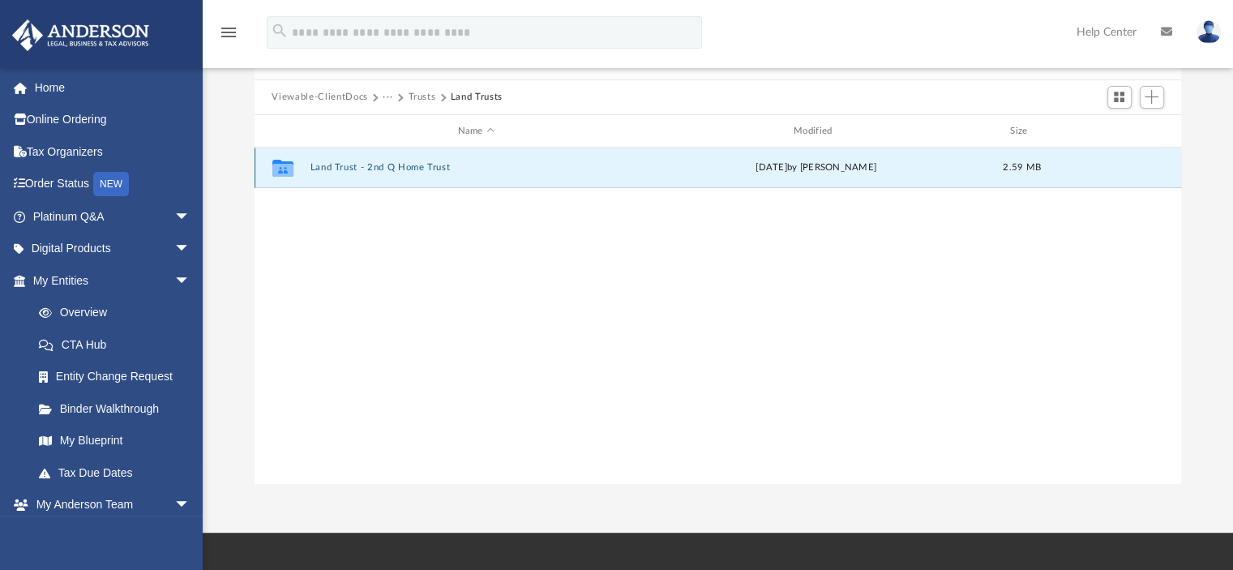
click at [470, 176] on div "Collaborated Folder Land Trust - 2nd Q Home Trust Wed Jan 15 2025 by Michelle F…" at bounding box center [717, 167] width 927 height 41
click at [365, 165] on button "Land Trust - 2nd Q Home Trust" at bounding box center [476, 168] width 332 height 11
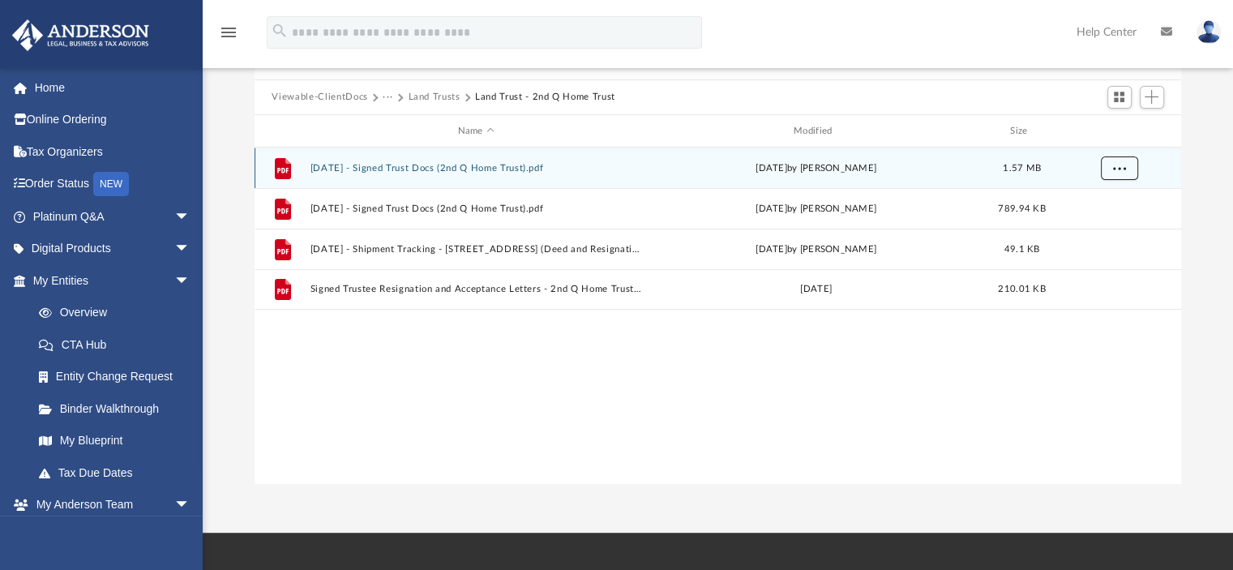
click at [1126, 169] on button "More options" at bounding box center [1118, 168] width 37 height 24
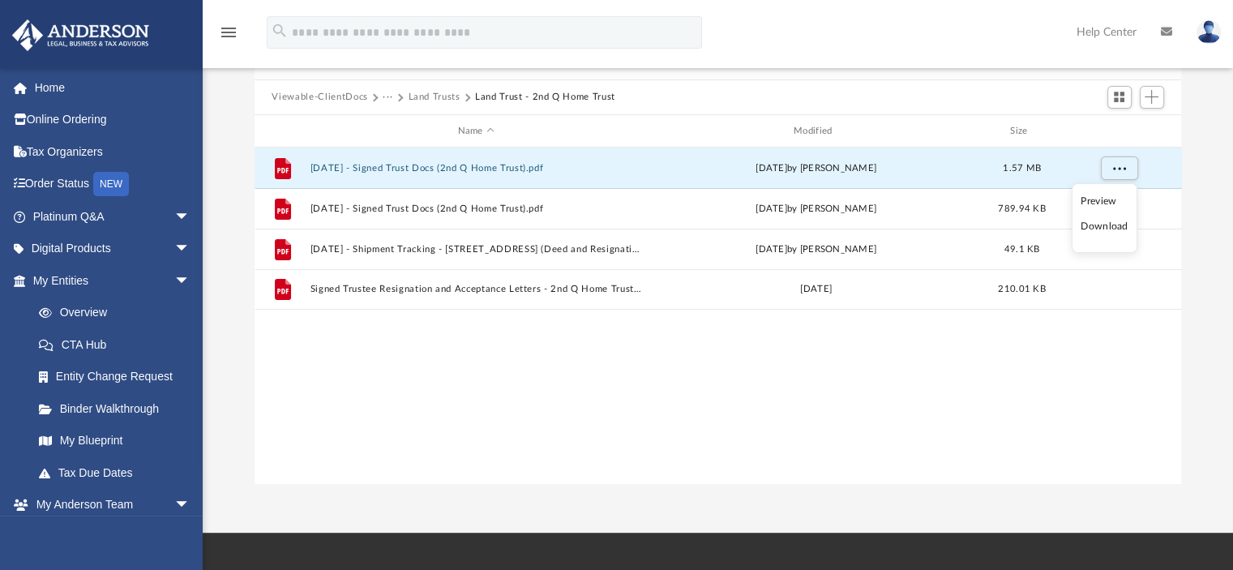
click at [1096, 228] on li "Download" at bounding box center [1103, 226] width 47 height 17
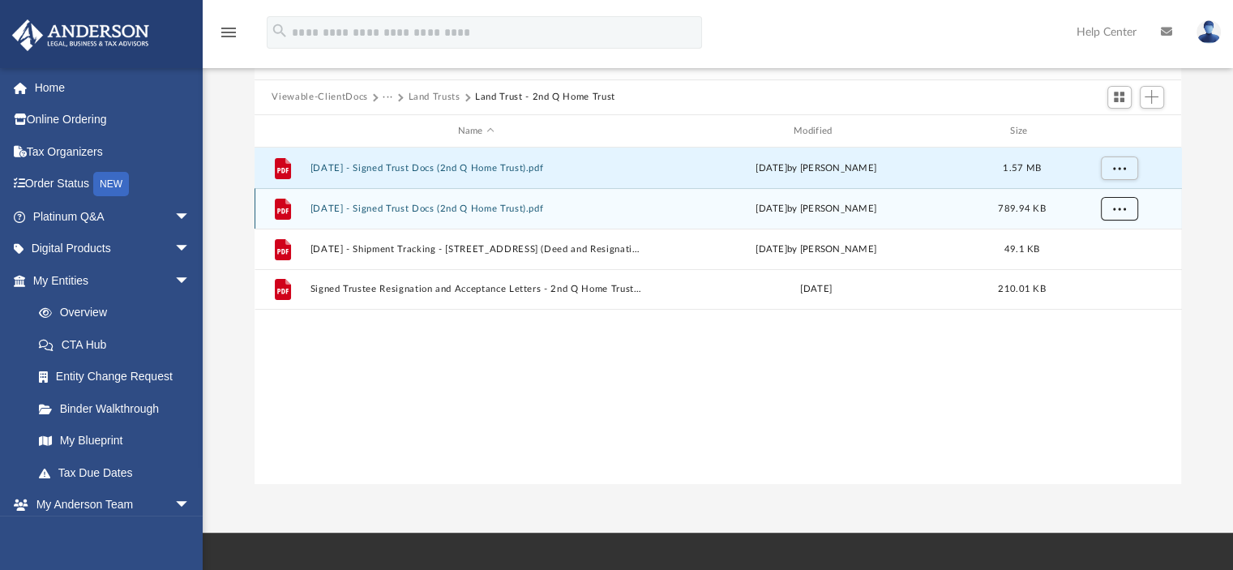
click at [1122, 213] on button "More options" at bounding box center [1118, 209] width 37 height 24
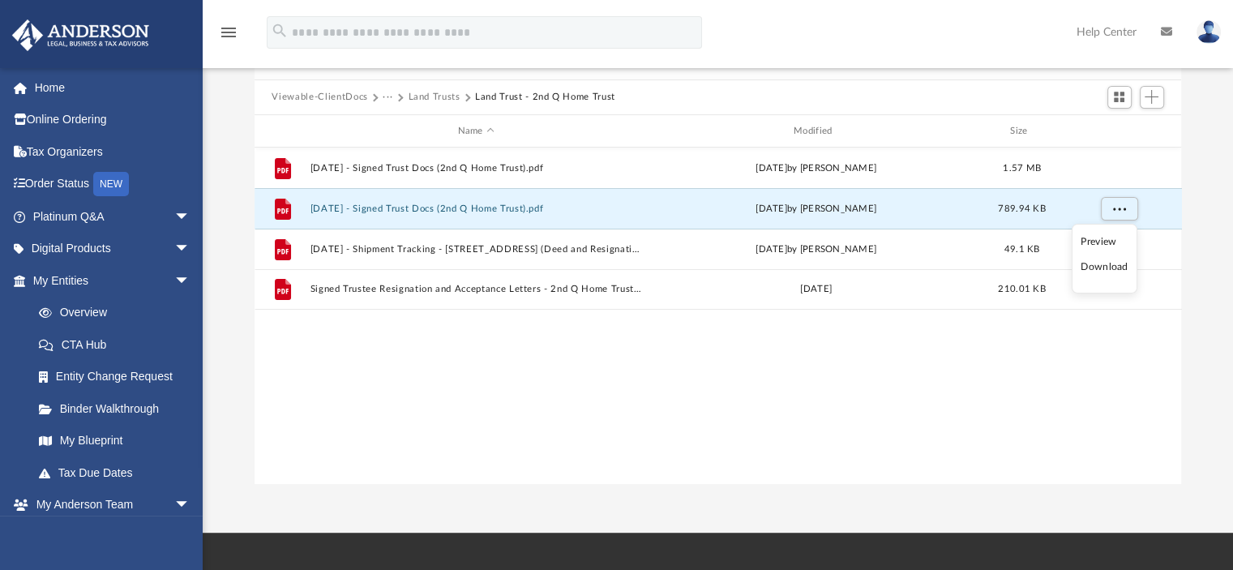
click at [1109, 265] on li "Download" at bounding box center [1103, 267] width 47 height 17
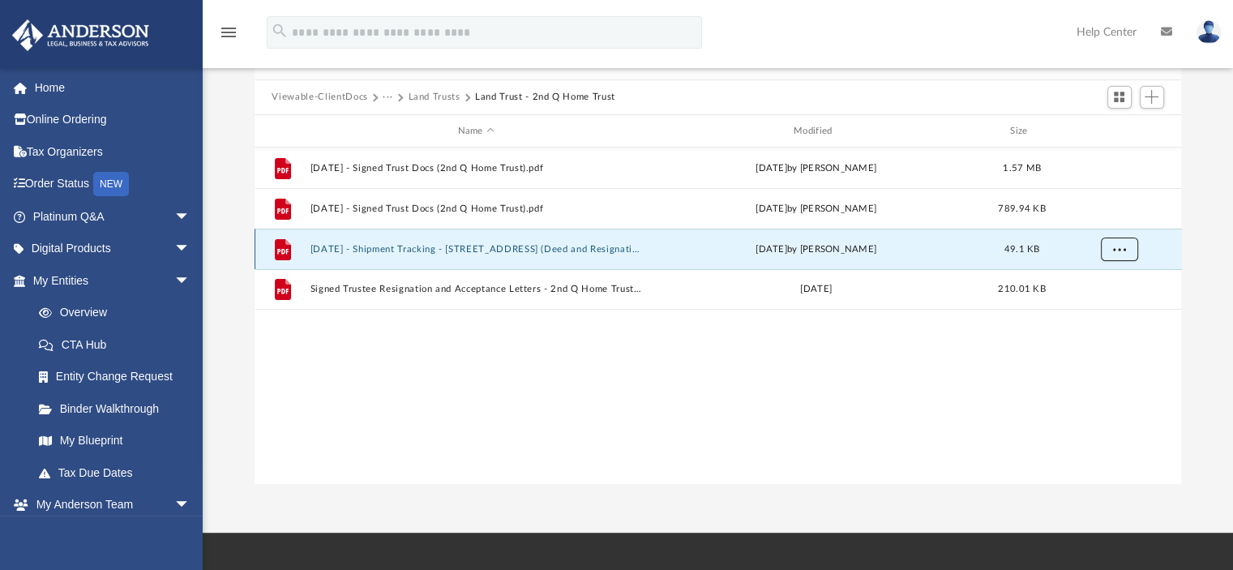
click at [1109, 253] on button "More options" at bounding box center [1118, 249] width 37 height 24
click at [1091, 306] on li "Download" at bounding box center [1103, 307] width 47 height 17
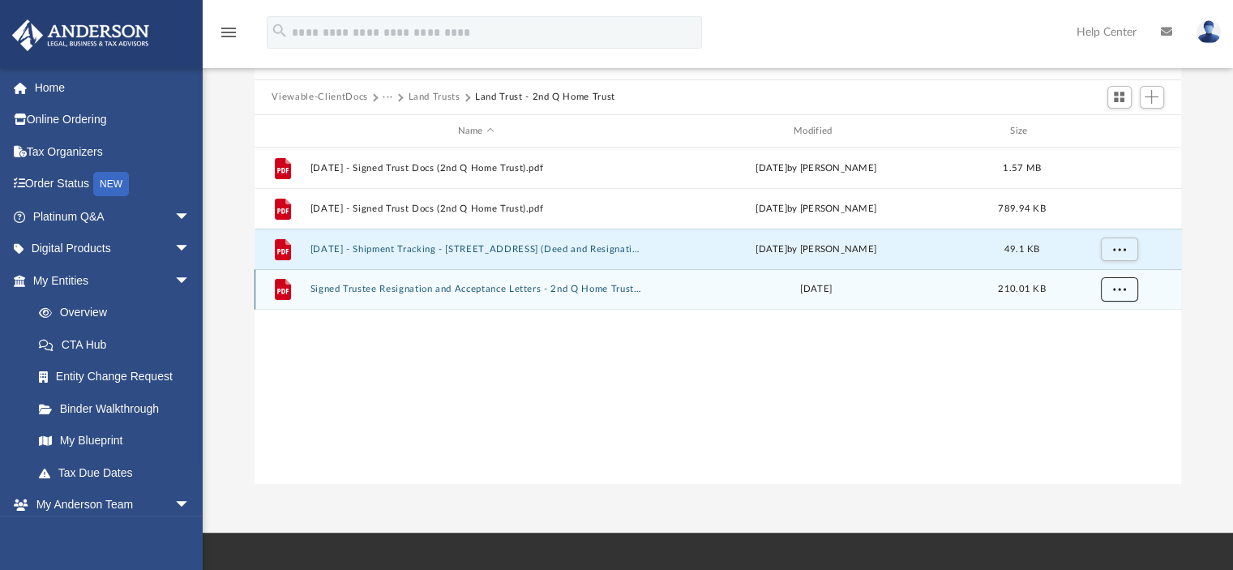
click at [1112, 289] on span "More options" at bounding box center [1118, 288] width 13 height 9
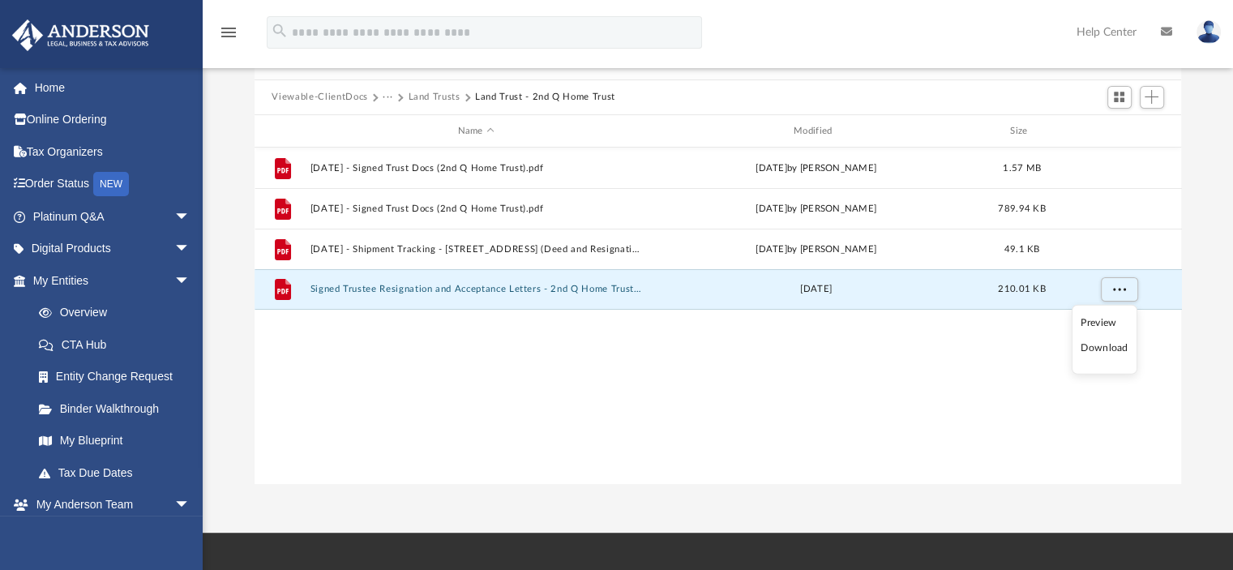
click at [1100, 347] on li "Download" at bounding box center [1103, 348] width 47 height 17
click at [386, 96] on button "···" at bounding box center [387, 97] width 11 height 15
click at [399, 123] on li "Law" at bounding box center [404, 125] width 27 height 17
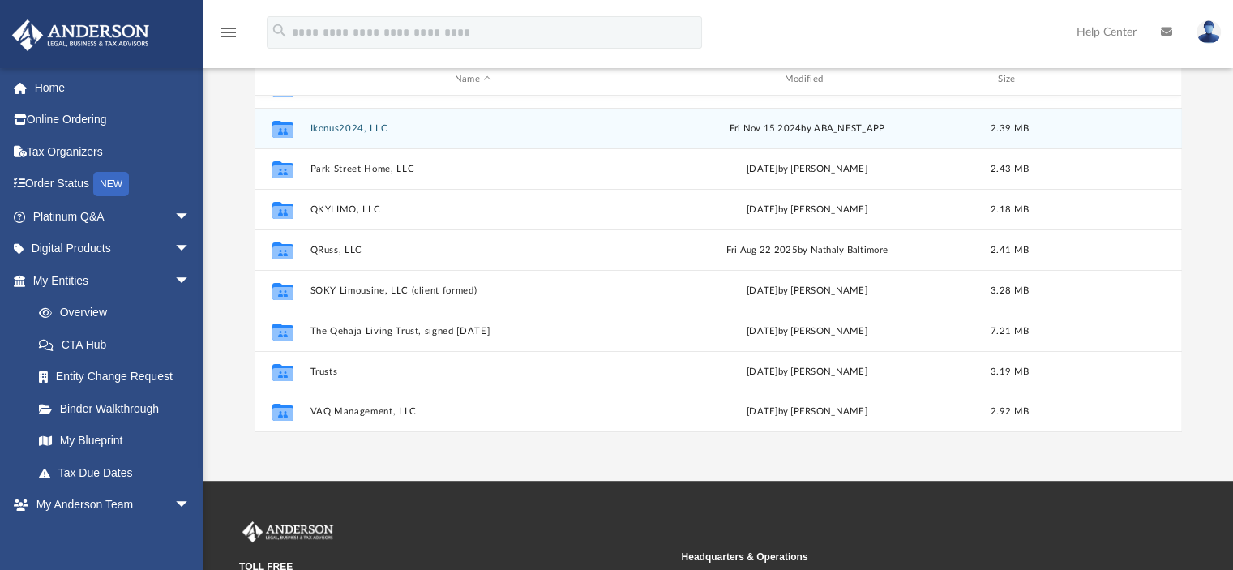
scroll to position [243, 0]
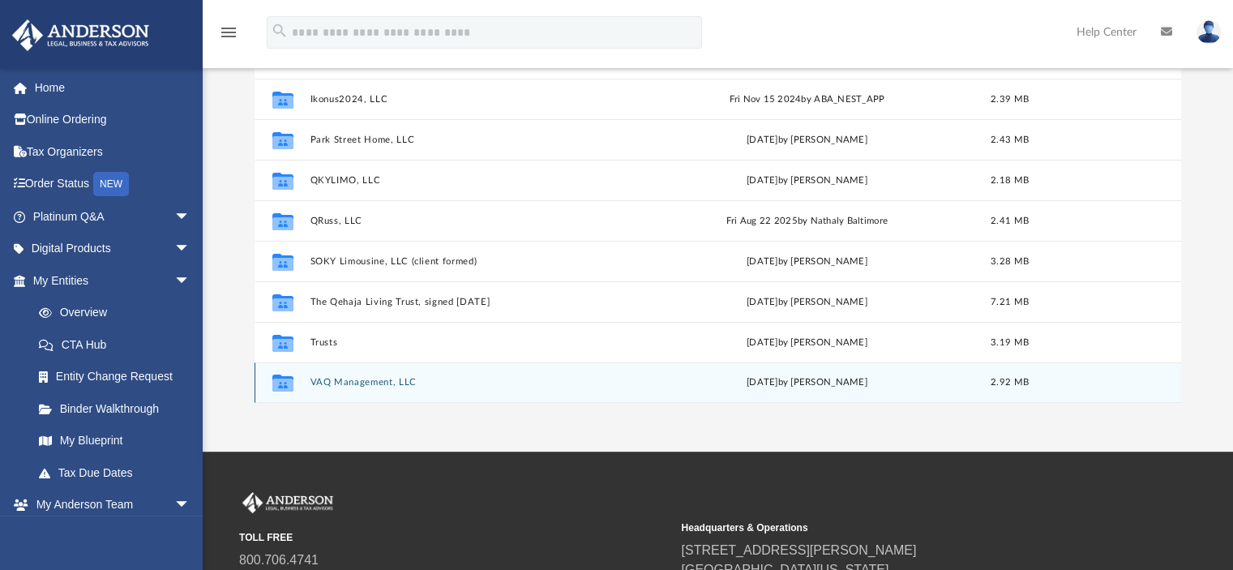
click at [378, 382] on button "VAQ Management, LLC" at bounding box center [473, 383] width 327 height 11
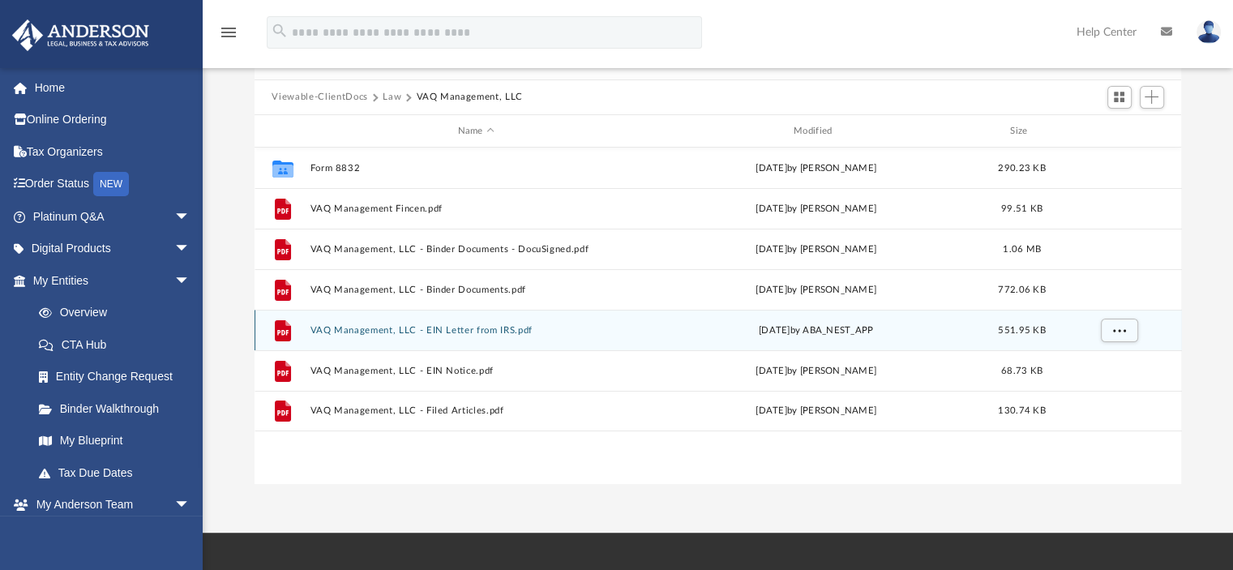
scroll to position [162, 0]
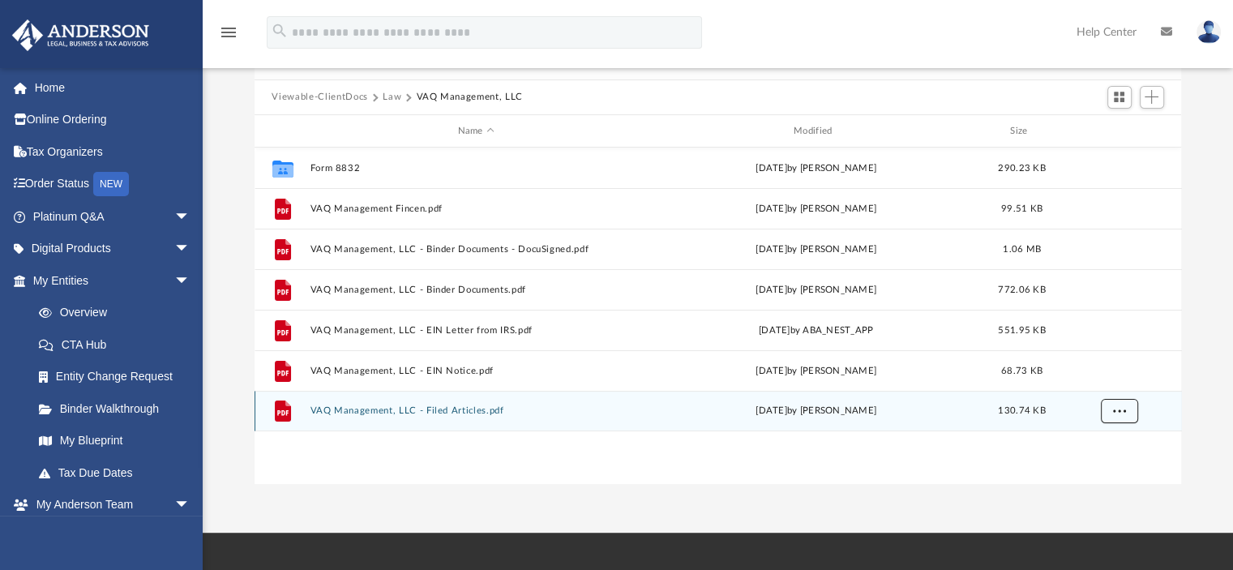
click at [1117, 413] on span "More options" at bounding box center [1118, 410] width 13 height 9
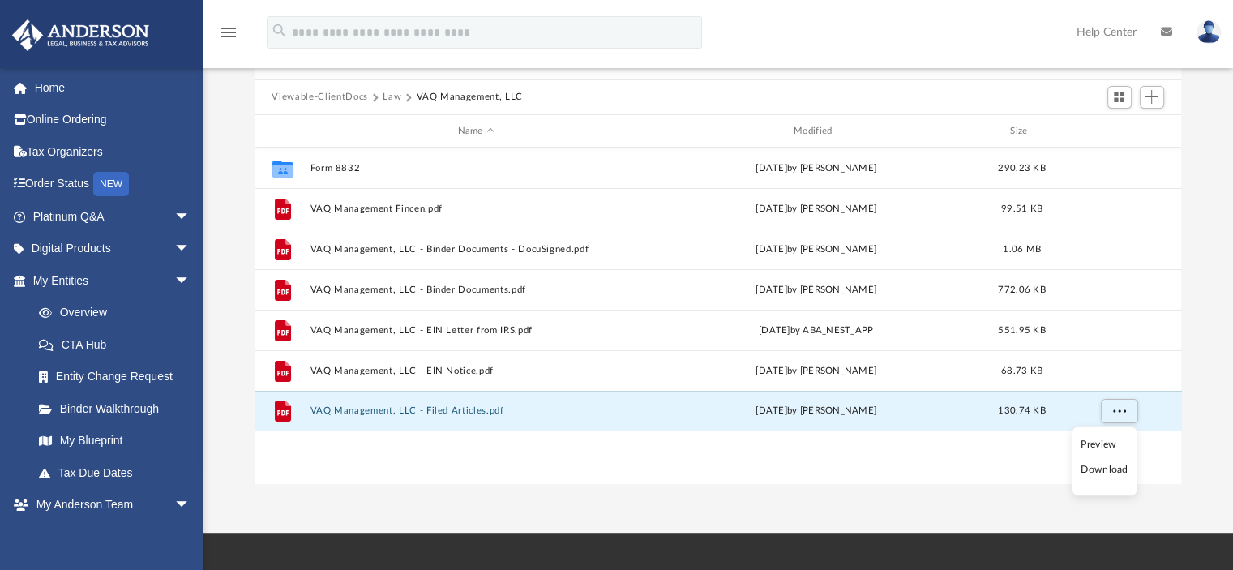
click at [1097, 466] on li "Download" at bounding box center [1103, 469] width 47 height 17
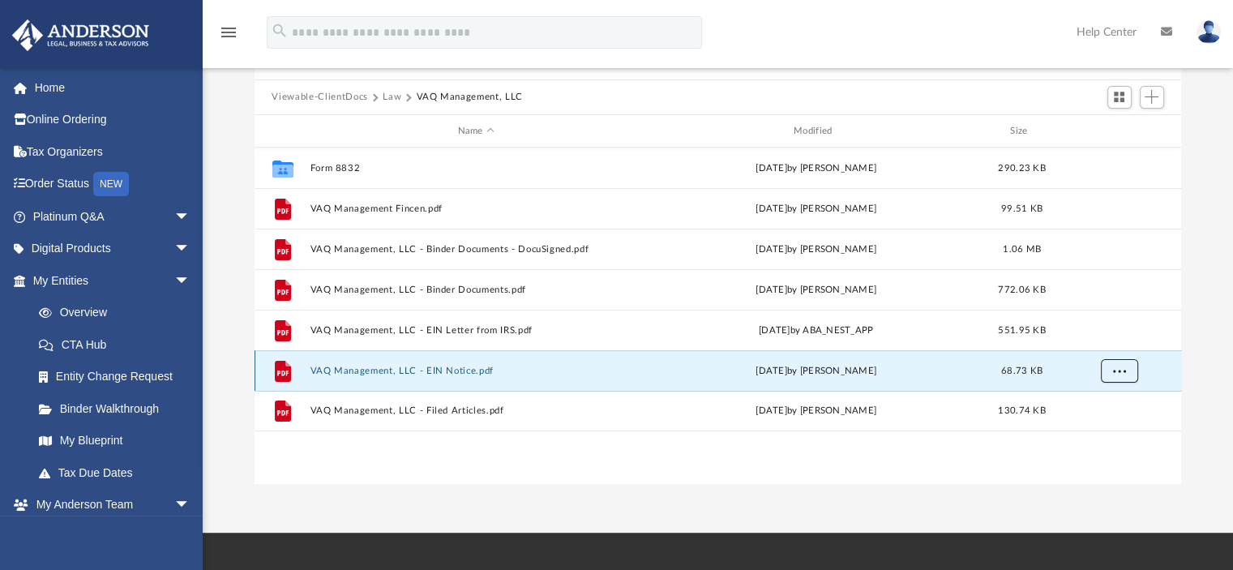
click at [1120, 369] on span "More options" at bounding box center [1118, 370] width 13 height 9
click at [1113, 430] on li "Download" at bounding box center [1103, 429] width 47 height 17
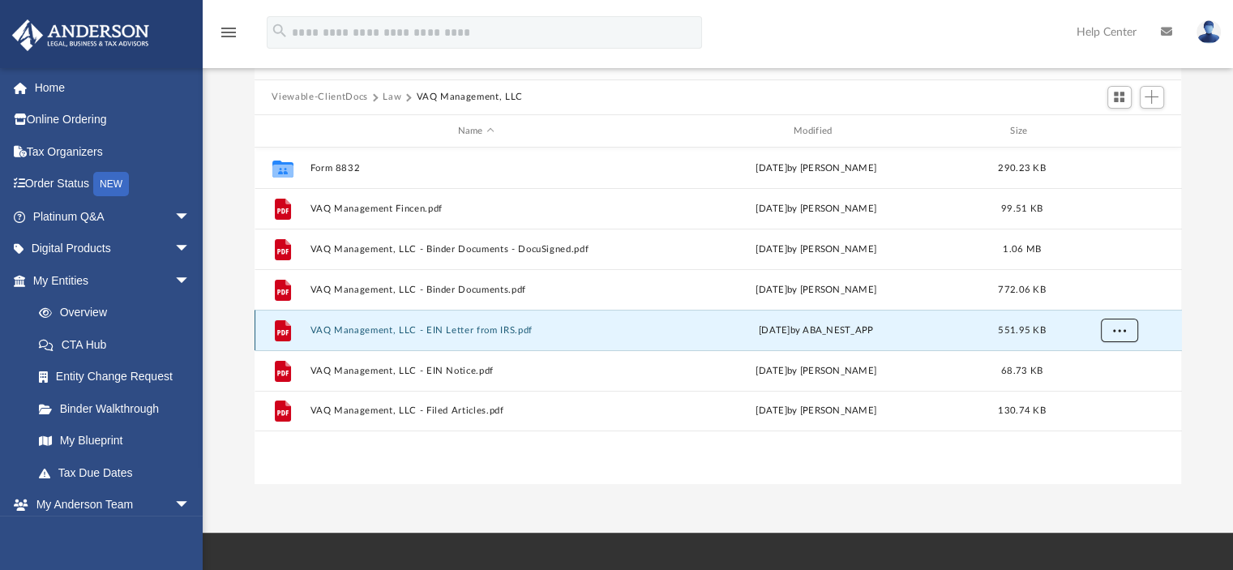
click at [1126, 333] on button "More options" at bounding box center [1118, 330] width 37 height 24
click at [1094, 387] on li "Download" at bounding box center [1103, 388] width 47 height 17
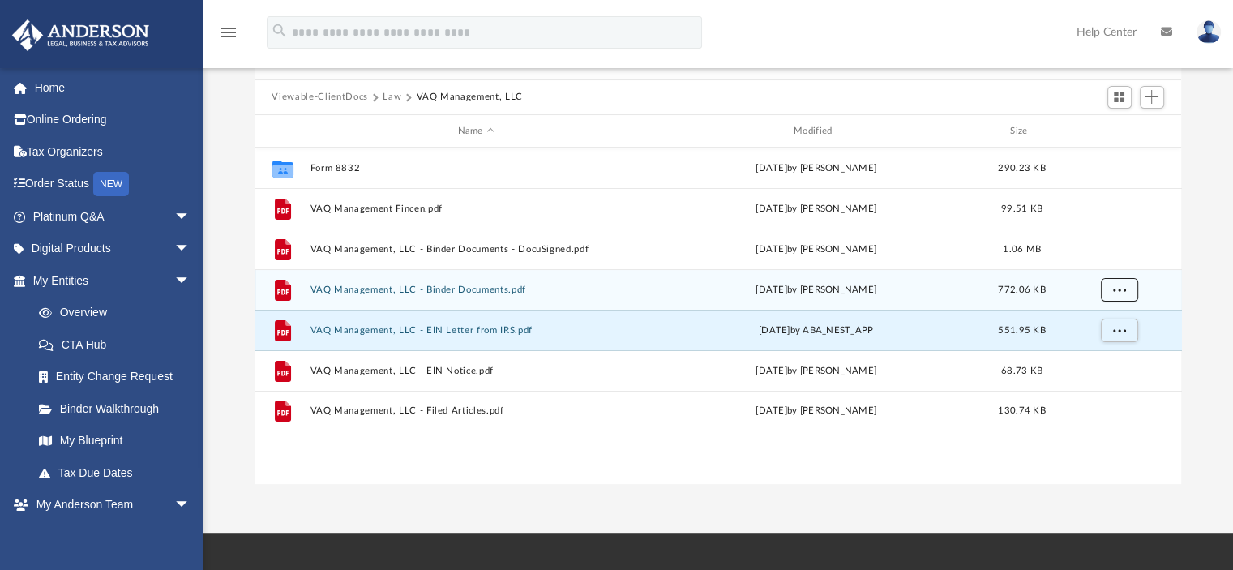
click at [1115, 288] on span "More options" at bounding box center [1118, 289] width 13 height 9
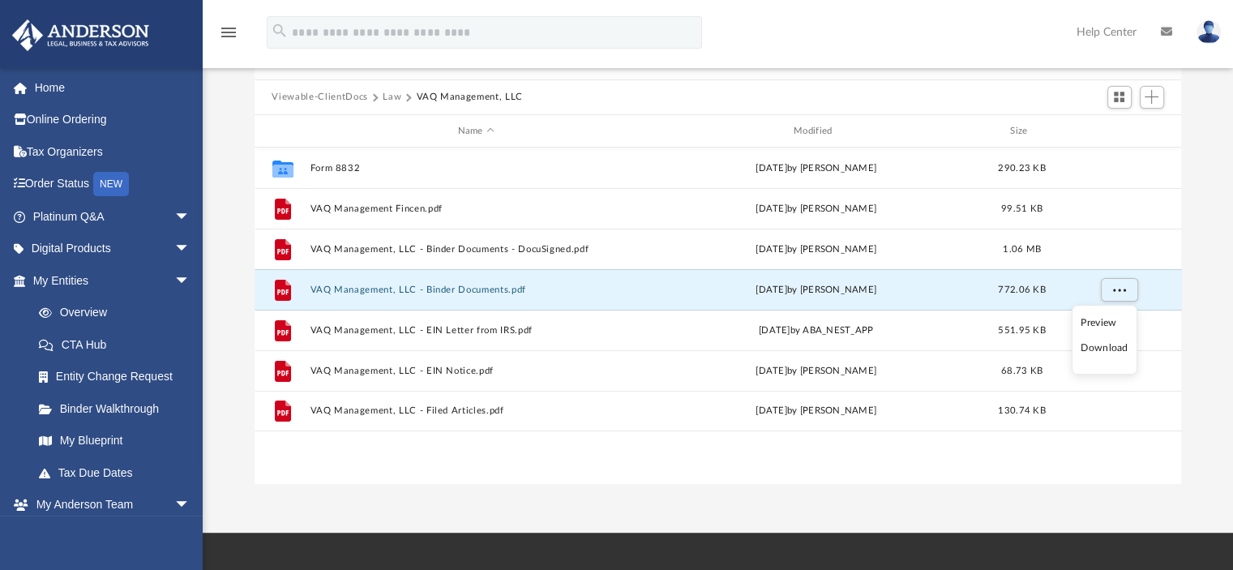
click at [1092, 345] on li "Download" at bounding box center [1103, 348] width 47 height 17
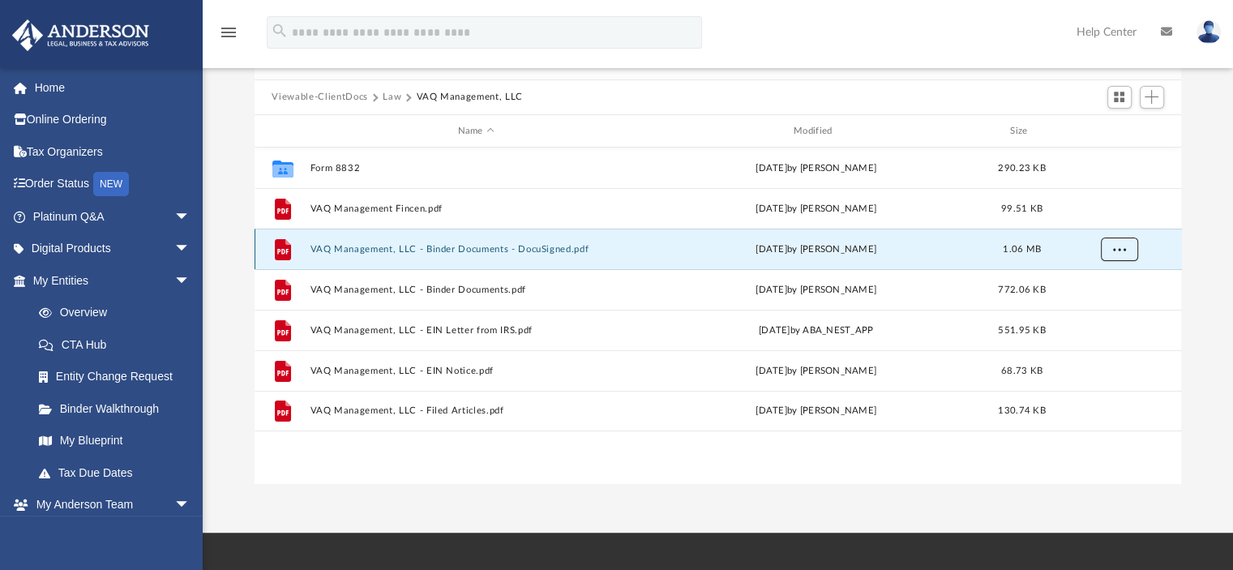
click at [1112, 254] on button "More options" at bounding box center [1118, 249] width 37 height 24
click at [1109, 306] on li "Download" at bounding box center [1103, 307] width 47 height 17
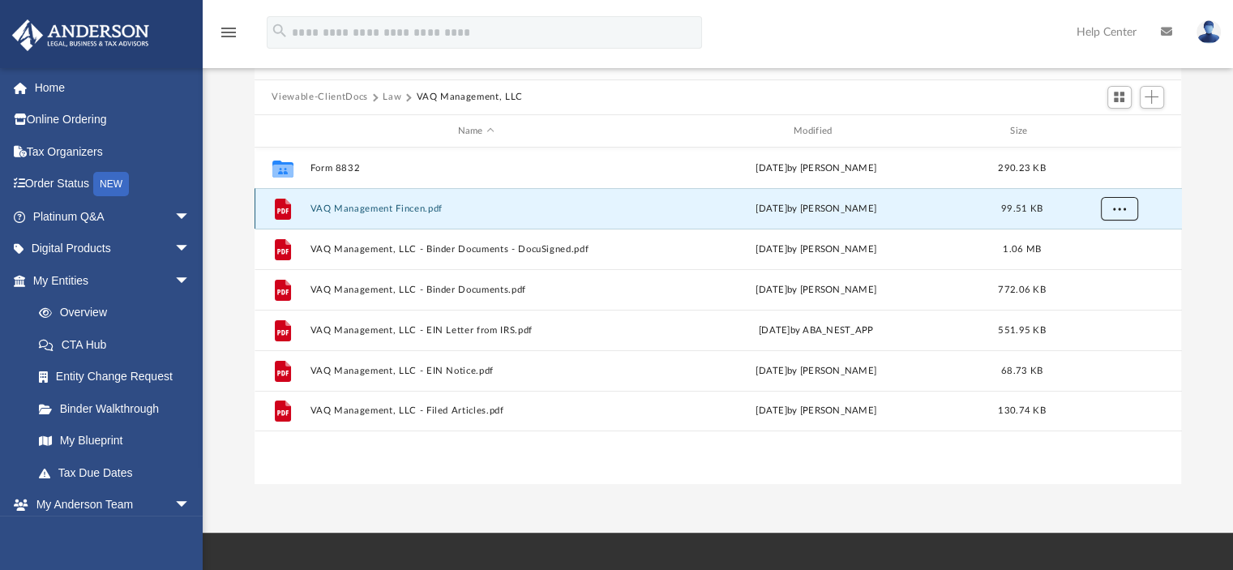
click at [1107, 207] on button "More options" at bounding box center [1118, 209] width 37 height 24
click at [1103, 265] on li "Download" at bounding box center [1103, 267] width 47 height 17
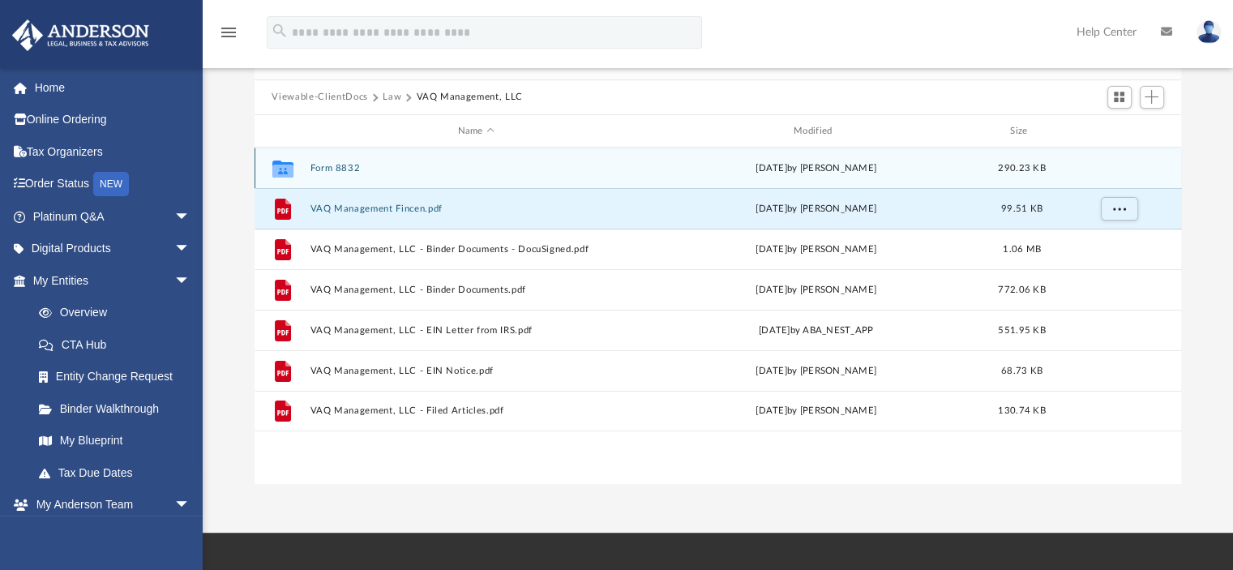
click at [336, 167] on button "Form 8832" at bounding box center [476, 168] width 332 height 11
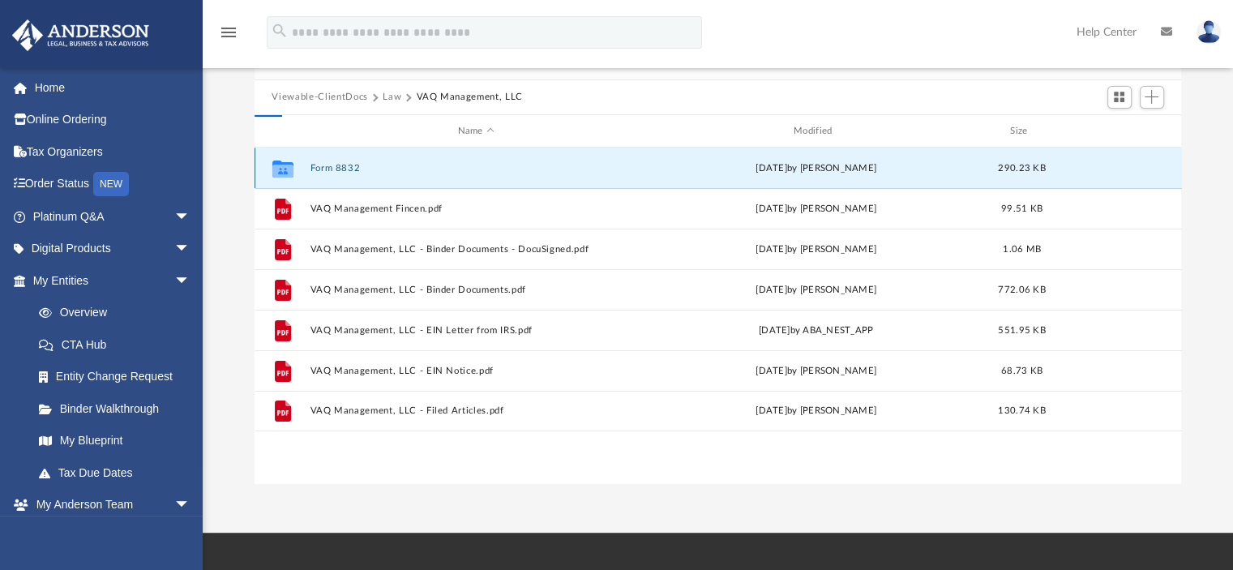
click at [336, 167] on button "Form 8832" at bounding box center [476, 168] width 332 height 11
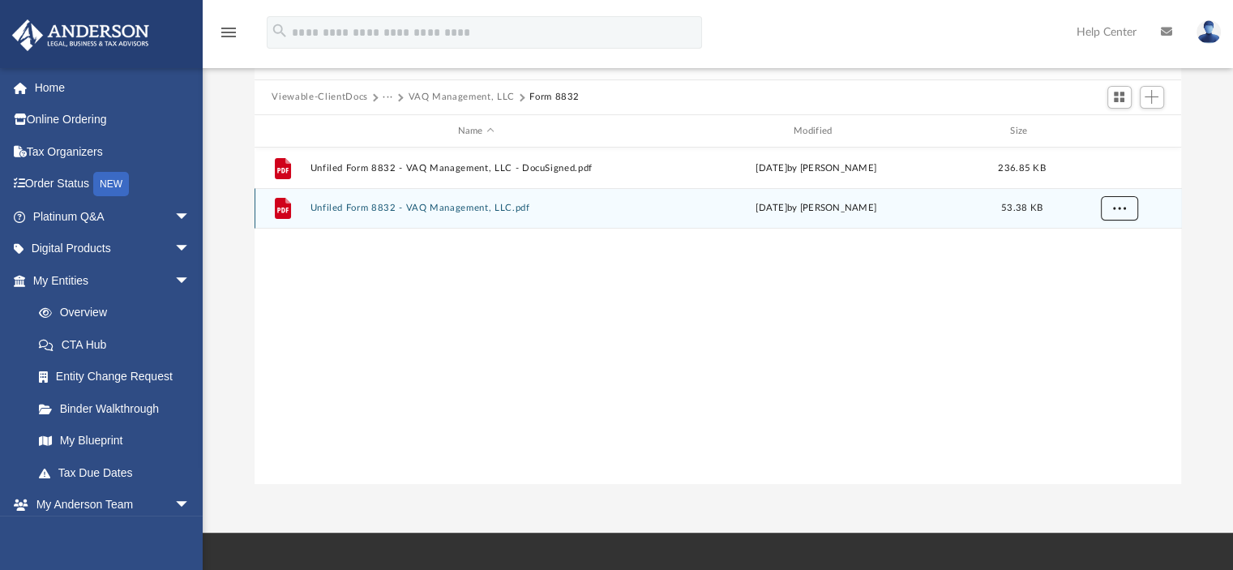
click at [1127, 210] on button "More options" at bounding box center [1118, 209] width 37 height 24
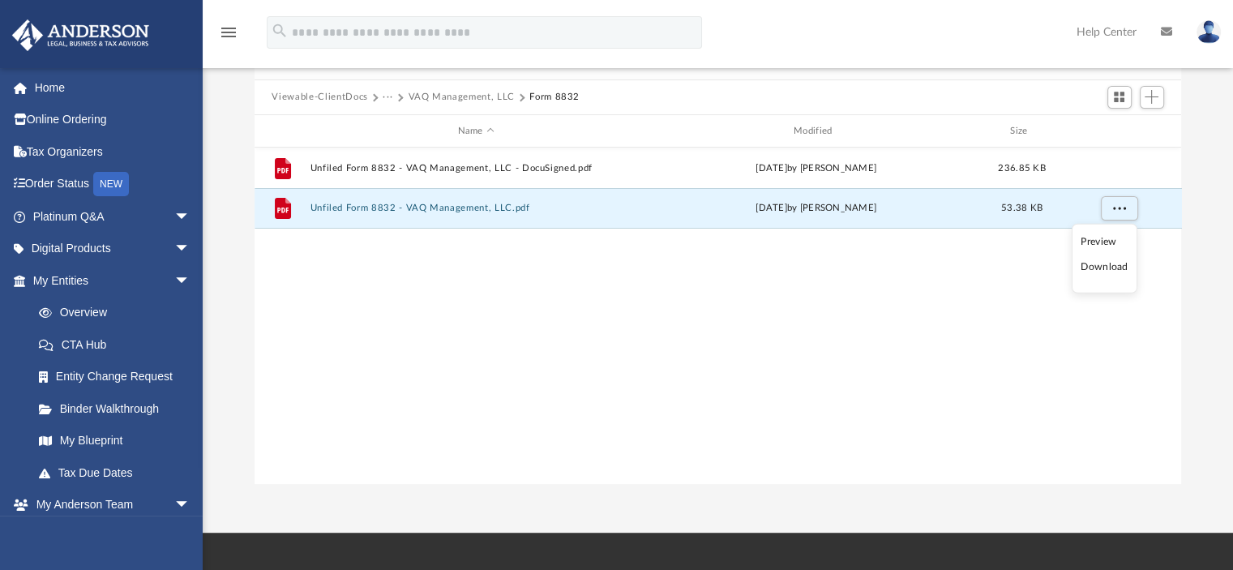
click at [1112, 268] on li "Download" at bounding box center [1103, 267] width 47 height 17
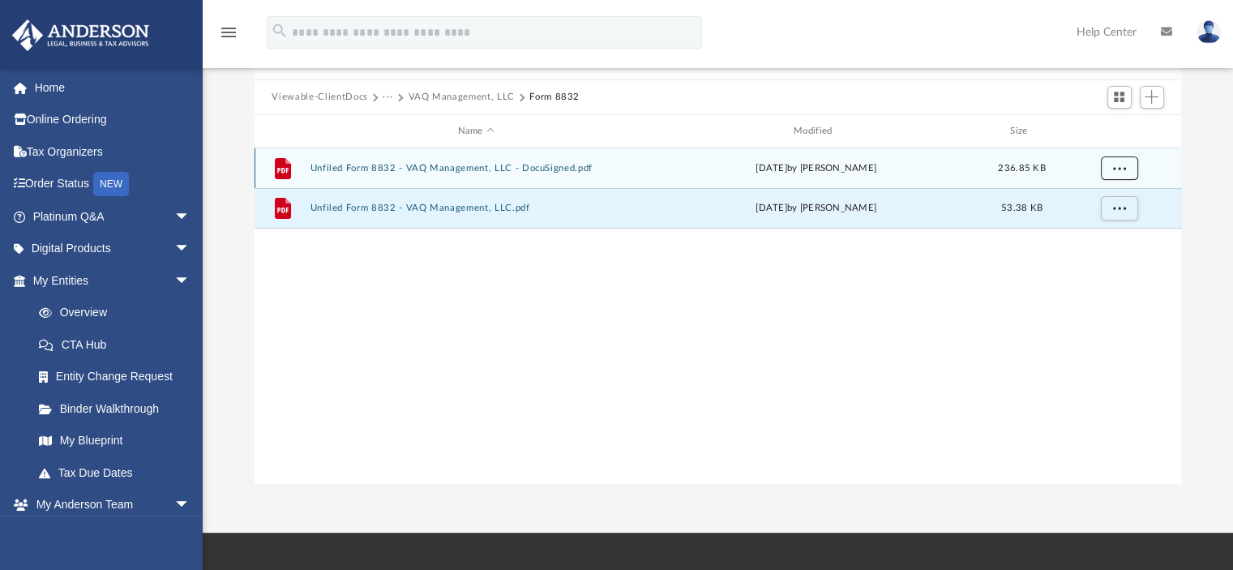
click at [1120, 164] on span "More options" at bounding box center [1118, 168] width 13 height 9
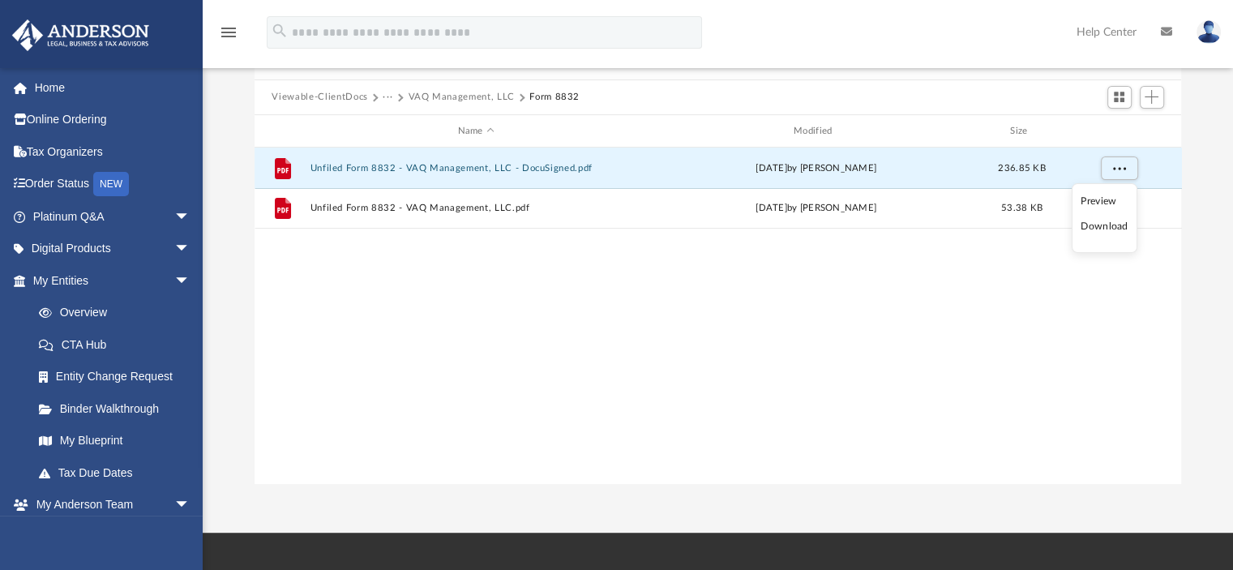
click at [1114, 226] on li "Download" at bounding box center [1103, 226] width 47 height 17
click at [175, 505] on span "arrow_drop_down" at bounding box center [190, 505] width 32 height 33
click at [175, 505] on span "arrow_drop_up" at bounding box center [190, 505] width 32 height 33
click at [390, 96] on button "···" at bounding box center [387, 97] width 11 height 15
click at [395, 123] on li "Law" at bounding box center [400, 125] width 19 height 17
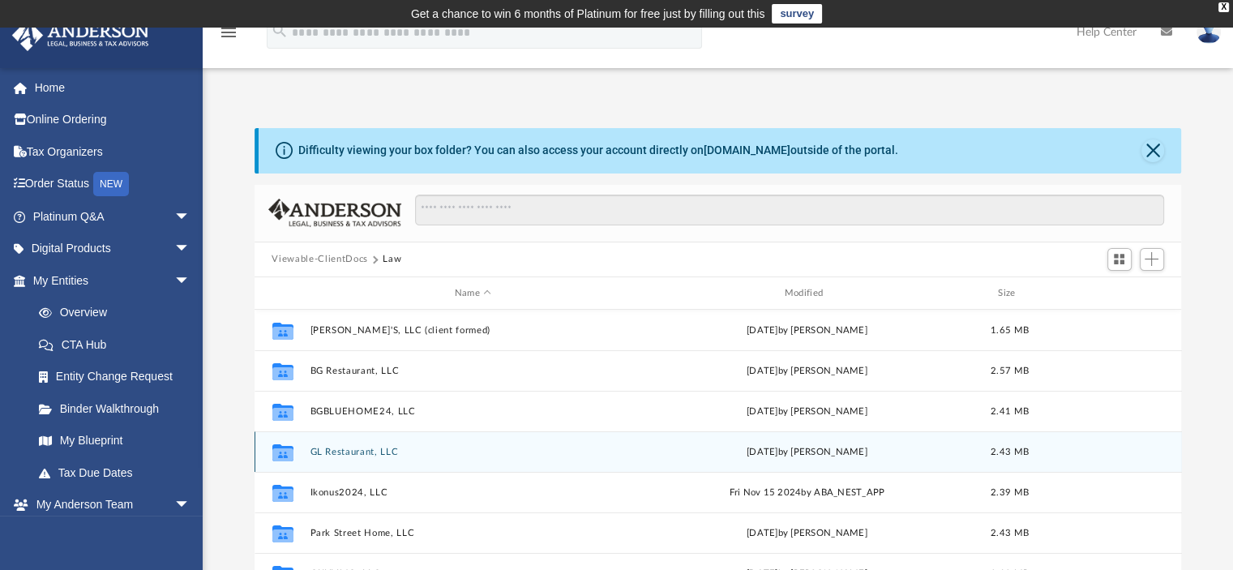
scroll to position [0, 0]
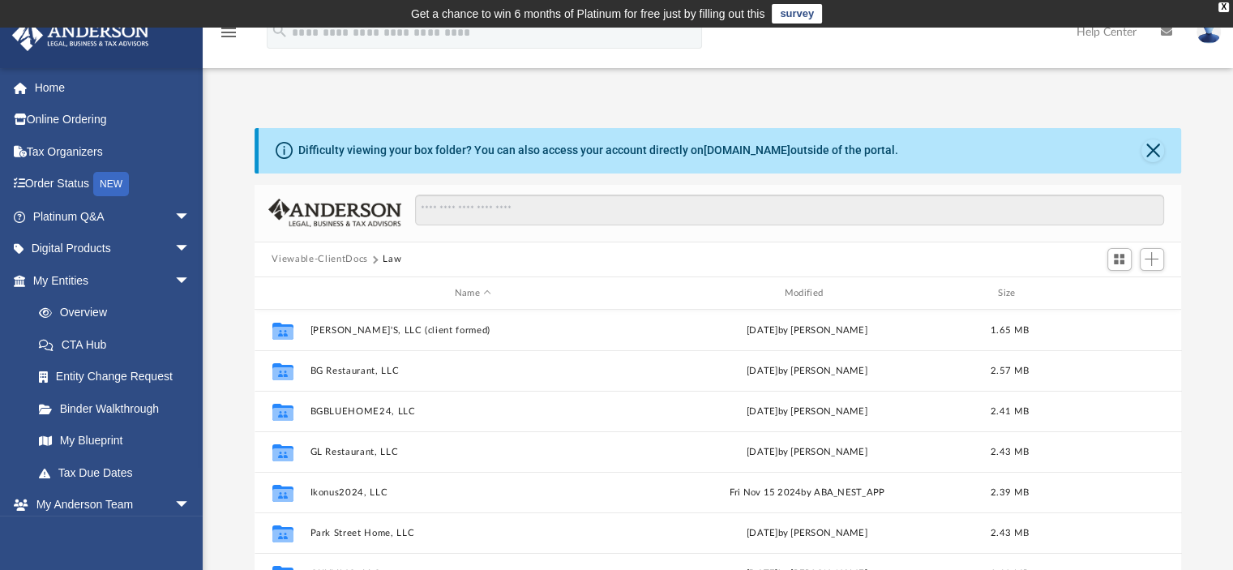
click at [345, 254] on button "Viewable-ClientDocs" at bounding box center [319, 259] width 96 height 15
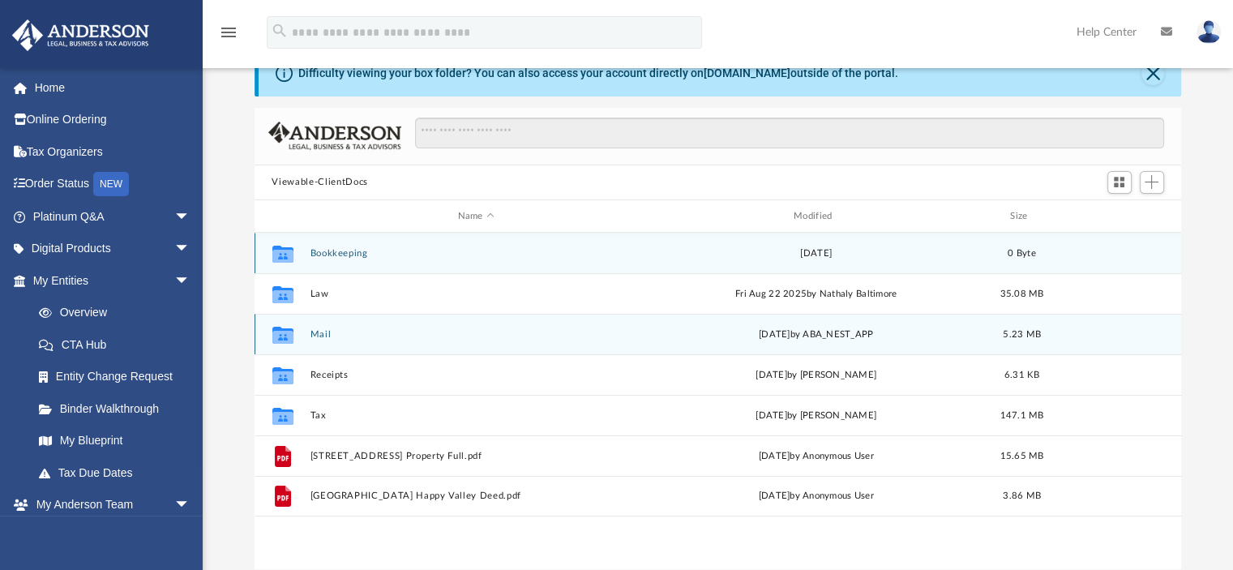
scroll to position [81, 0]
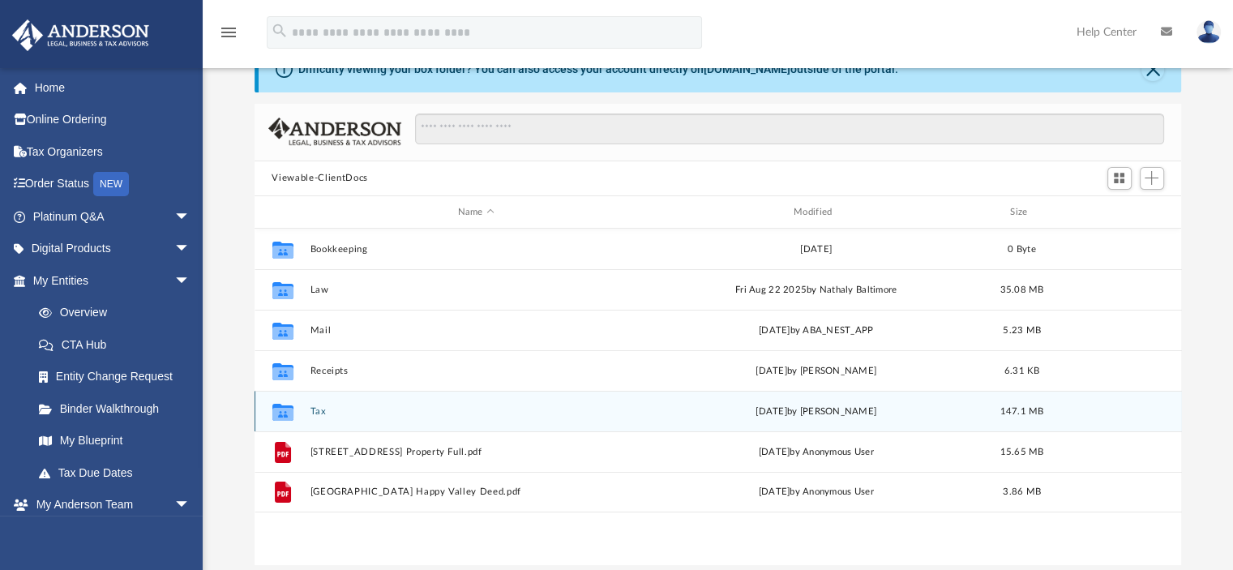
click at [373, 408] on button "Tax" at bounding box center [476, 411] width 332 height 11
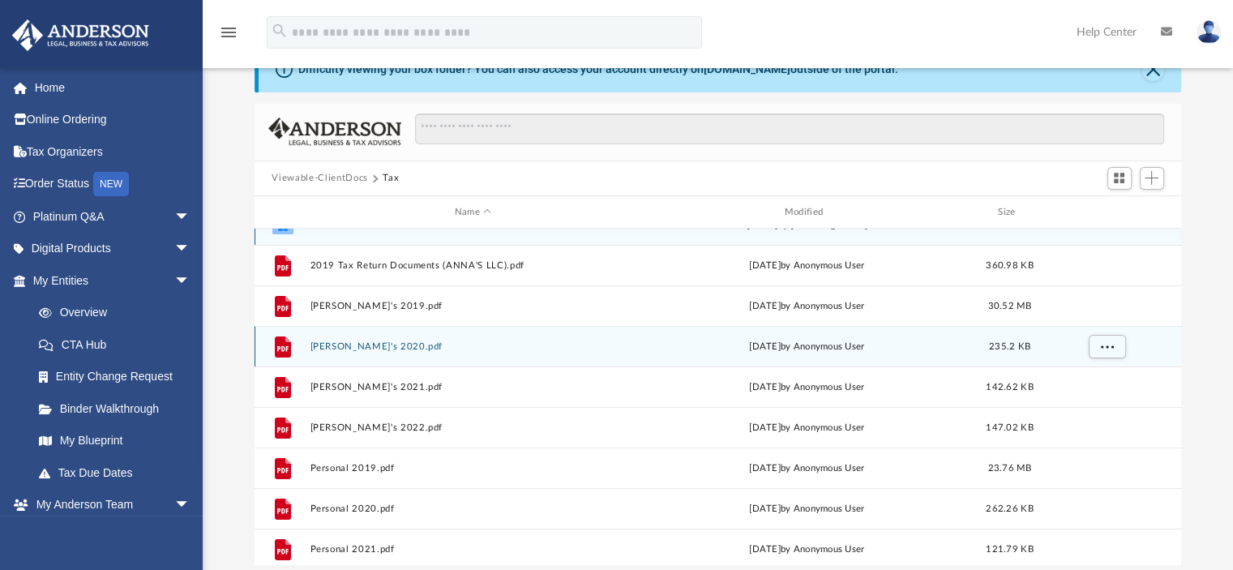
scroll to position [0, 0]
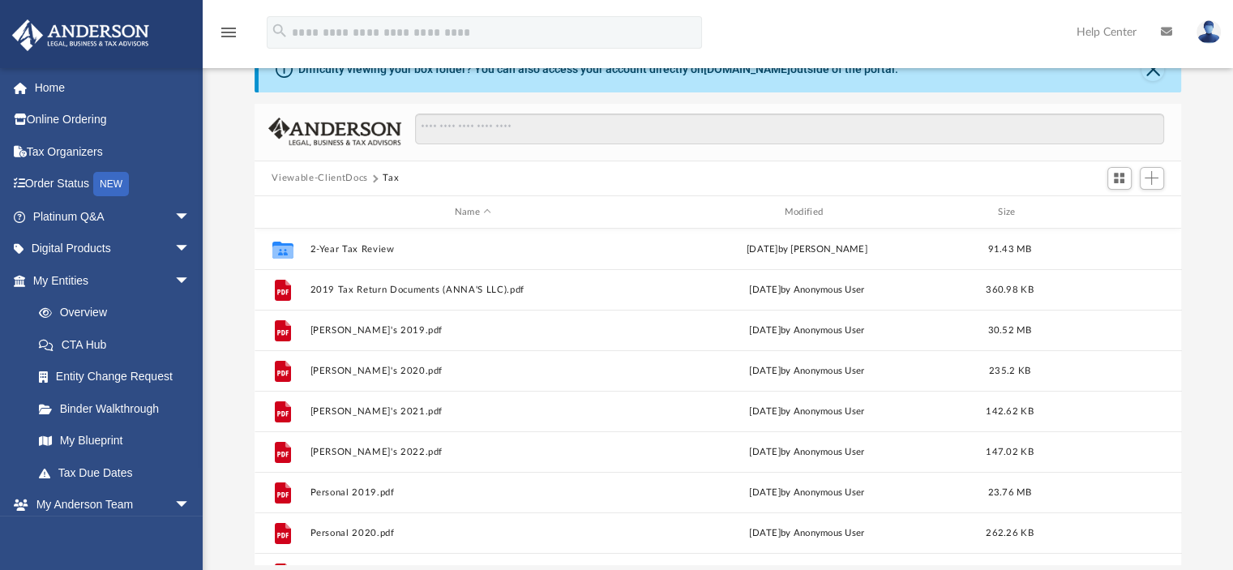
click at [333, 174] on button "Viewable-ClientDocs" at bounding box center [319, 178] width 96 height 15
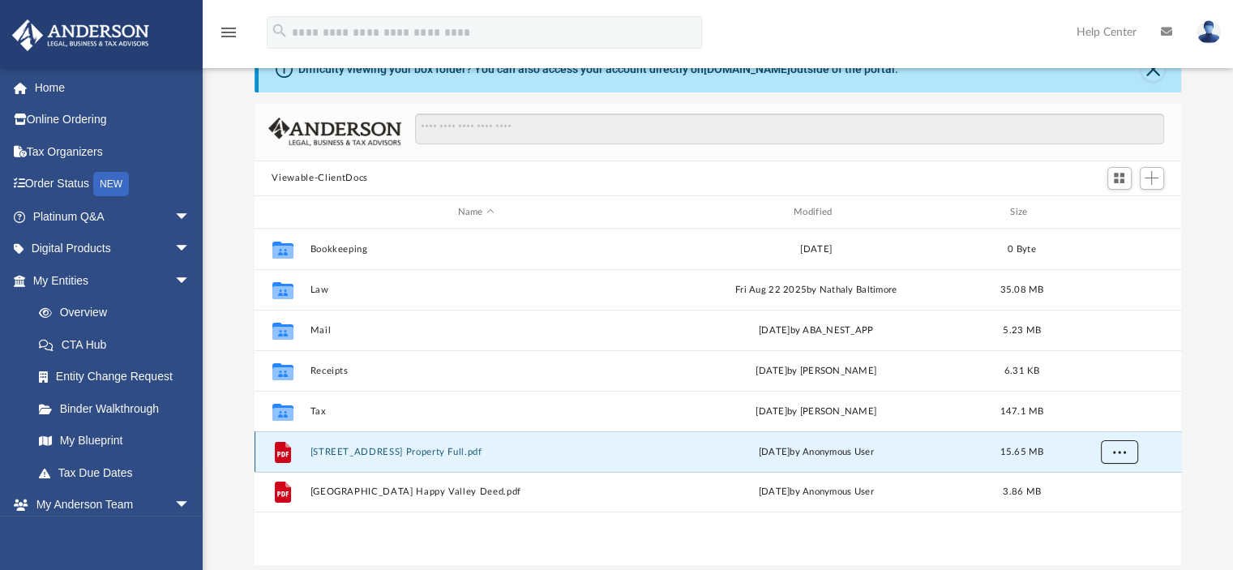
click at [1122, 448] on span "More options" at bounding box center [1118, 451] width 13 height 9
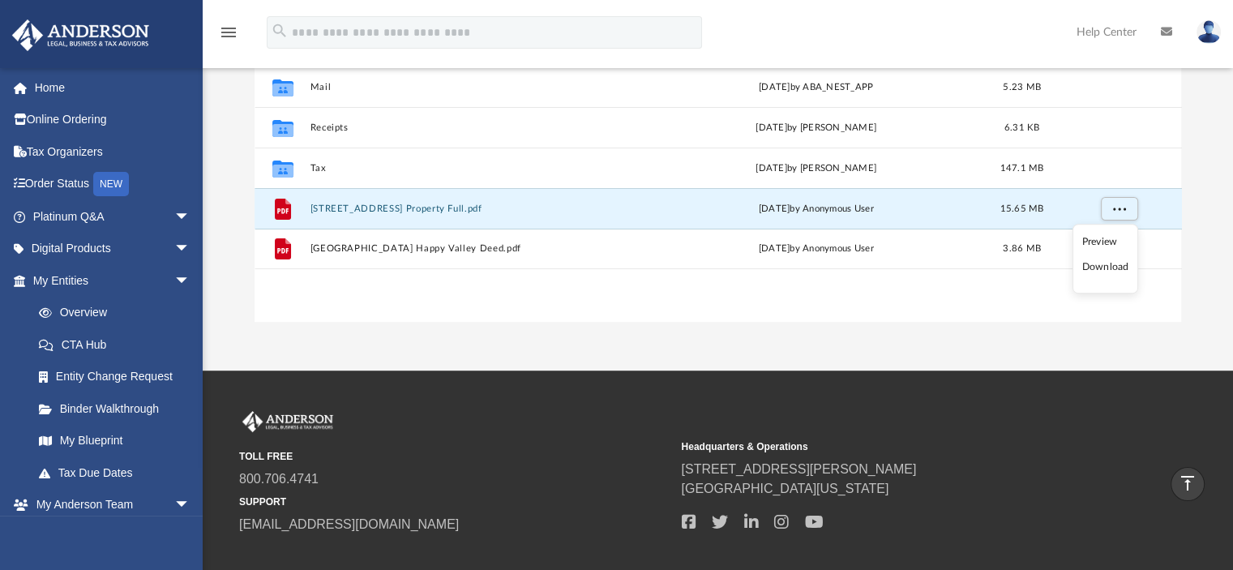
scroll to position [243, 0]
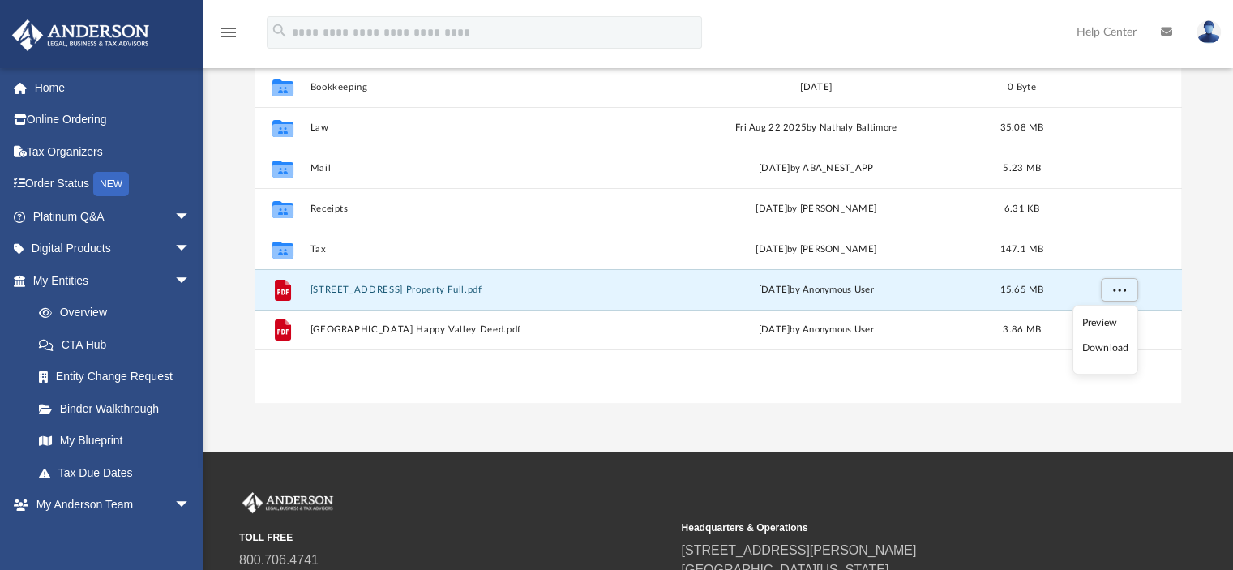
click at [918, 375] on div "Collaborated Folder Bookkeeping Thu Nov 30 2023 0 Byte Collaborated Folder Law …" at bounding box center [717, 233] width 927 height 335
click at [1127, 293] on button "More options" at bounding box center [1118, 290] width 37 height 24
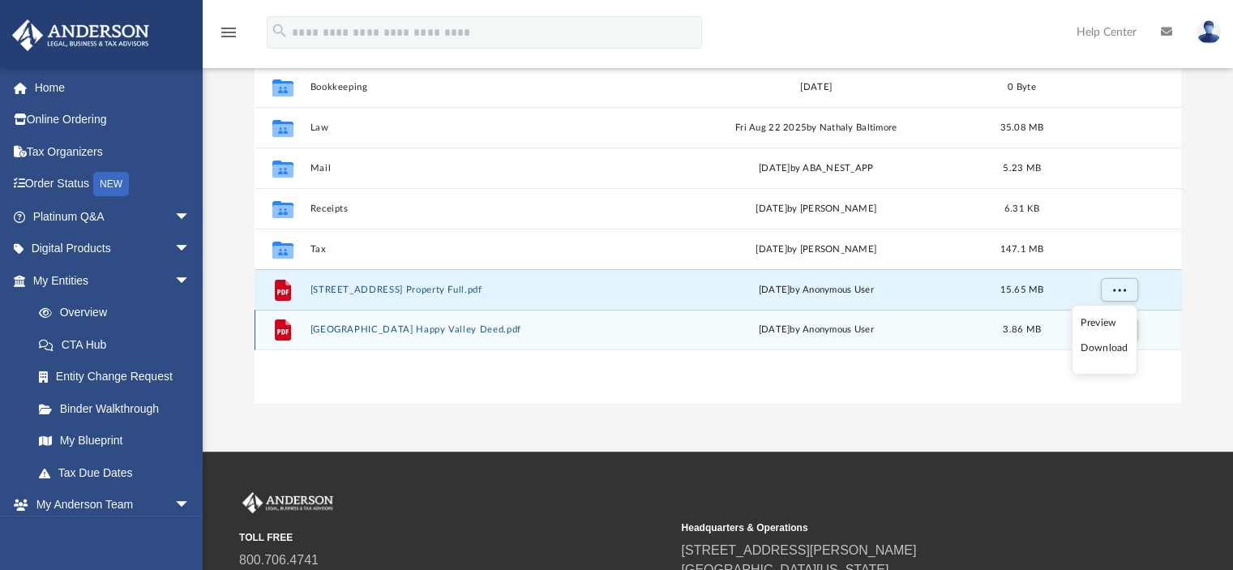
click at [1106, 345] on li "Download" at bounding box center [1103, 348] width 47 height 17
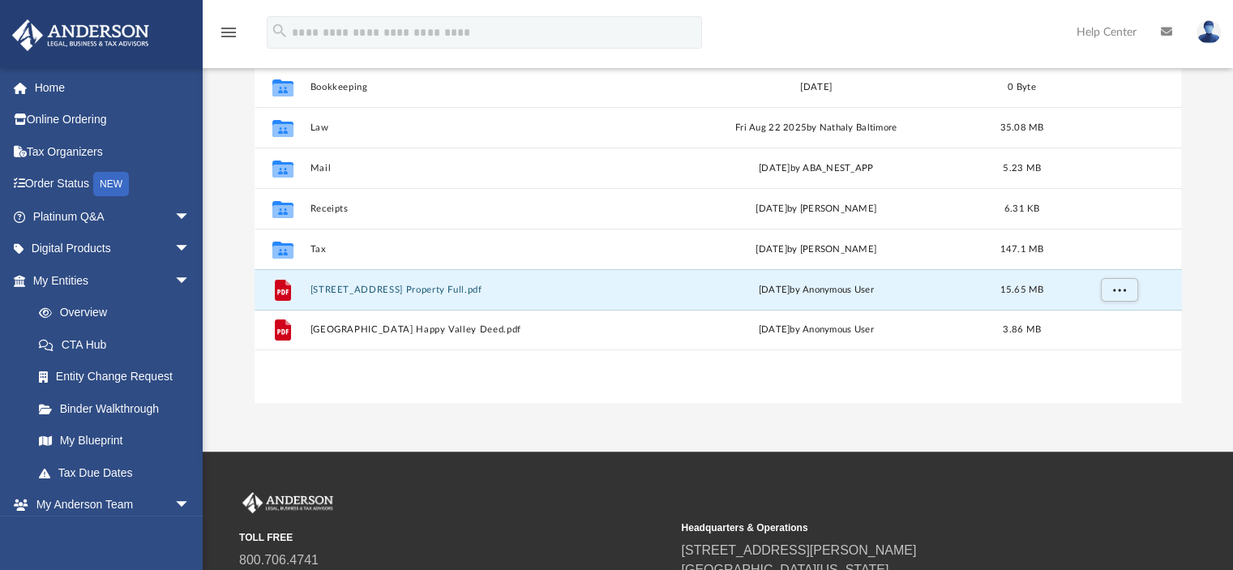
click at [676, 370] on div "Collaborated Folder Bookkeeping Thu Nov 30 2023 0 Byte Collaborated Folder Law …" at bounding box center [717, 233] width 927 height 335
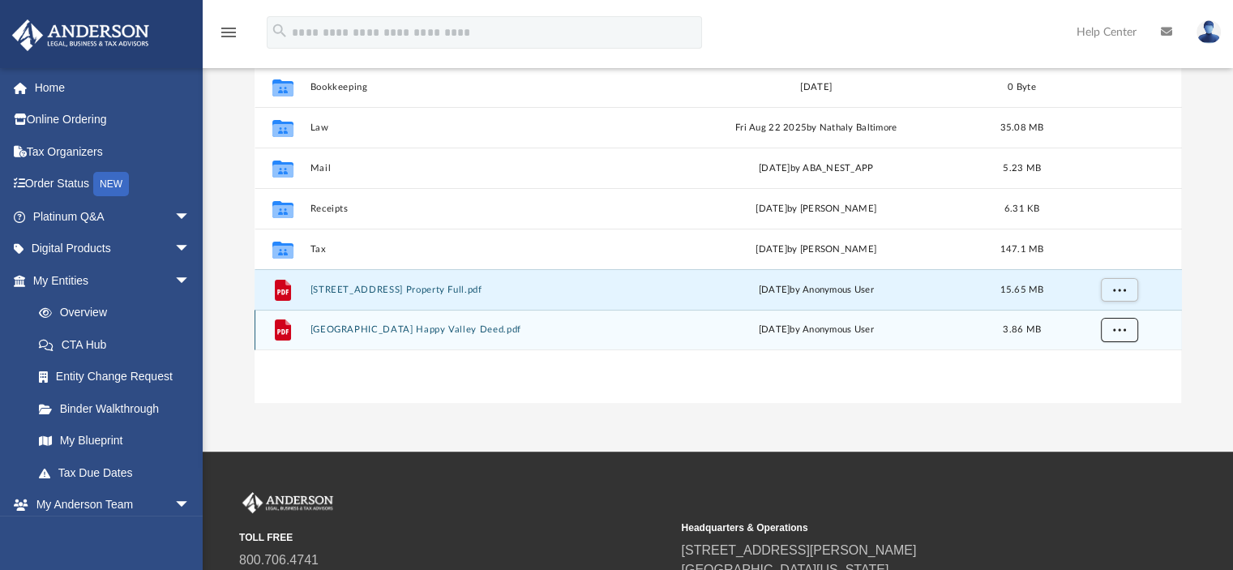
click at [1122, 329] on span "More options" at bounding box center [1118, 329] width 13 height 9
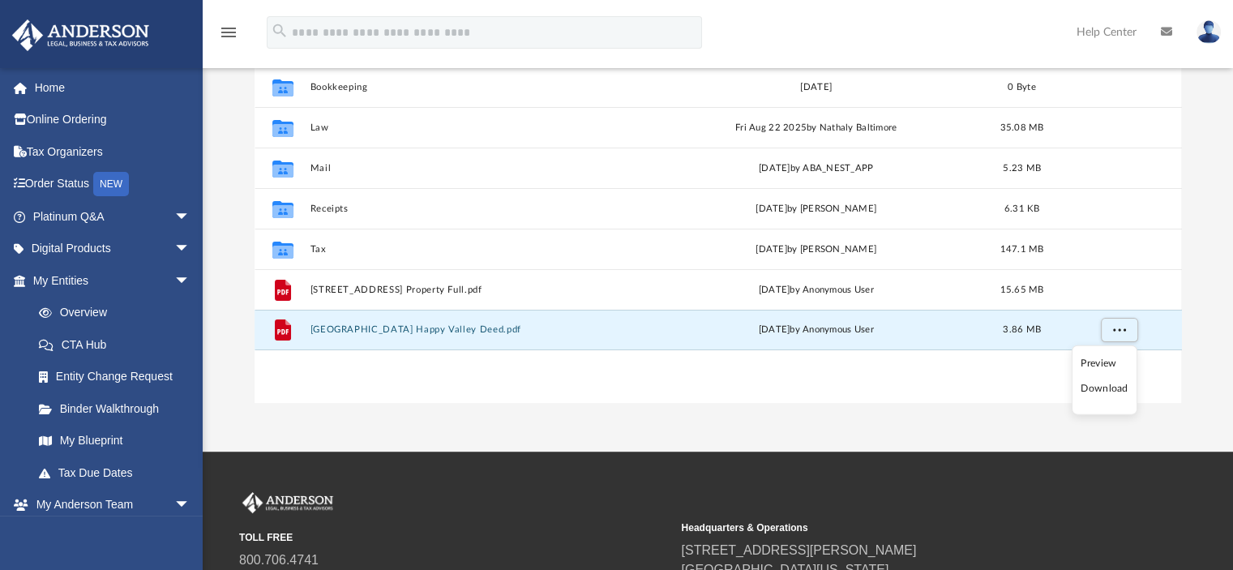
click at [1106, 384] on li "Download" at bounding box center [1103, 388] width 47 height 17
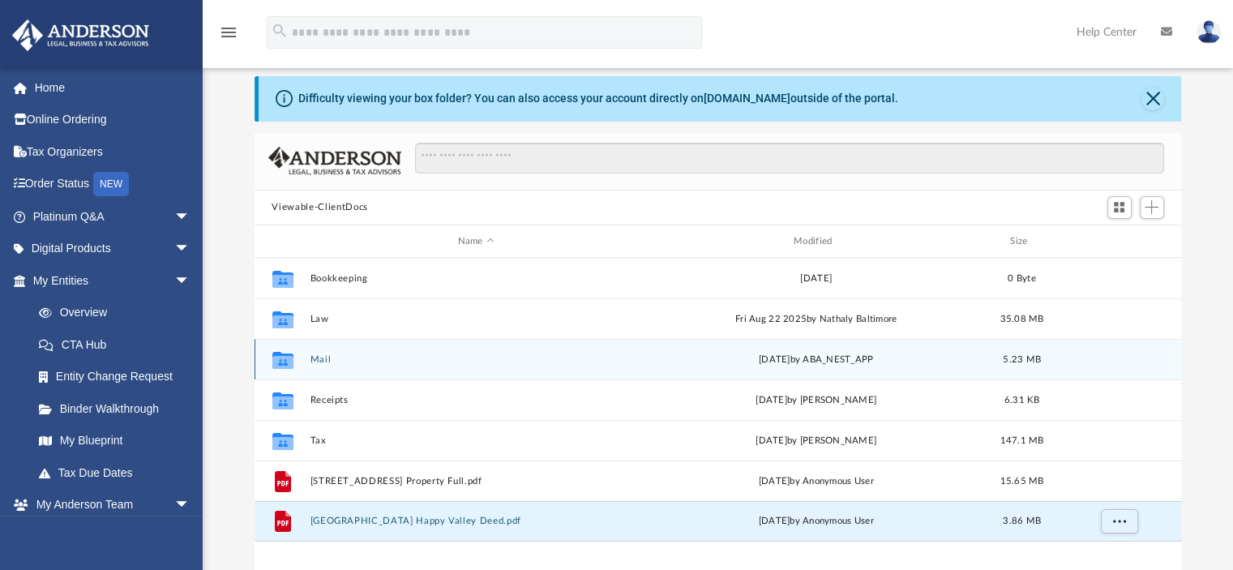
scroll to position [81, 0]
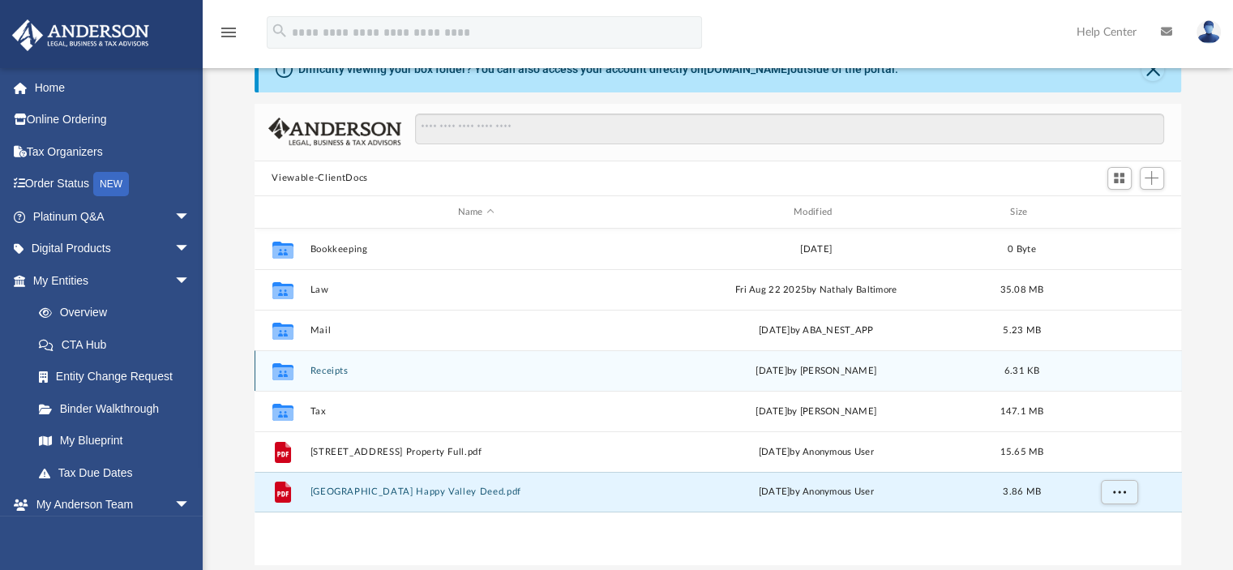
click at [412, 376] on div "Collaborated Folder Receipts Fri Nov 22 2024 by Michelle Frank 6.31 KB" at bounding box center [717, 370] width 927 height 41
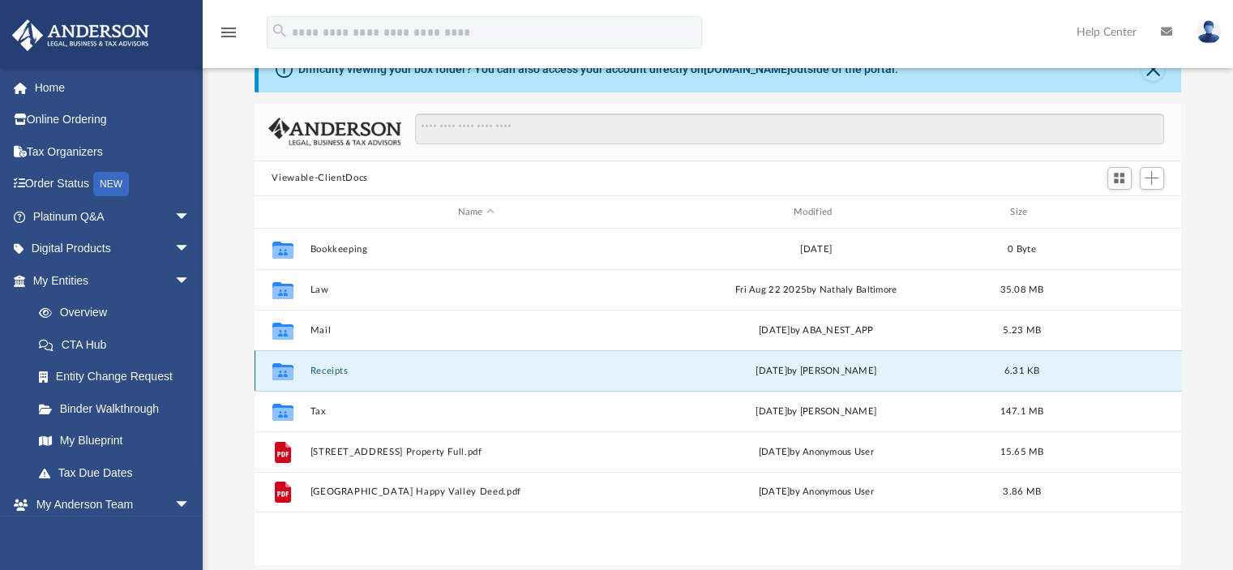
click at [412, 376] on div "Collaborated Folder Receipts Fri Nov 22 2024 by Michelle Frank 6.31 KB" at bounding box center [717, 370] width 927 height 41
click at [344, 374] on button "Receipts" at bounding box center [476, 370] width 332 height 11
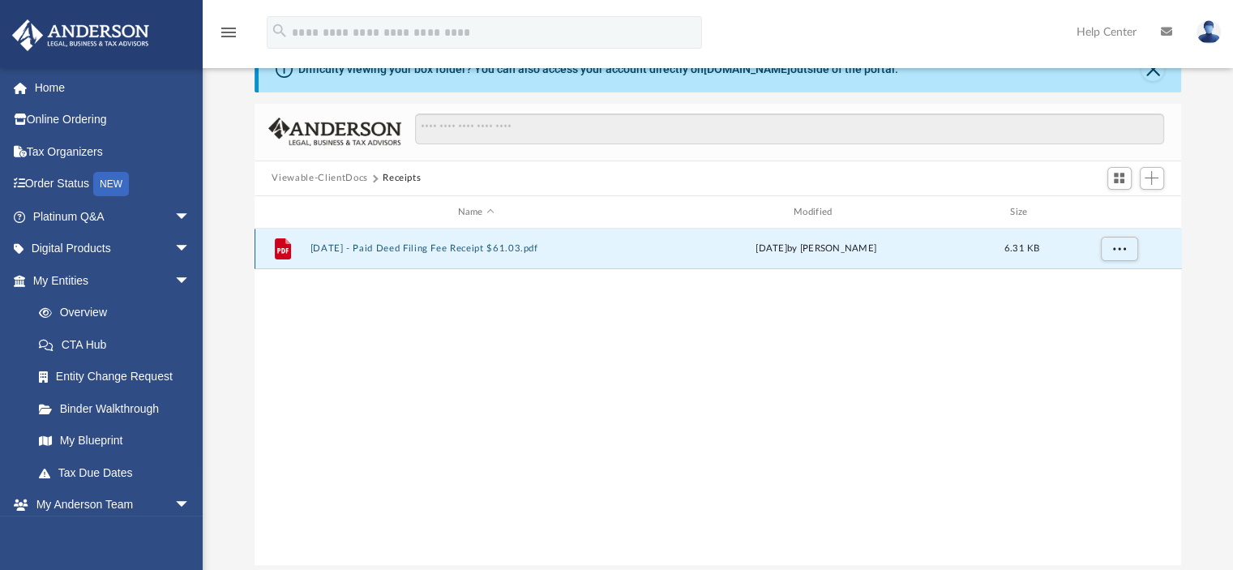
click at [382, 250] on button "2024-11-22 - Paid Deed Filing Fee Receipt $61.03.pdf" at bounding box center [476, 249] width 332 height 11
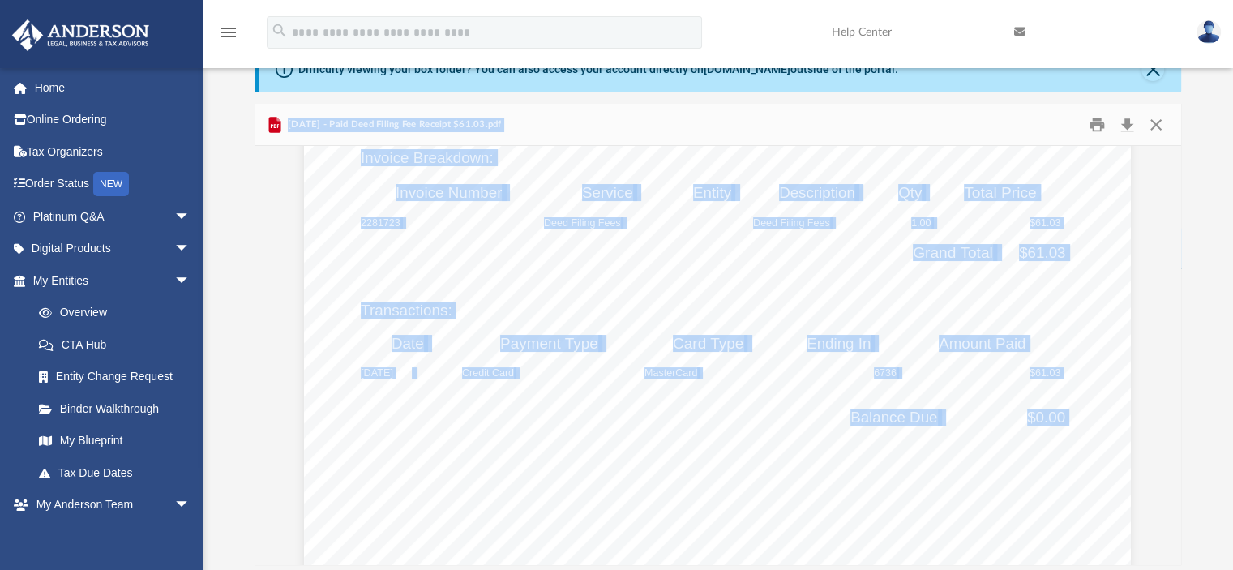
scroll to position [0, 0]
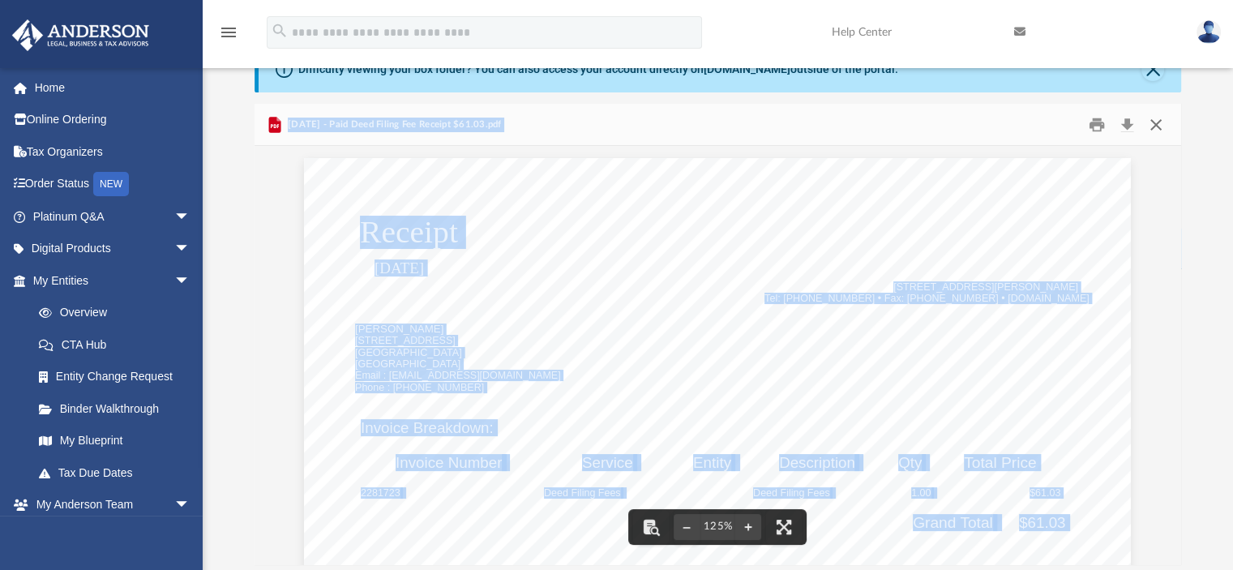
click at [1152, 126] on button "Close" at bounding box center [1155, 124] width 29 height 25
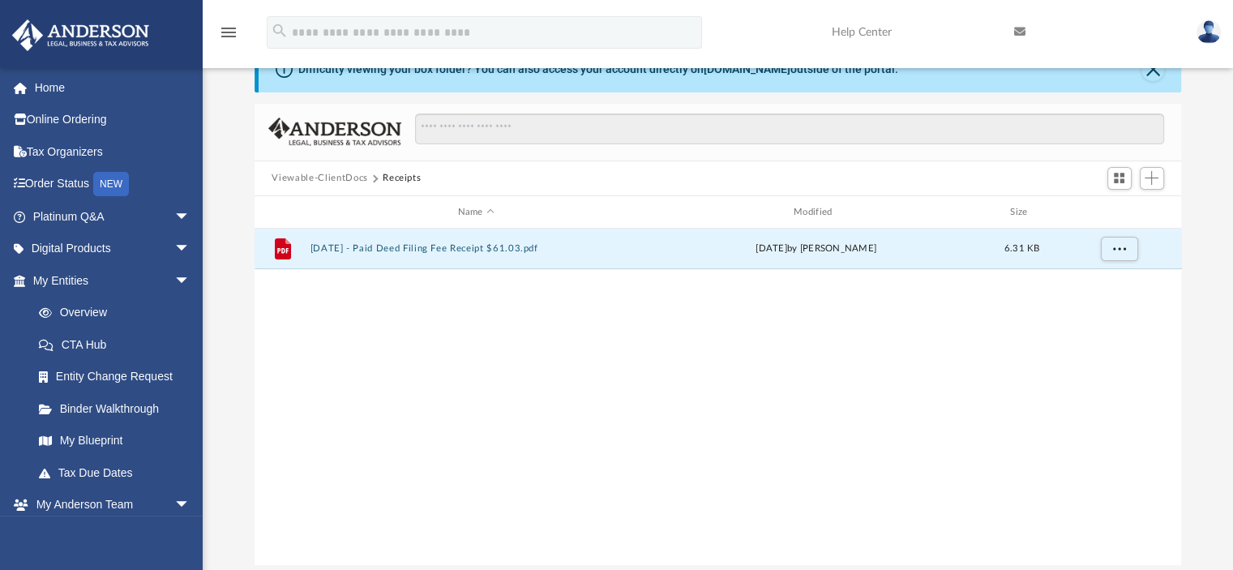
click at [347, 181] on button "Viewable-ClientDocs" at bounding box center [319, 178] width 96 height 15
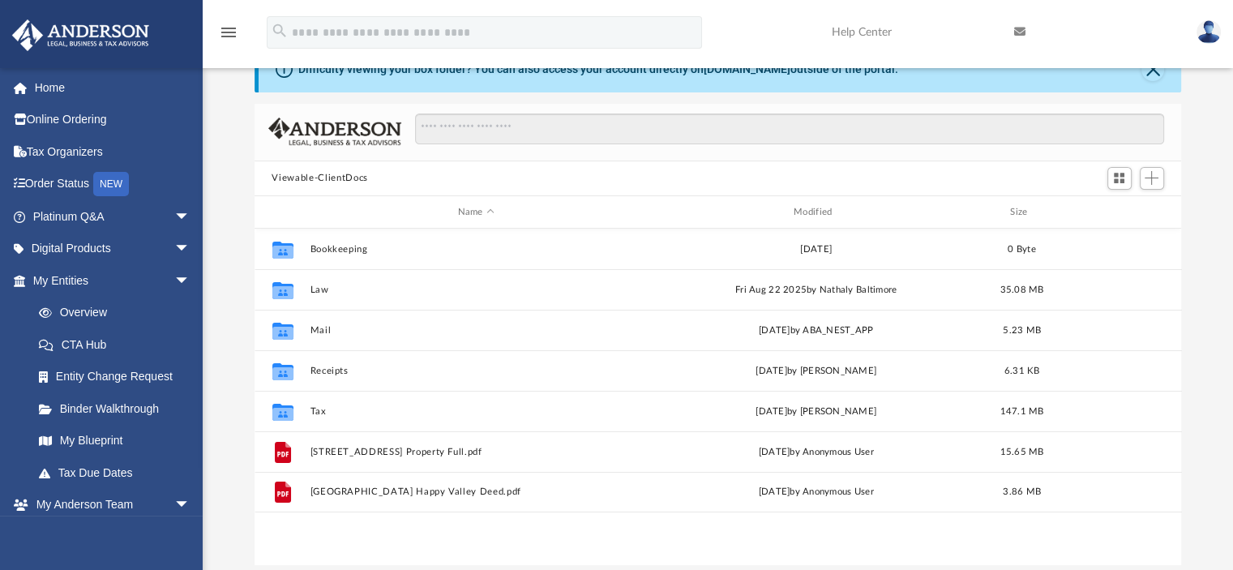
click at [336, 177] on button "Viewable-ClientDocs" at bounding box center [319, 178] width 96 height 15
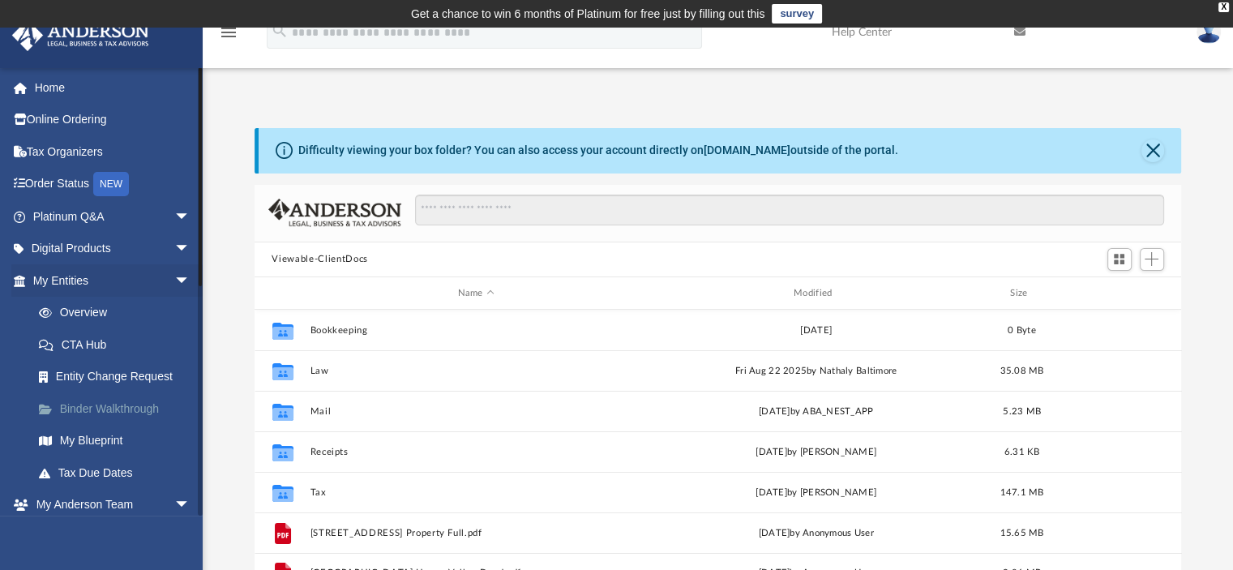
click at [106, 411] on link "Binder Walkthrough" at bounding box center [119, 408] width 192 height 32
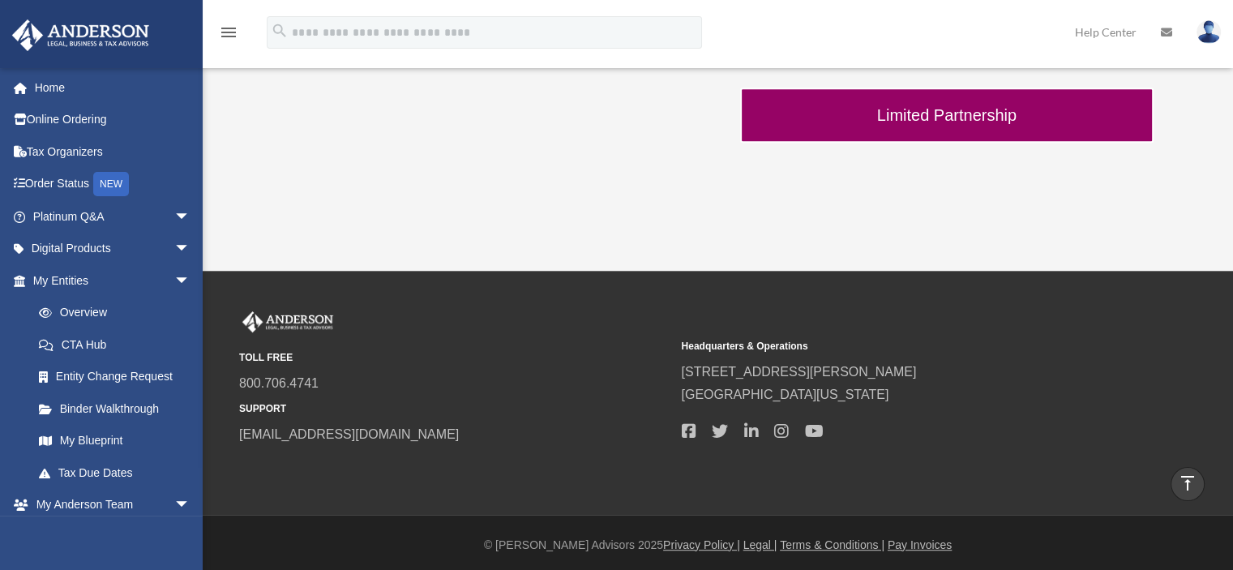
scroll to position [386, 0]
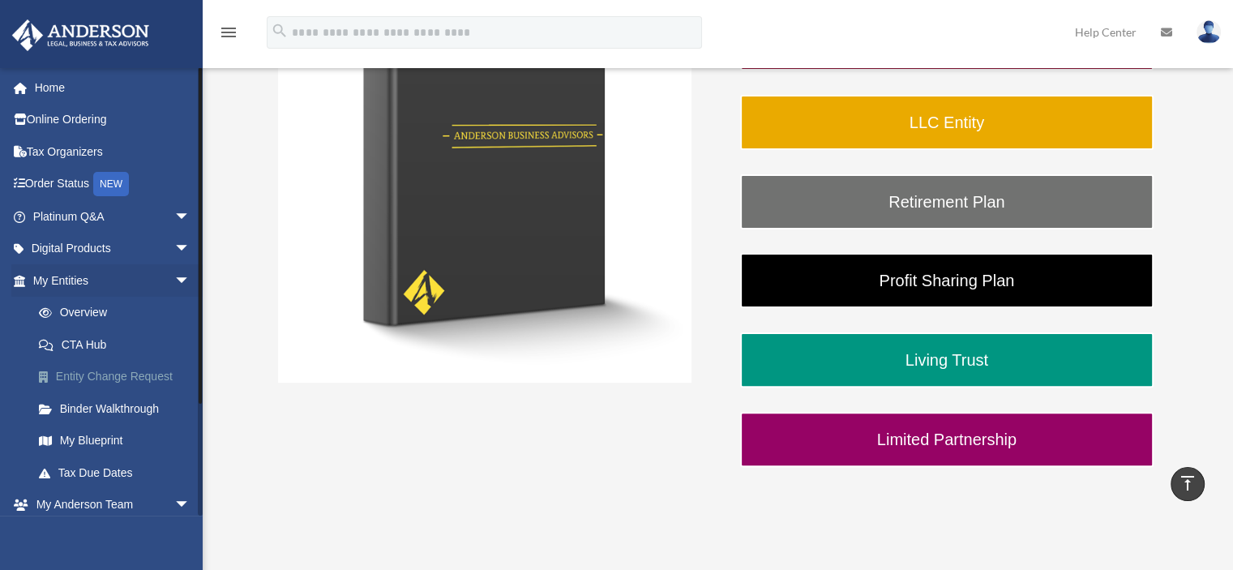
click at [116, 378] on link "Entity Change Request" at bounding box center [119, 377] width 192 height 32
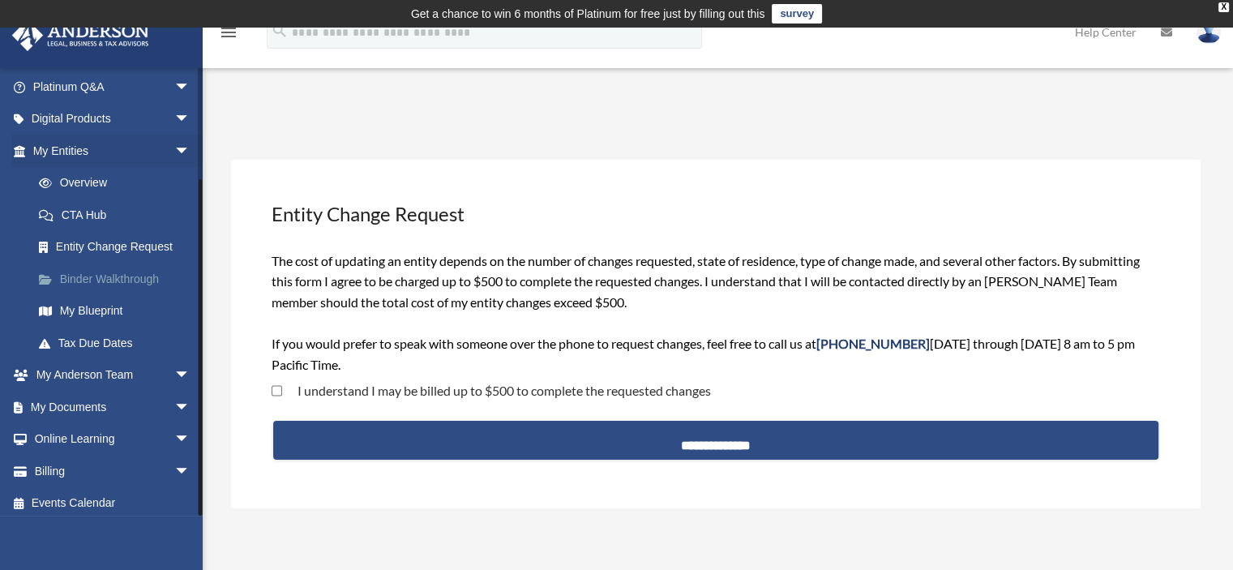
scroll to position [136, 0]
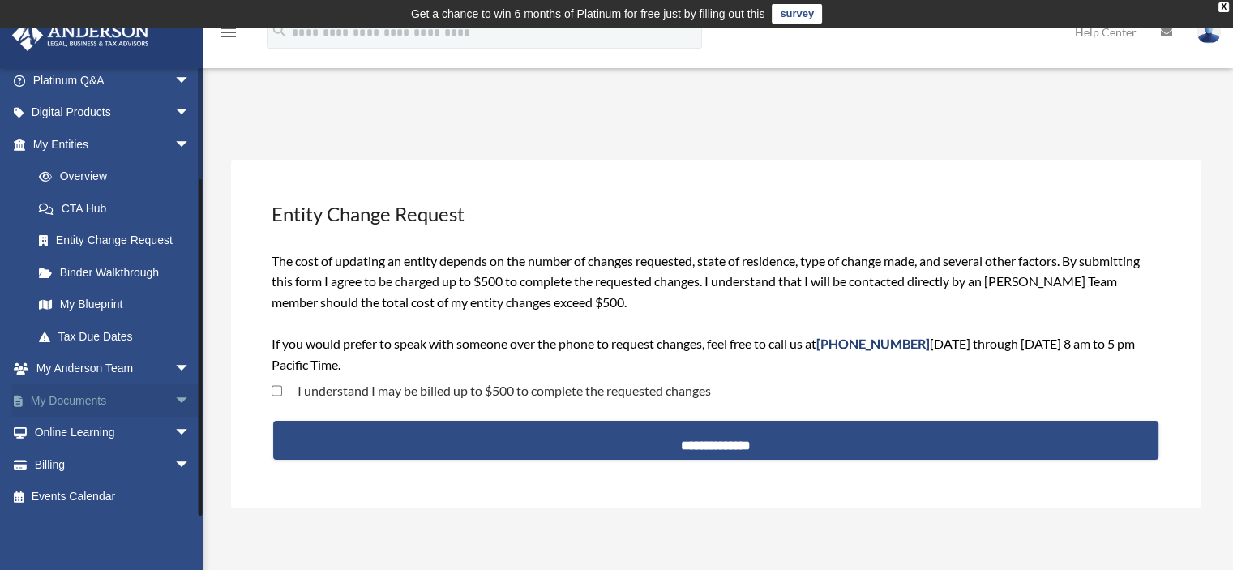
click at [125, 398] on link "My Documents arrow_drop_down" at bounding box center [112, 400] width 203 height 32
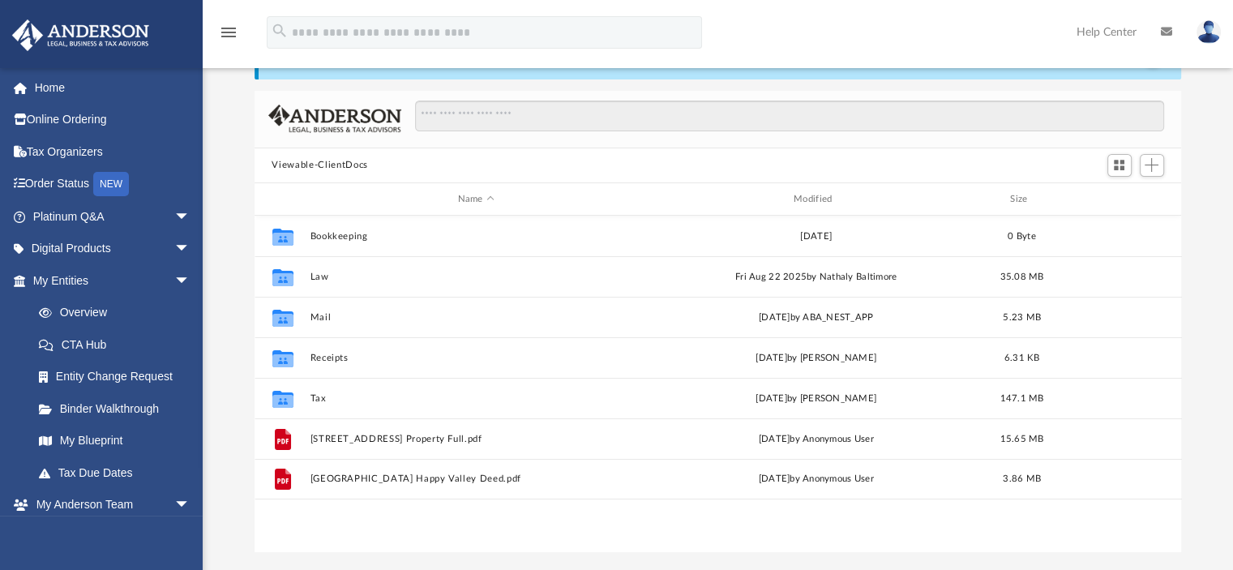
scroll to position [243, 0]
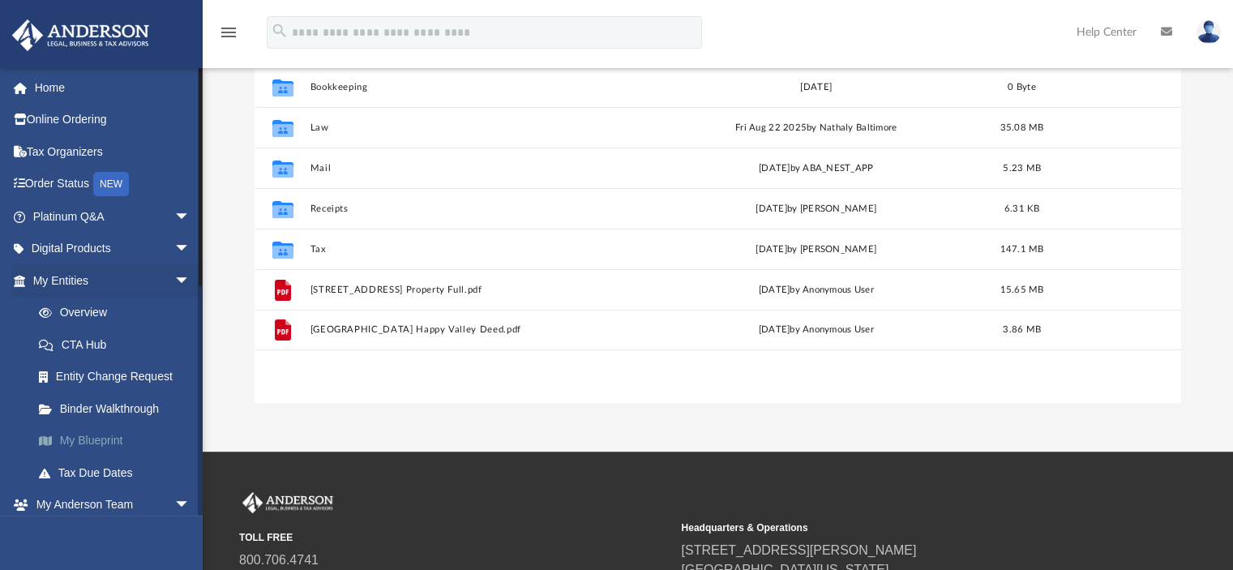
click at [100, 430] on link "My Blueprint" at bounding box center [119, 441] width 192 height 32
